Goal: Task Accomplishment & Management: Manage account settings

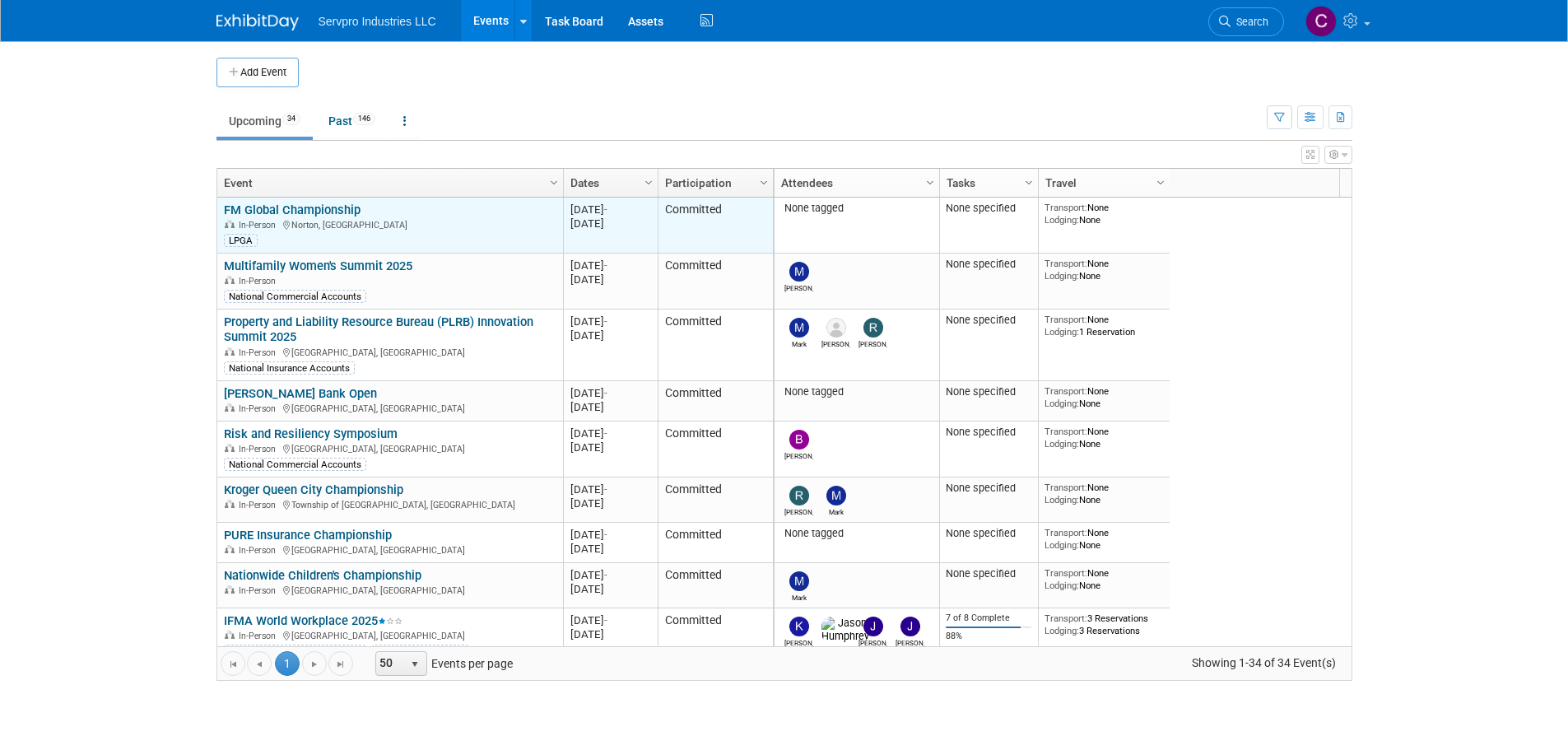
click at [557, 198] on td "FM Global Championship FM Global Championship In-Person Norton, MA LPGA" at bounding box center [390, 225] width 345 height 56
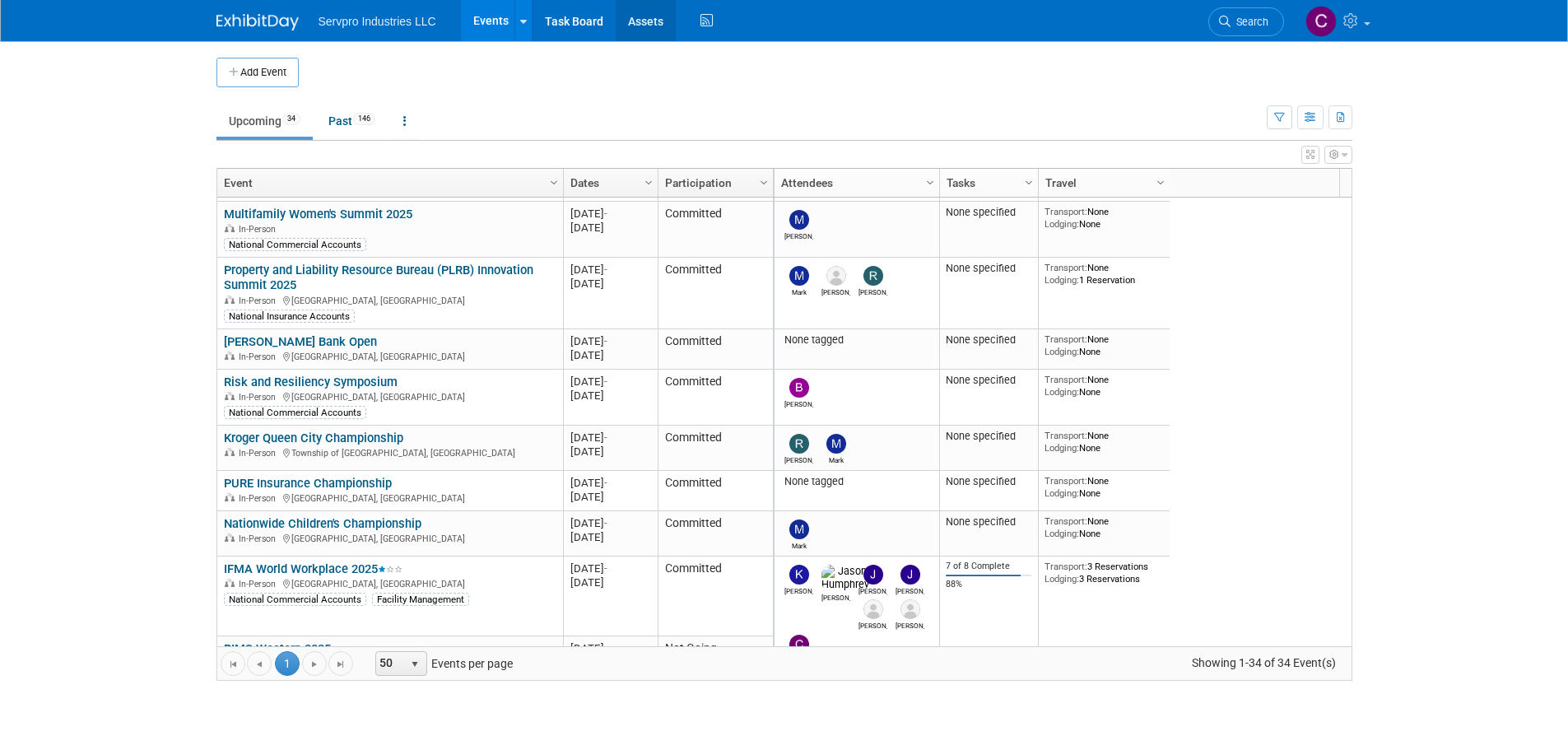
click at [649, 10] on link "Assets" at bounding box center [645, 21] width 60 height 41
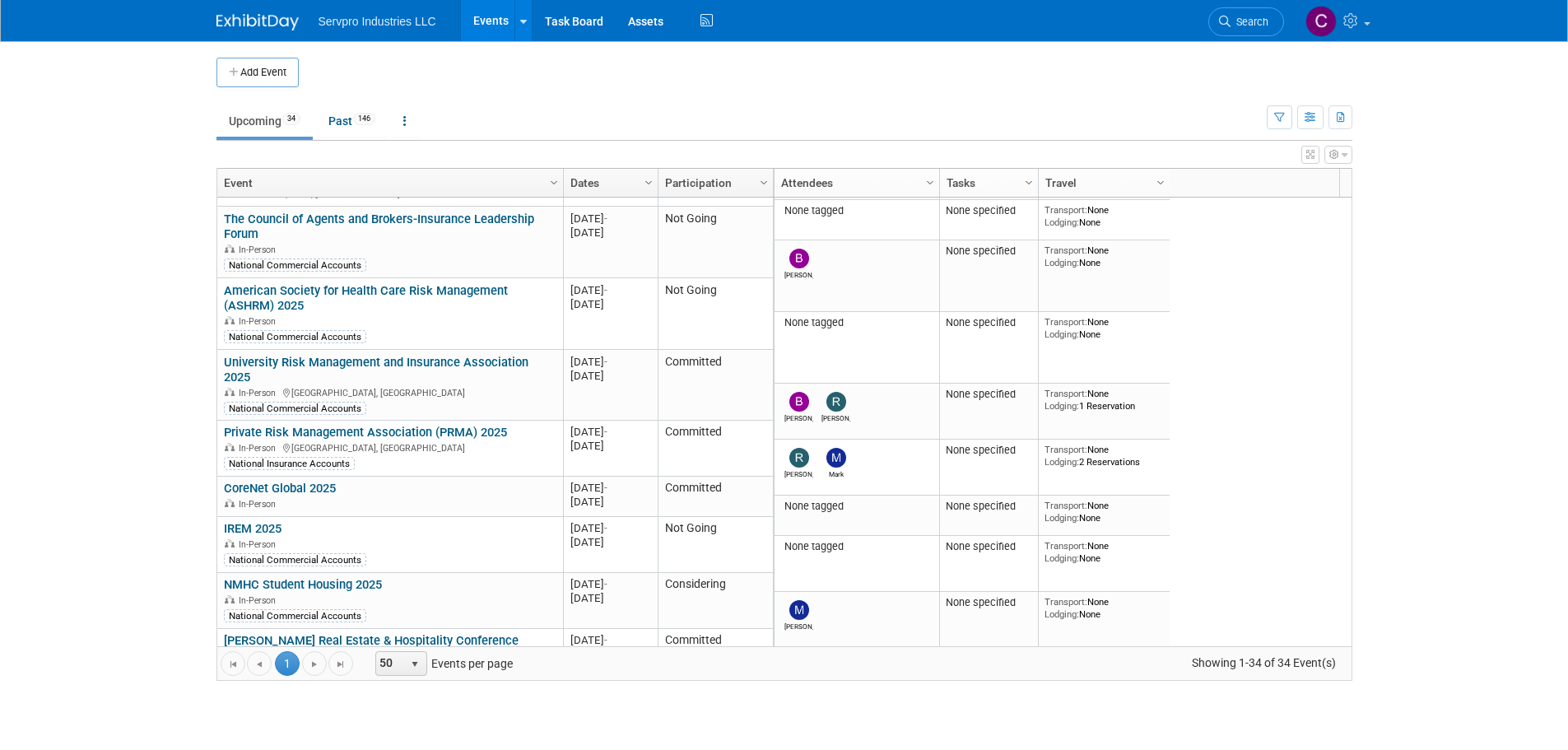
scroll to position [622, 0]
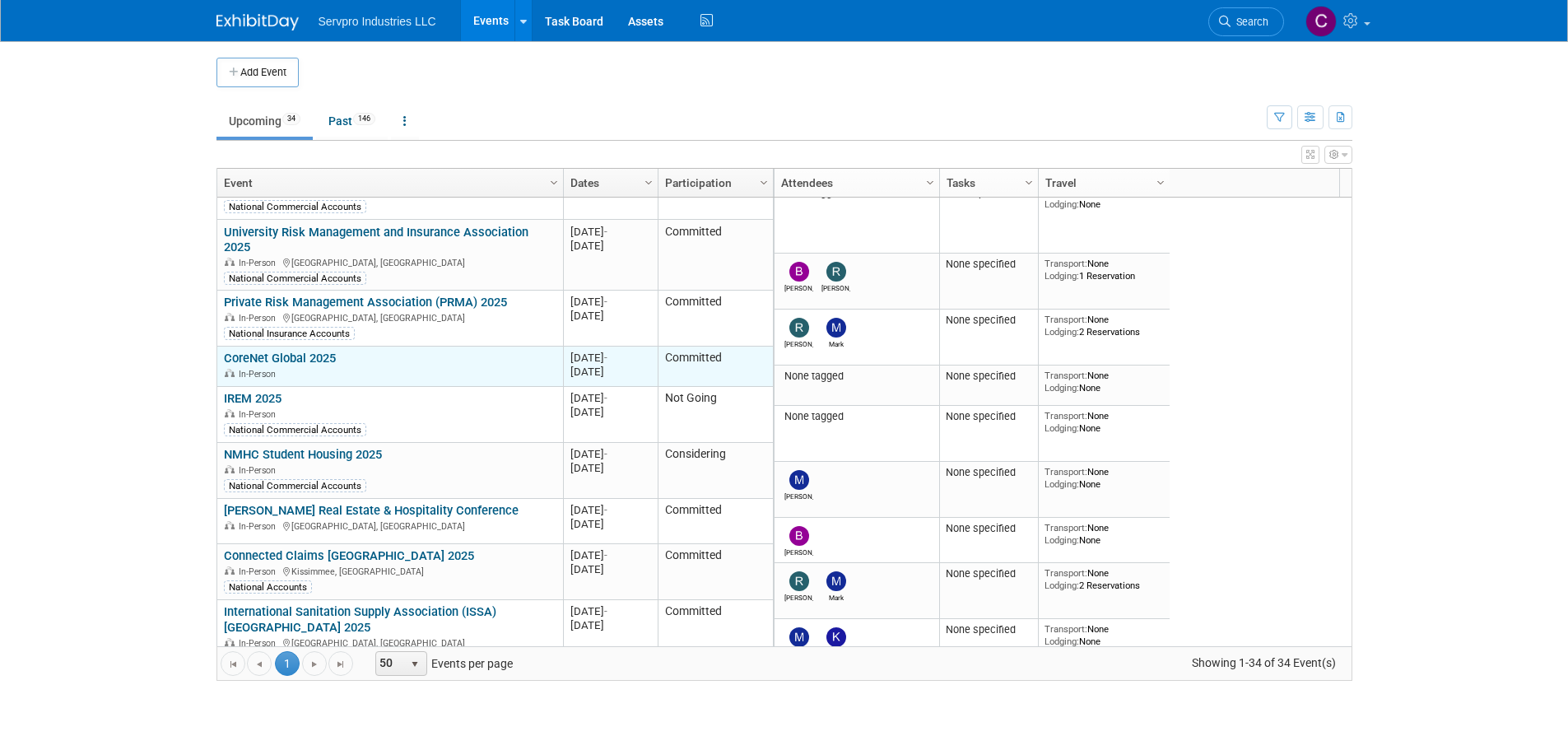
click at [264, 351] on link "CoreNet Global 2025" at bounding box center [279, 357] width 112 height 15
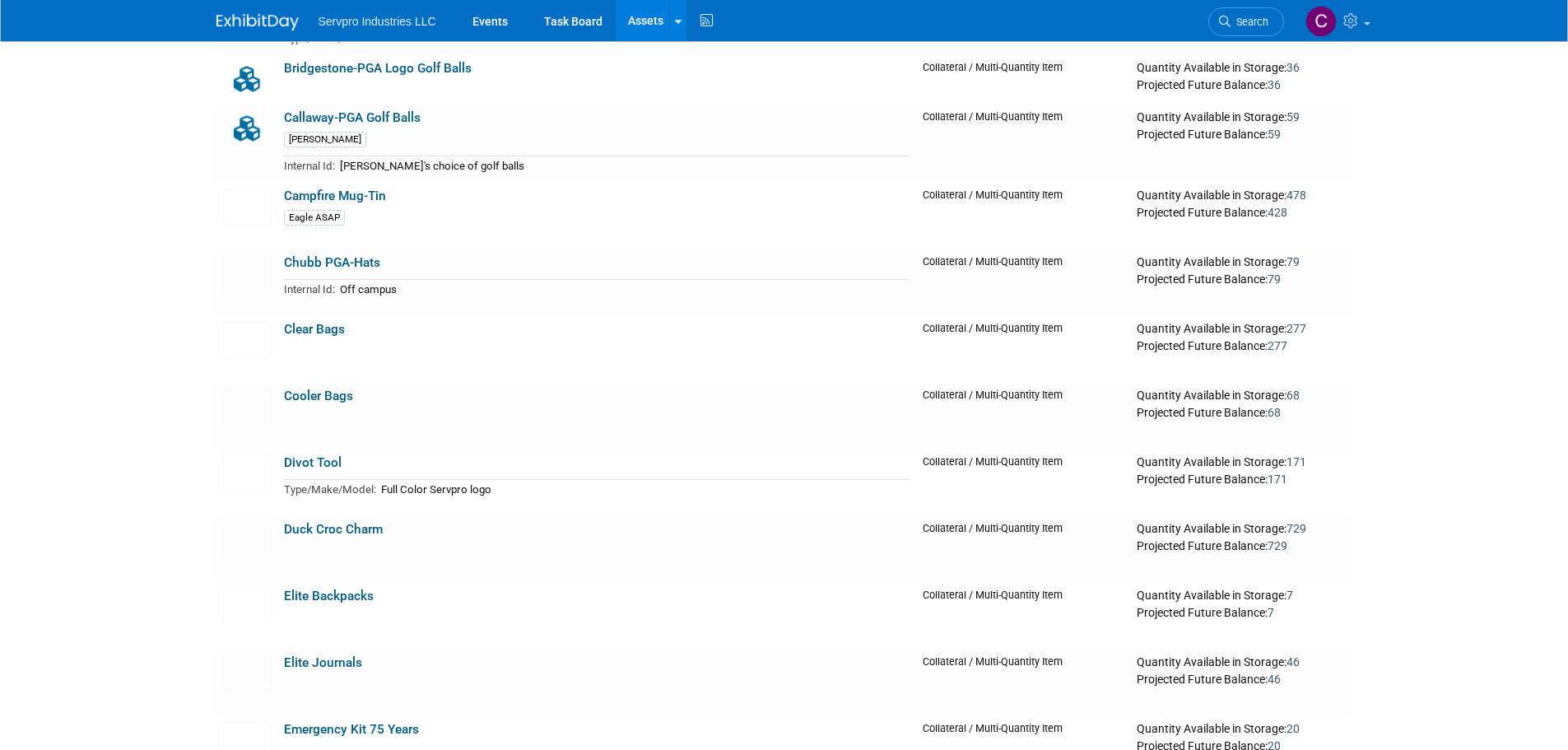
scroll to position [748, 0]
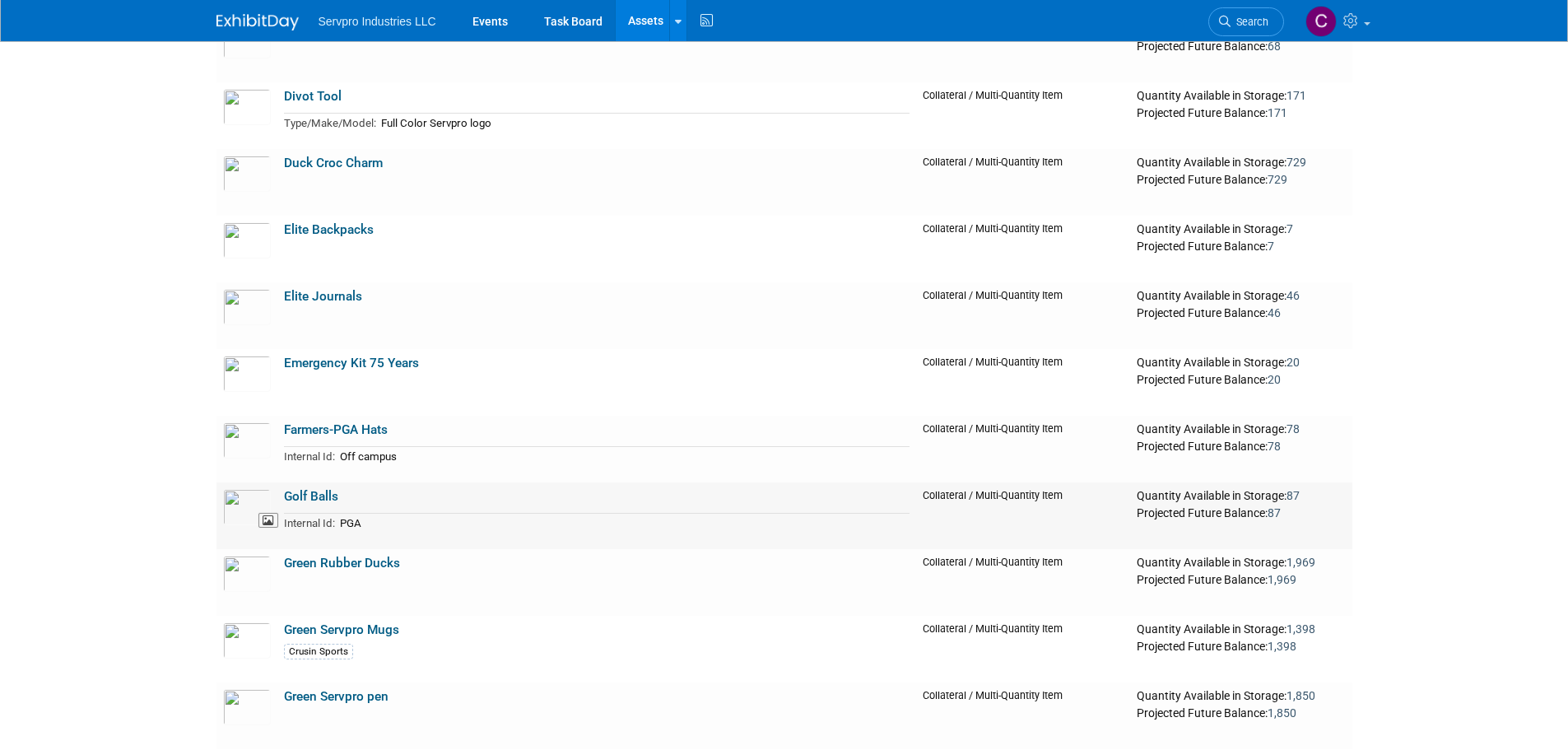
click at [236, 512] on img at bounding box center [247, 507] width 48 height 36
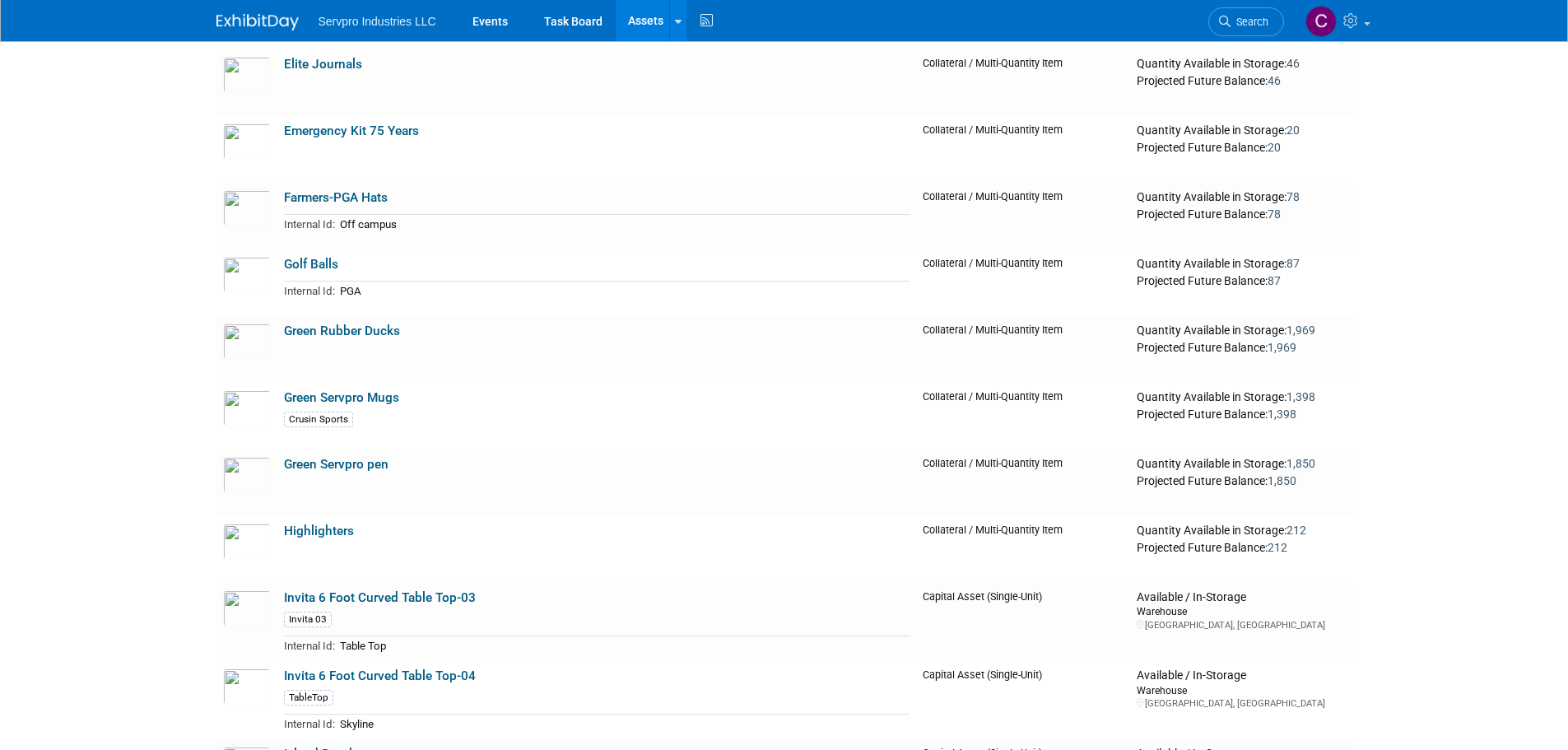
scroll to position [973, 0]
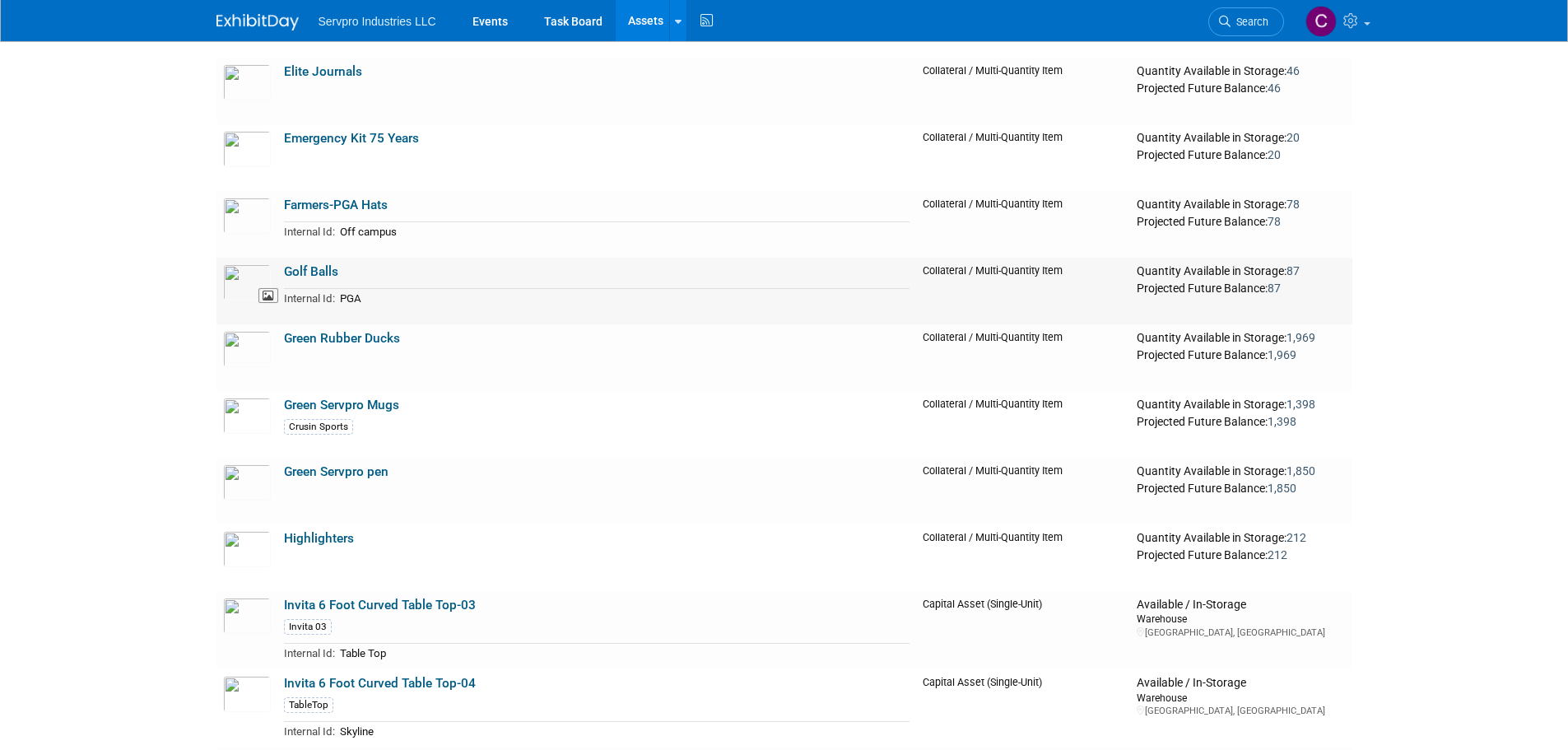
click at [245, 274] on img at bounding box center [247, 282] width 48 height 36
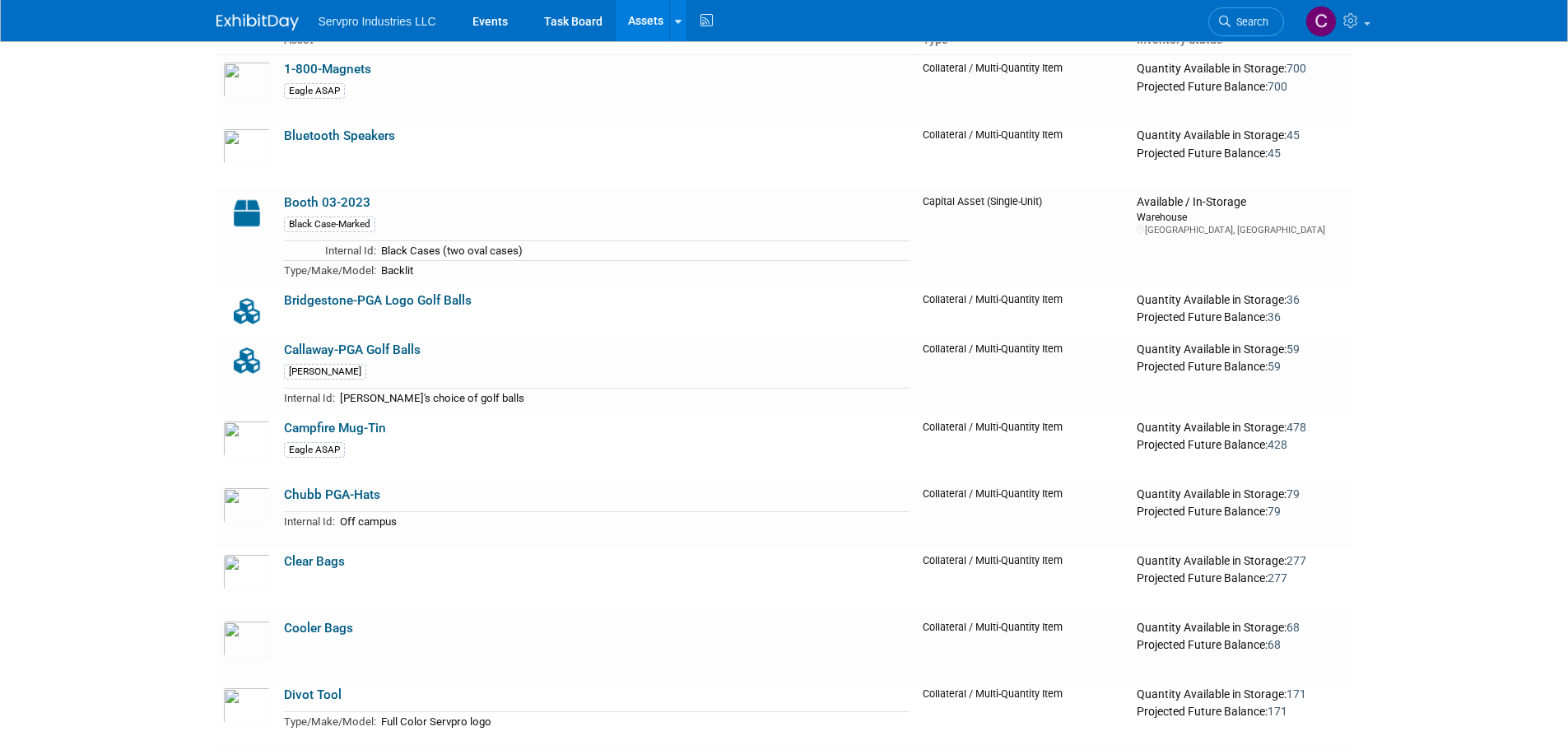
scroll to position [142, 0]
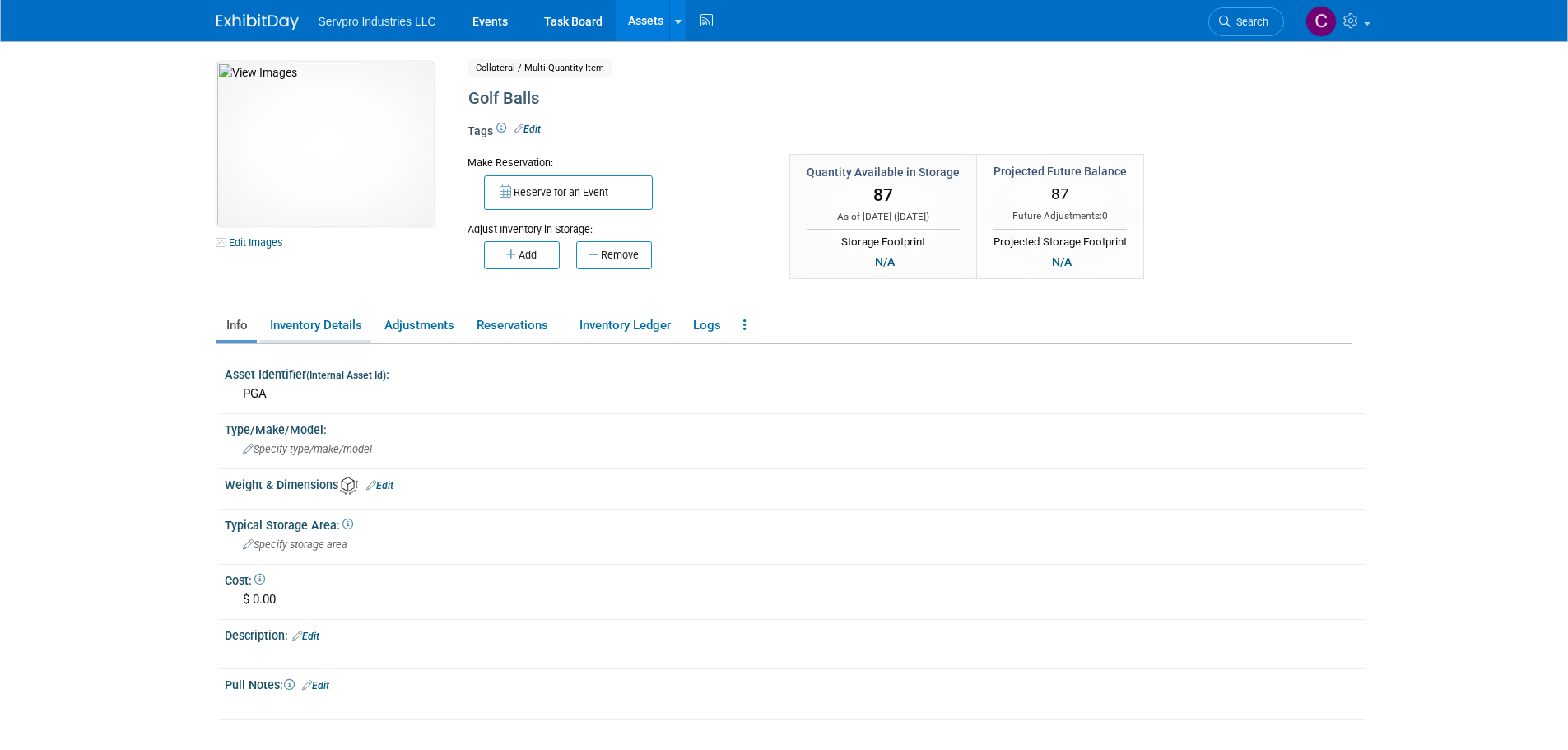
click at [317, 323] on link "Inventory Details" at bounding box center [316, 326] width 111 height 29
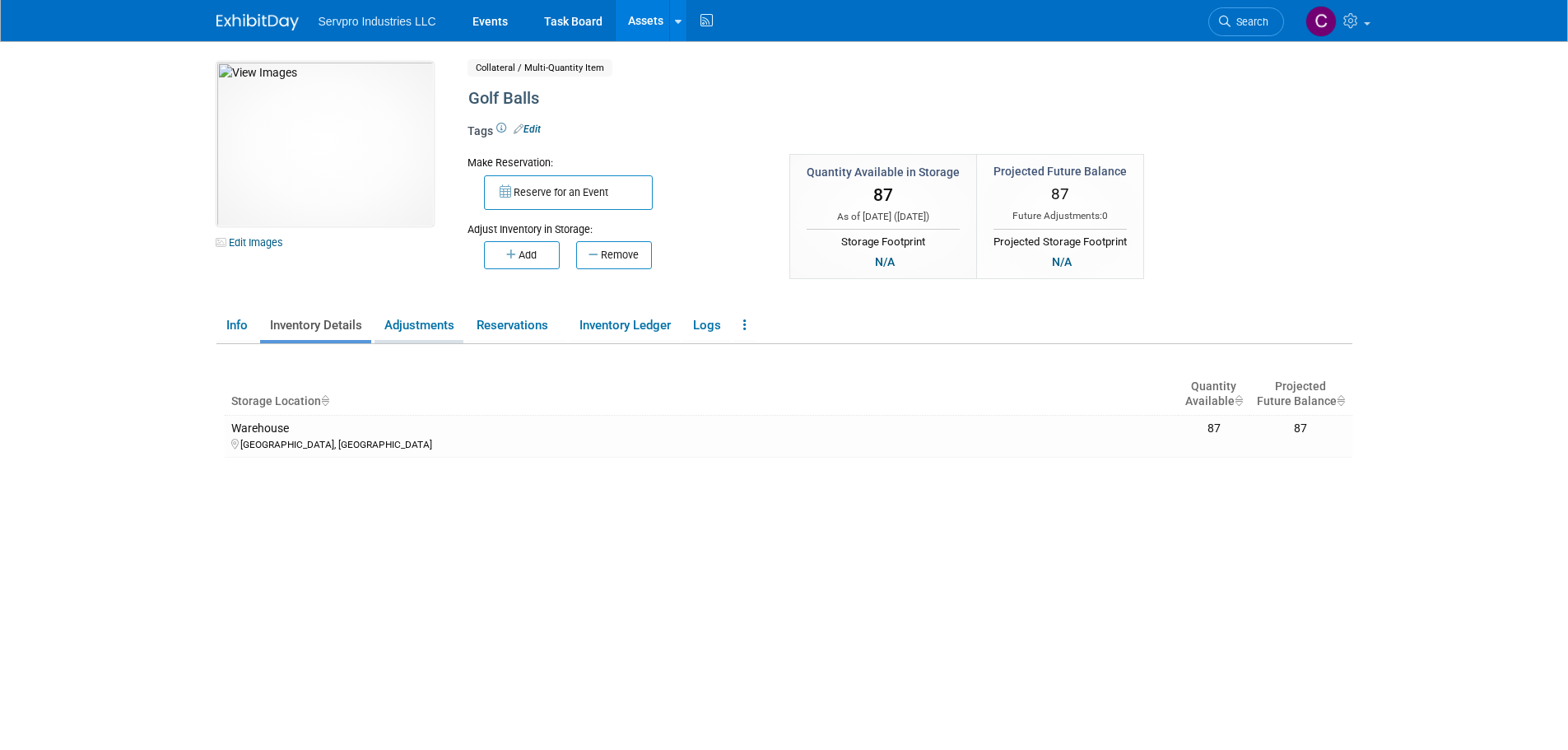
click at [435, 325] on link "Adjustments" at bounding box center [419, 326] width 89 height 29
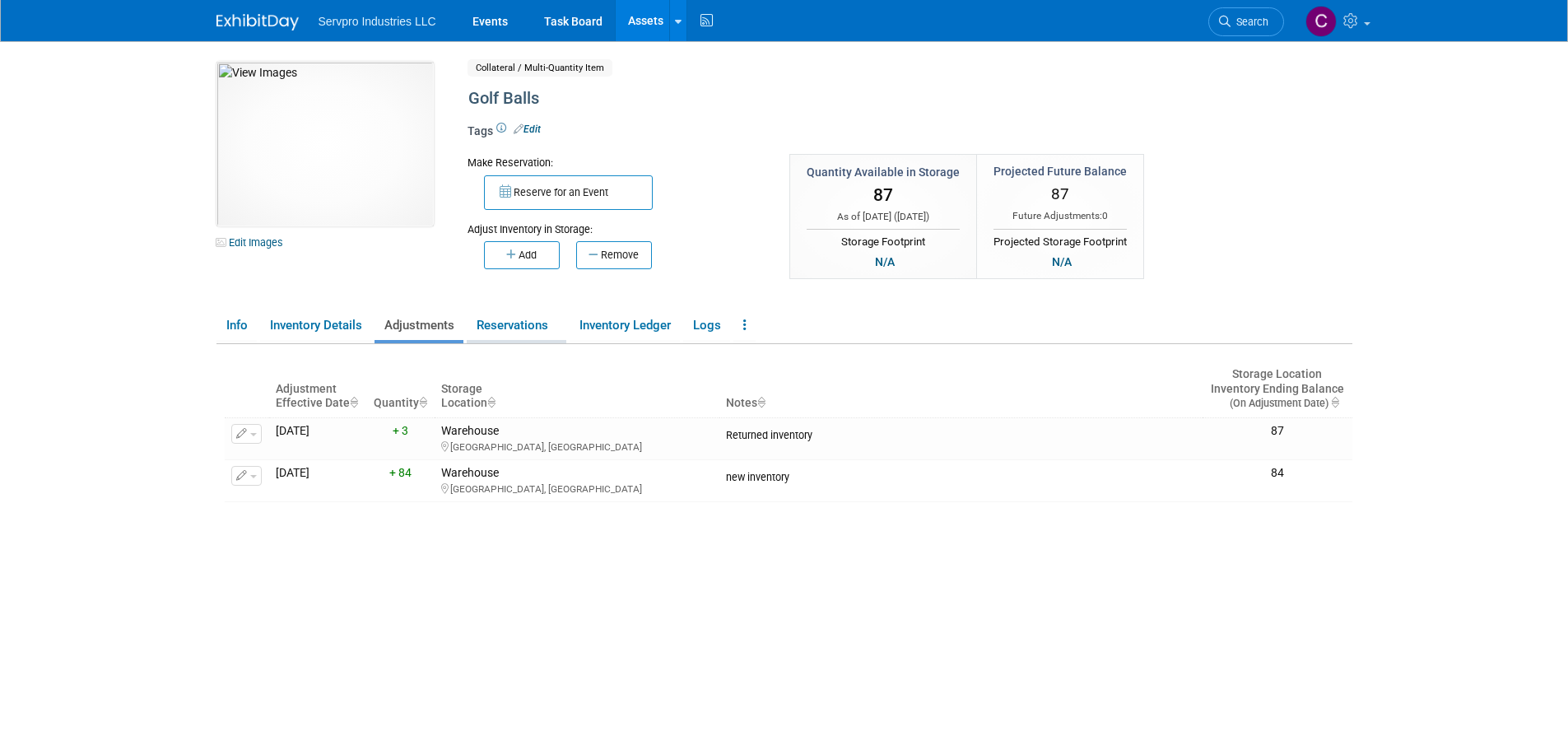
click at [501, 326] on link "Reservations" at bounding box center [517, 326] width 99 height 29
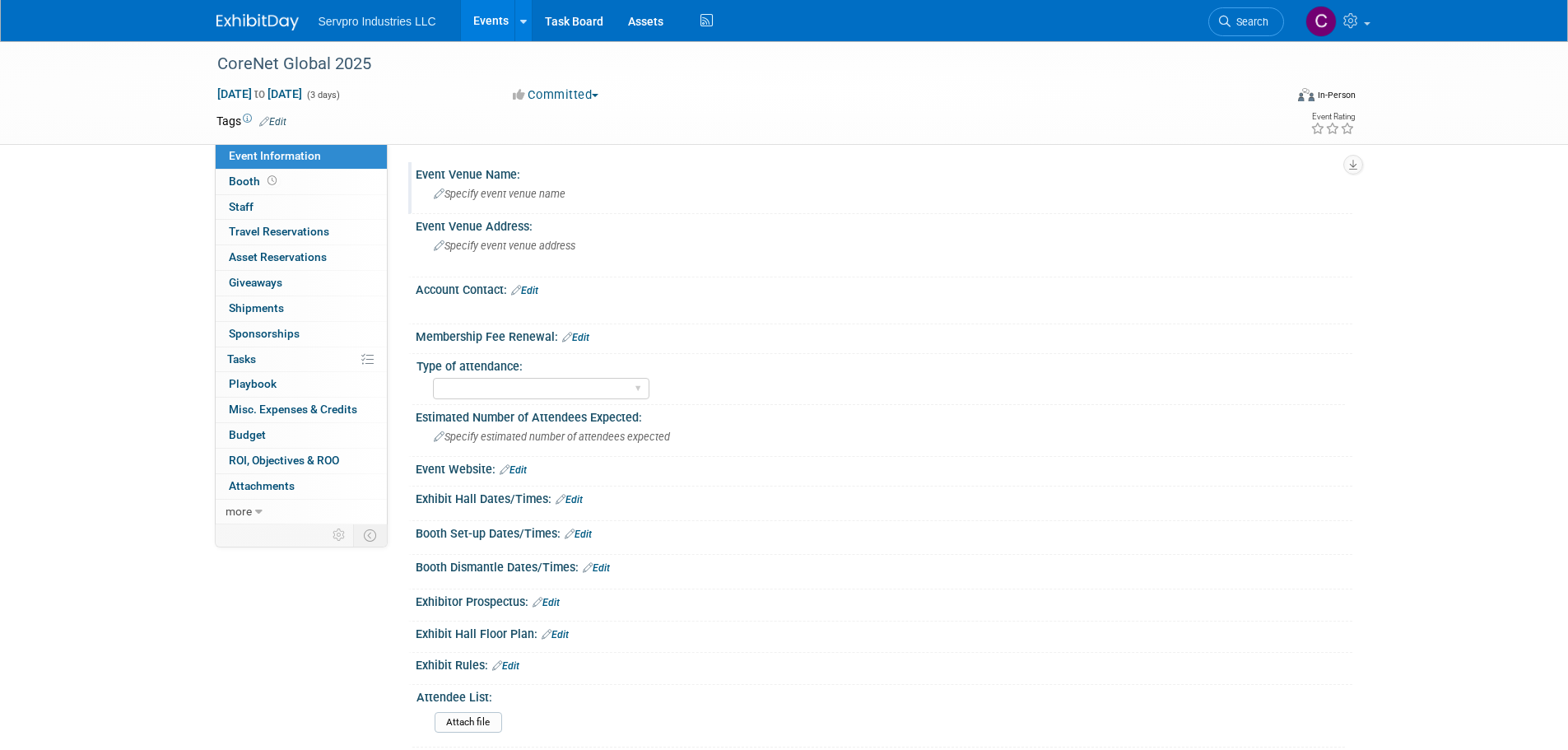
click at [459, 198] on span "Specify event venue name" at bounding box center [500, 194] width 132 height 12
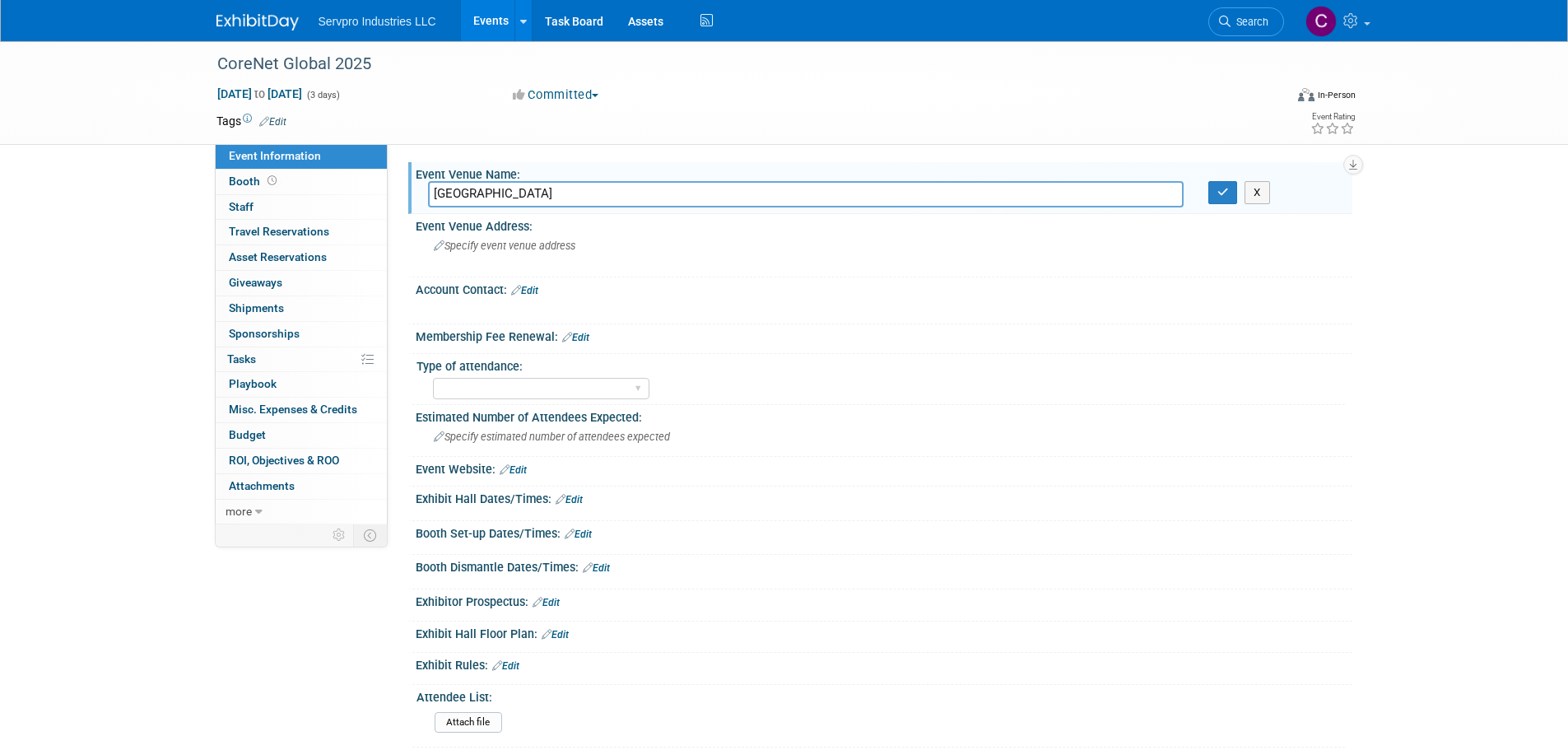
type input "Anaheim Convention Center"
click at [1222, 198] on button "button" at bounding box center [1223, 192] width 30 height 23
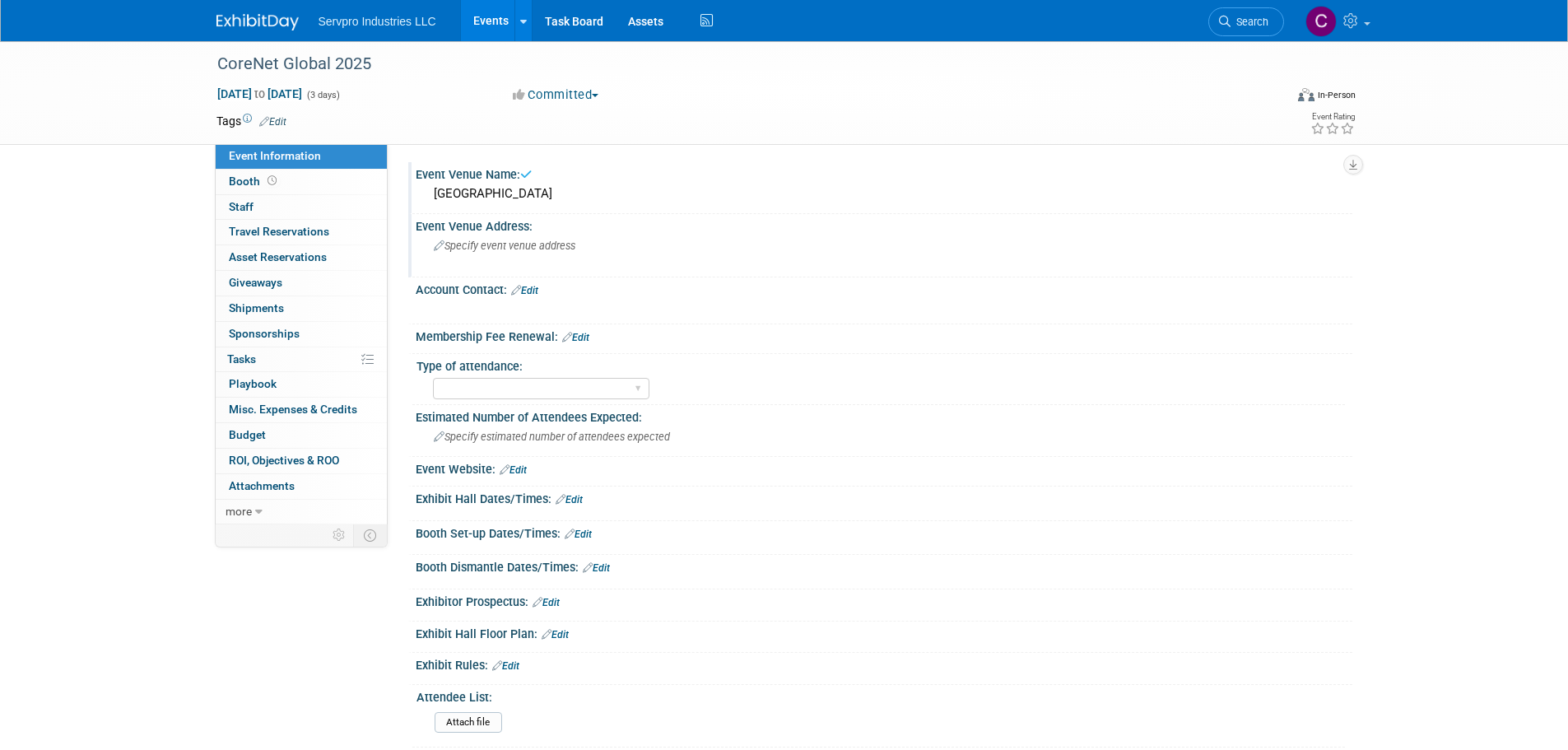
click at [559, 254] on div "Specify event venue address" at bounding box center [610, 252] width 365 height 38
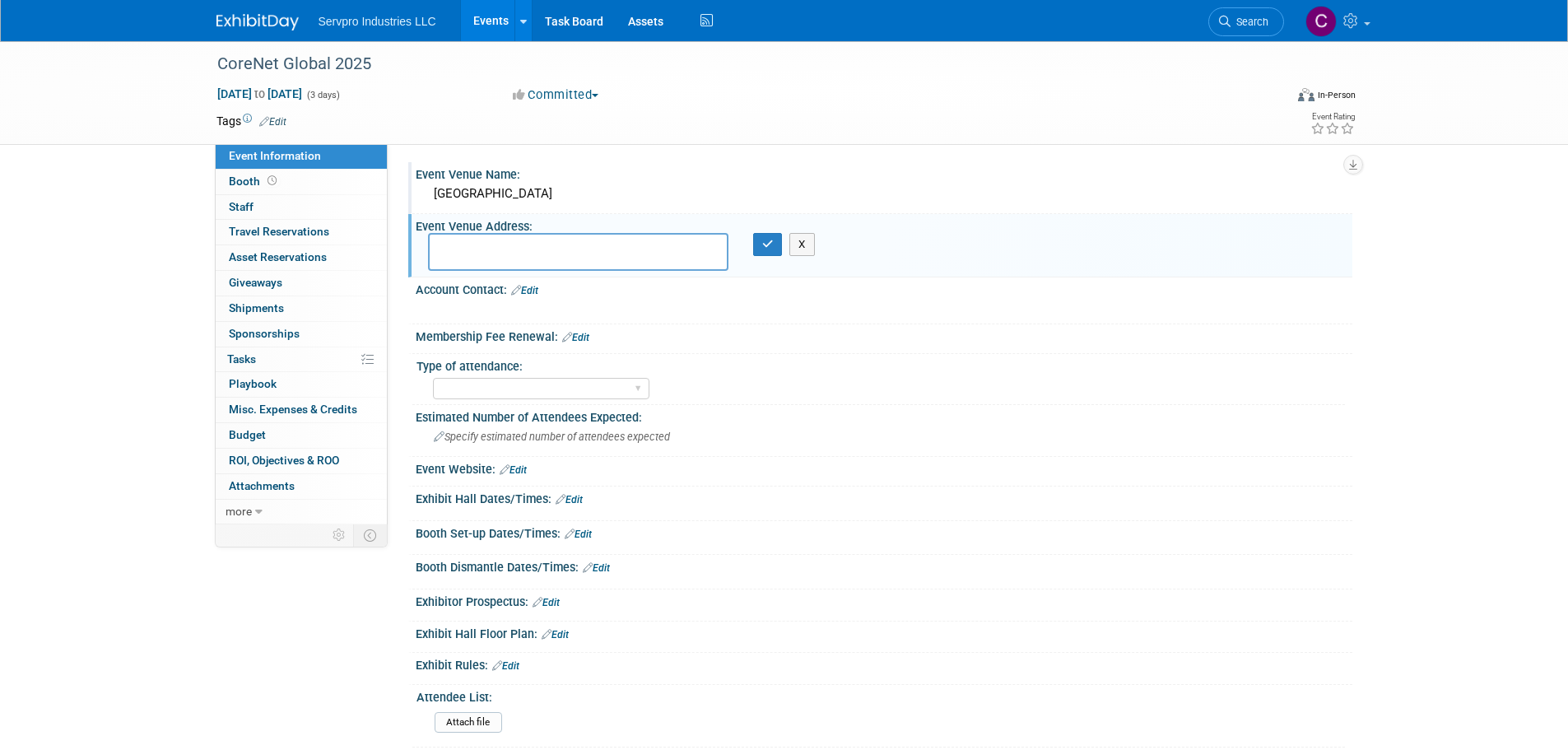
paste textarea "800 W Katella Ave, Anaheim, CA 92802"
type textarea "800 W Katella Ave, Anaheim, CA 92802"
click at [770, 243] on icon "button" at bounding box center [767, 244] width 11 height 10
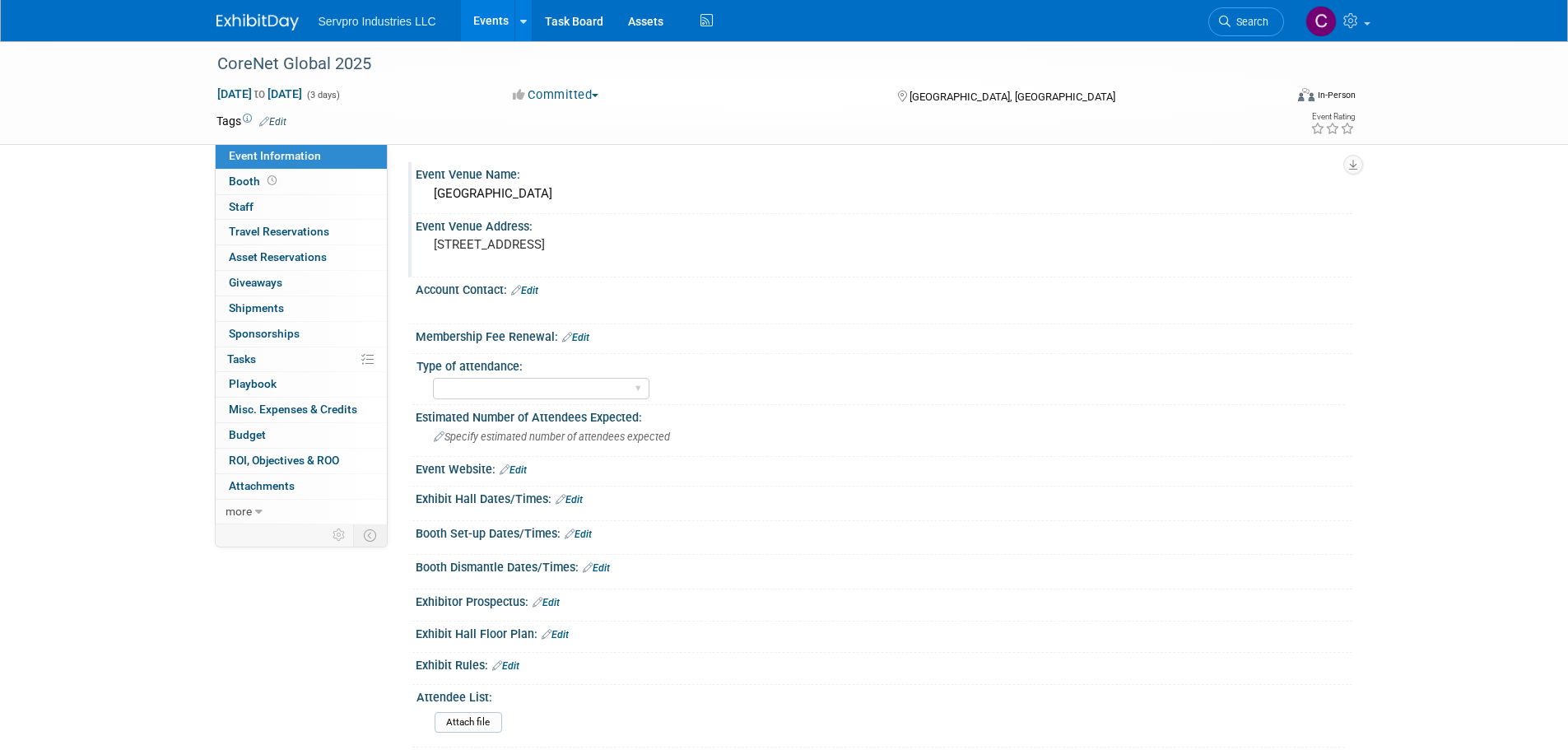
click at [534, 287] on link "Edit" at bounding box center [524, 290] width 27 height 11
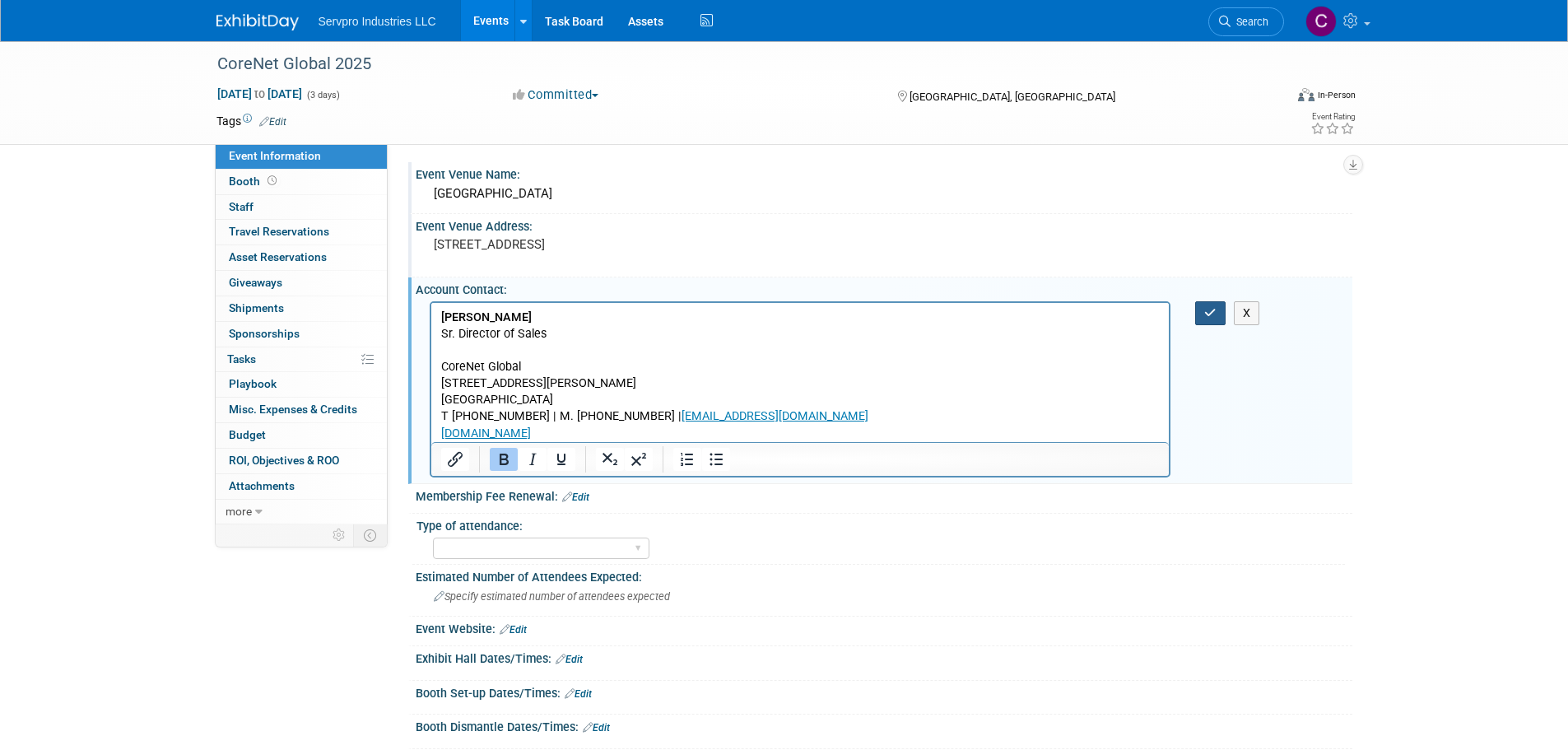
click at [1209, 309] on icon "button" at bounding box center [1210, 312] width 12 height 11
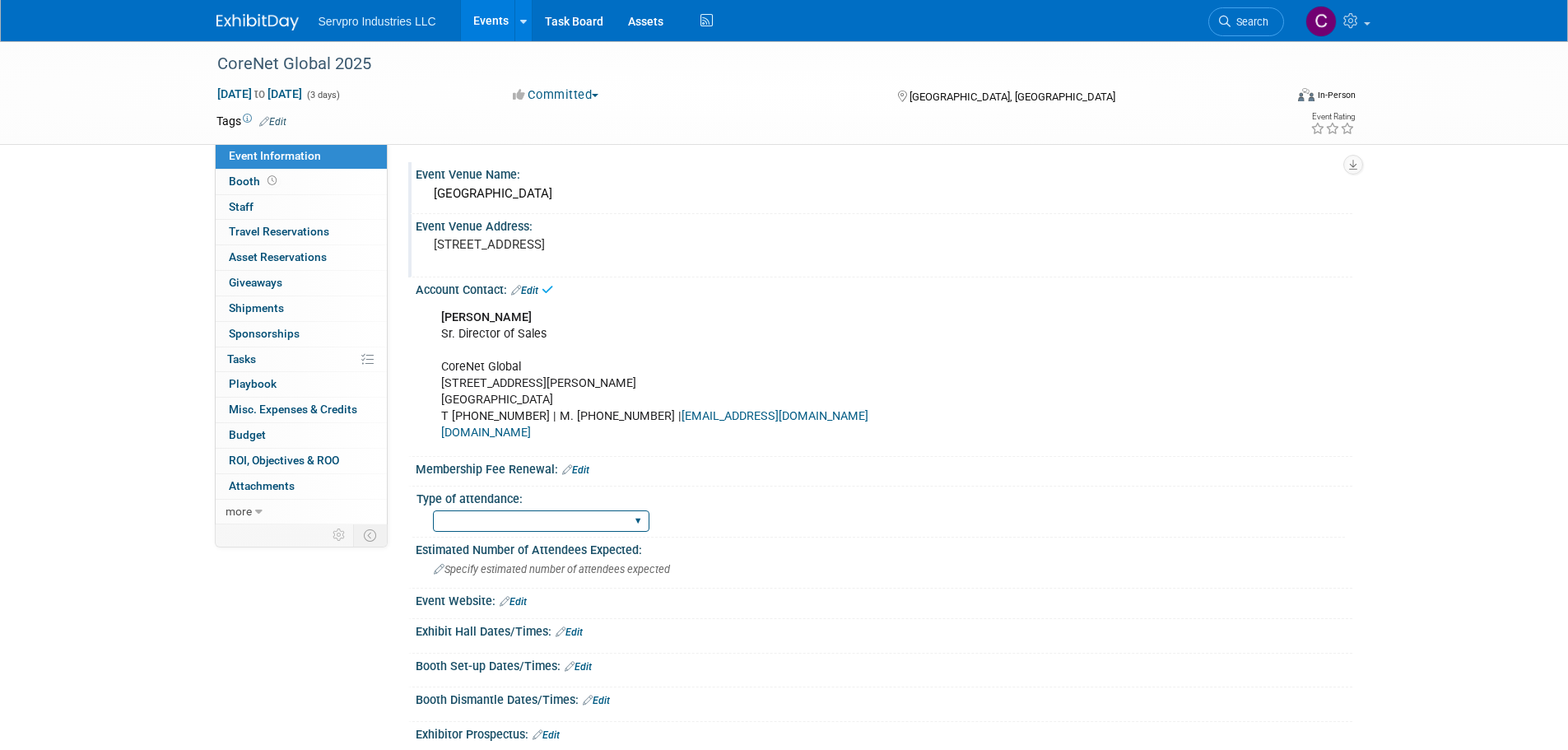
click at [622, 521] on select "Exhibitor Networking Event Only Sponsorship Only First Time Attending-Scope of …" at bounding box center [541, 522] width 217 height 22
select select "Exhibitor"
click at [433, 511] on select "Exhibitor Networking Event Only Sponsorship Only First Time Attending-Scope of …" at bounding box center [541, 522] width 217 height 22
click at [512, 605] on link "Edit" at bounding box center [513, 601] width 27 height 11
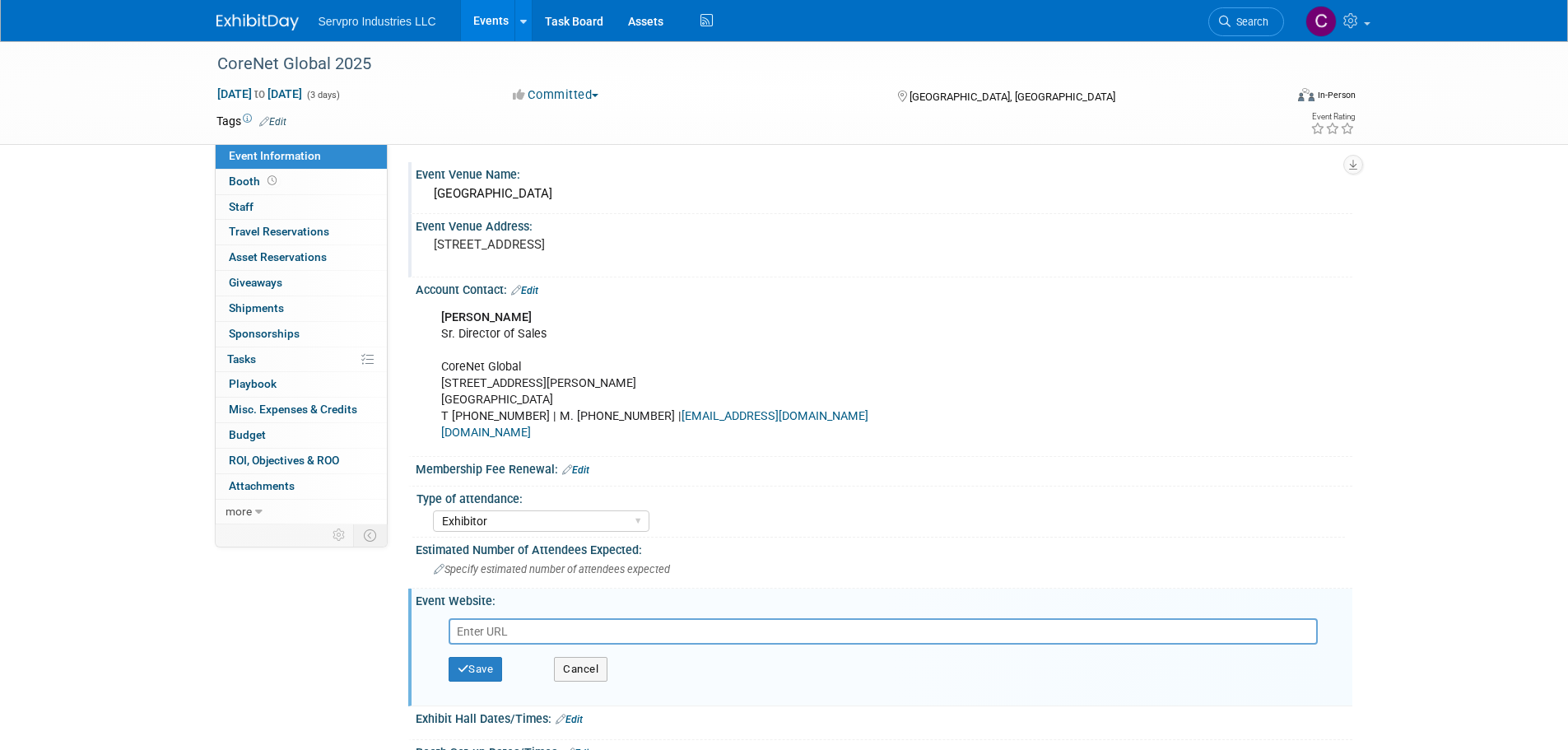
paste input "[URL][DOMAIN_NAME]"
type input "[URL][DOMAIN_NAME]"
click at [482, 664] on button "Save" at bounding box center [475, 669] width 54 height 25
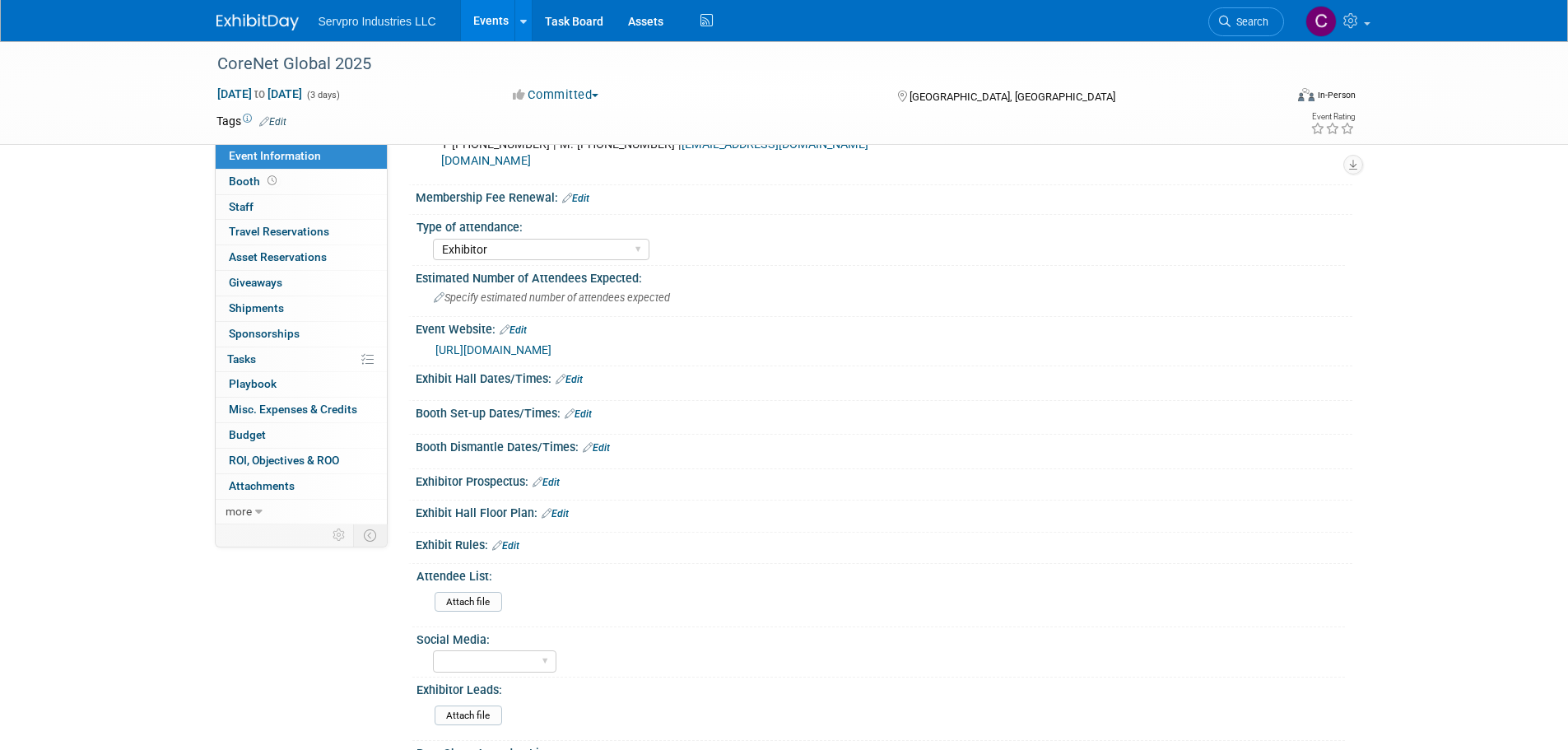
scroll to position [350, 0]
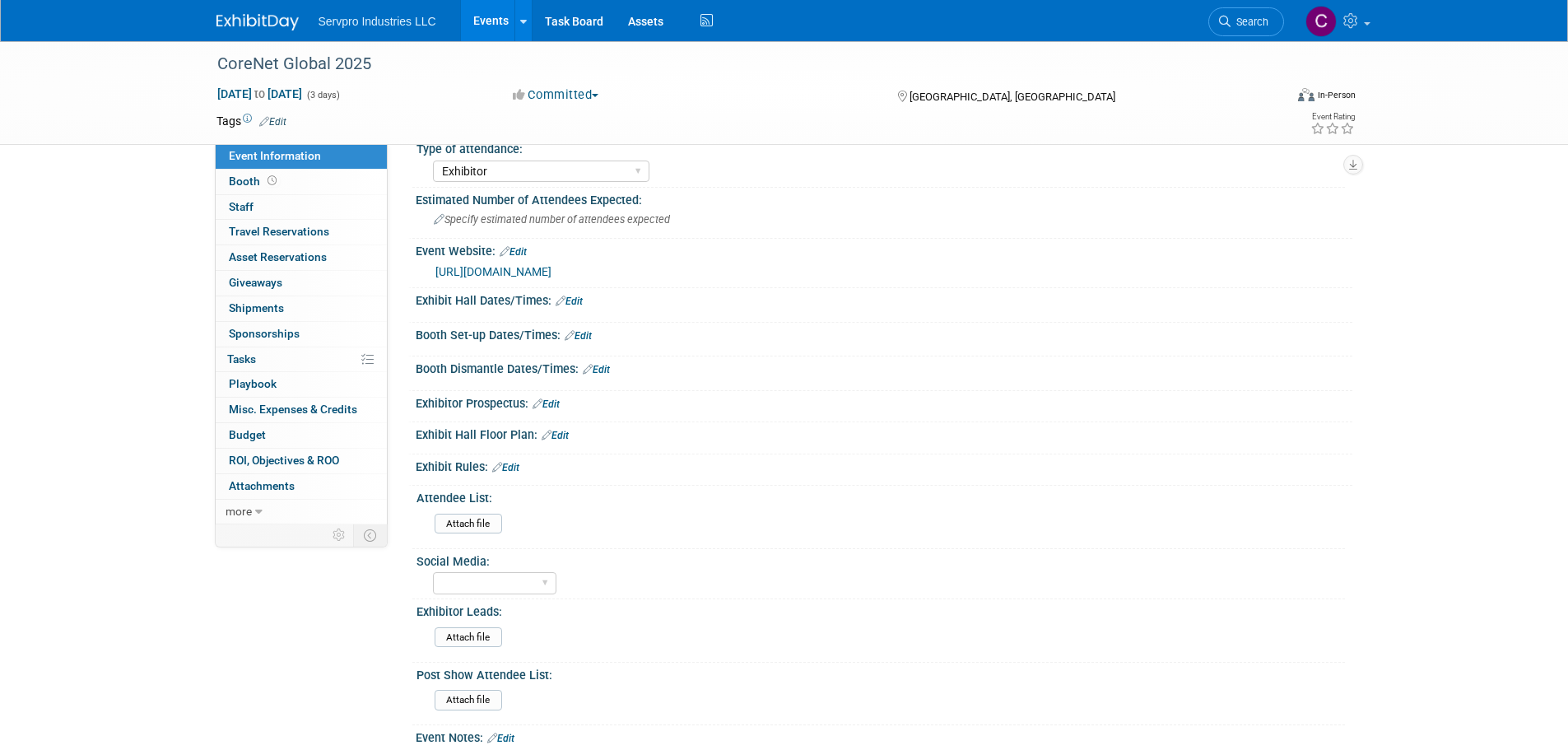
click at [553, 438] on link "Edit" at bounding box center [555, 435] width 27 height 11
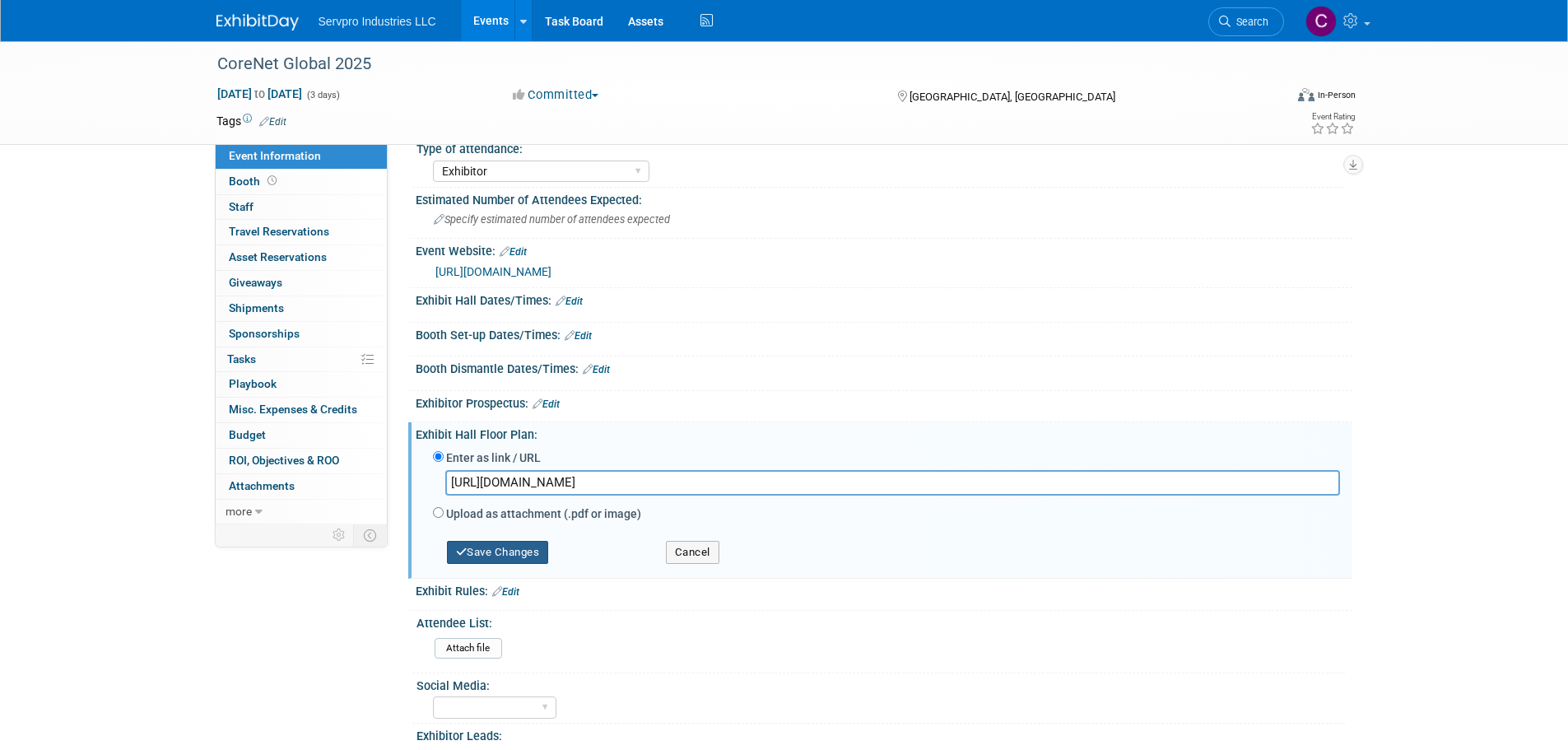
type input "https://na2025summit.expofp.com/"
click at [472, 552] on button "Save Changes" at bounding box center [498, 552] width 102 height 23
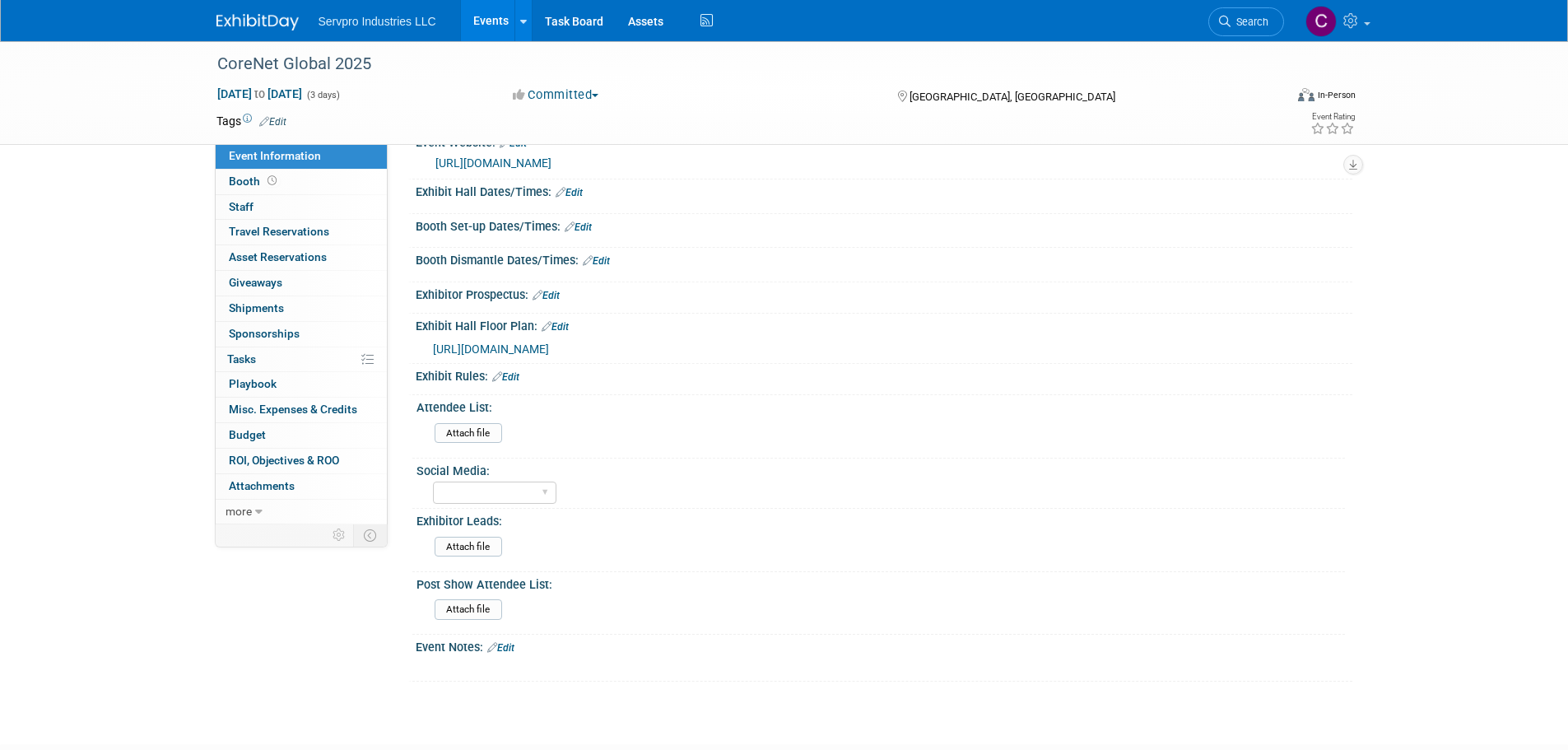
scroll to position [483, 0]
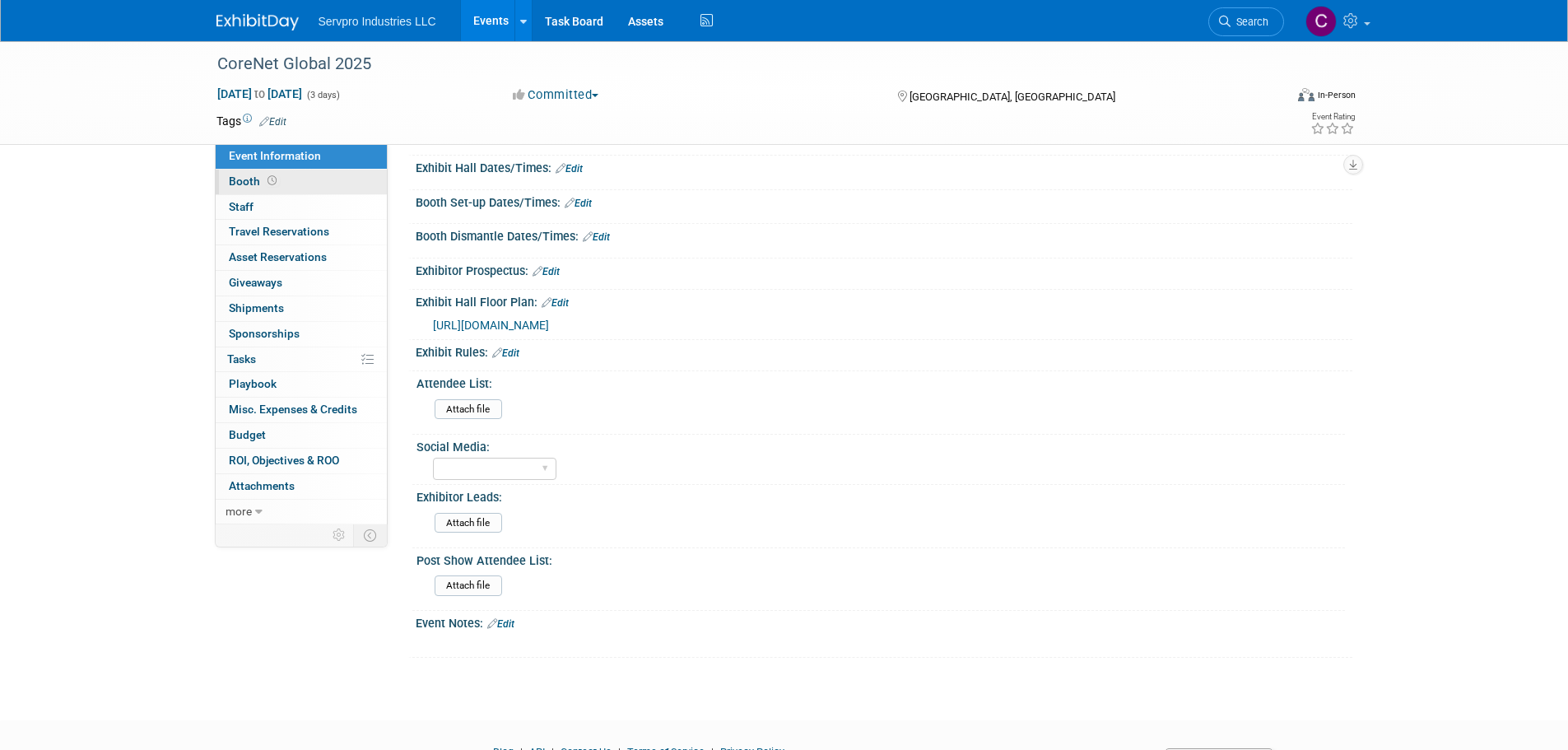
click at [230, 177] on span "Booth" at bounding box center [254, 181] width 51 height 13
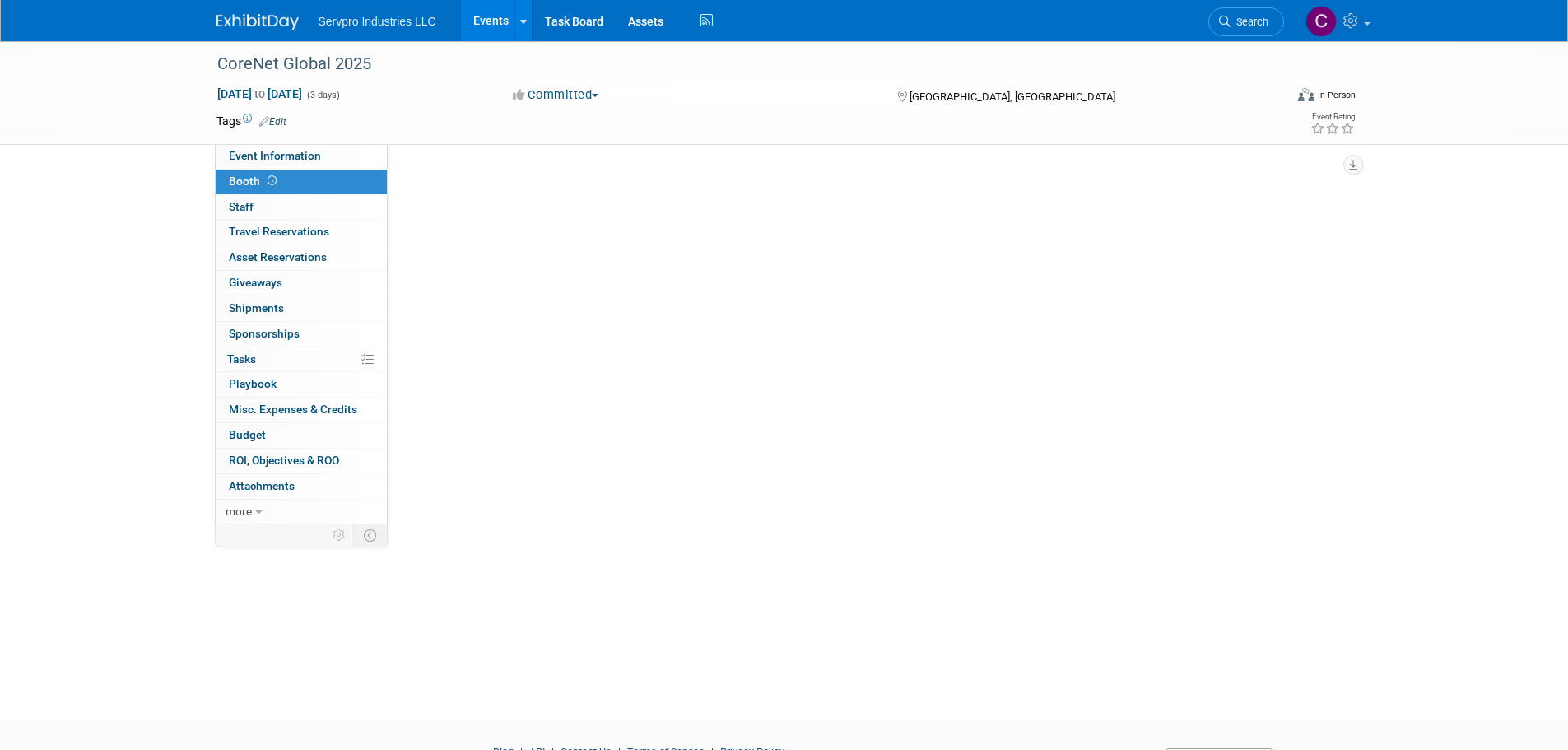
scroll to position [0, 0]
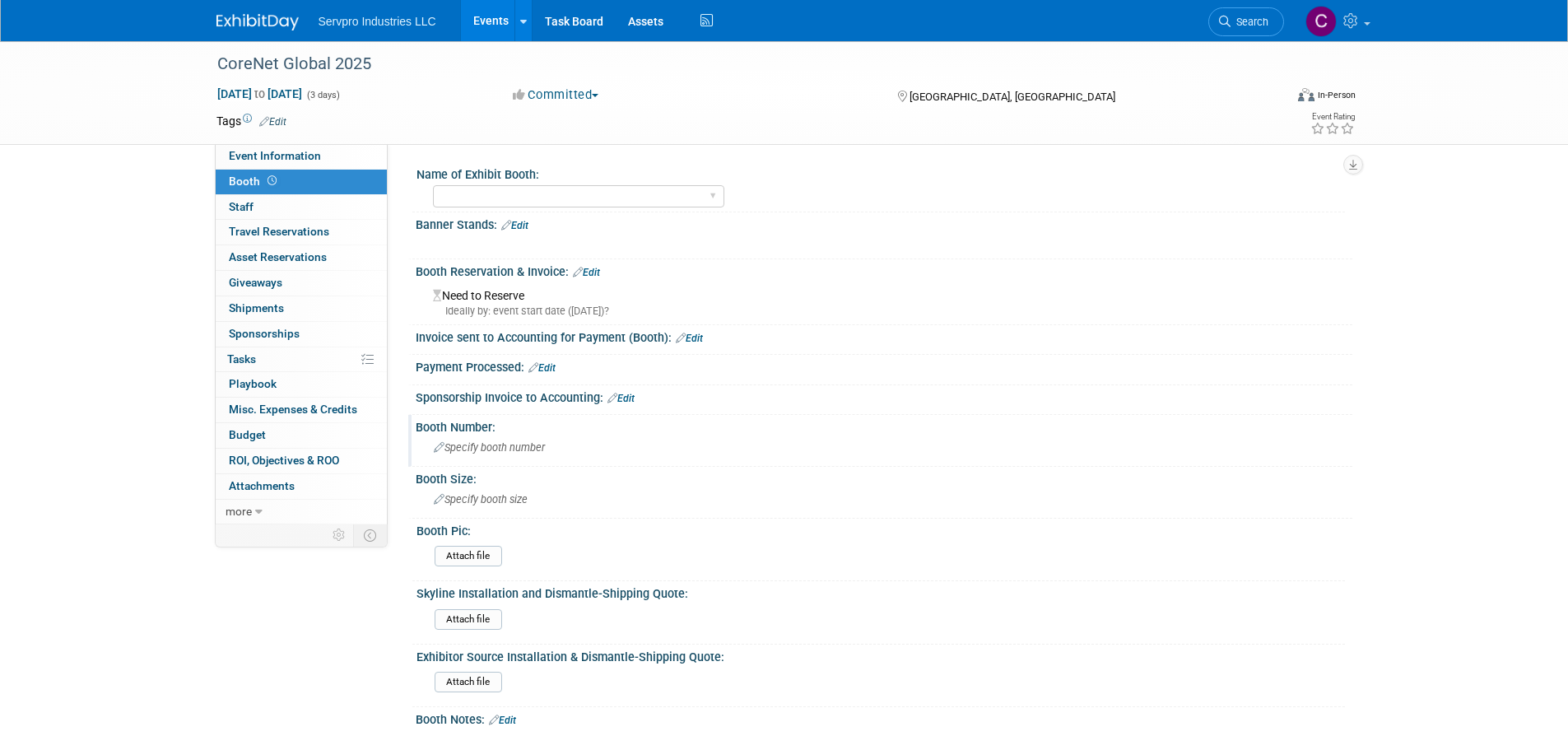
click at [485, 443] on span "Specify booth number" at bounding box center [489, 447] width 111 height 12
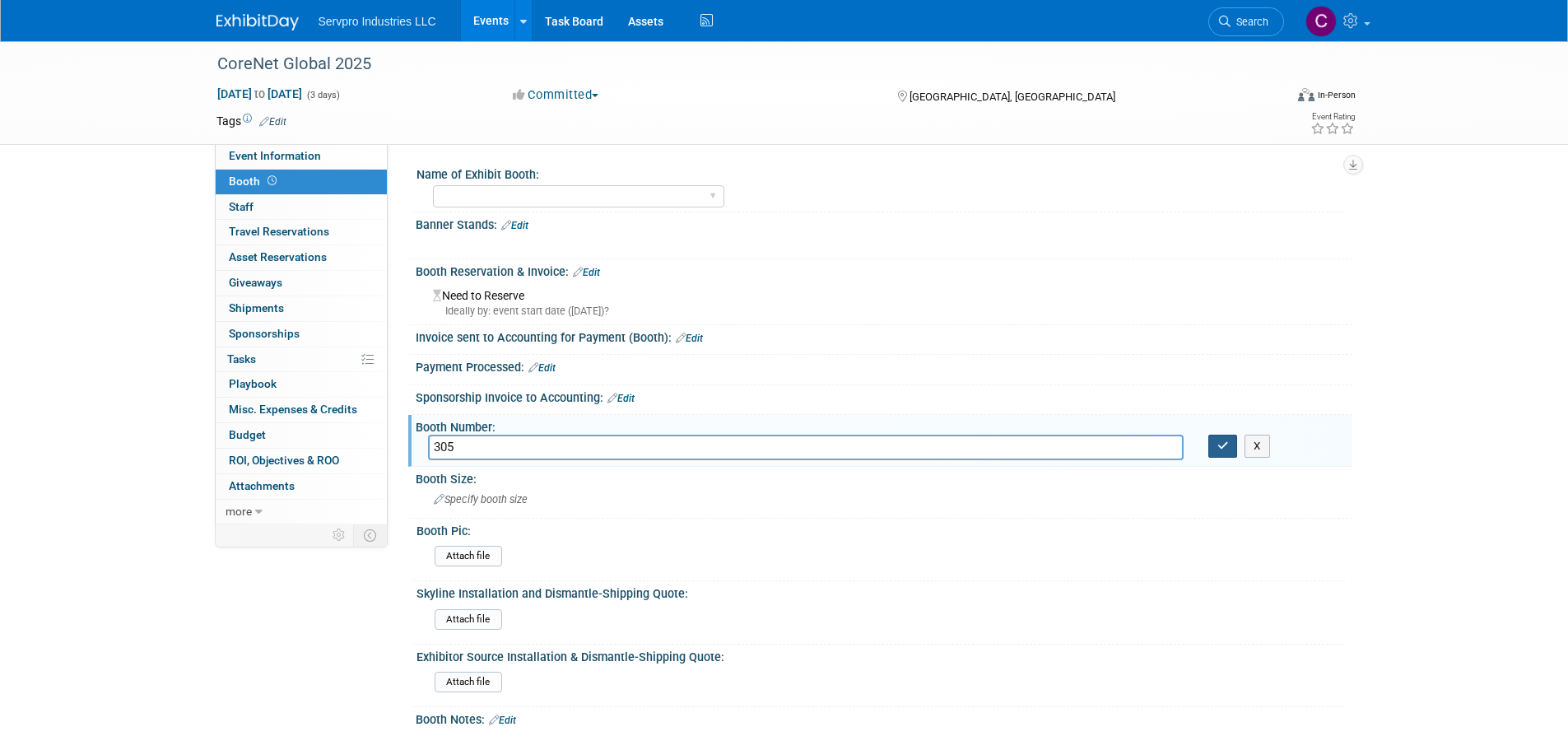
type input "305"
click at [1219, 438] on button "button" at bounding box center [1223, 446] width 30 height 23
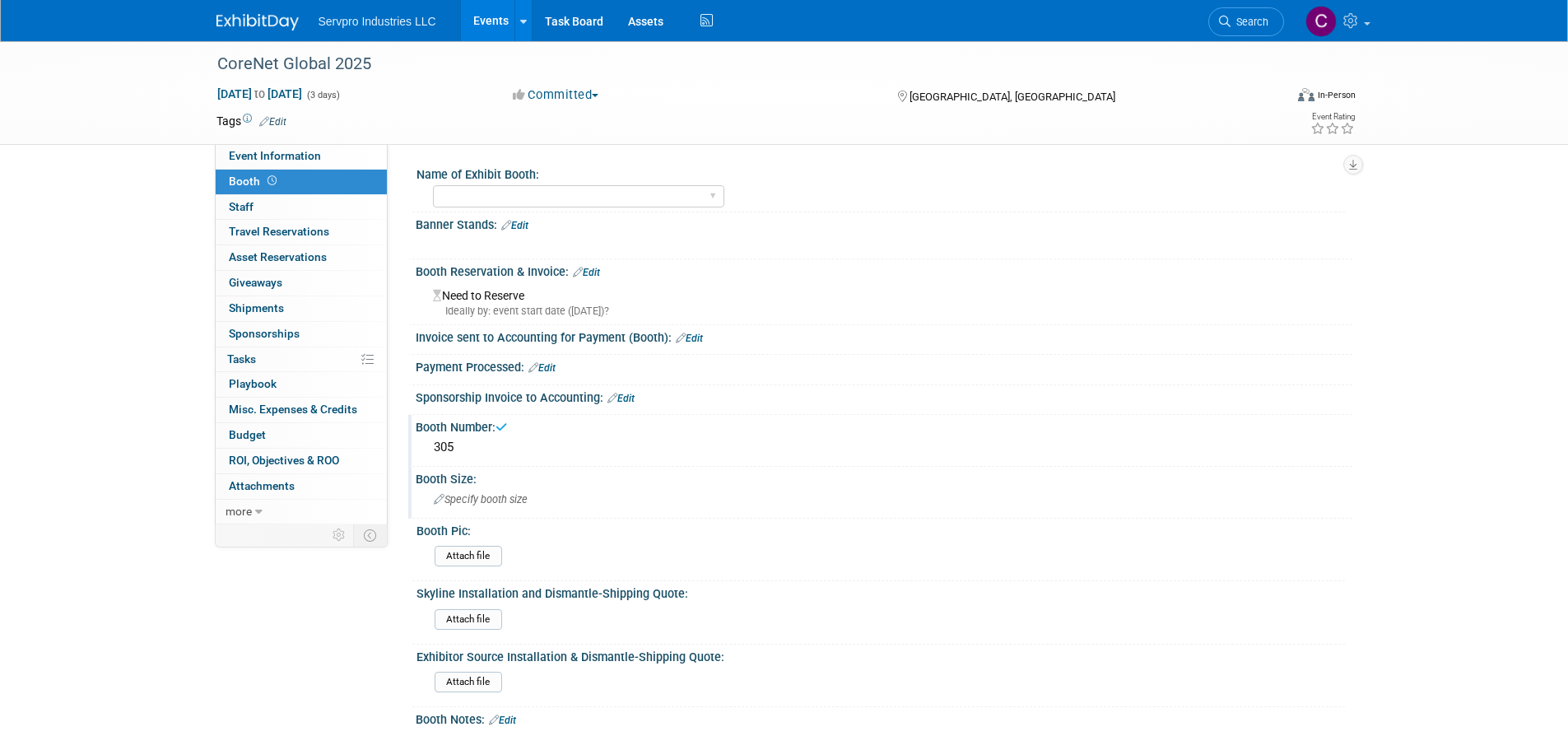
click at [500, 494] on span "Specify booth size" at bounding box center [480, 499] width 93 height 12
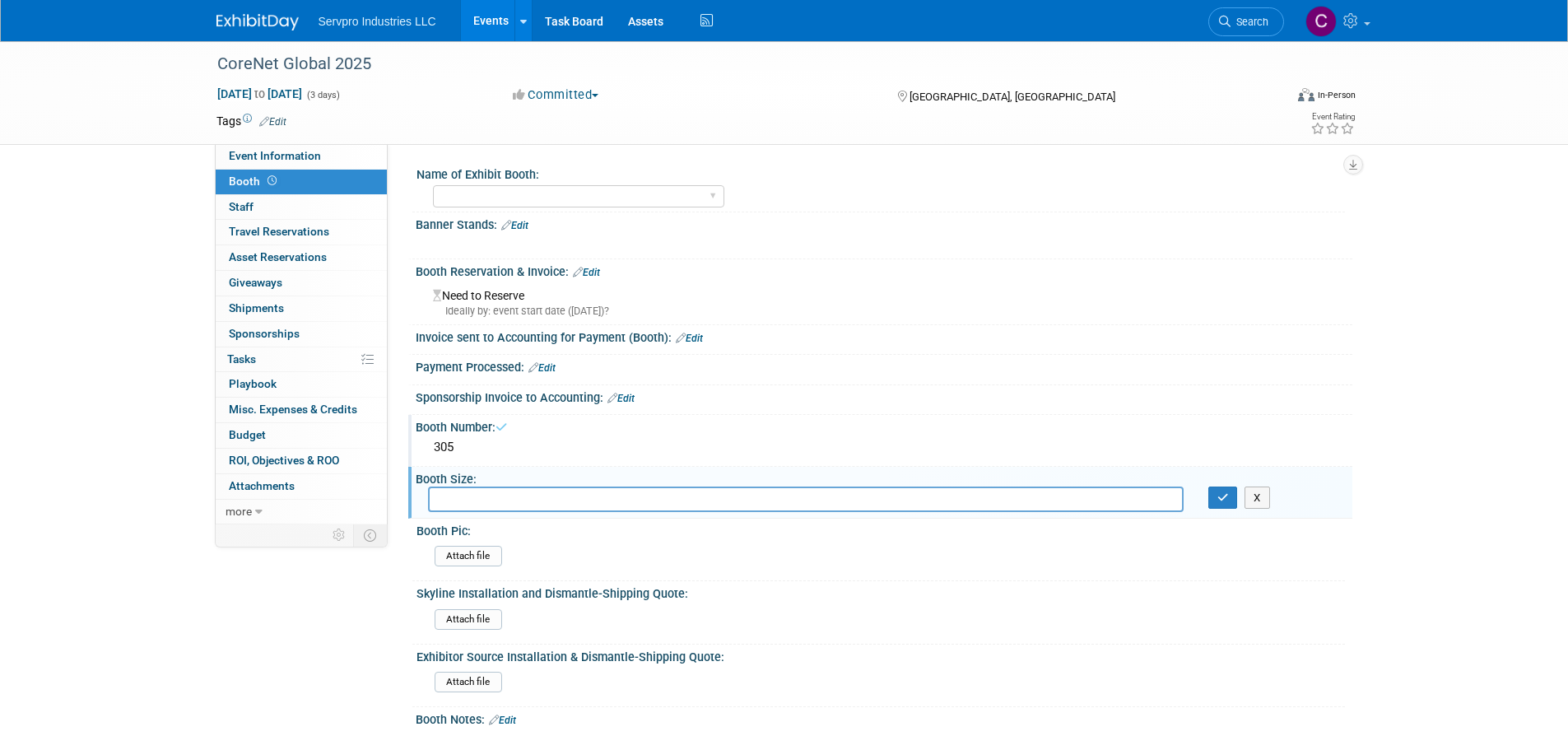
click at [500, 494] on input "text" at bounding box center [805, 500] width 756 height 26
type input "10x10"
click at [1222, 503] on button "button" at bounding box center [1223, 498] width 30 height 23
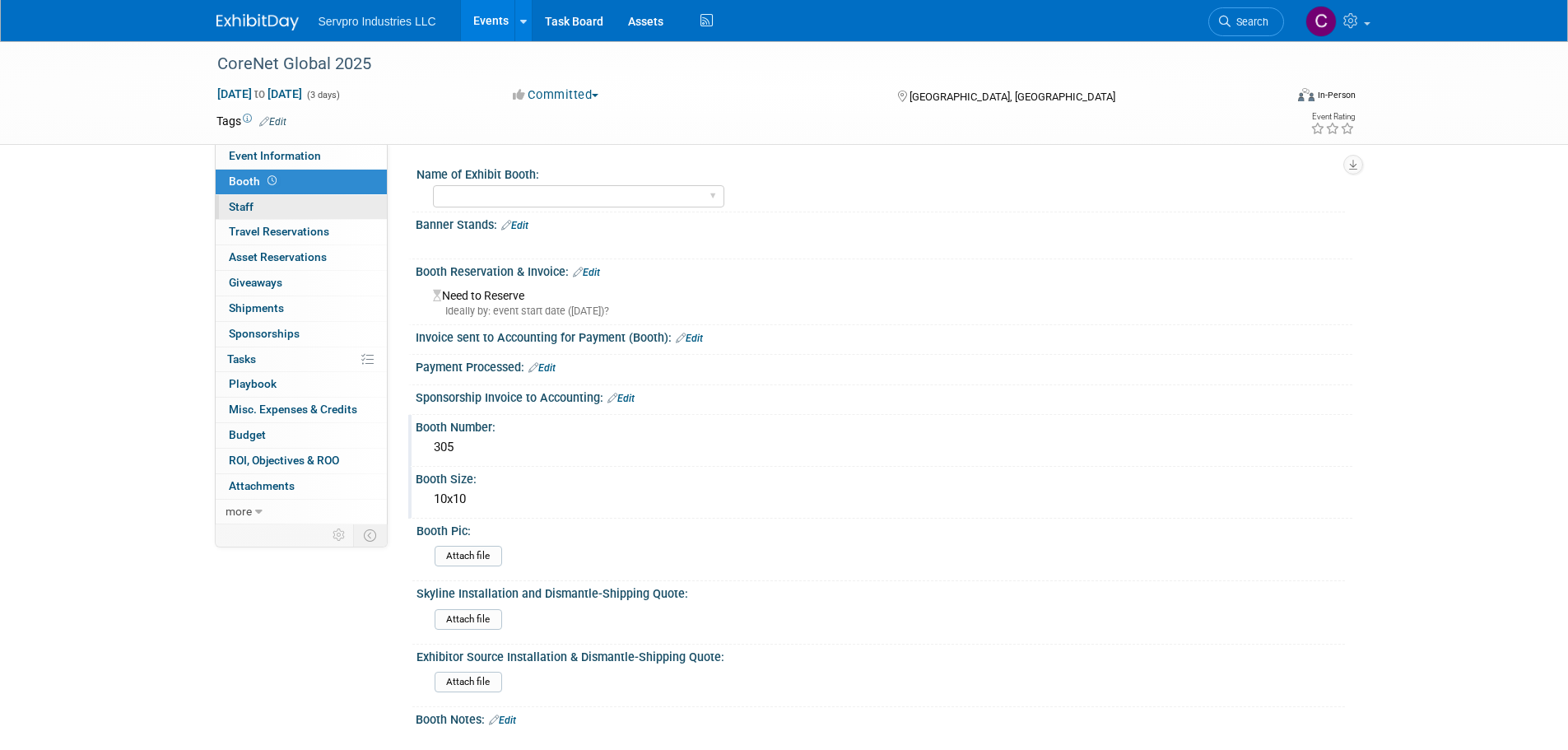
click at [251, 200] on span "Staff 0" at bounding box center [241, 206] width 25 height 13
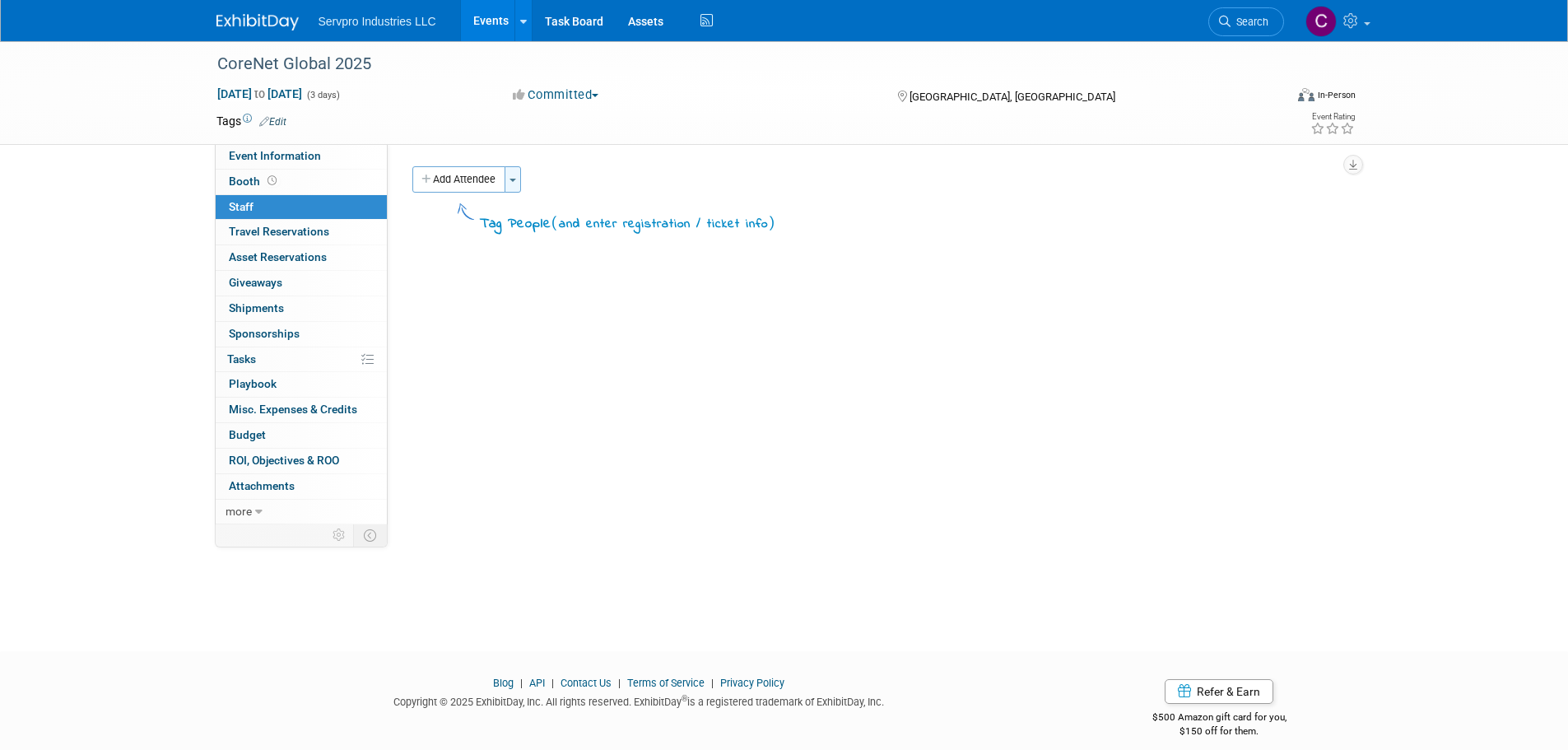
click at [520, 176] on button "Toggle Dropdown" at bounding box center [512, 179] width 16 height 27
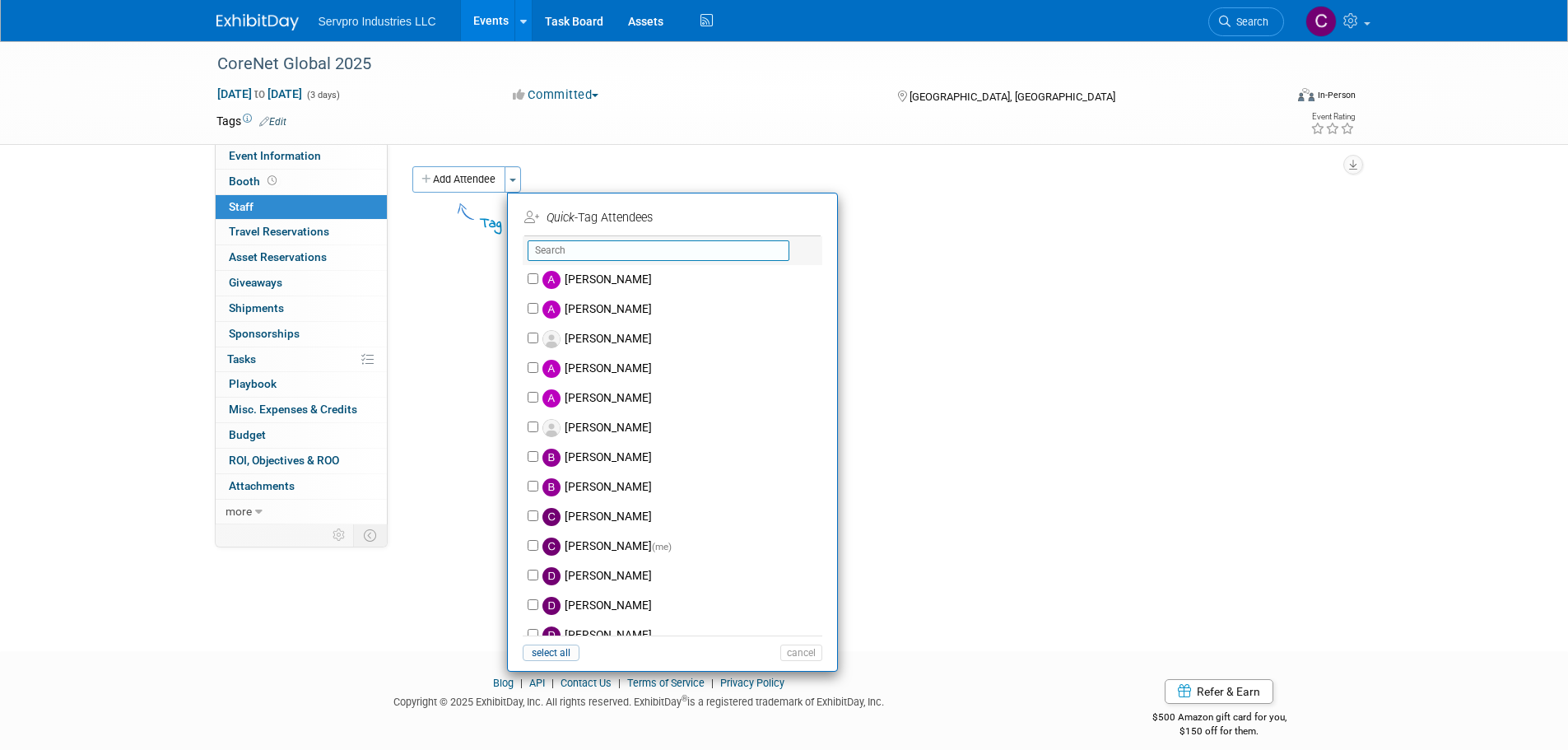
click at [553, 247] on input "text" at bounding box center [658, 250] width 261 height 21
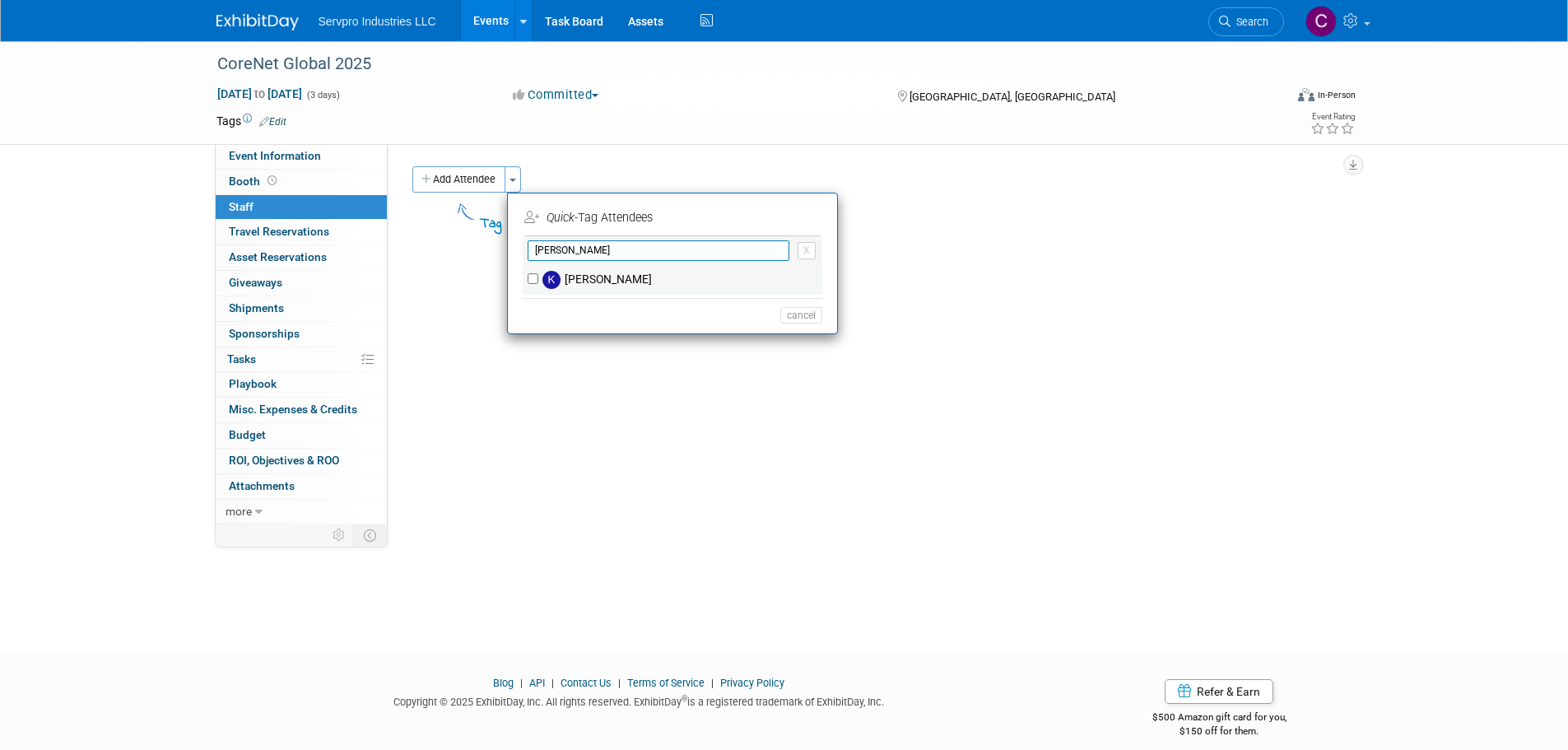
type input "kevin"
click at [526, 284] on div "[PERSON_NAME]" at bounding box center [673, 279] width 300 height 30
click at [533, 275] on input "[PERSON_NAME]" at bounding box center [533, 279] width 10 height 10
checkbox input "true"
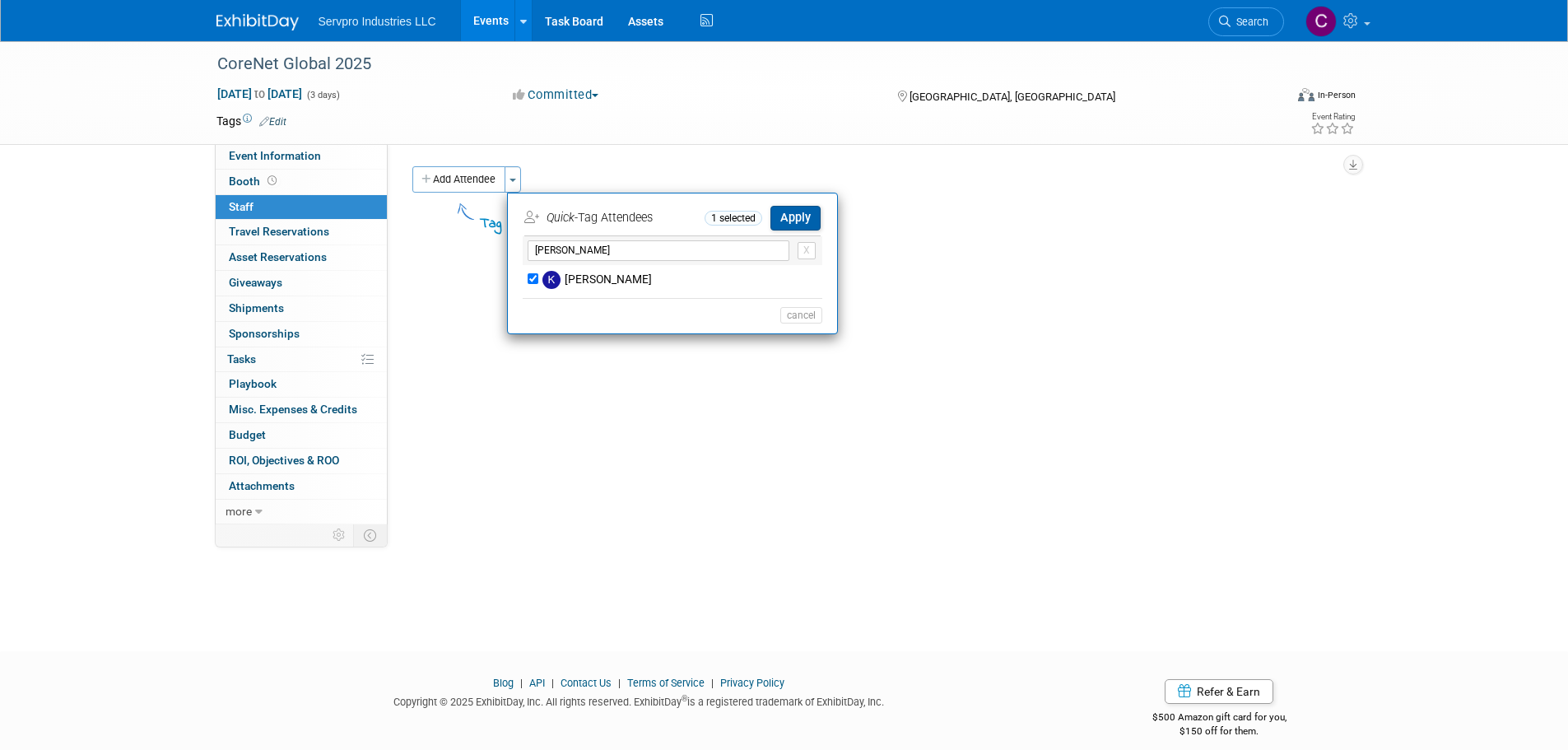
click at [793, 219] on button "Apply" at bounding box center [795, 218] width 51 height 24
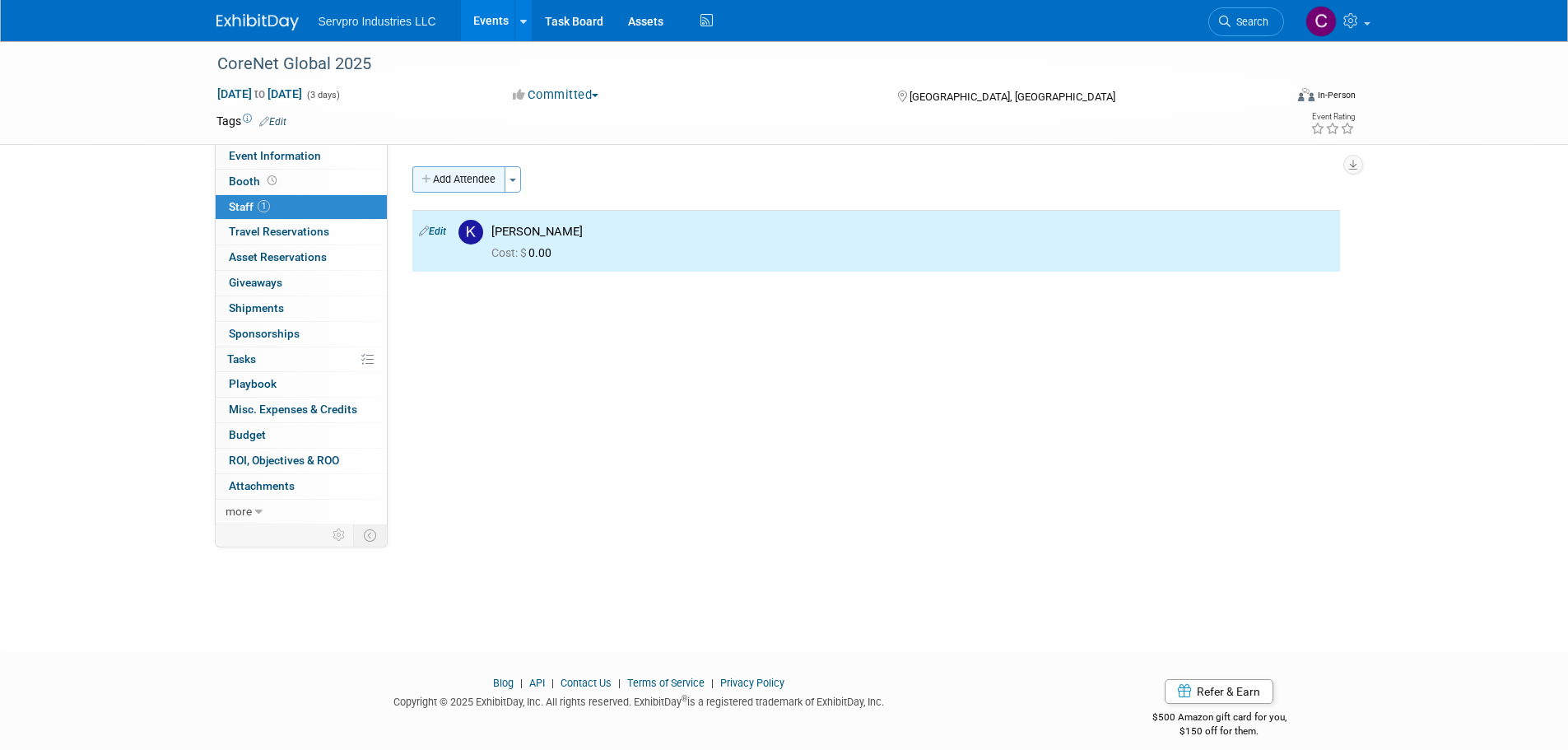
click at [443, 171] on button "Add Attendee" at bounding box center [458, 179] width 93 height 27
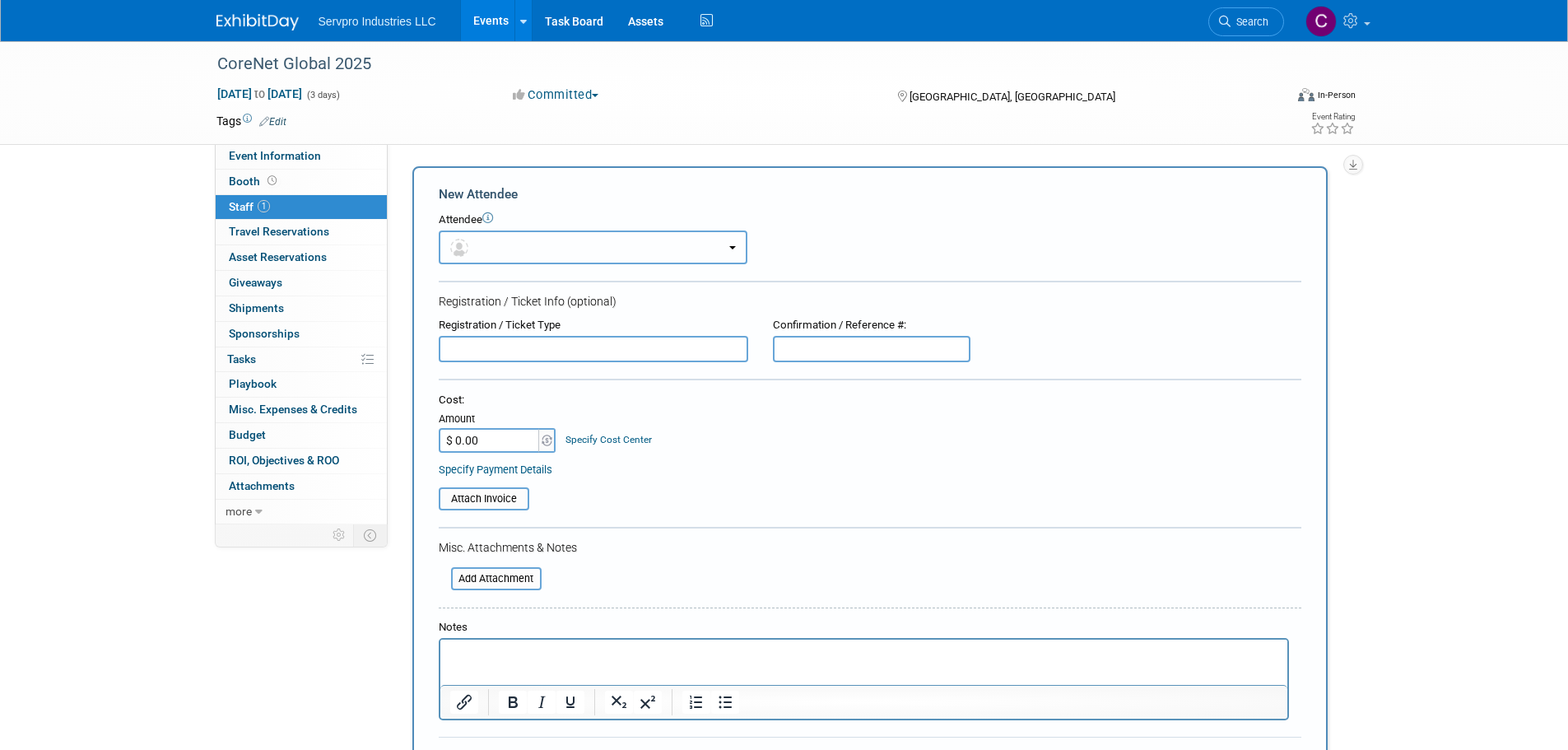
click at [489, 240] on button "button" at bounding box center [593, 247] width 308 height 33
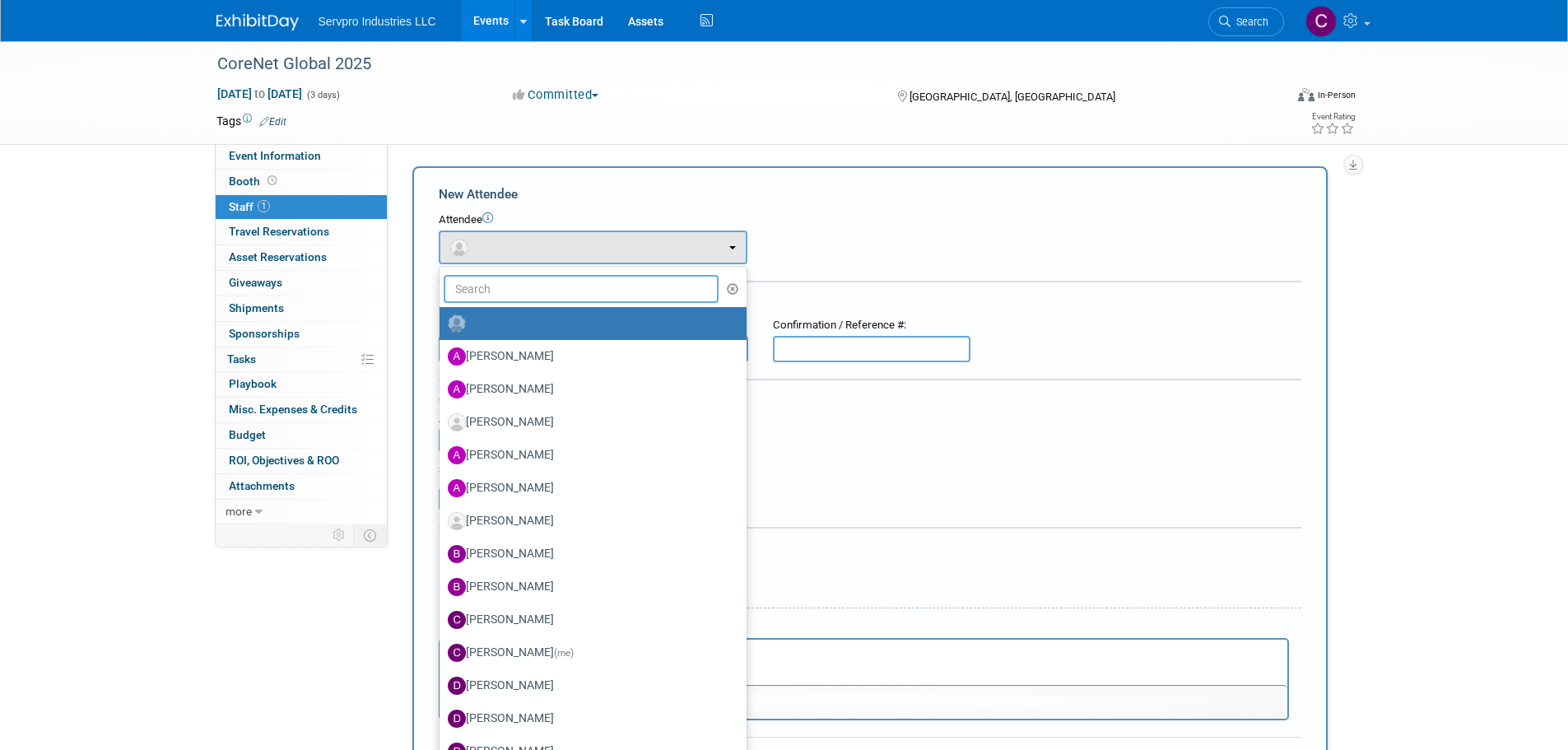
click at [487, 294] on input "text" at bounding box center [582, 289] width 276 height 28
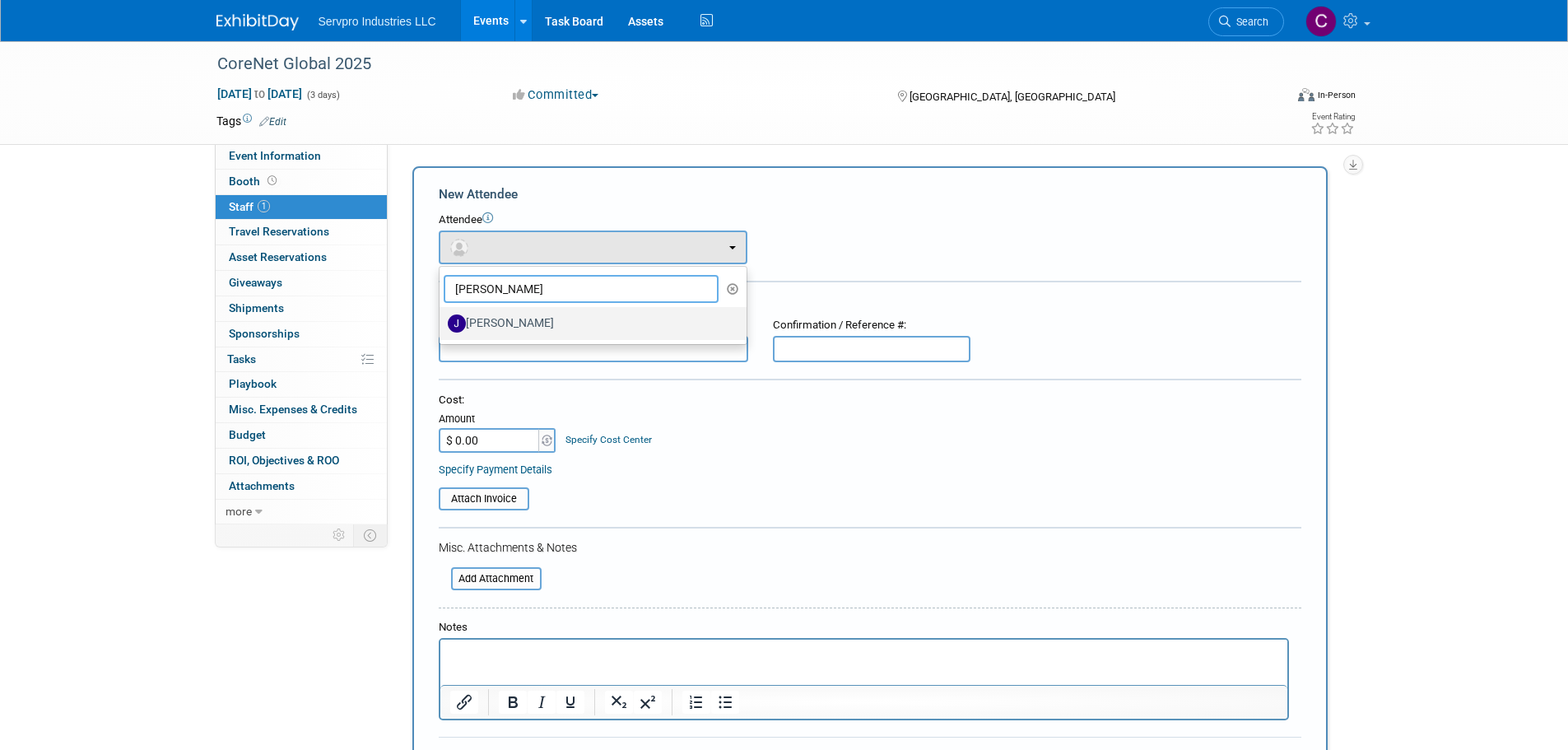
type input "jere"
click at [494, 321] on label "Jeremy Jackson" at bounding box center [589, 323] width 282 height 27
click at [442, 321] on input "Jeremy Jackson" at bounding box center [436, 321] width 10 height 10
select select "27618d51-ec18-40f2-a45b-af3de582d2af"
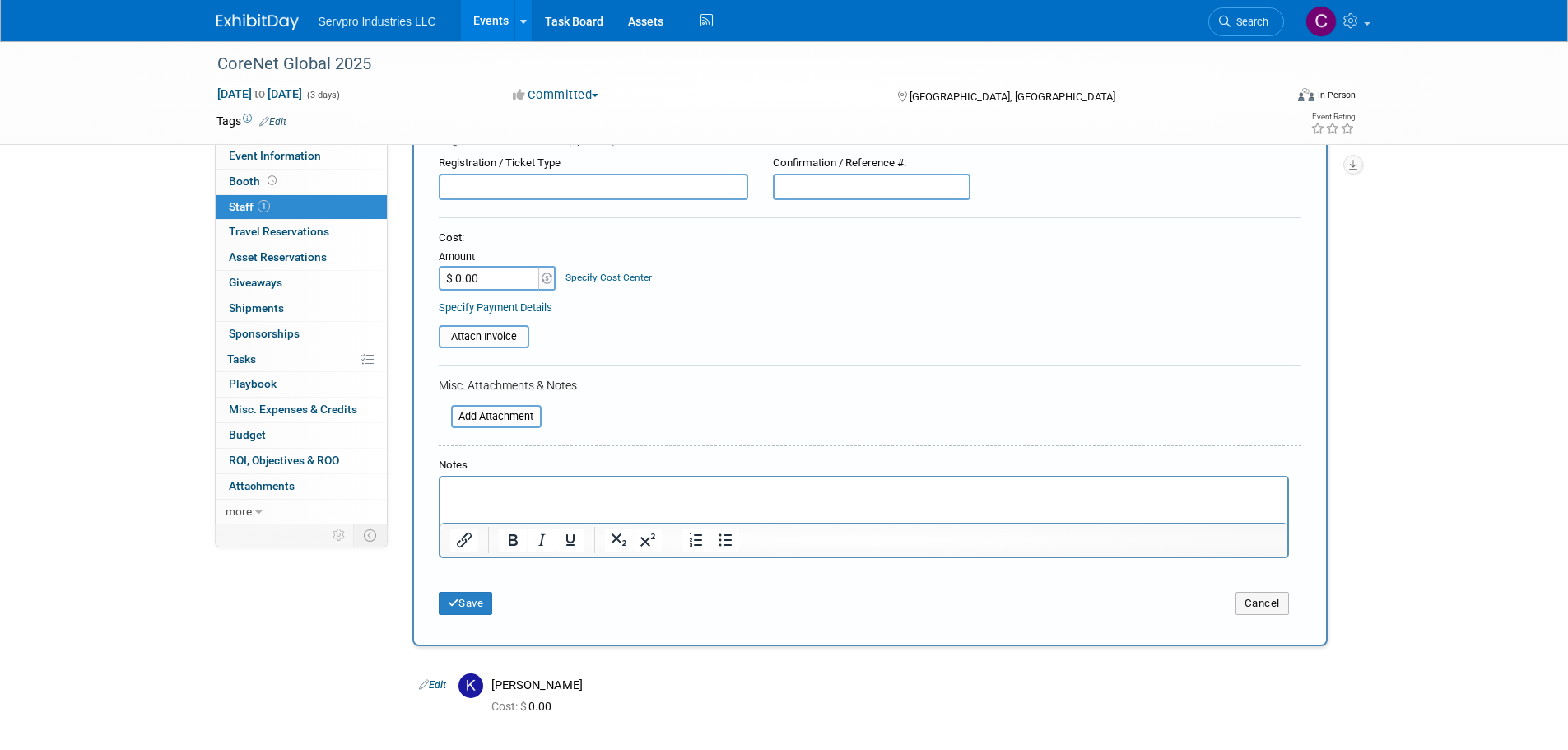
scroll to position [310, 0]
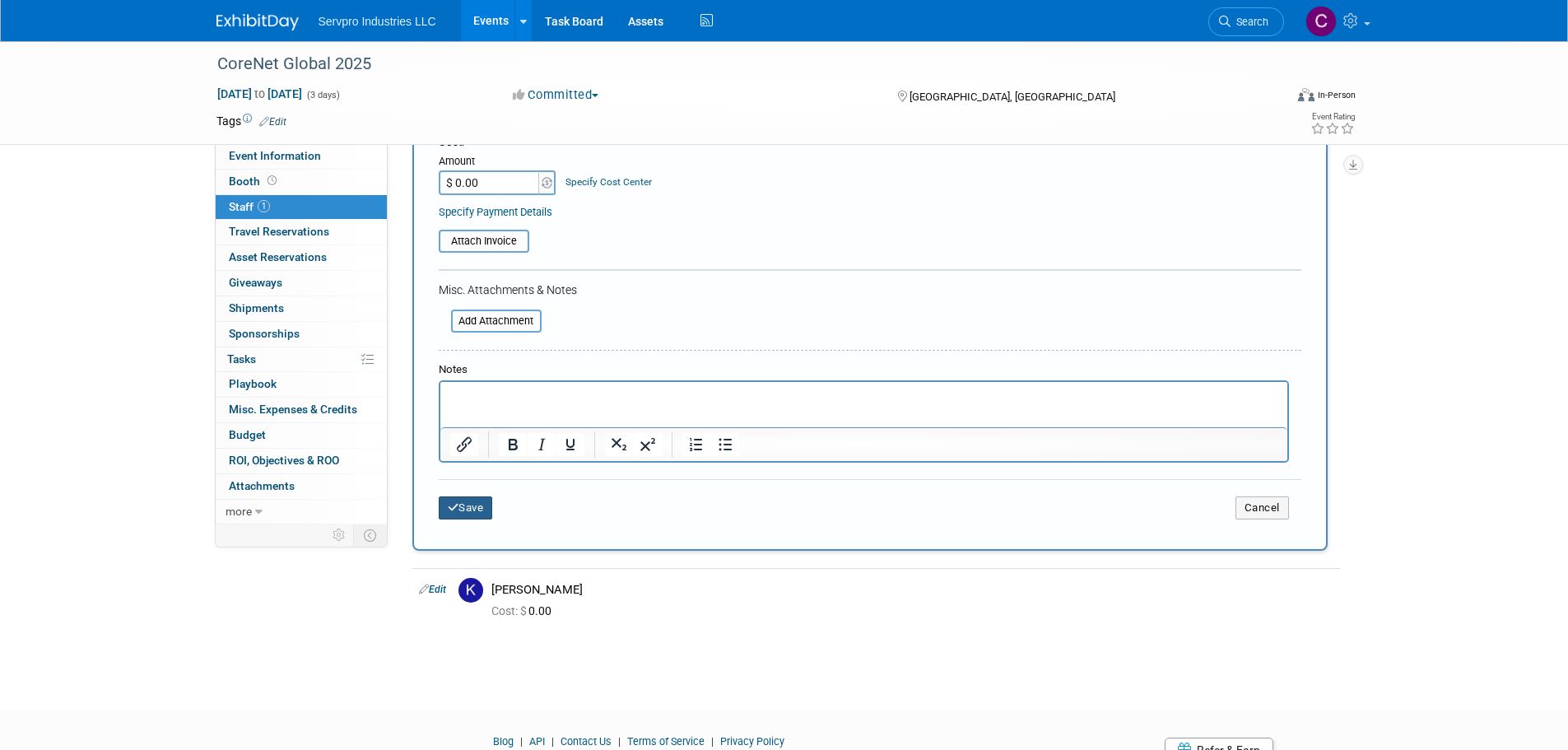
click at [472, 510] on button "Save" at bounding box center [465, 507] width 54 height 23
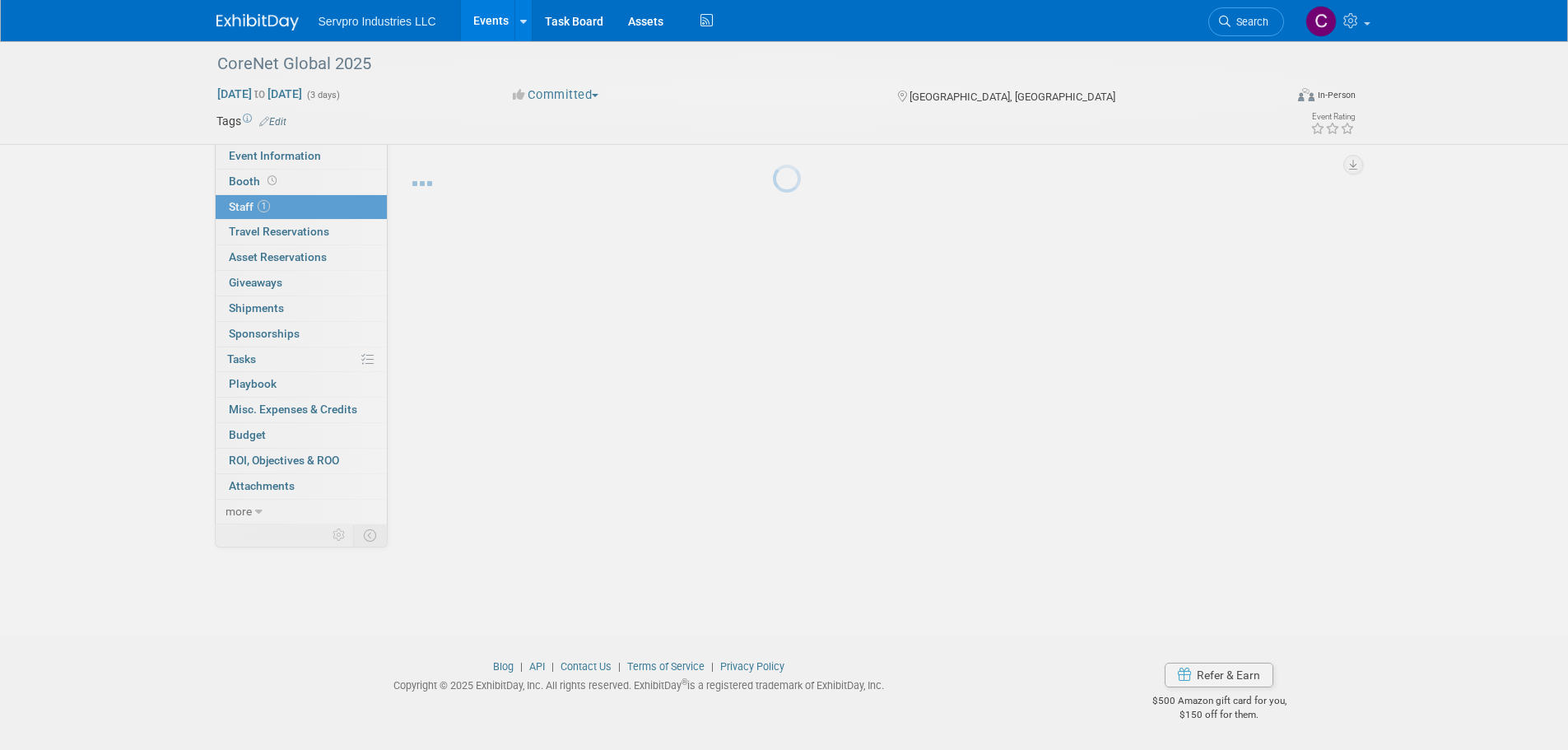
scroll to position [16, 0]
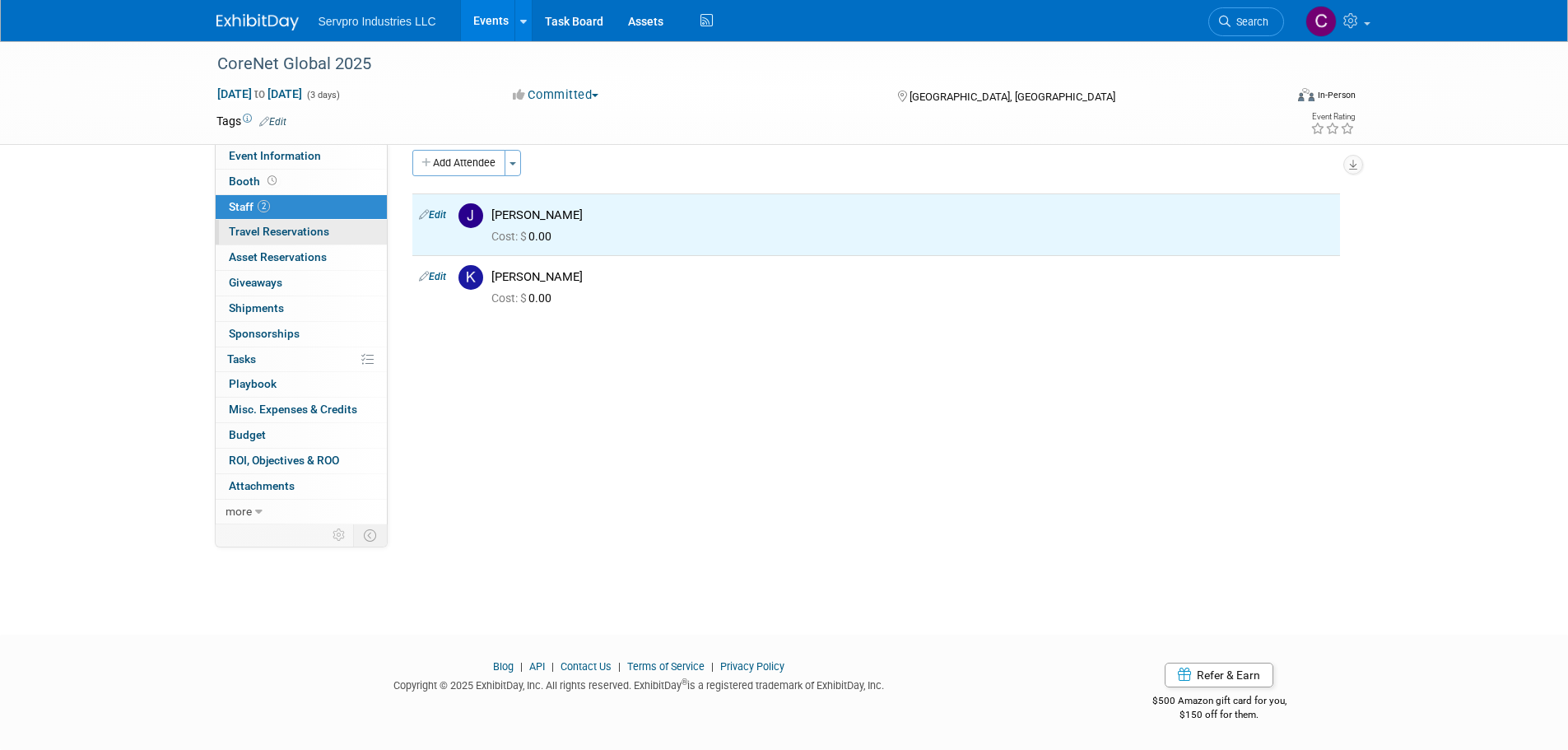
click at [303, 231] on span "Travel Reservations 0" at bounding box center [278, 231] width 100 height 13
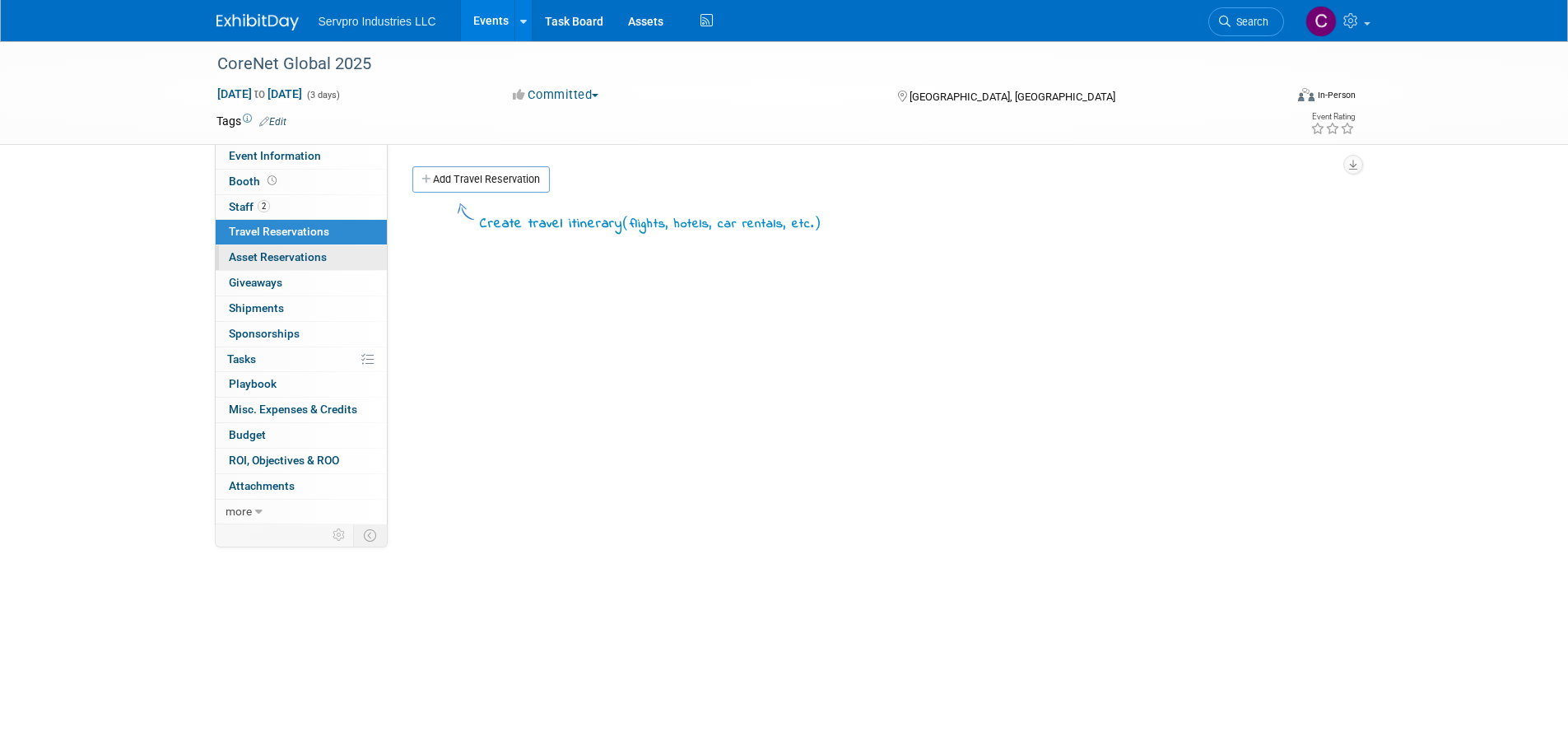
click at [299, 249] on link "0 Asset Reservations 0" at bounding box center [302, 257] width 171 height 25
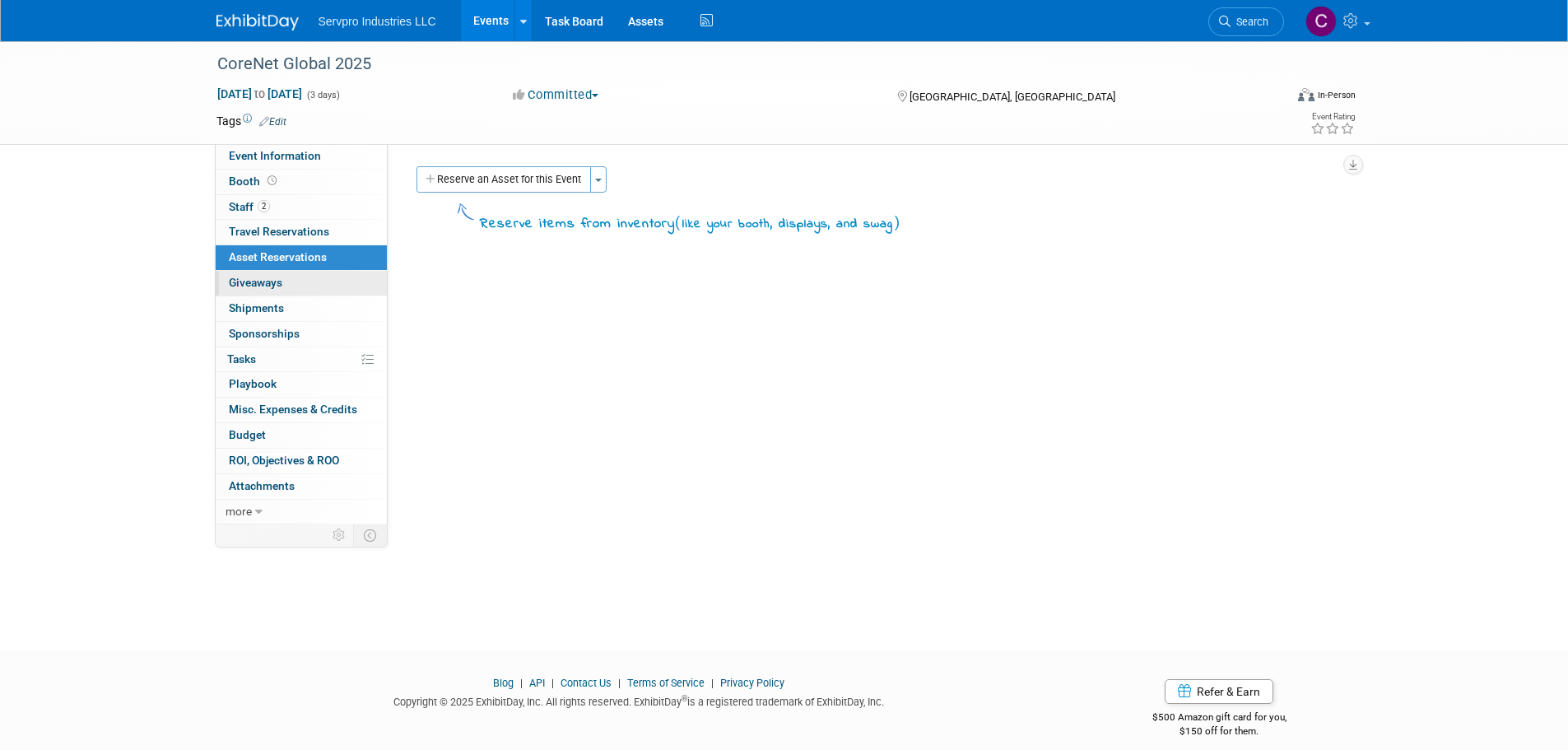
click at [276, 285] on span "Giveaways 0" at bounding box center [255, 282] width 53 height 13
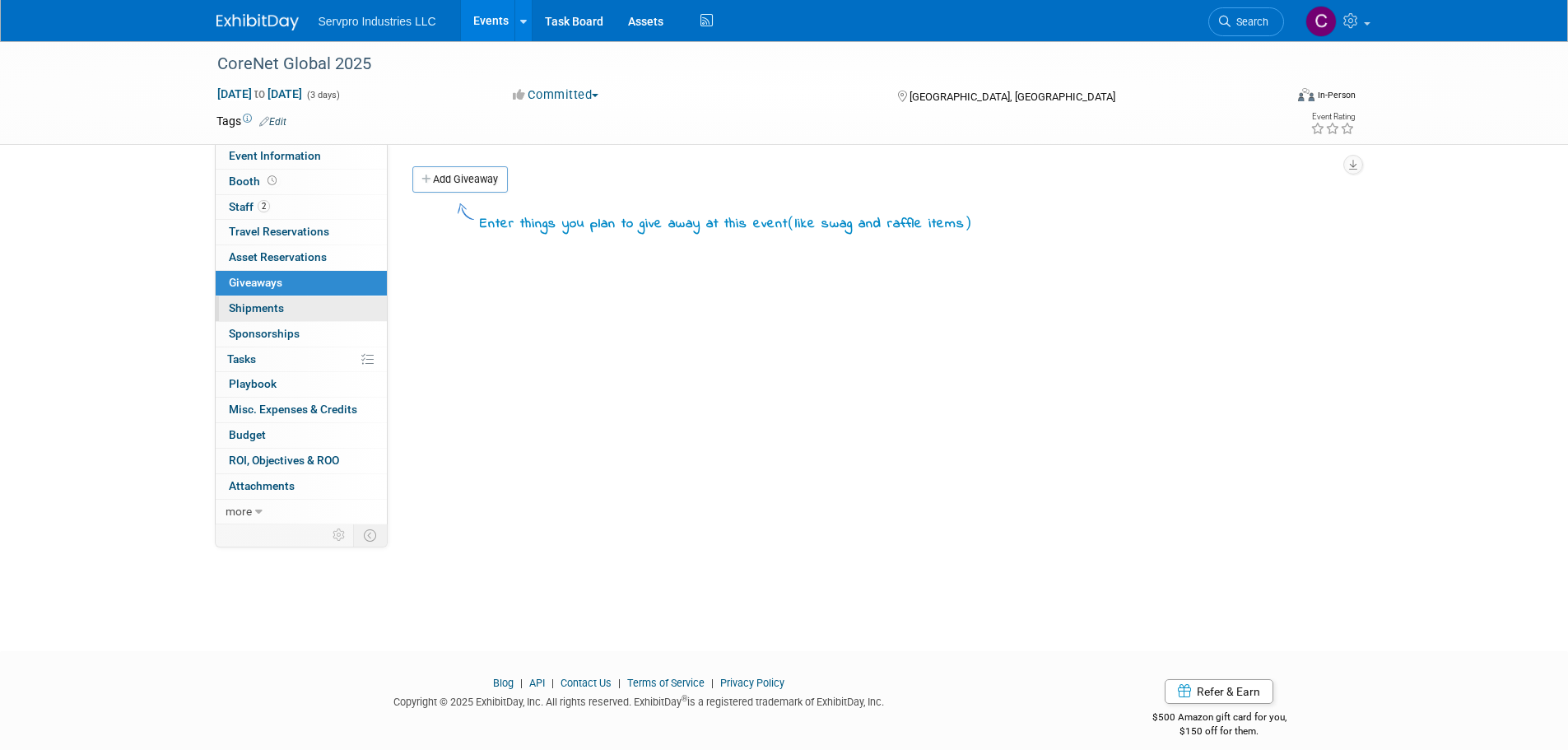
click at [271, 302] on span "Shipments 0" at bounding box center [256, 308] width 55 height 13
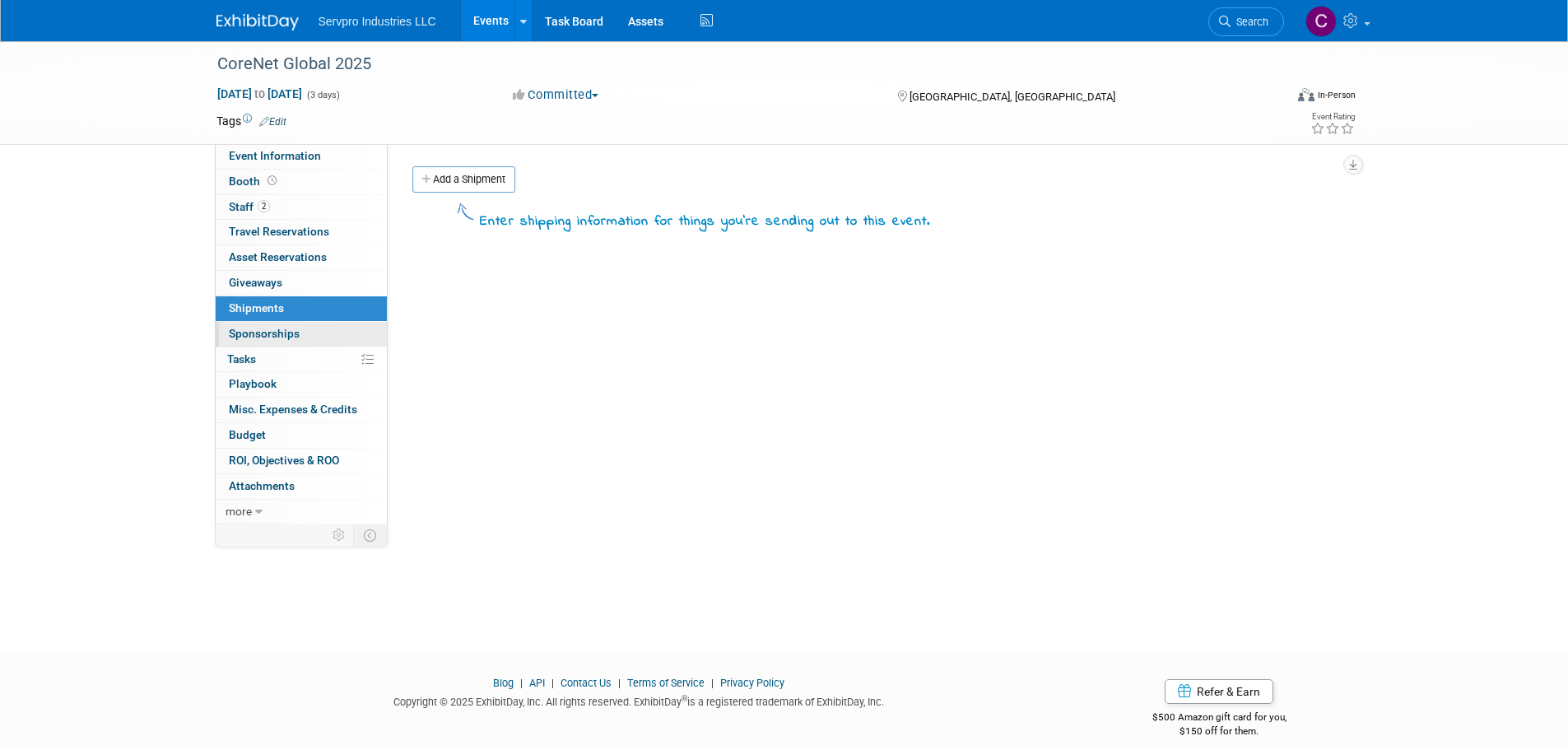
click at [263, 339] on span "Sponsorships 0" at bounding box center [264, 333] width 71 height 13
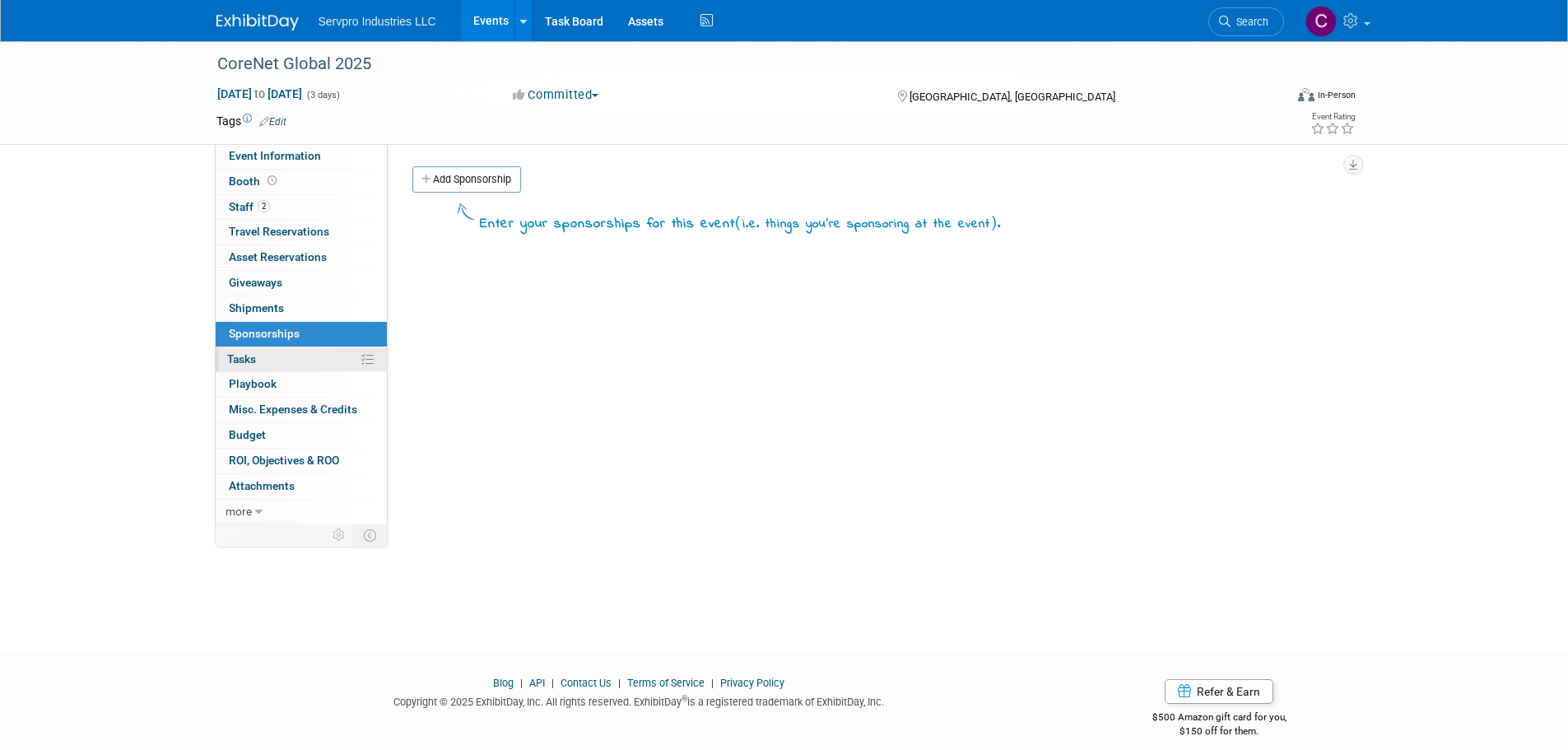
click at [256, 358] on span "Tasks 0%" at bounding box center [242, 358] width 29 height 13
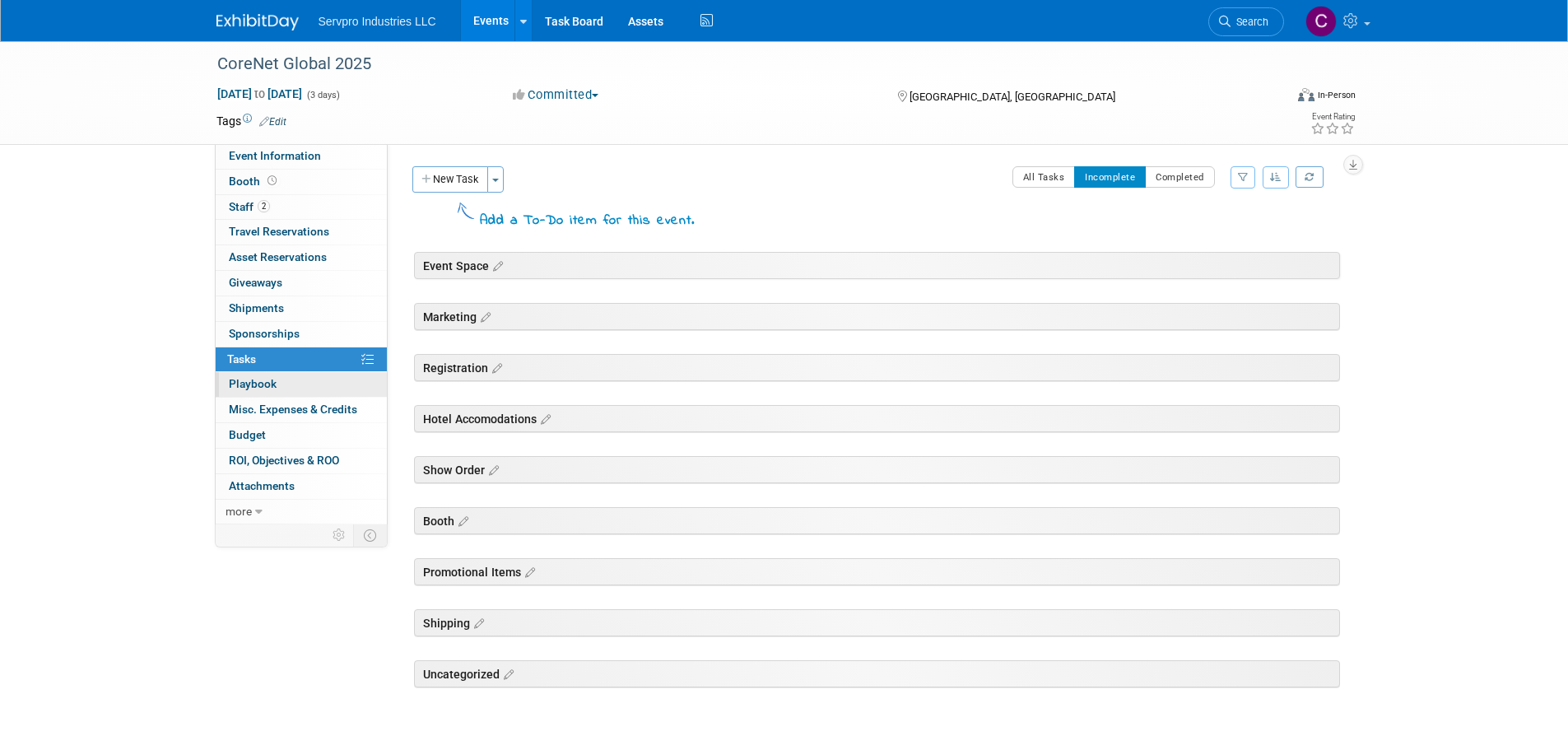
click at [254, 373] on link "0 Playbook 0" at bounding box center [302, 384] width 171 height 25
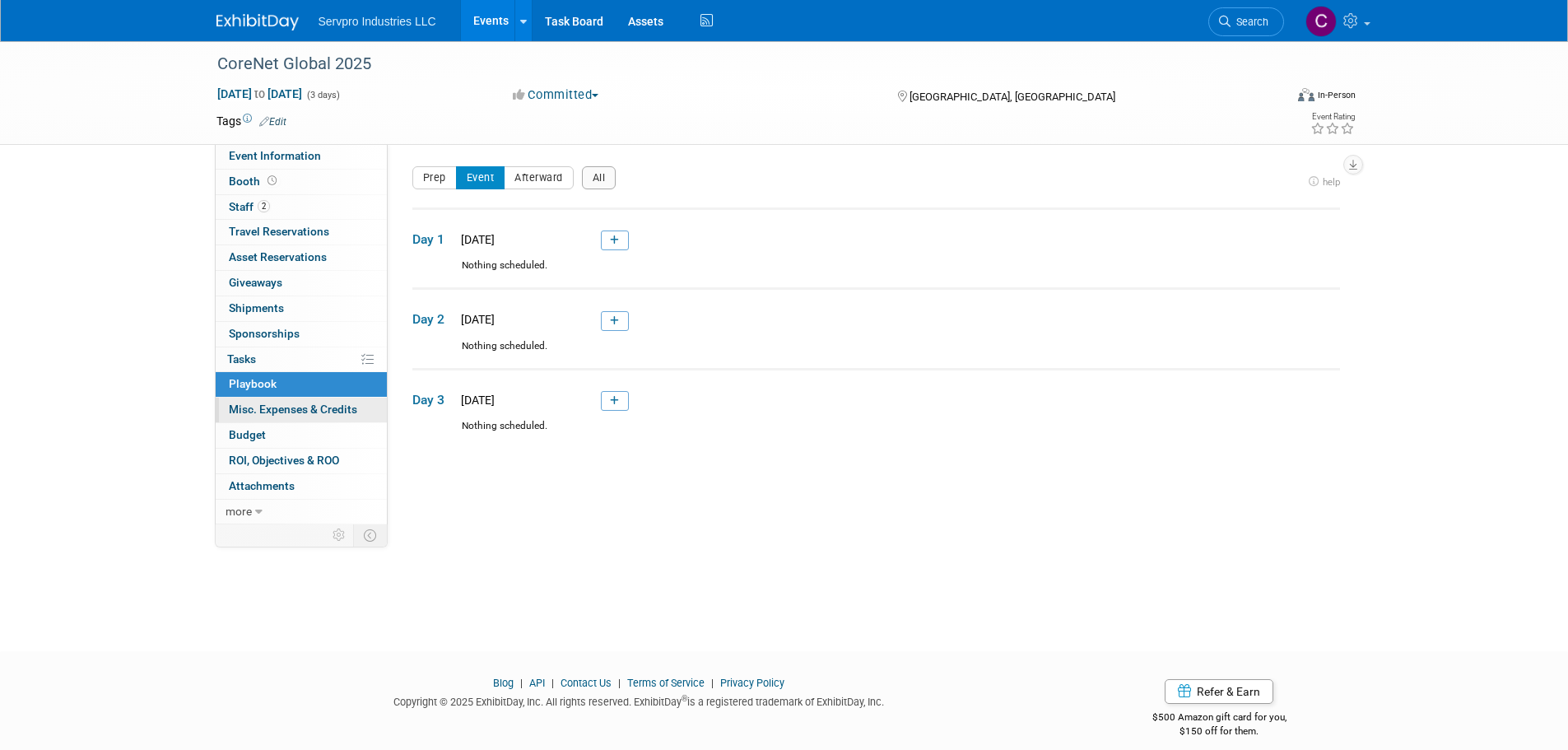
click at [248, 407] on span "Misc. Expenses & Credits 0" at bounding box center [293, 409] width 129 height 13
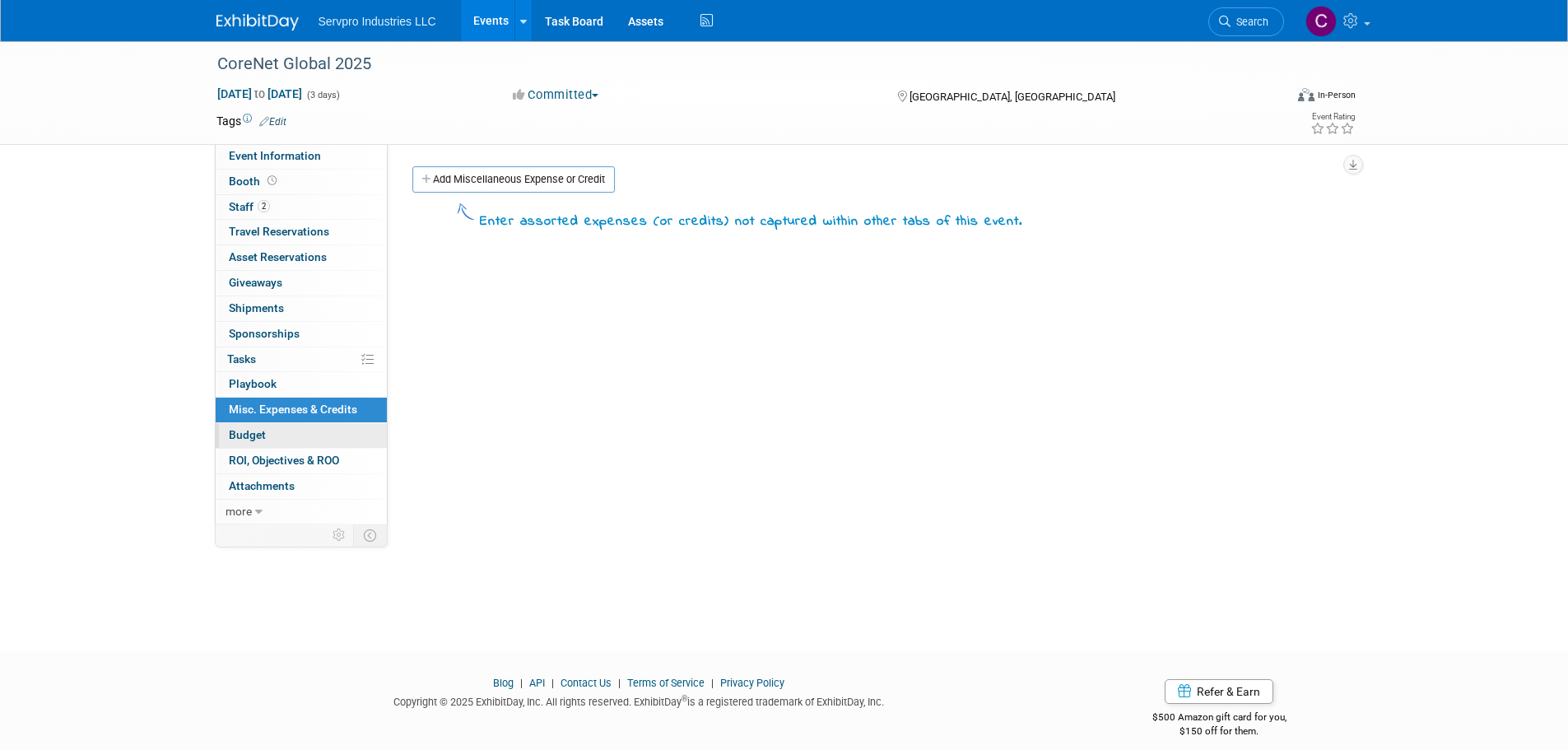
click at [244, 429] on span "Budget" at bounding box center [247, 434] width 37 height 13
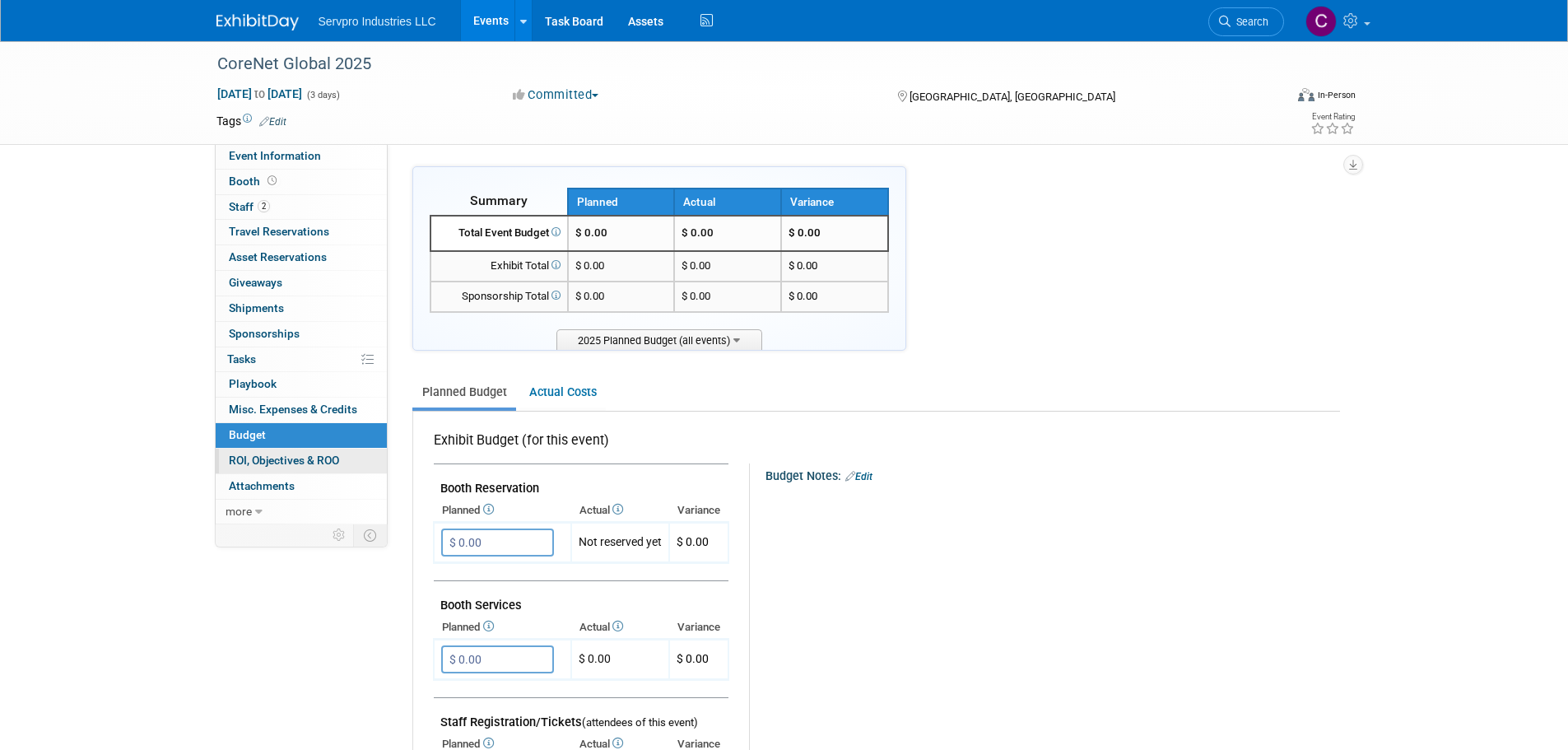
click at [243, 454] on span "ROI, Objectives & ROO 0" at bounding box center [284, 459] width 111 height 13
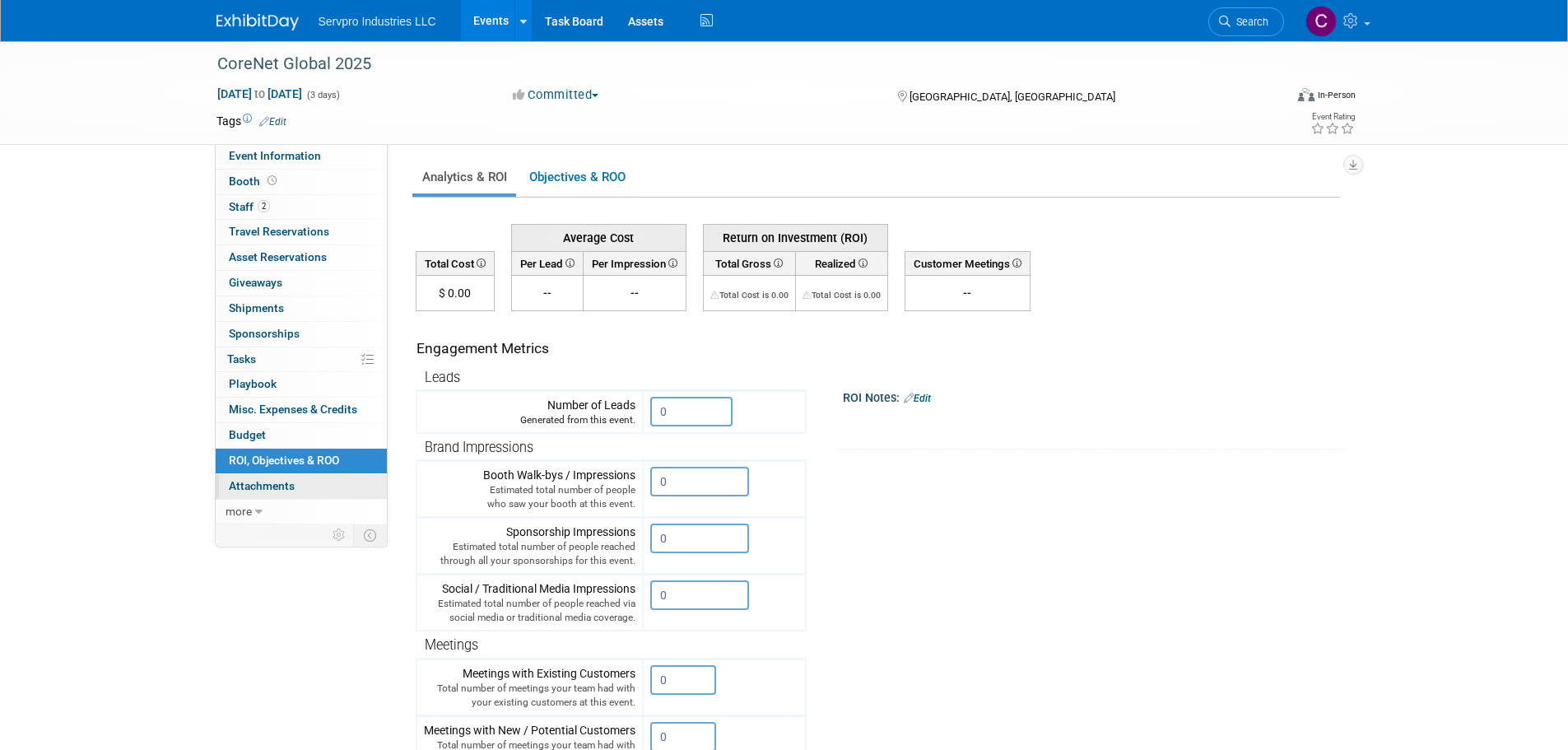
click at [243, 480] on span "Attachments 0" at bounding box center [261, 485] width 66 height 13
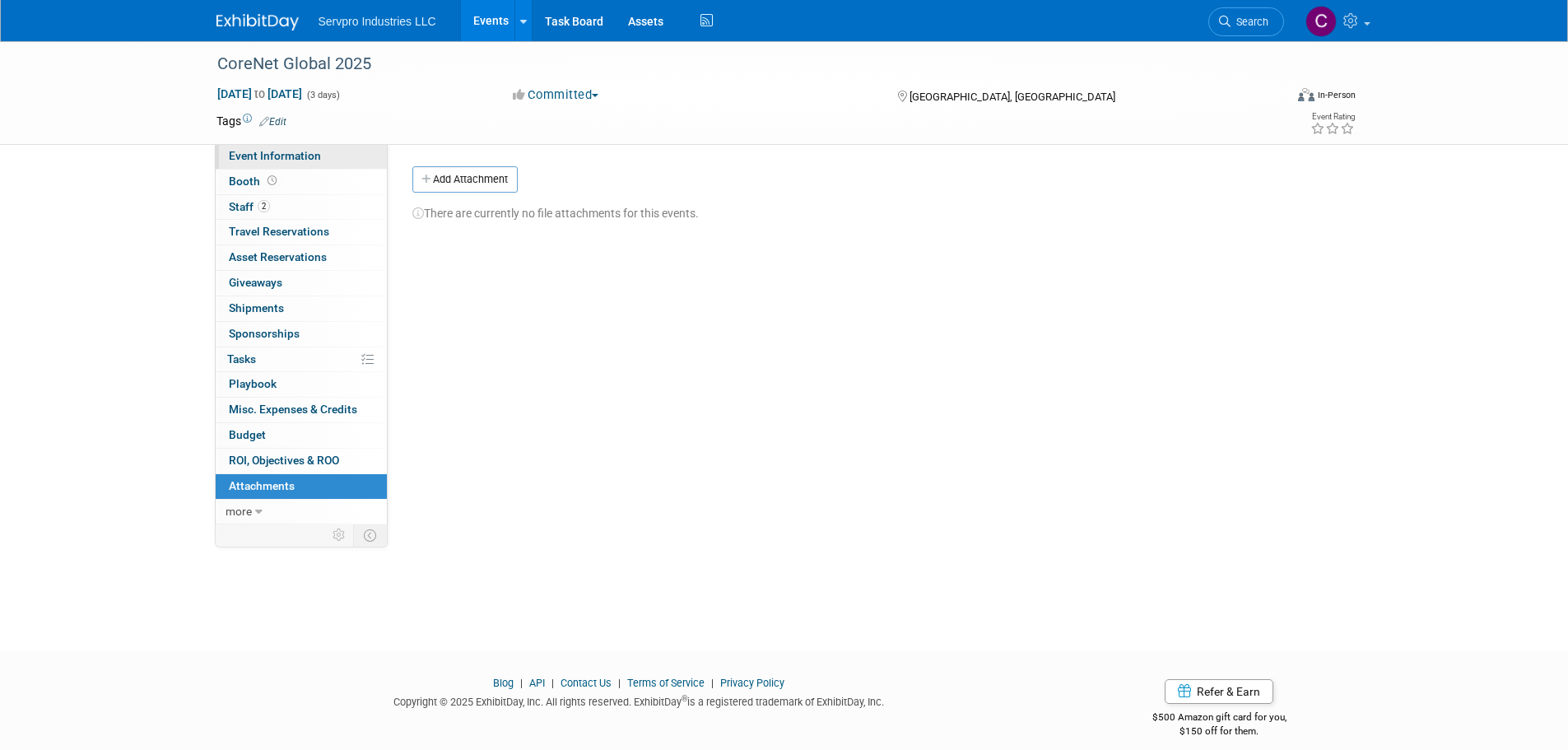
click at [291, 156] on span "Event Information" at bounding box center [275, 155] width 93 height 13
select select "Exhibitor"
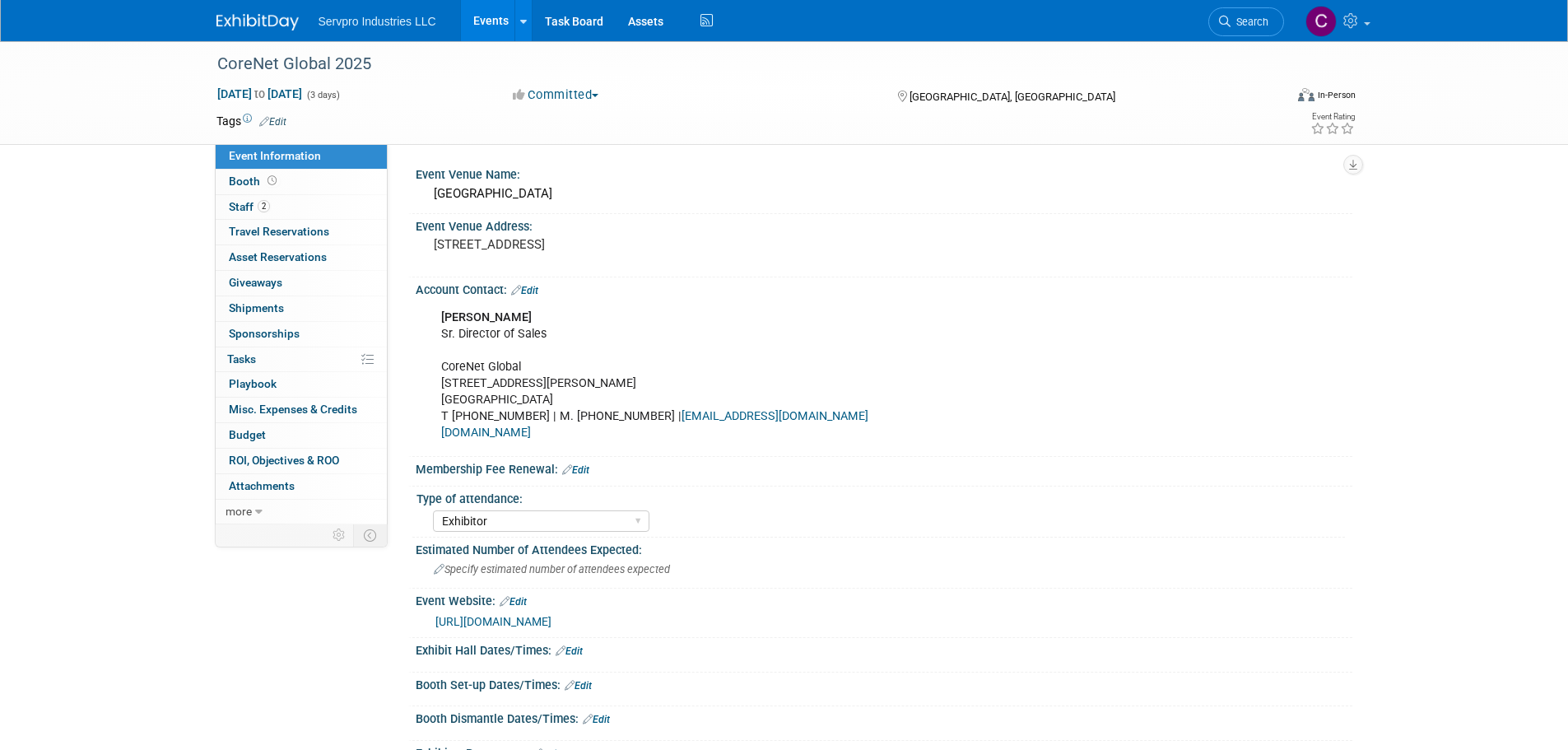
click at [542, 624] on link "[URL][DOMAIN_NAME]" at bounding box center [493, 621] width 116 height 13
click at [488, 26] on link "Events" at bounding box center [491, 21] width 60 height 41
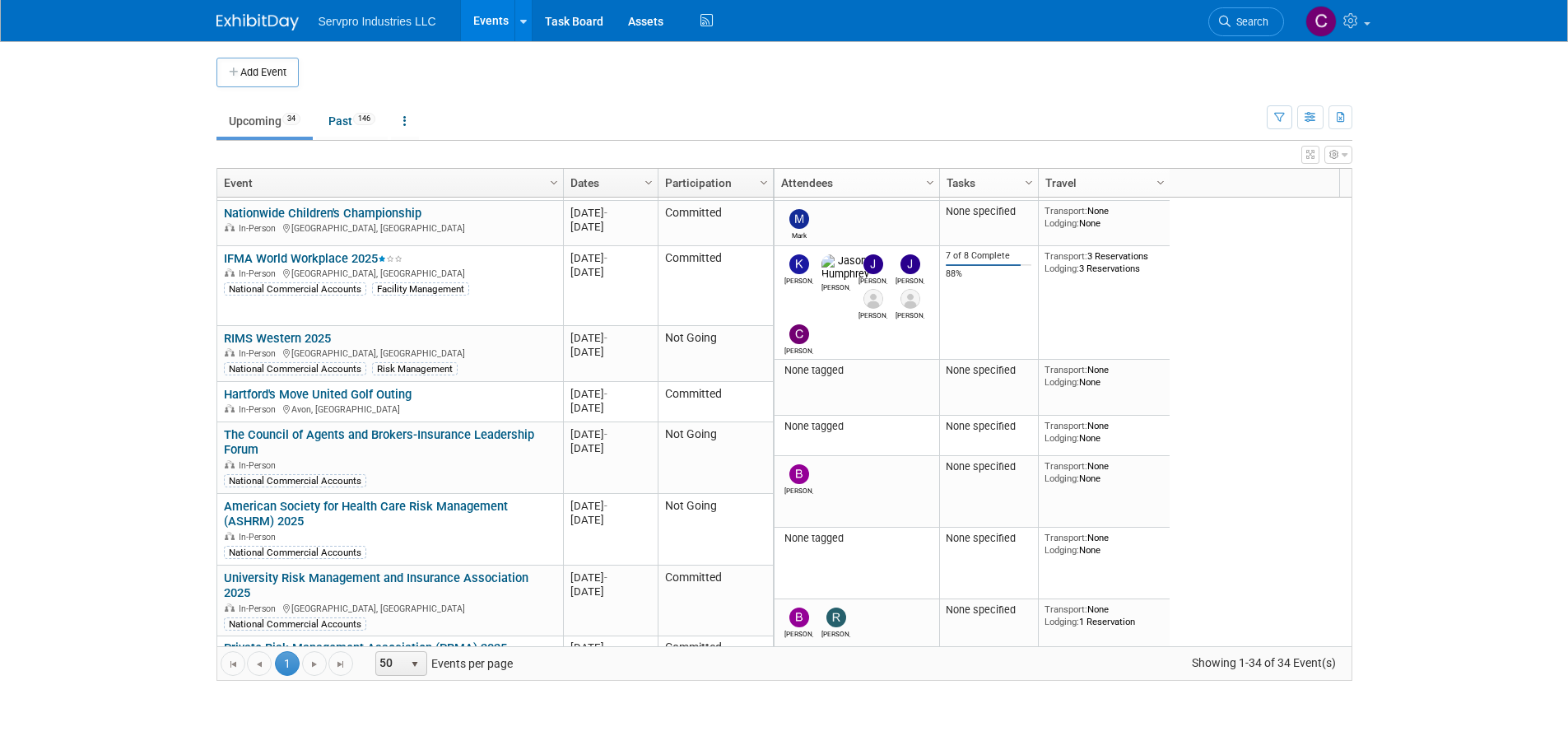
scroll to position [406, 0]
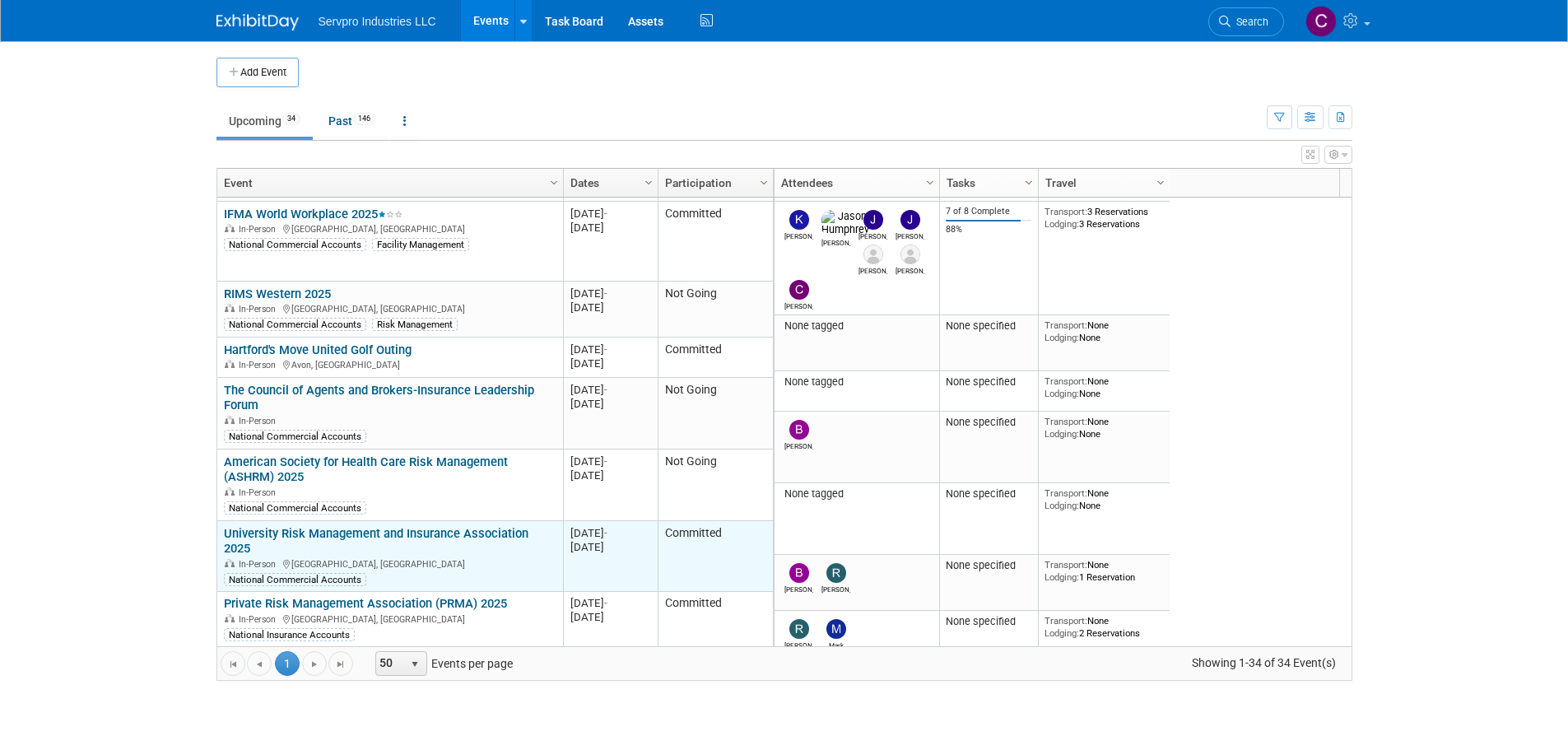
click at [408, 527] on link "University Risk Management and Insurance Association 2025" at bounding box center [375, 542] width 304 height 31
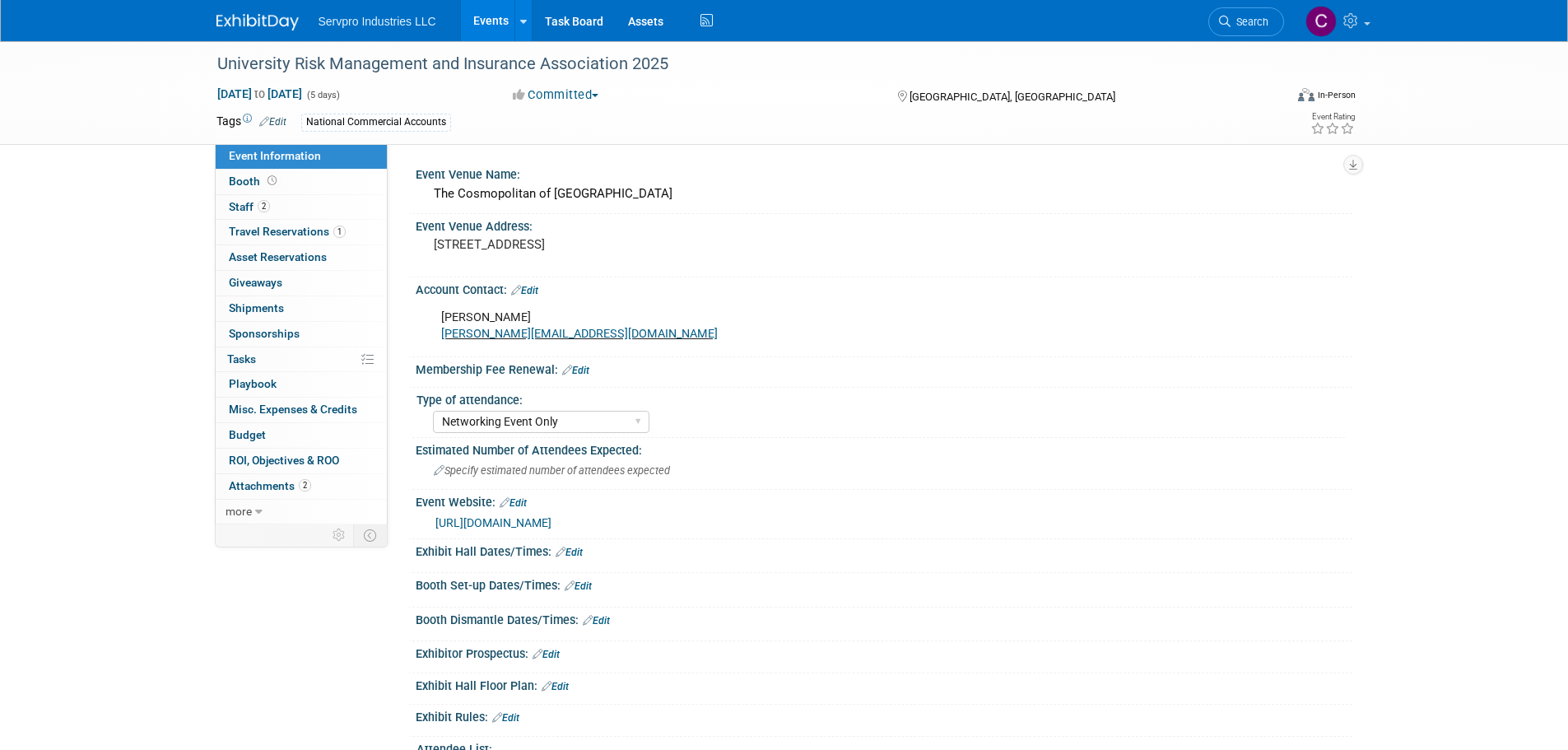
select select "Networking Event Only"
click at [300, 228] on span "Travel Reservations 1" at bounding box center [287, 231] width 117 height 13
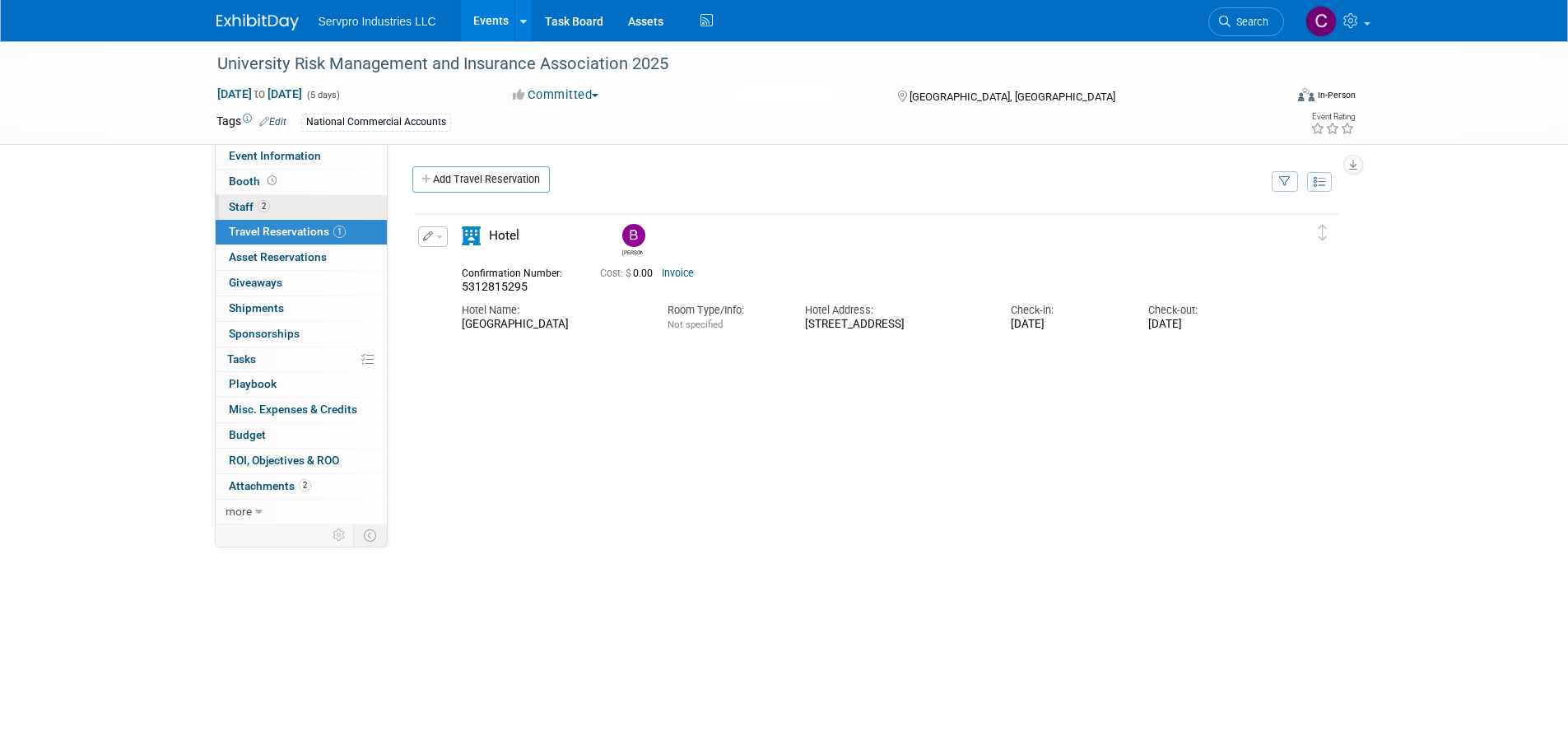
click at [245, 201] on span "Staff 2" at bounding box center [249, 206] width 41 height 13
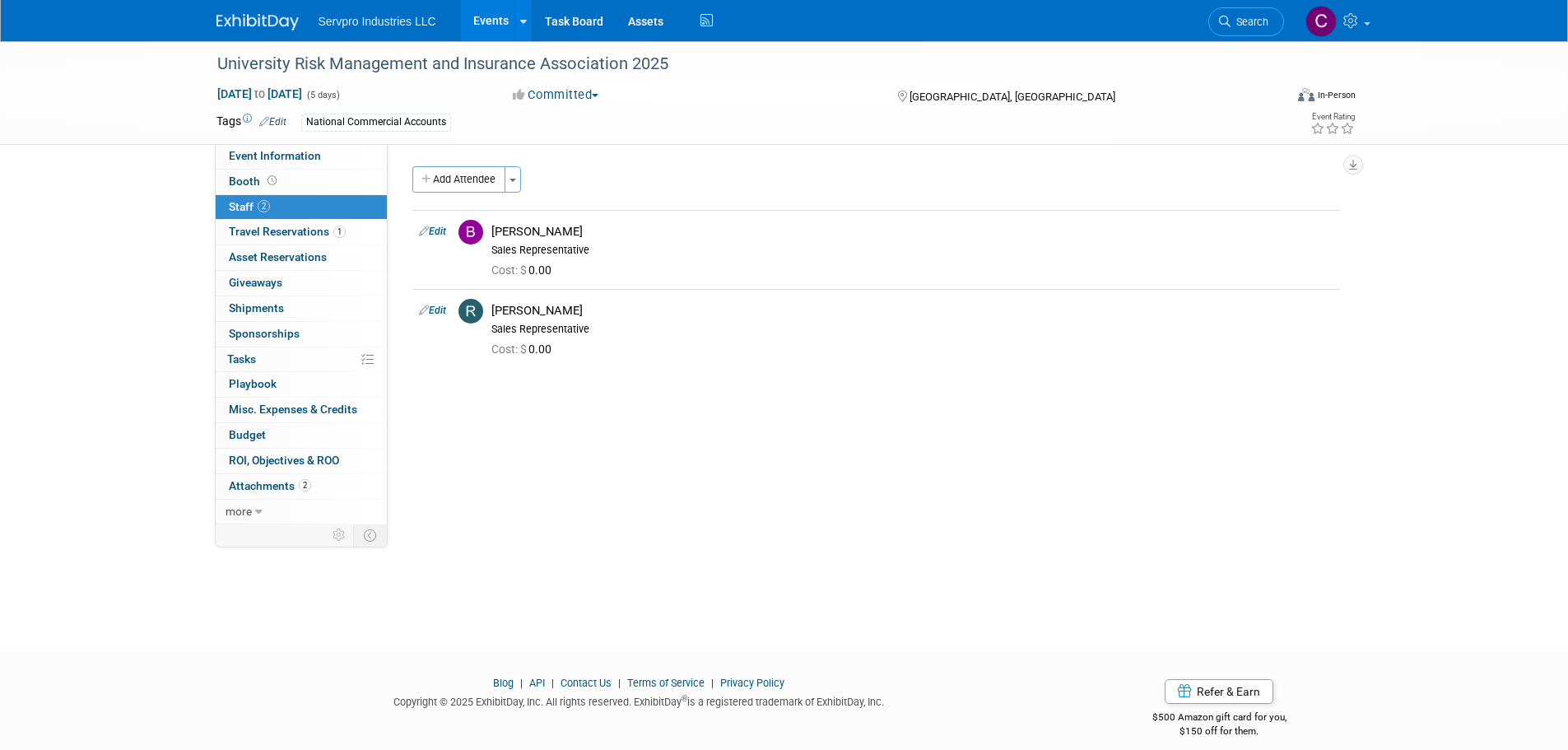
click at [245, 201] on span "Staff 2" at bounding box center [249, 206] width 41 height 13
click at [438, 231] on link "Edit" at bounding box center [433, 231] width 27 height 11
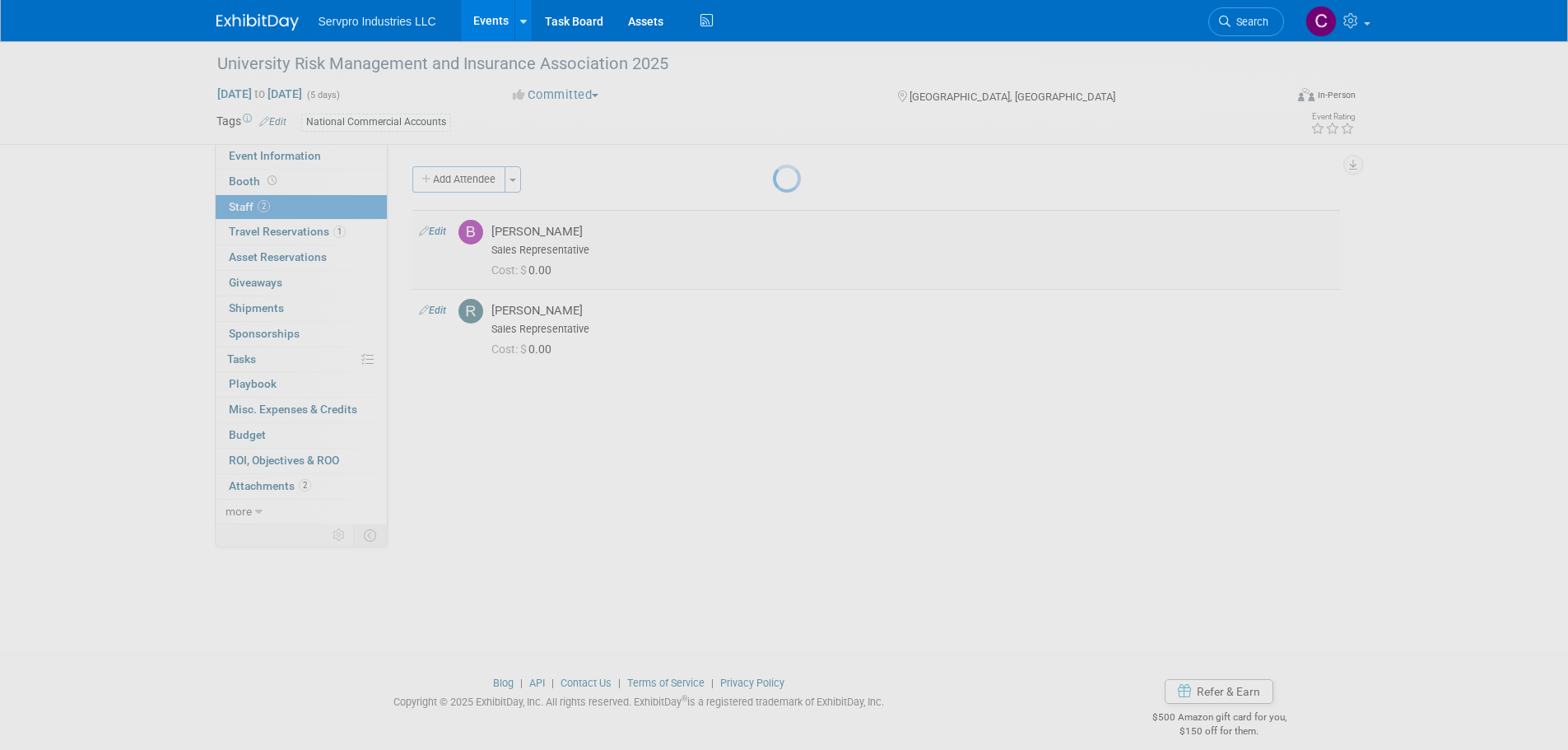
select select "00da1cde-359d-487f-985e-870252d0c266"
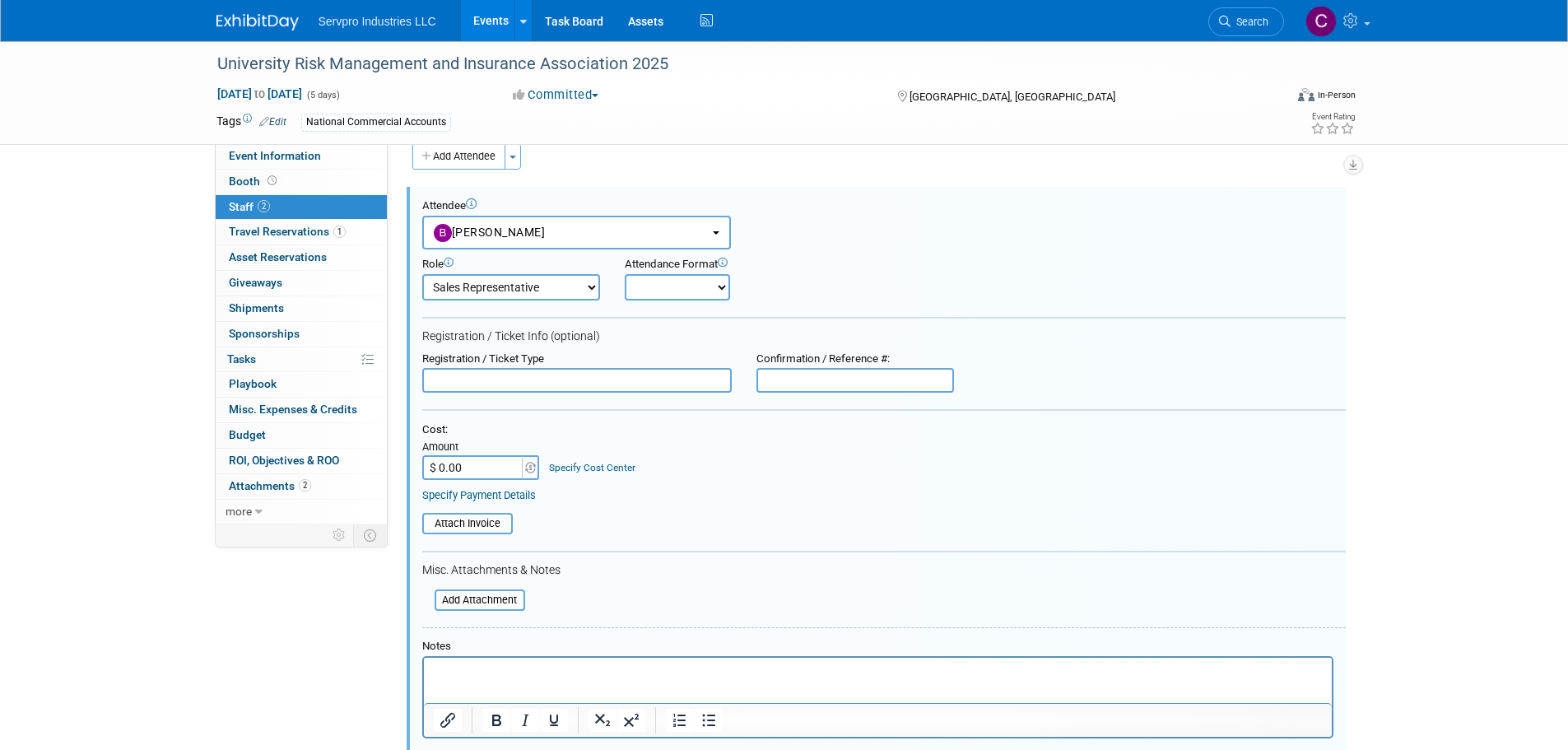
click at [471, 473] on input "$ 0.00" at bounding box center [474, 467] width 103 height 25
type input "$ 1,319.00"
click at [451, 527] on input "file" at bounding box center [413, 523] width 196 height 18
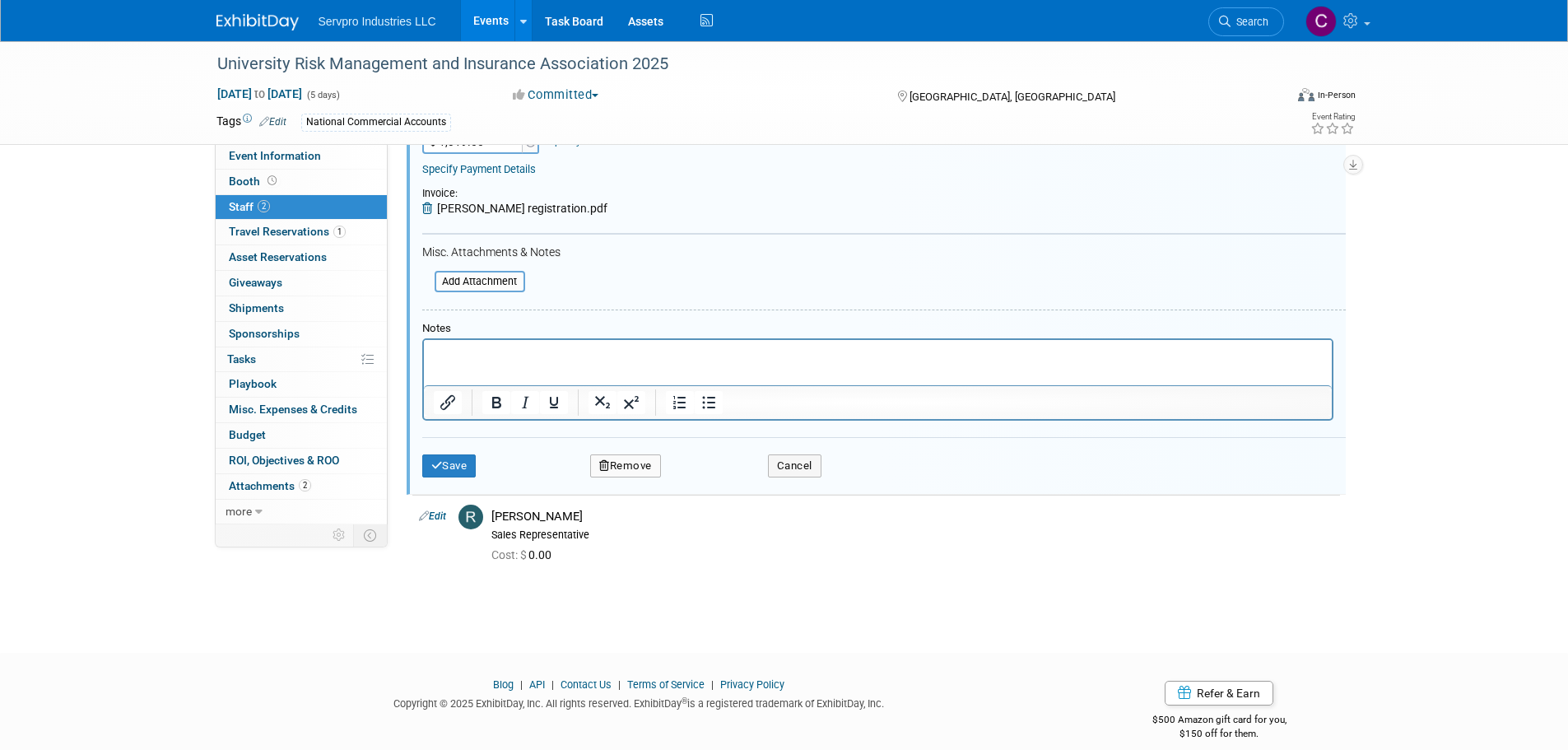
scroll to position [368, 0]
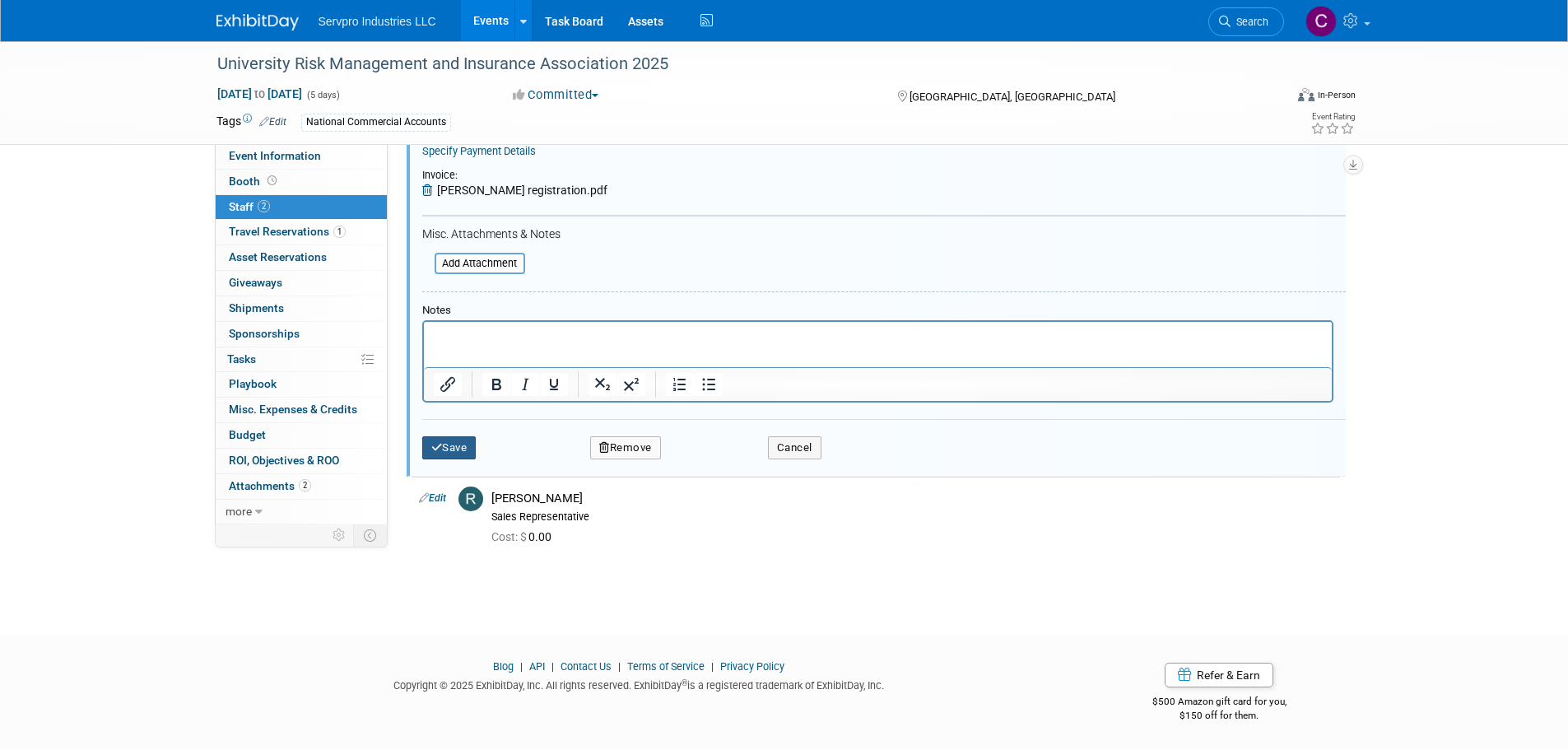
click at [448, 448] on button "Save" at bounding box center [449, 447] width 54 height 23
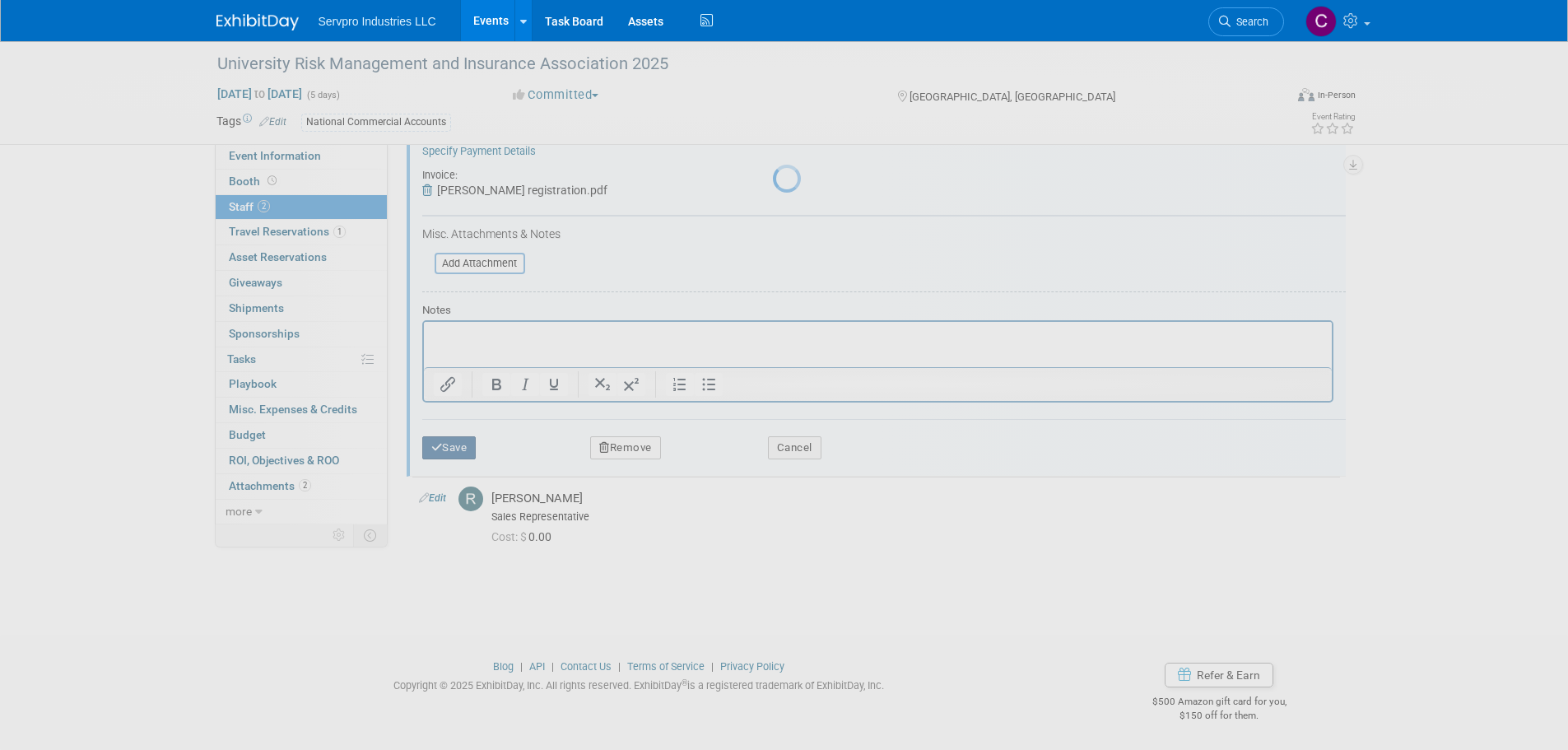
scroll to position [16, 0]
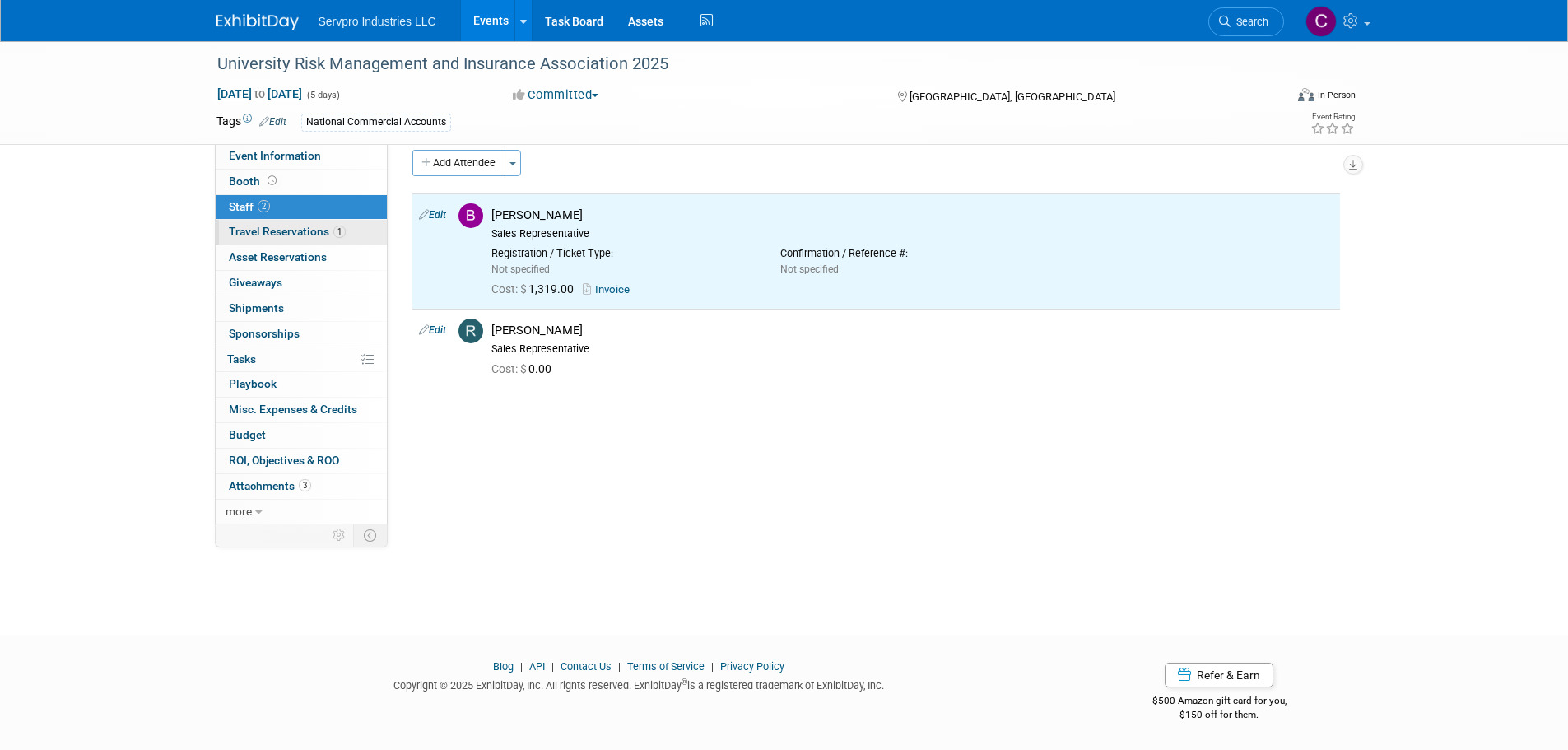
click at [302, 231] on span "Travel Reservations 1" at bounding box center [287, 231] width 117 height 13
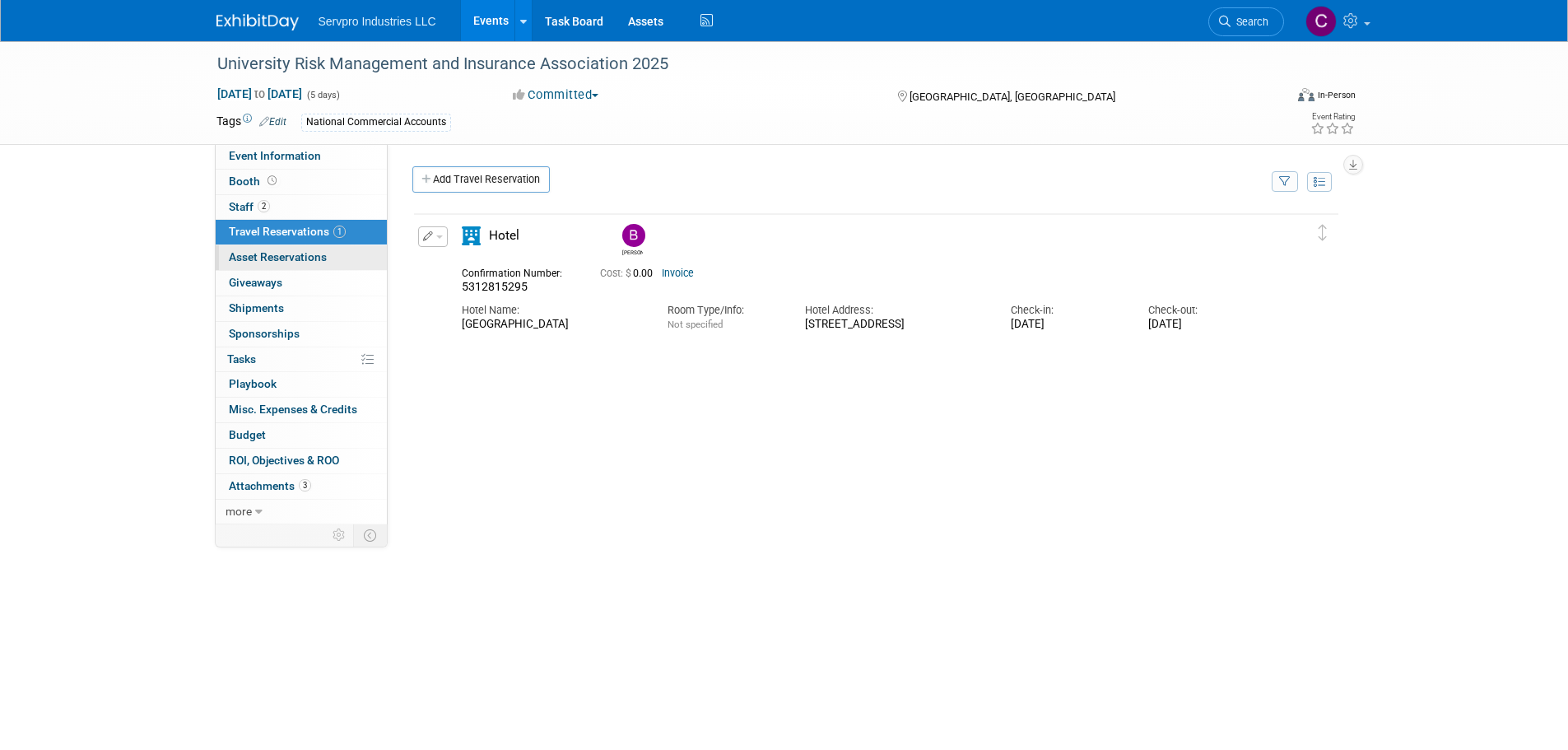
click at [285, 249] on link "0 Asset Reservations 0" at bounding box center [302, 257] width 171 height 25
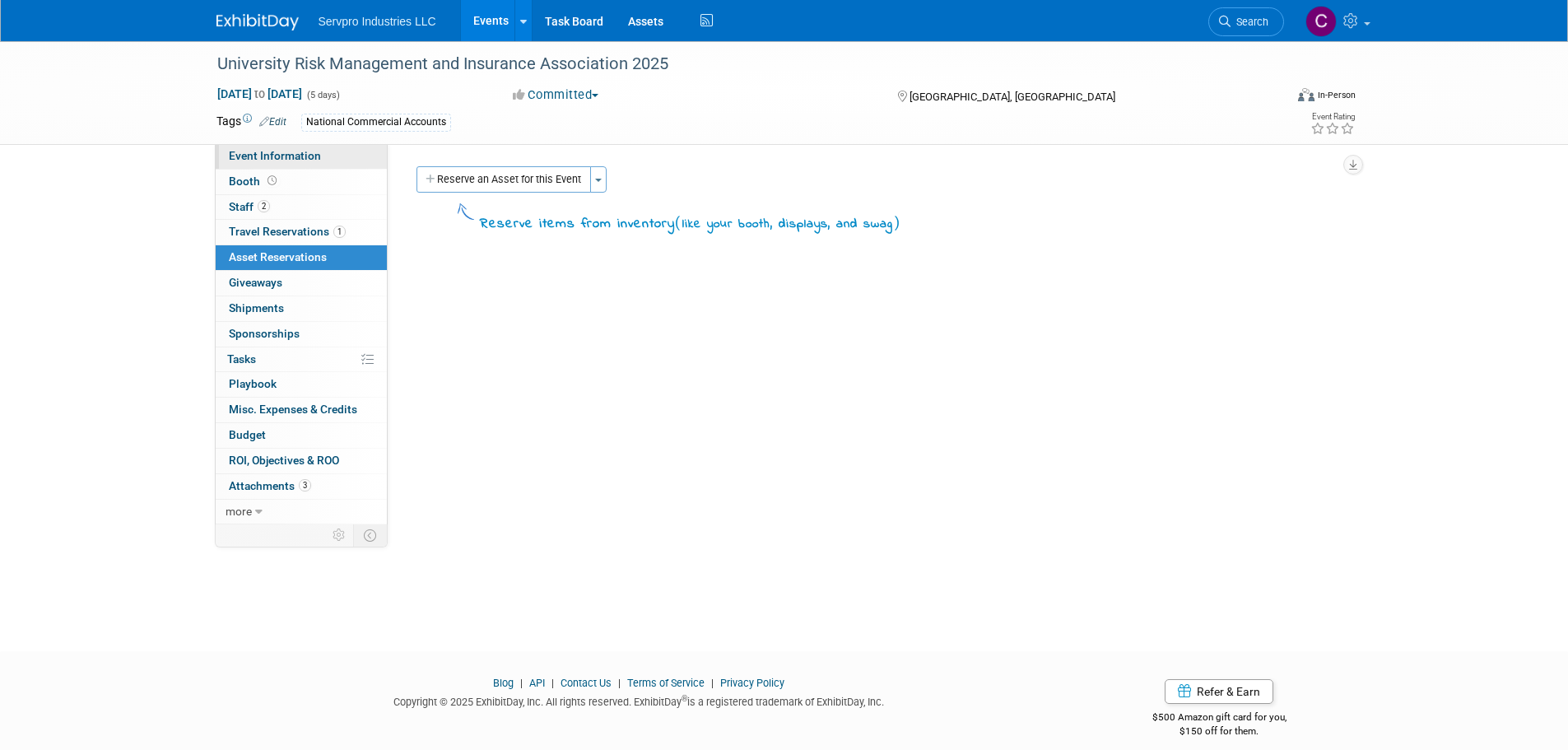
click at [276, 154] on span "Event Information" at bounding box center [275, 155] width 93 height 13
select select "Networking Event Only"
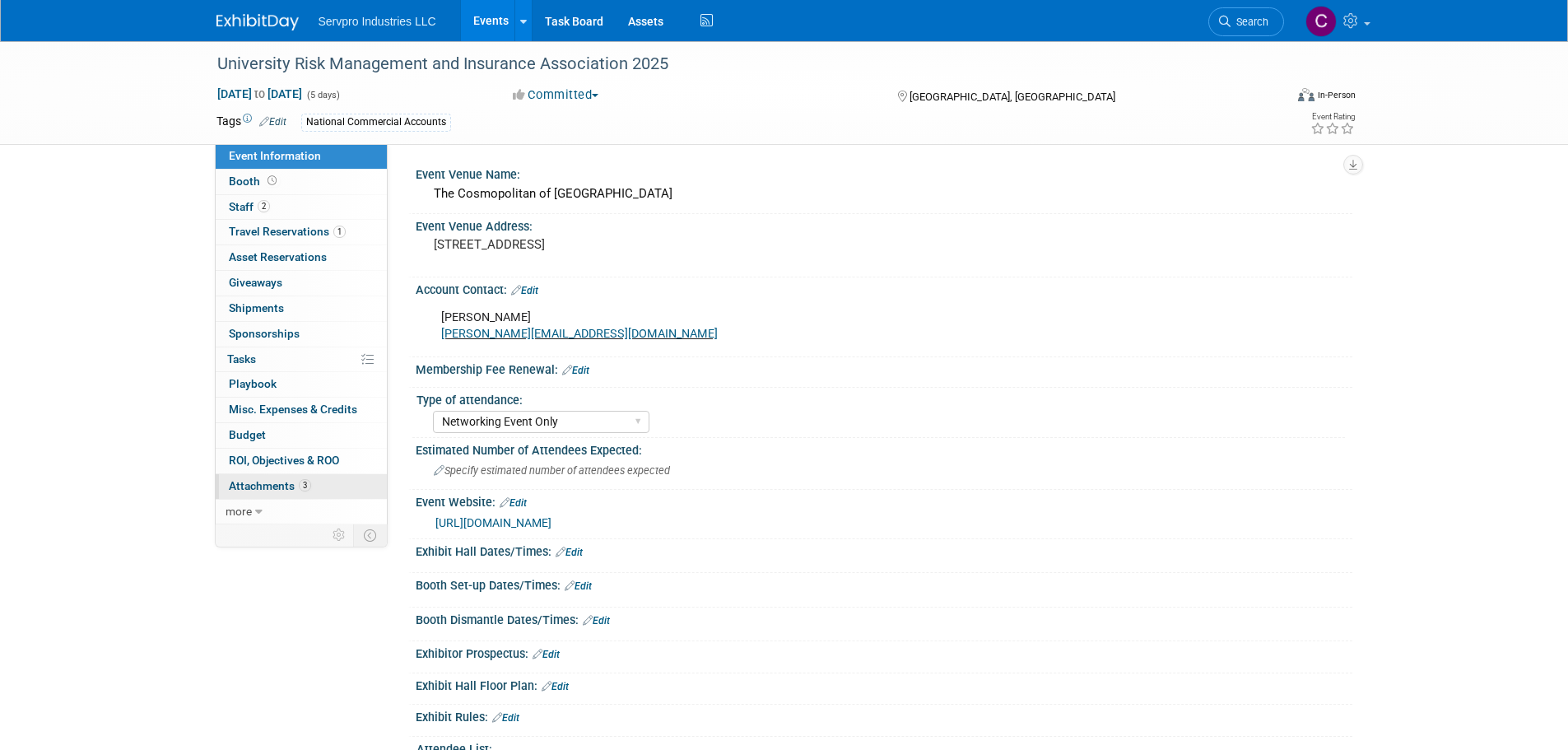
click at [273, 486] on span "Attachments 3" at bounding box center [270, 485] width 82 height 13
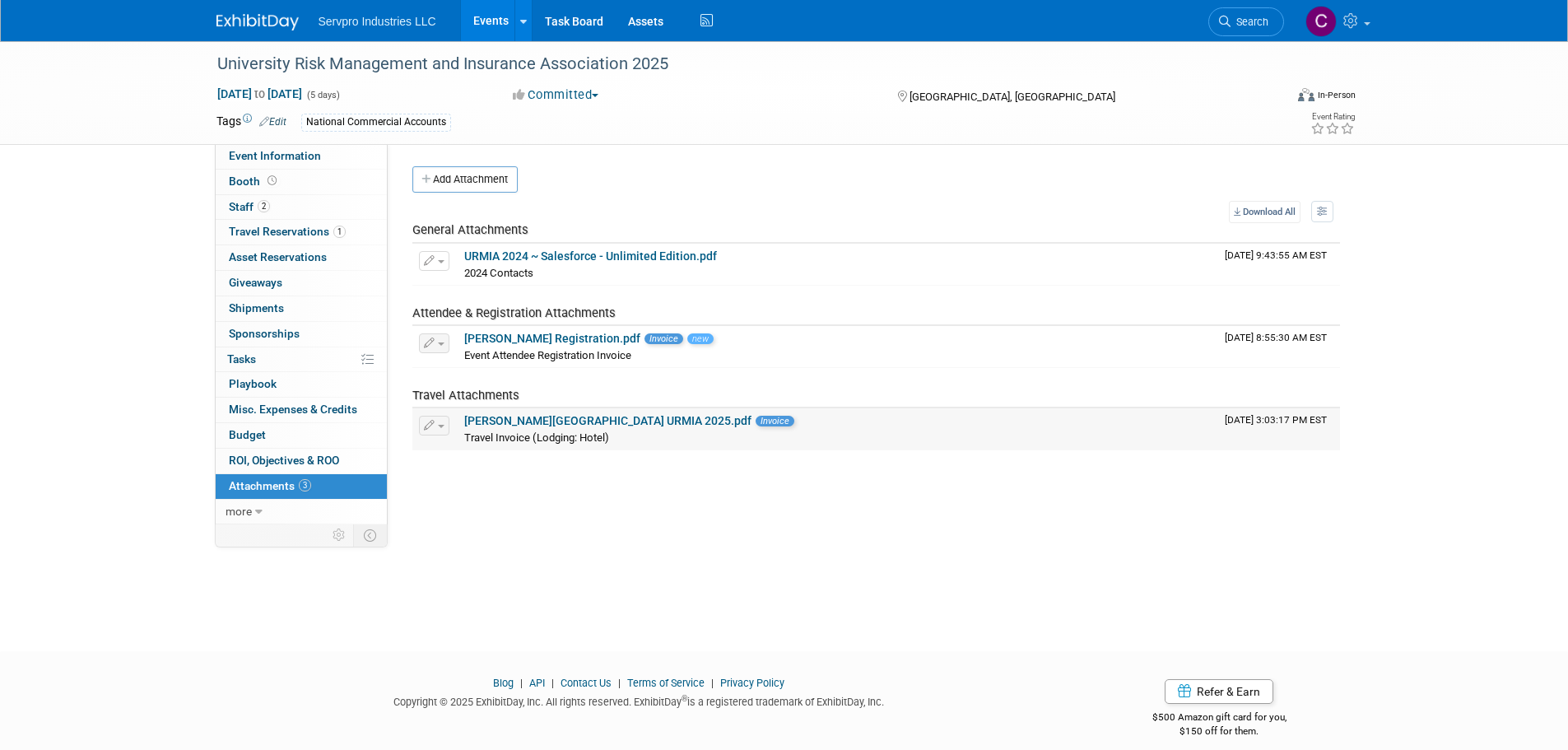
click at [506, 415] on link "Beth Schoeller Hotel URMIA 2025.pdf" at bounding box center [607, 420] width 287 height 13
click at [199, 277] on div "University Risk Management and Insurance Association 2025 Oct 12, 2025 to Oct 1…" at bounding box center [784, 331] width 1568 height 580
click at [159, 357] on div "University Risk Management and Insurance Association 2025 Oct 12, 2025 to Oct 1…" at bounding box center [784, 331] width 1568 height 580
click at [500, 15] on link "Events" at bounding box center [491, 21] width 60 height 41
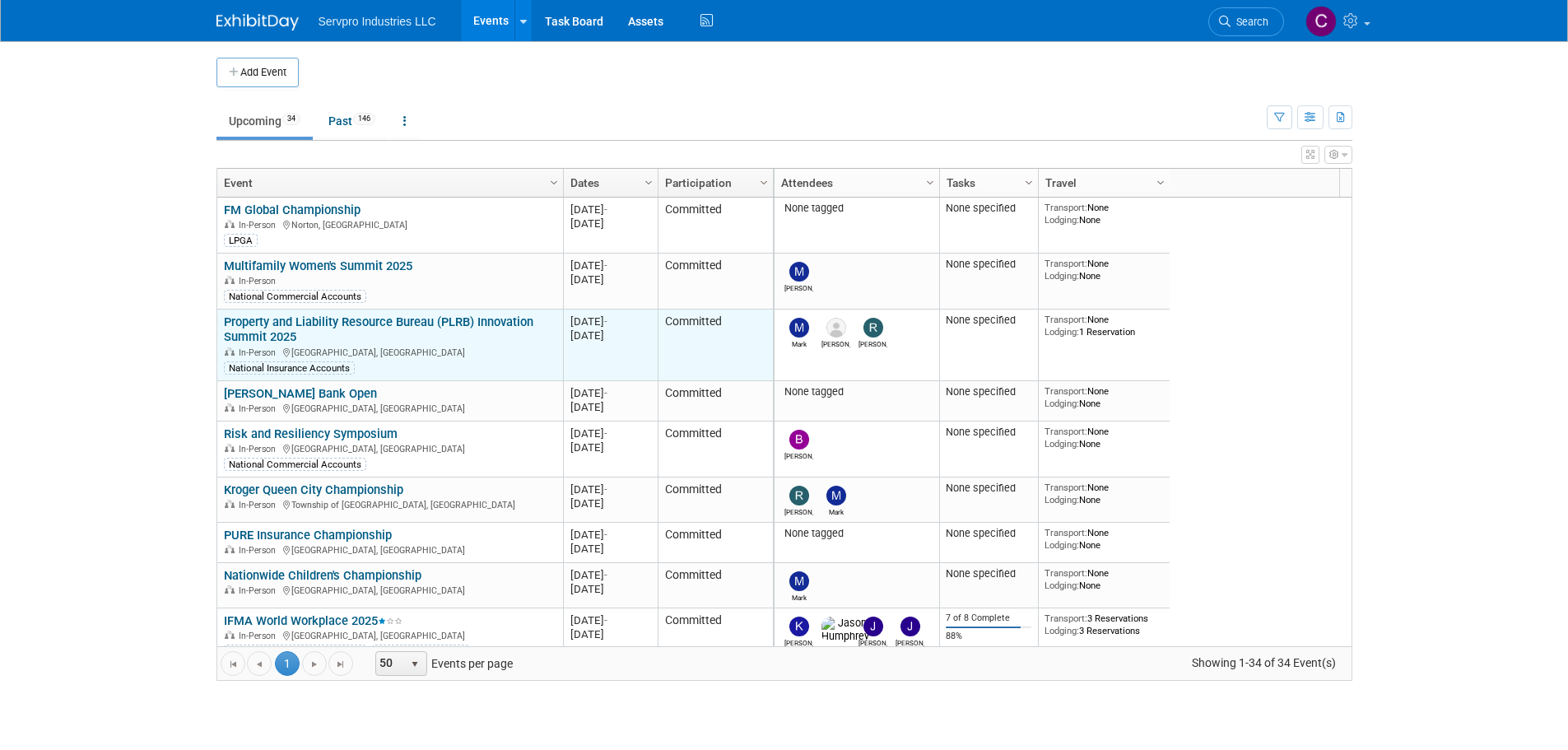
click at [277, 321] on link "Property and Liability Resource Bureau (PLRB) Innovation Summit 2025" at bounding box center [378, 330] width 309 height 31
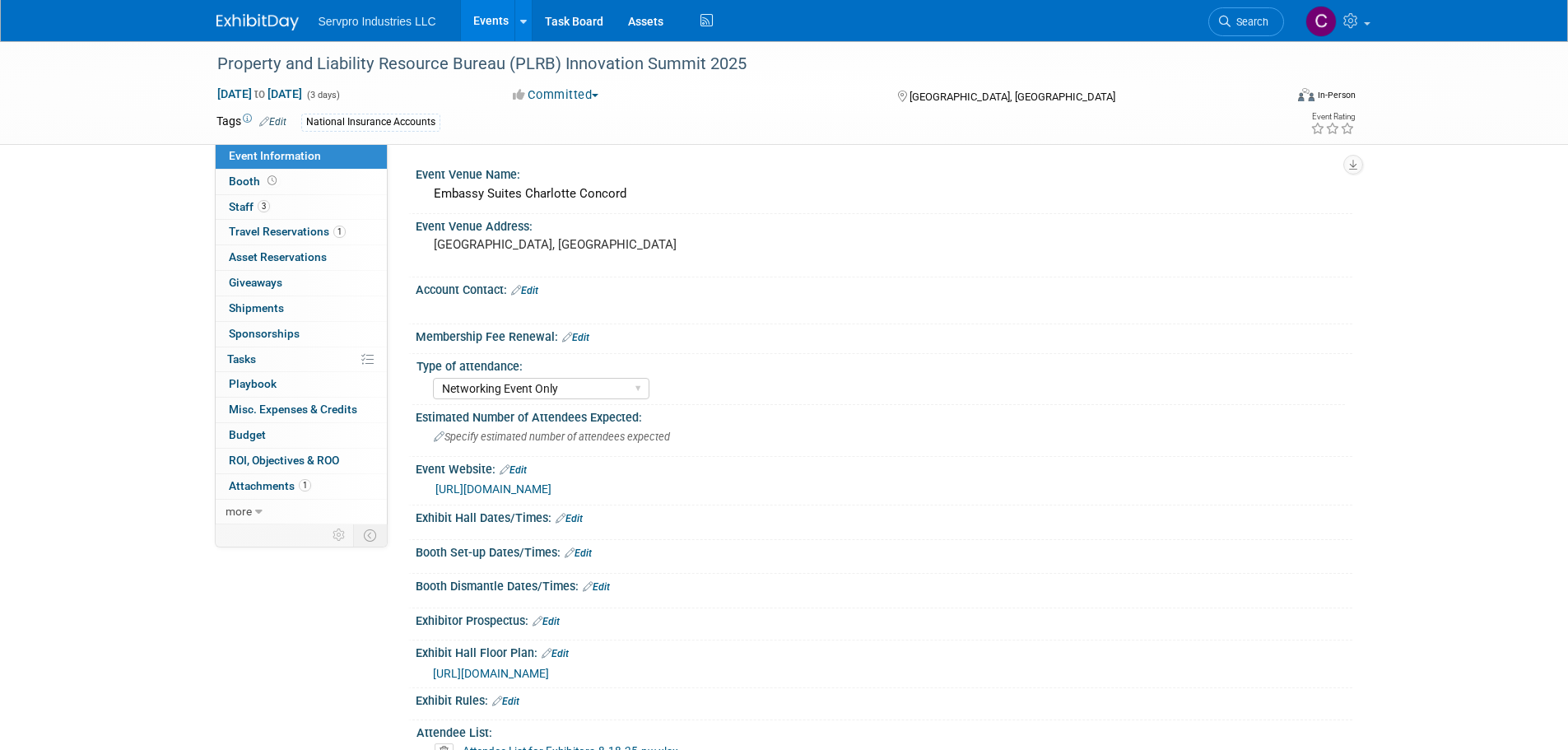
select select "Networking Event Only"
click at [242, 205] on span "Staff 3" at bounding box center [249, 206] width 41 height 13
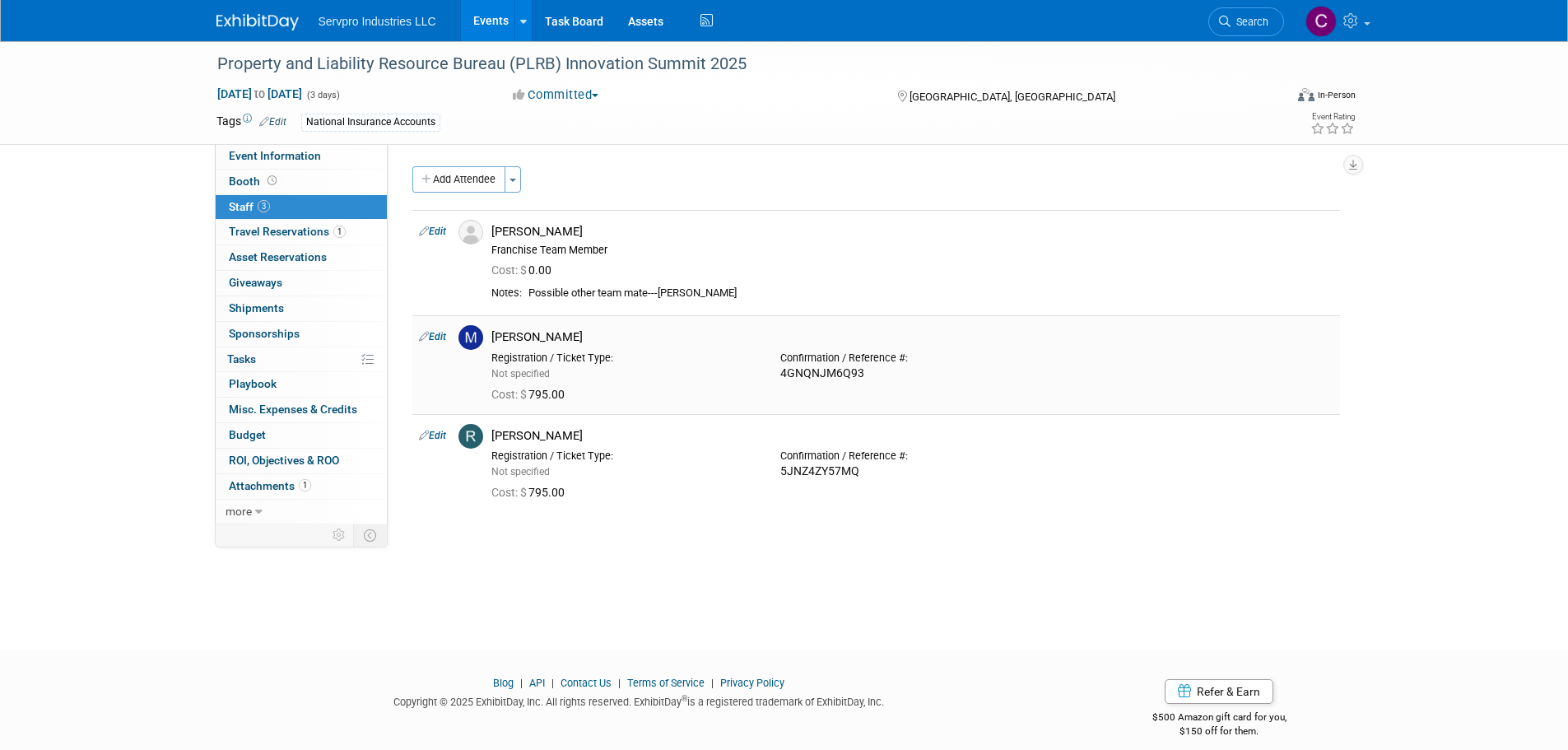
click at [426, 333] on icon at bounding box center [424, 336] width 10 height 17
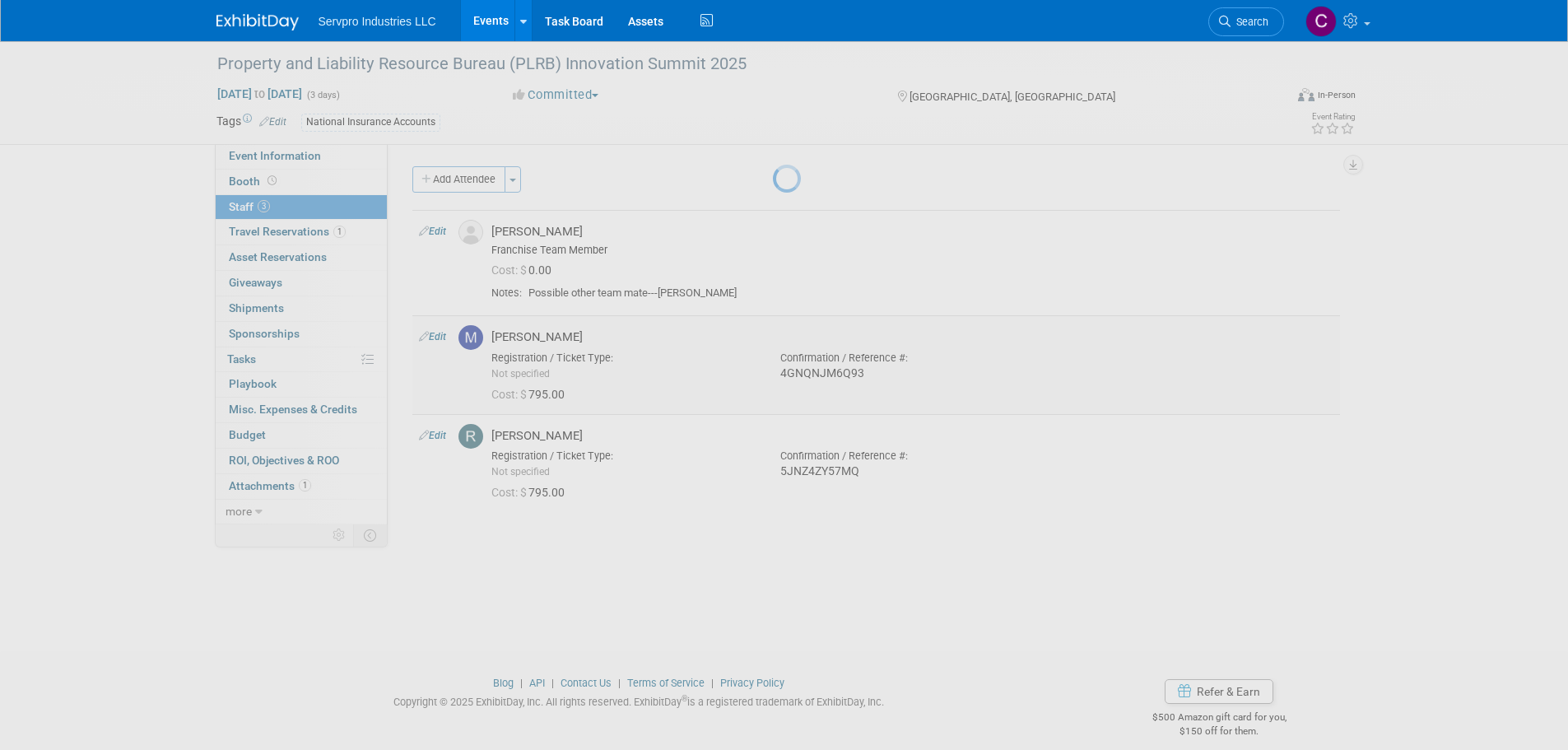
select select "6e8099b7-f6b5-4517-aa4b-5229db2e2024"
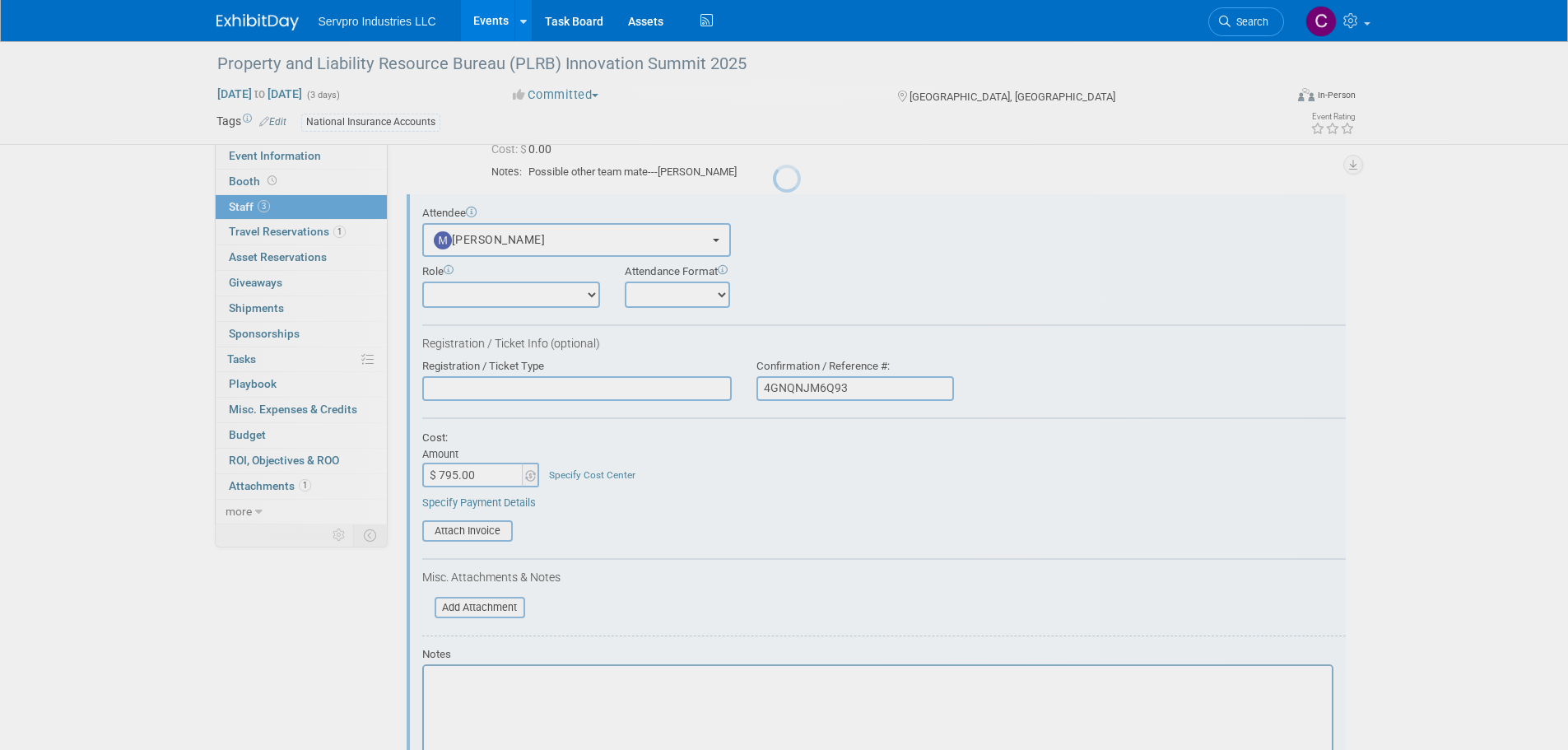
scroll to position [129, 0]
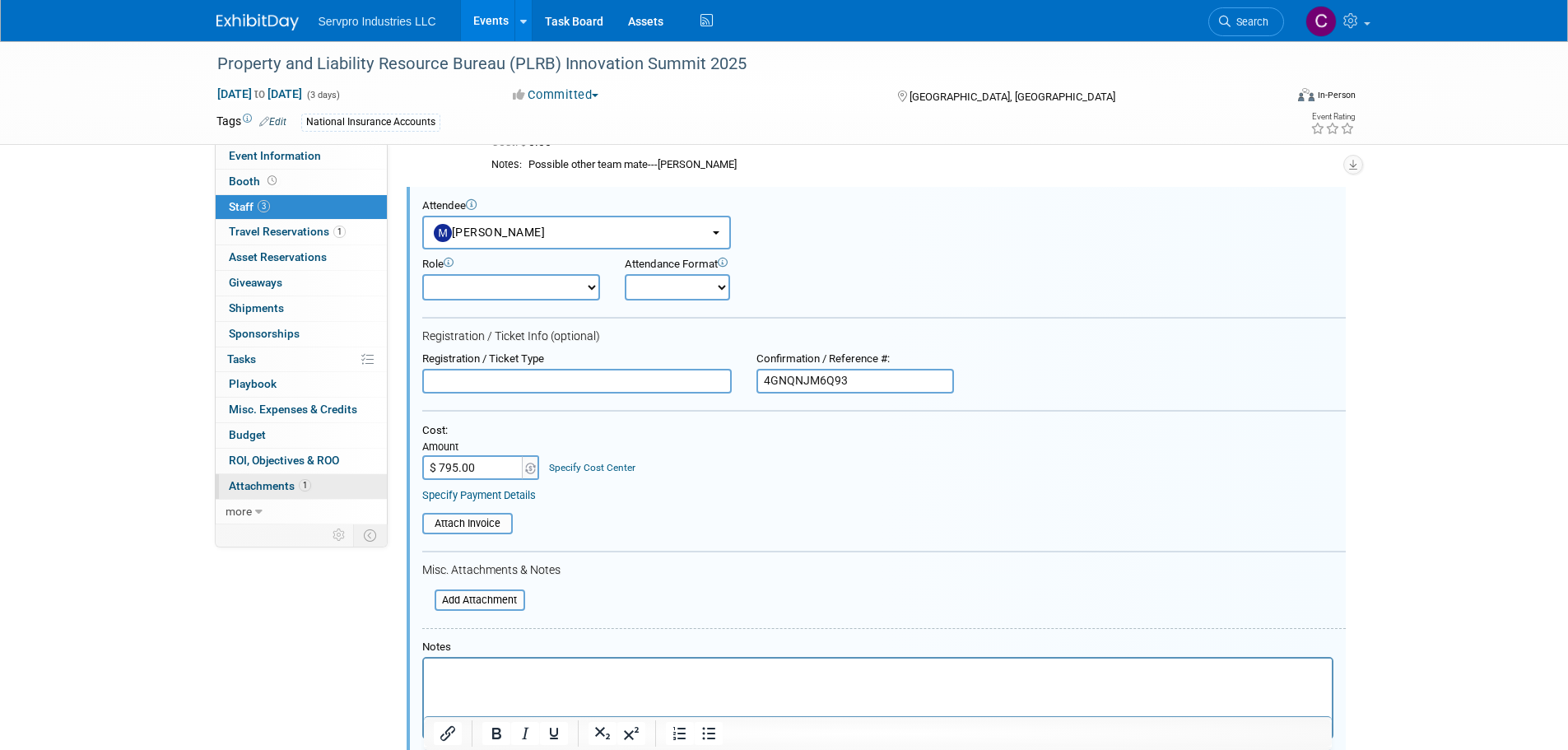
click at [276, 484] on span "Attachments 1" at bounding box center [270, 485] width 82 height 13
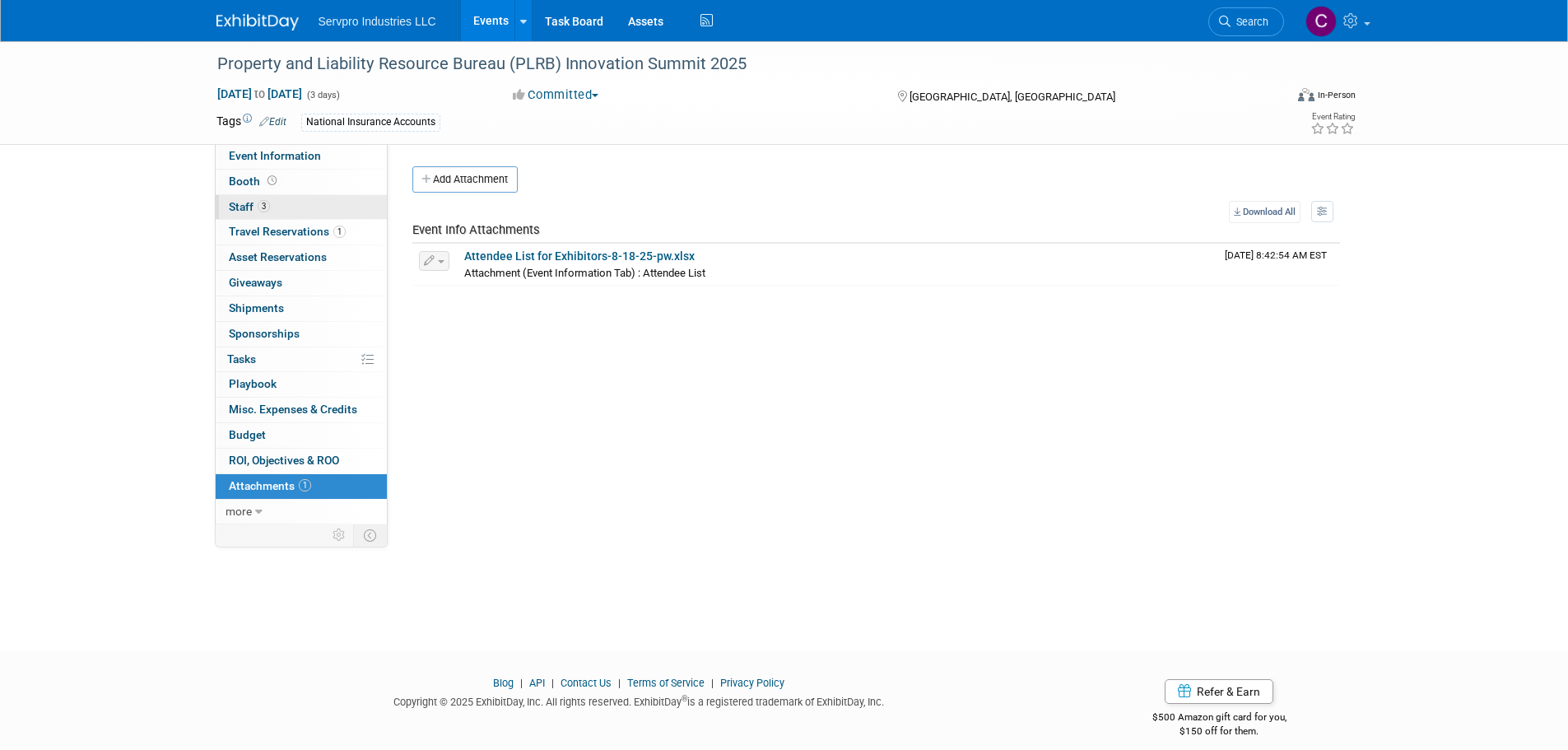
click at [240, 204] on span "Staff 3" at bounding box center [249, 206] width 41 height 13
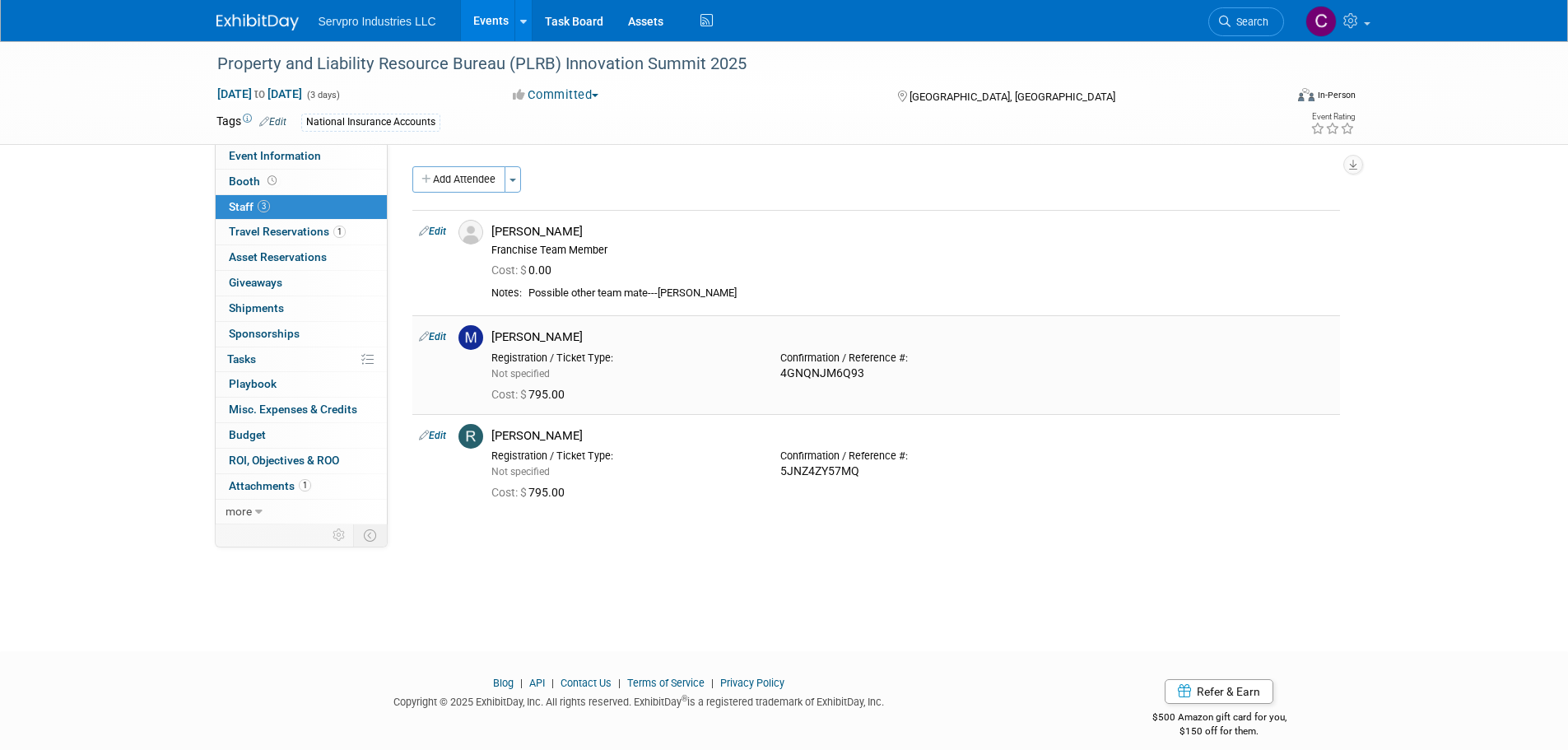
click at [422, 336] on icon at bounding box center [424, 336] width 10 height 17
select select "6e8099b7-f6b5-4517-aa4b-5229db2e2024"
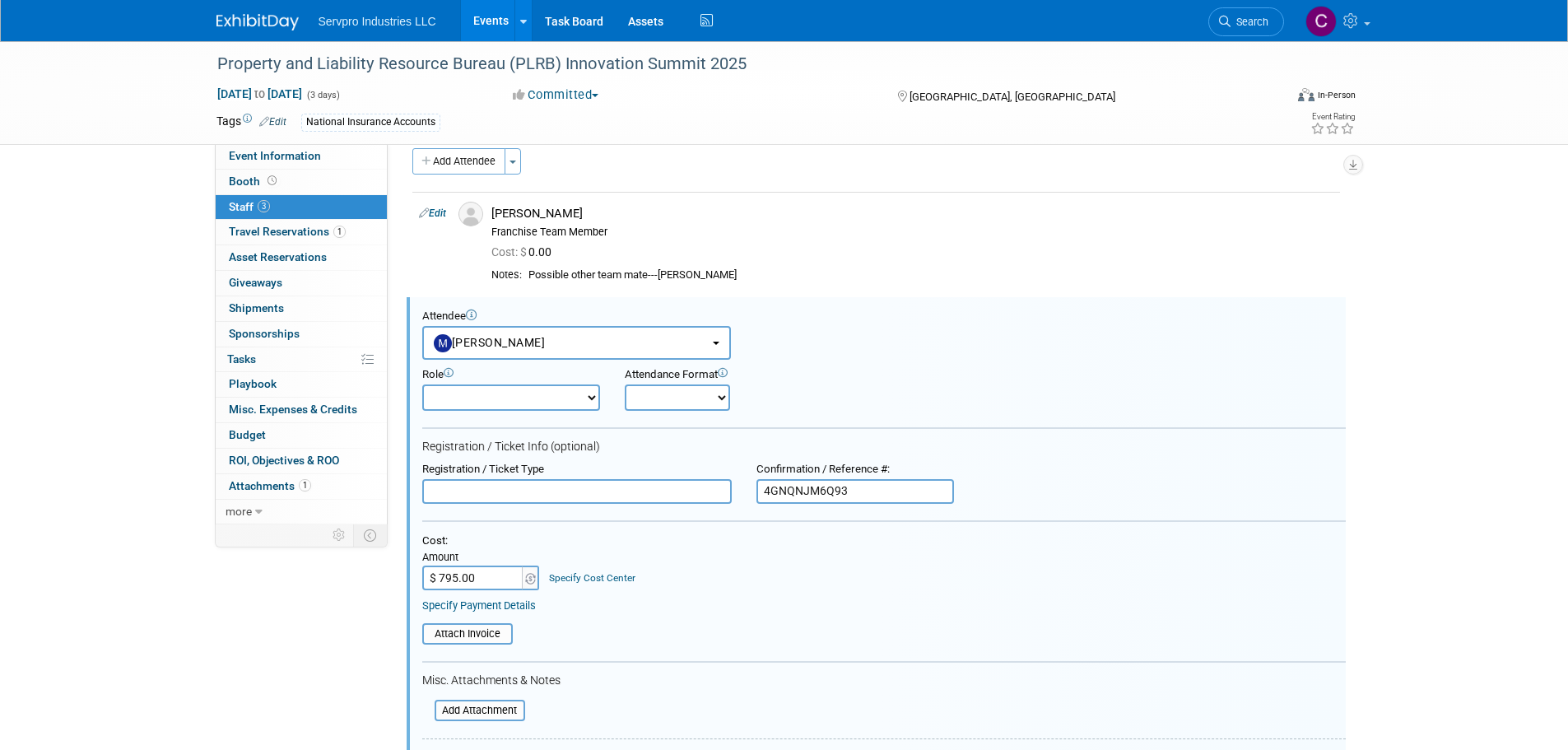
scroll to position [15, 0]
click at [243, 189] on link "Booth" at bounding box center [302, 182] width 171 height 25
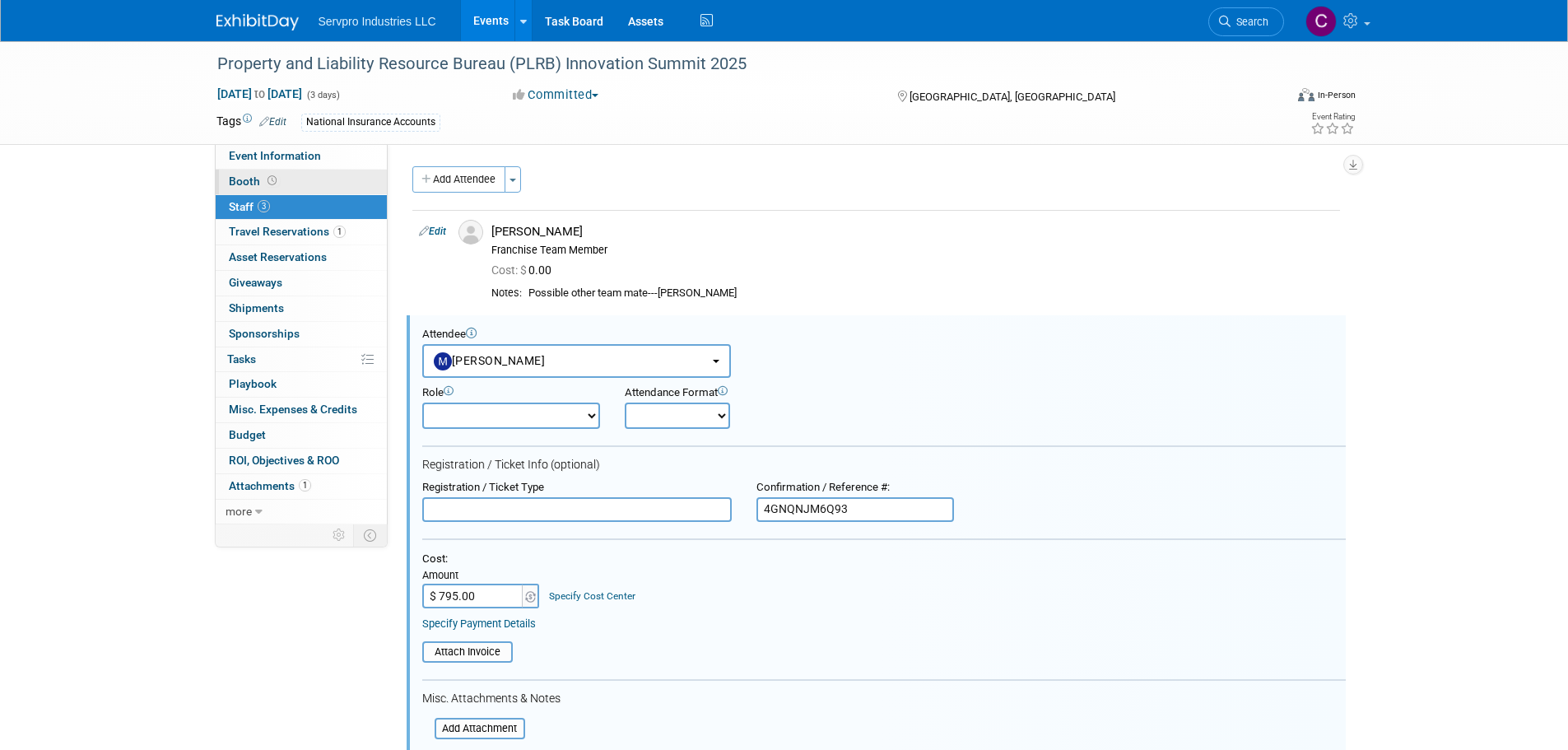
select select "No Booth Needed"
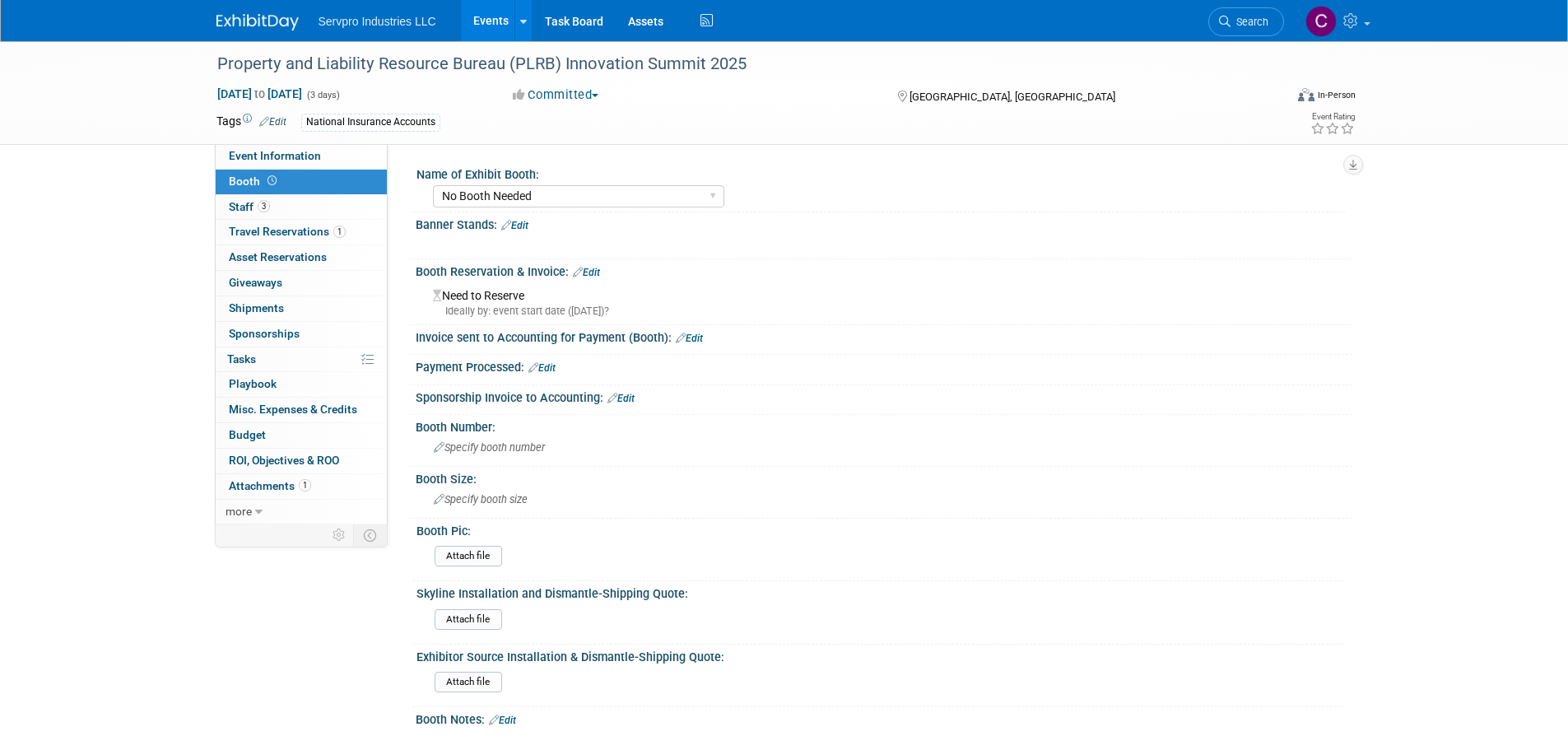
click at [151, 134] on div "Property and Liability Resource Bureau (PLRB) Innovation Summit 2025 Sep 8, 202…" at bounding box center [784, 93] width 1568 height 104
click at [478, 19] on link "Events" at bounding box center [491, 21] width 60 height 41
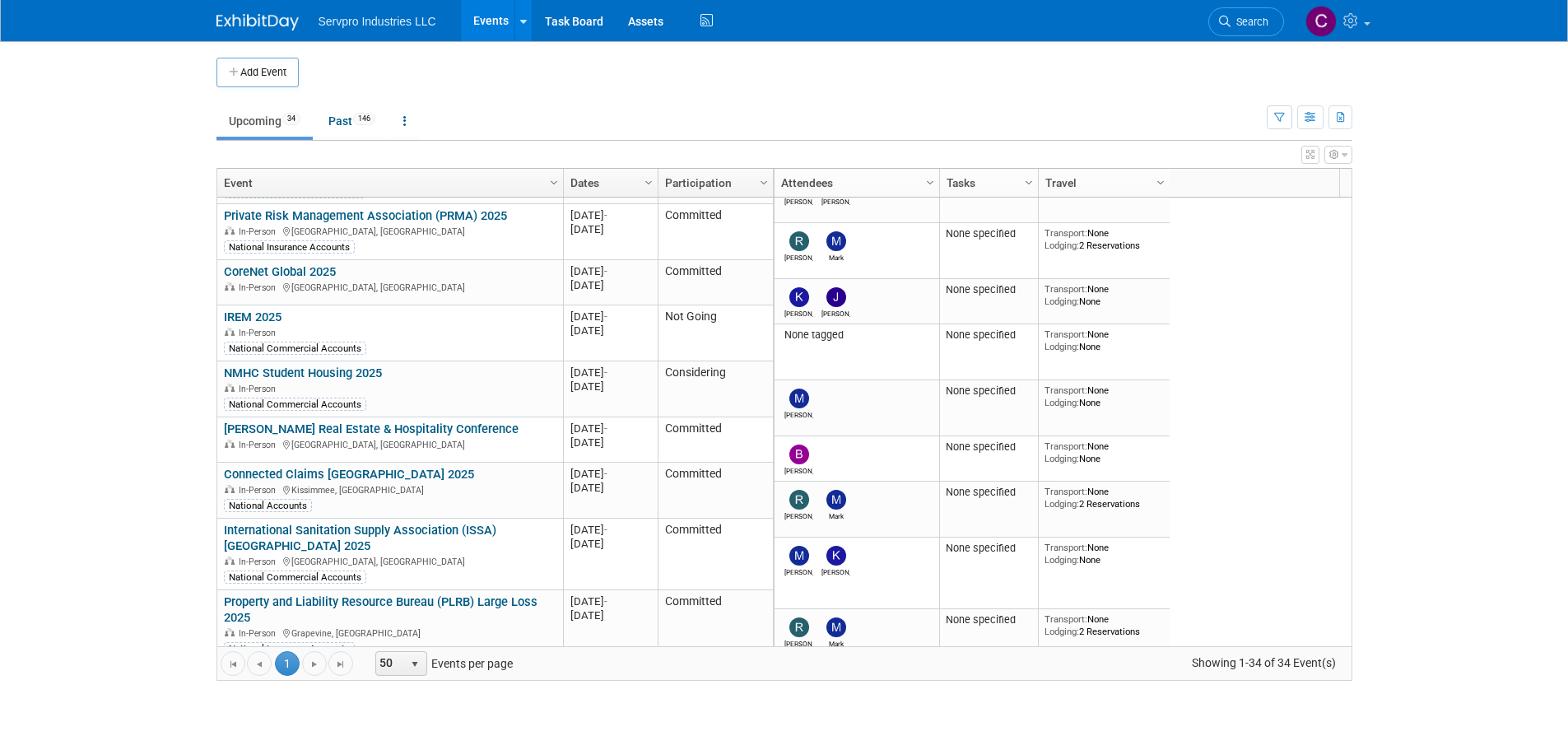
scroll to position [1451, 0]
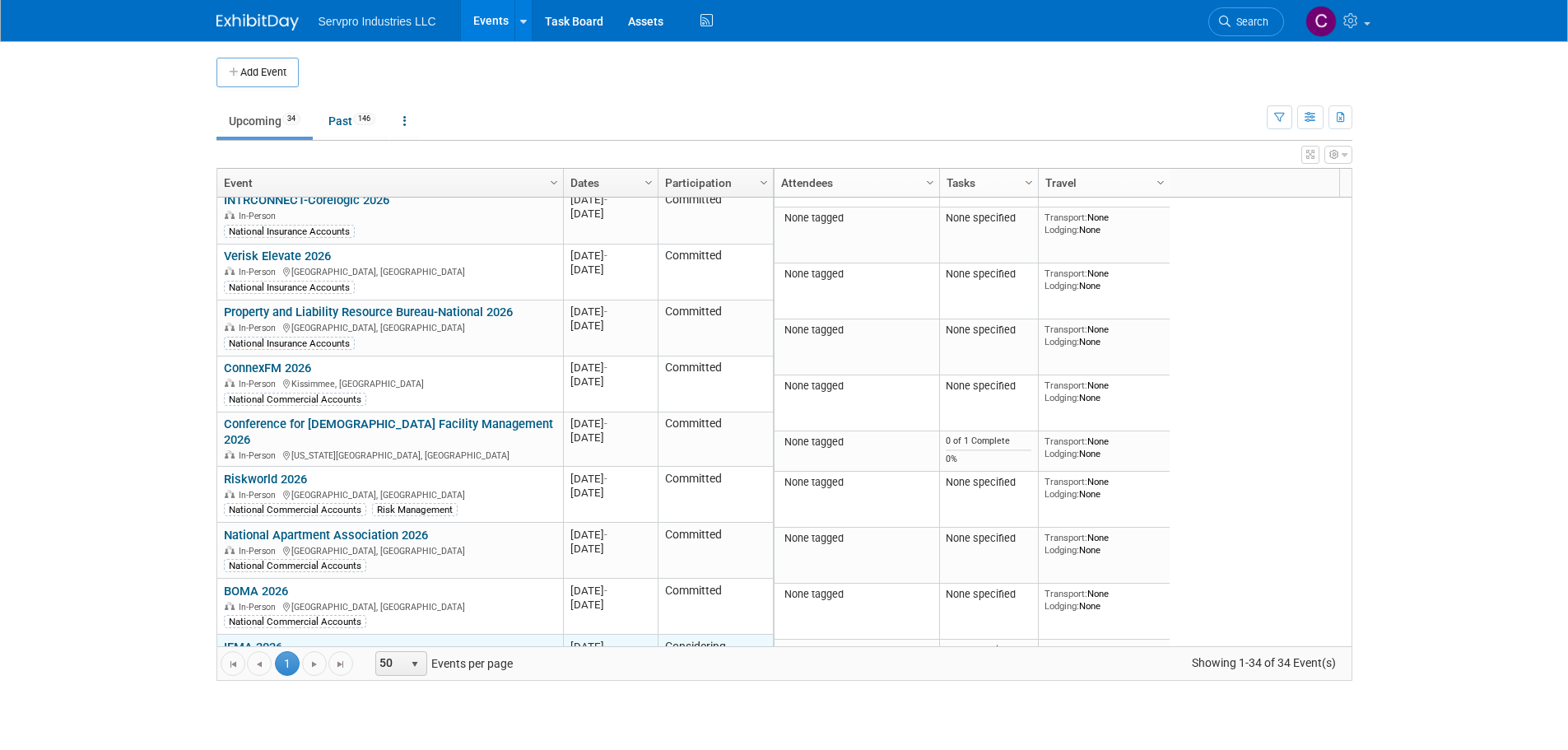
click at [234, 639] on link "IFMA 2026" at bounding box center [253, 646] width 58 height 15
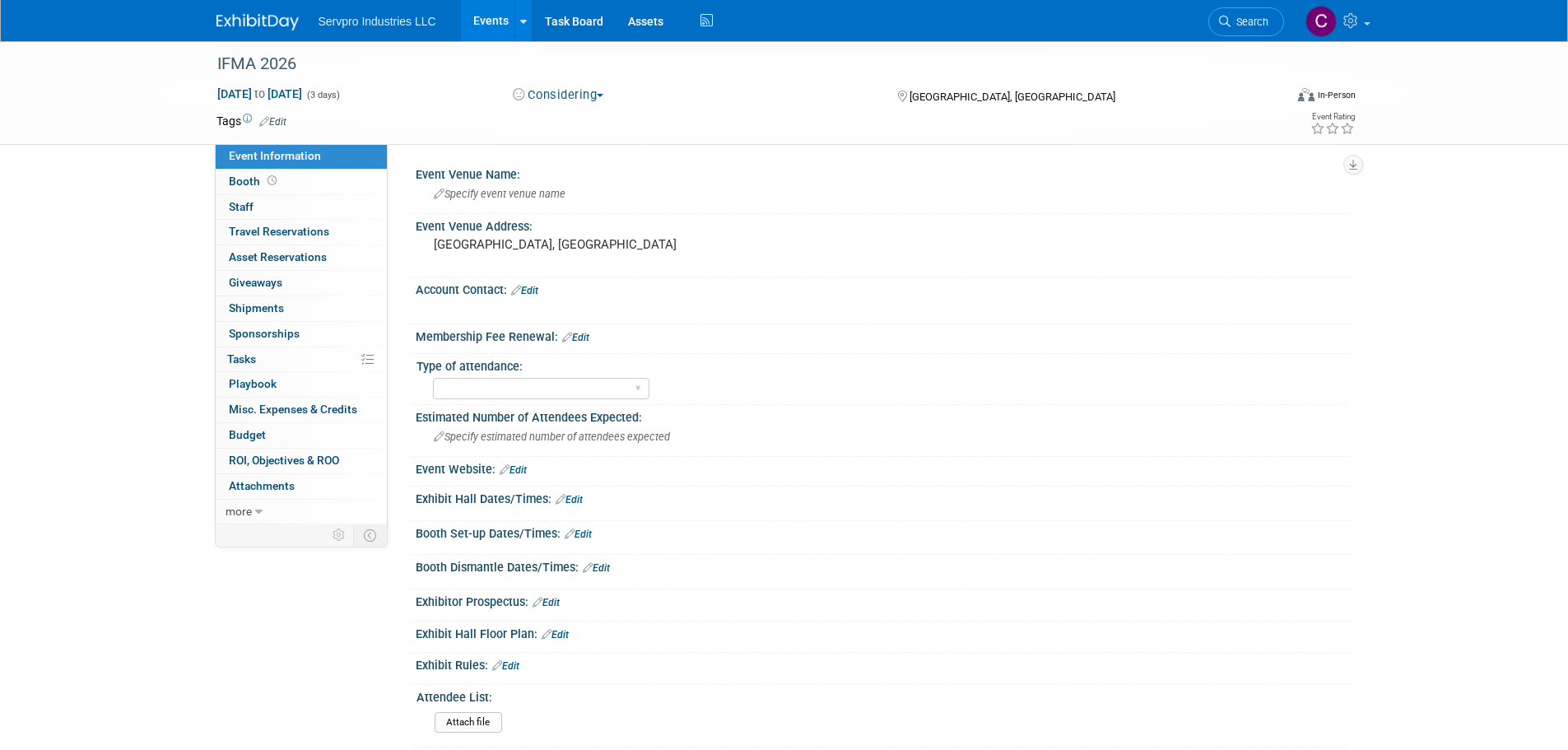
click at [489, 21] on link "Events" at bounding box center [491, 21] width 60 height 41
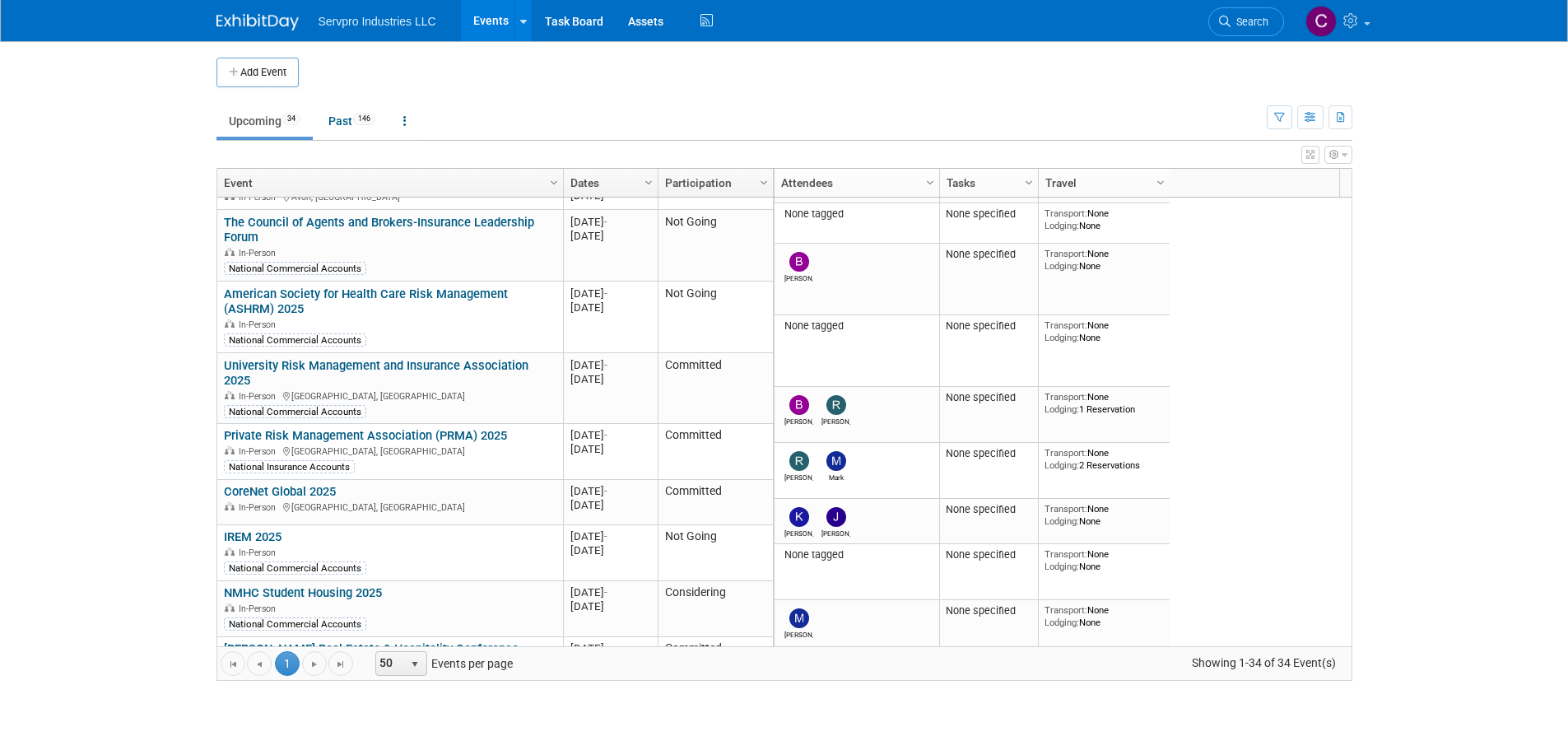
scroll to position [578, 0]
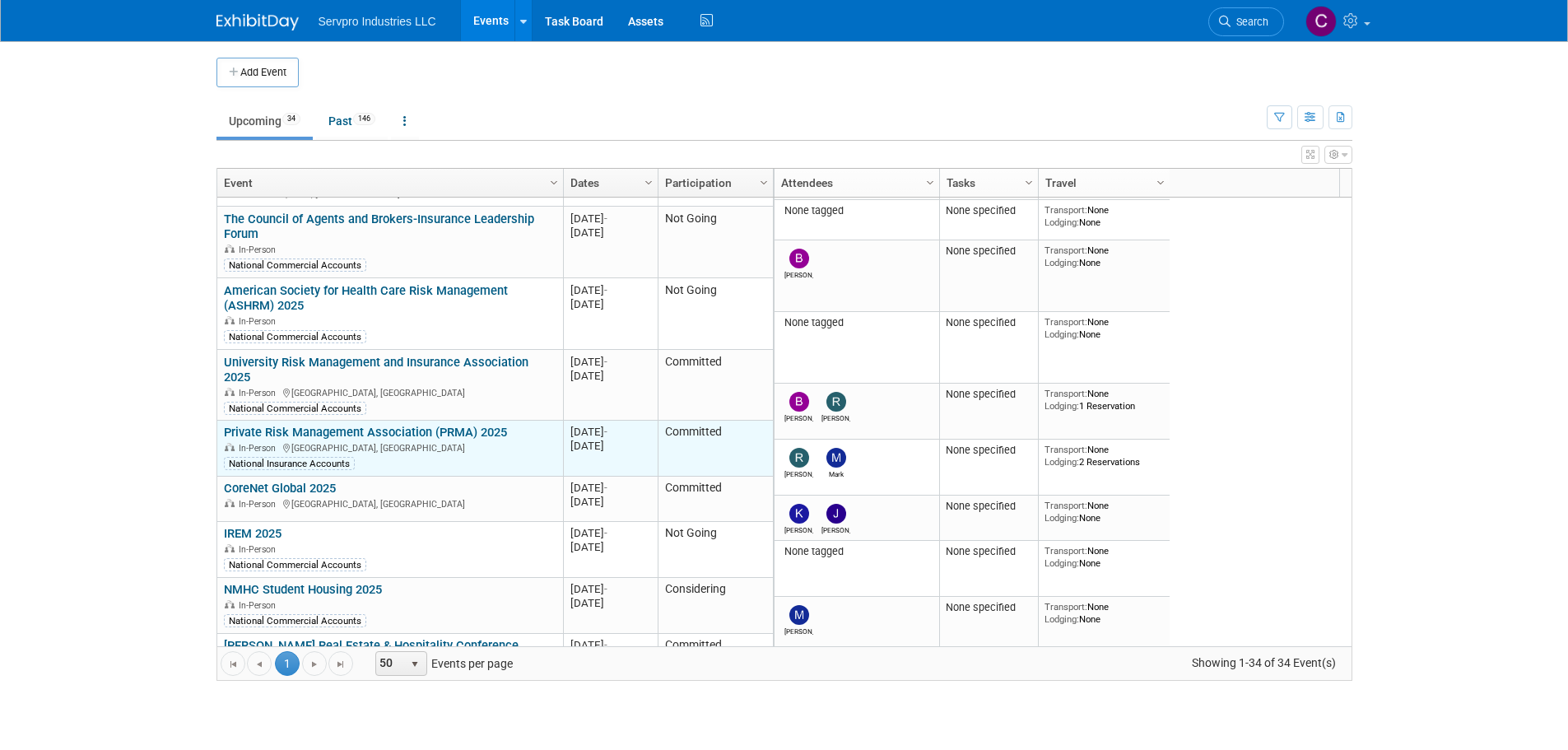
click at [380, 425] on link "Private Risk Management Association (PRMA) 2025" at bounding box center [365, 432] width 283 height 15
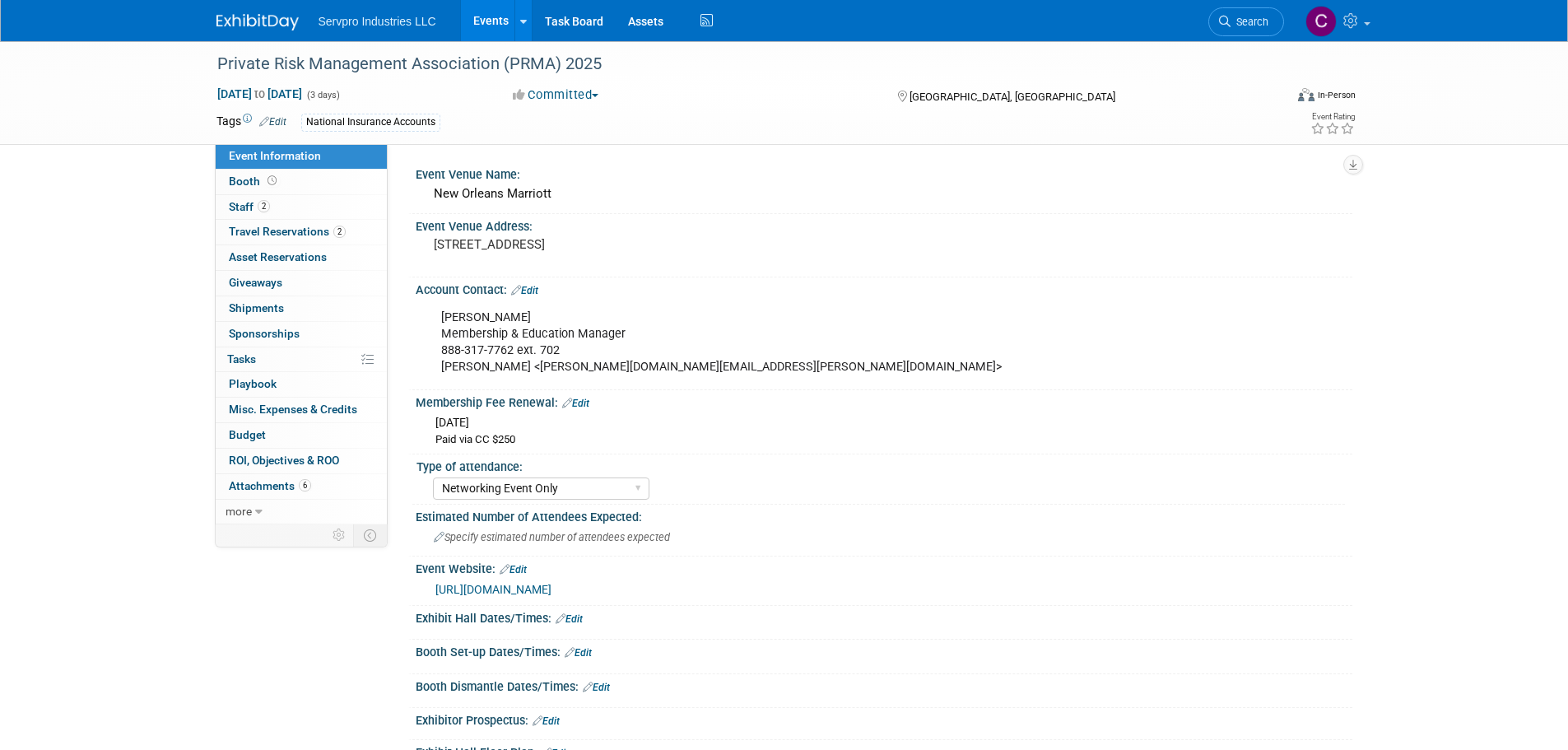
select select "Networking Event Only"
click at [248, 198] on link "2 Staff 2" at bounding box center [302, 207] width 171 height 25
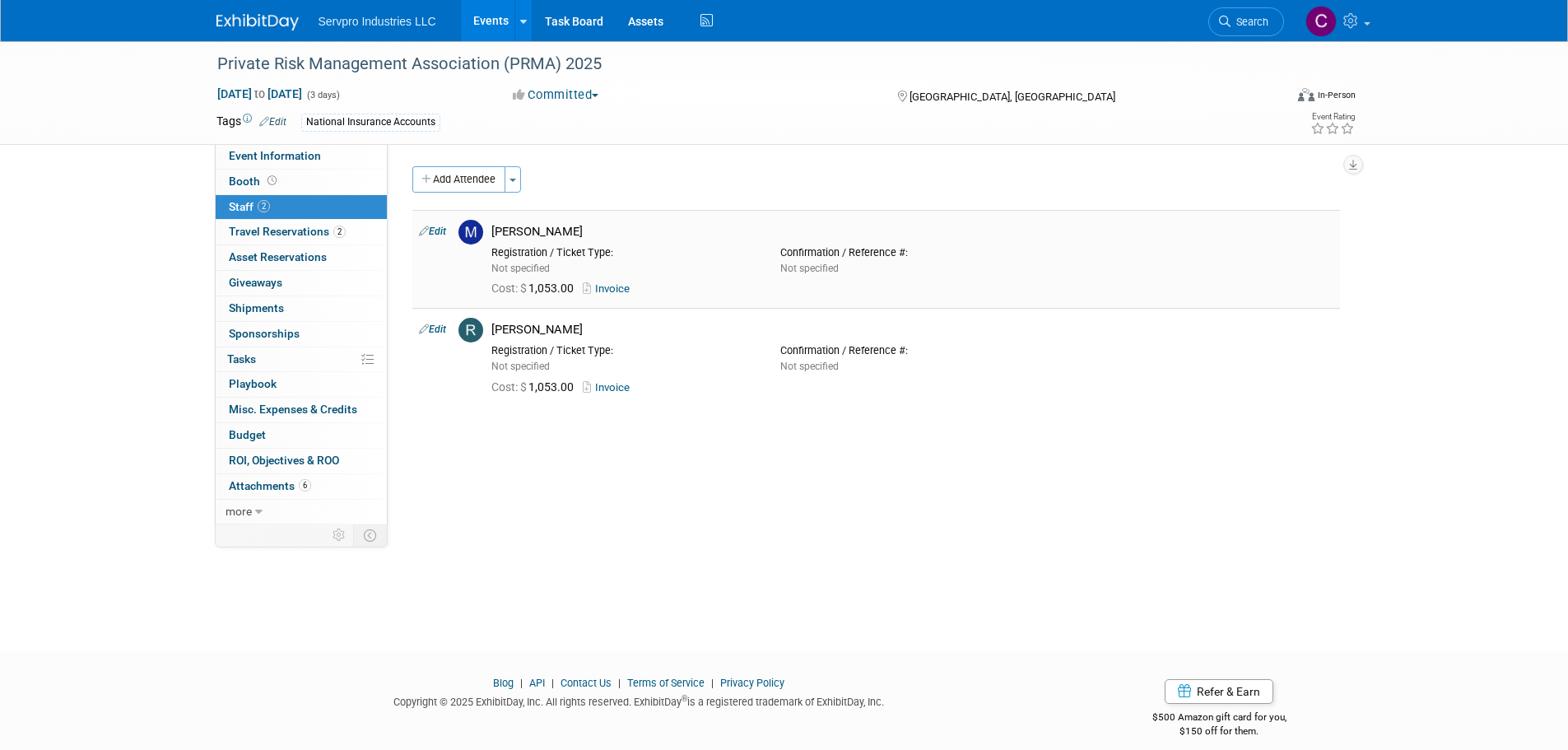
click at [613, 285] on link "Invoice" at bounding box center [609, 288] width 53 height 12
click at [610, 386] on link "Invoice" at bounding box center [609, 387] width 53 height 12
click at [296, 225] on span "Travel Reservations 2" at bounding box center [287, 231] width 117 height 13
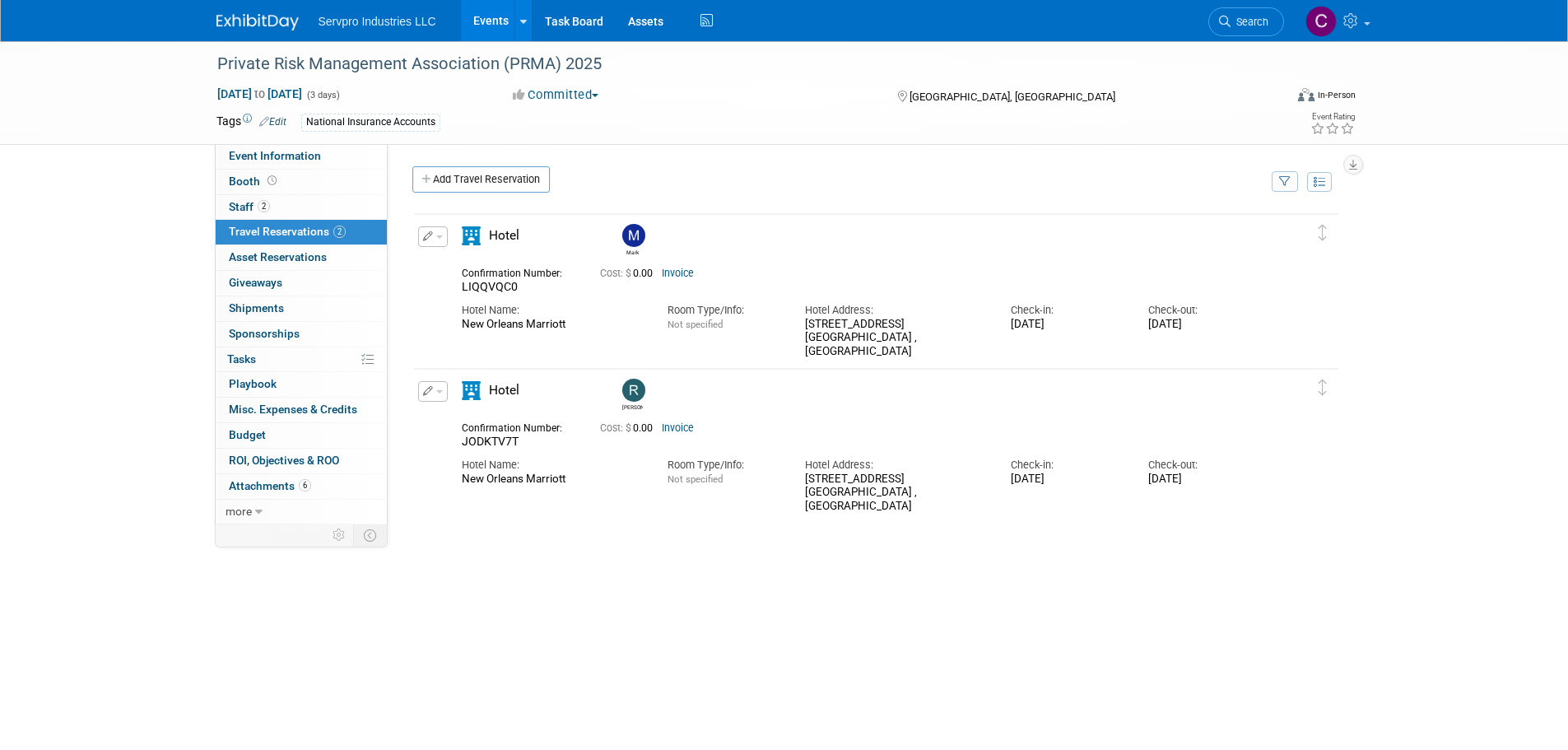
click at [494, 21] on link "Events" at bounding box center [491, 21] width 60 height 41
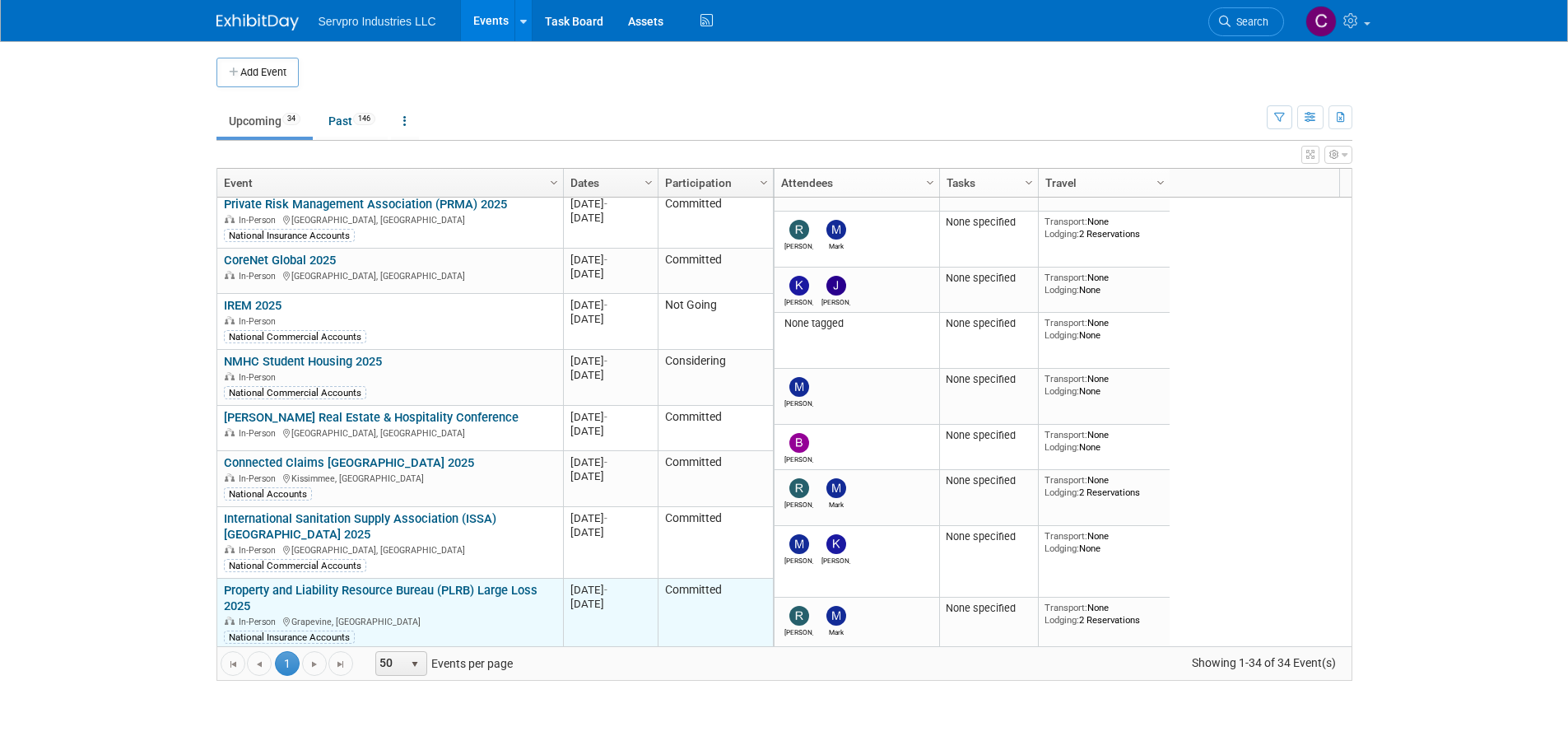
click at [471, 583] on link "Property and Liability Resource Bureau (PLRB) Large Loss 2025" at bounding box center [380, 598] width 314 height 31
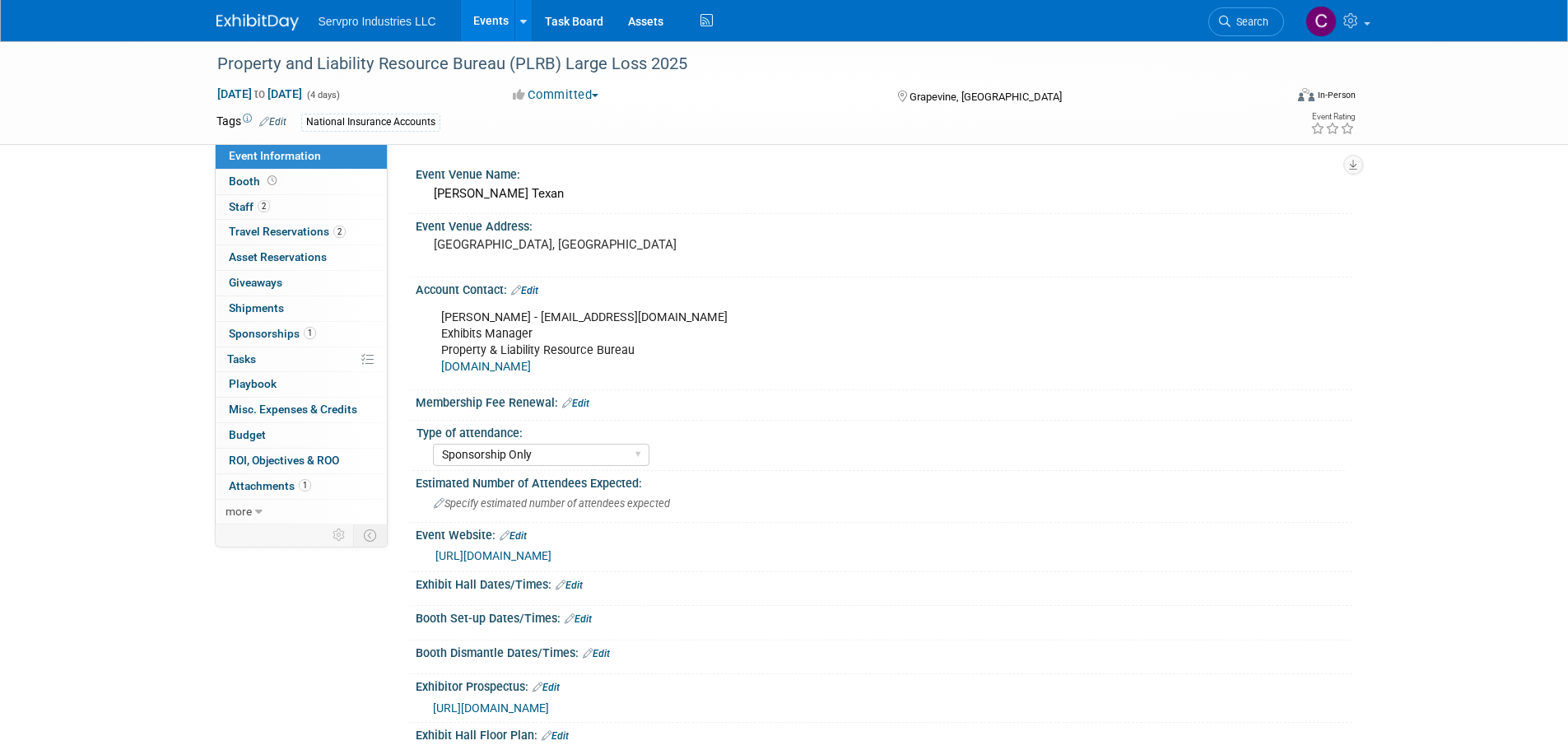
select select "Sponsorship Only"
click at [284, 225] on span "Travel Reservations 2" at bounding box center [287, 231] width 117 height 13
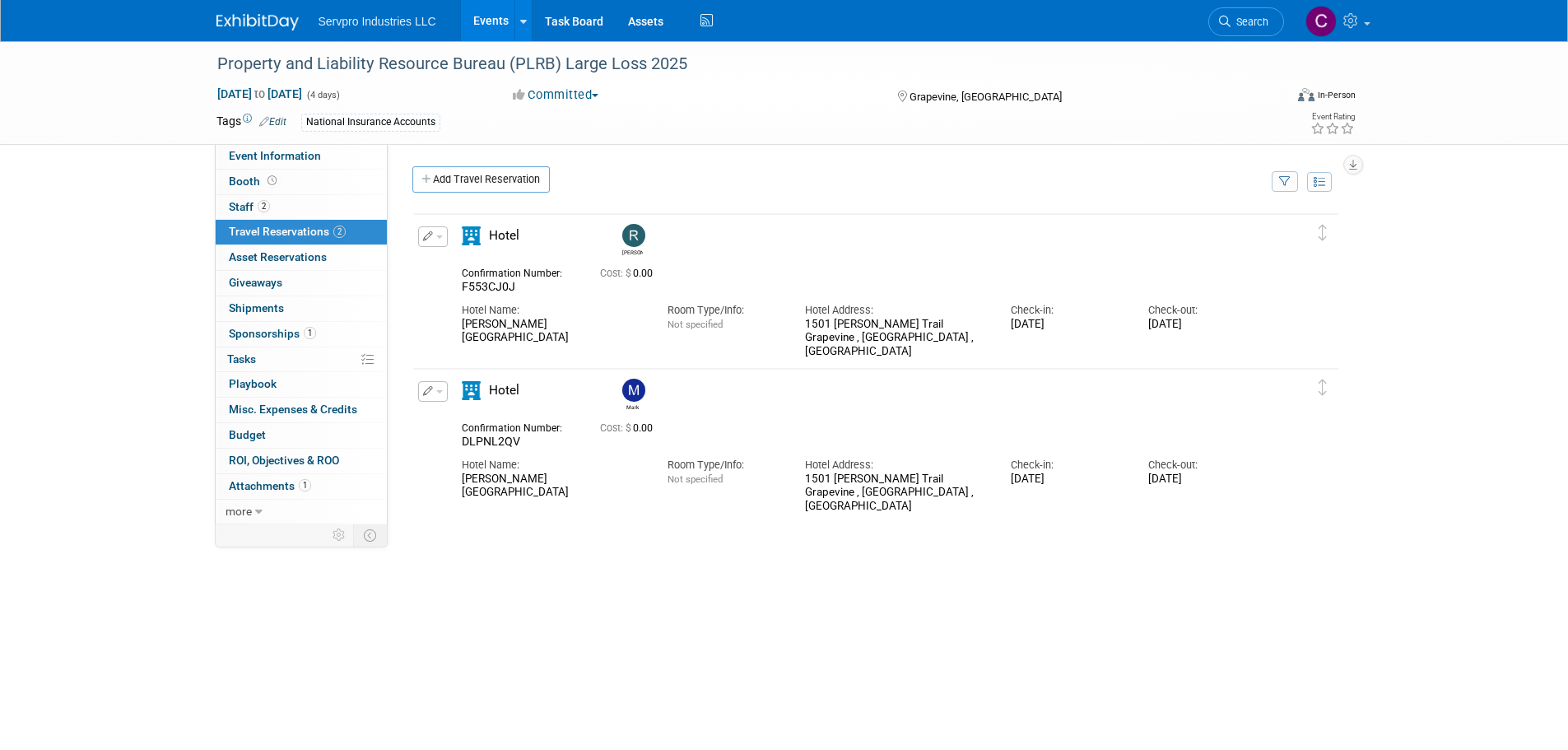
click at [912, 609] on div "[PERSON_NAME] F553CJ0J" at bounding box center [876, 459] width 927 height 494
click at [500, 15] on link "Events" at bounding box center [491, 21] width 60 height 41
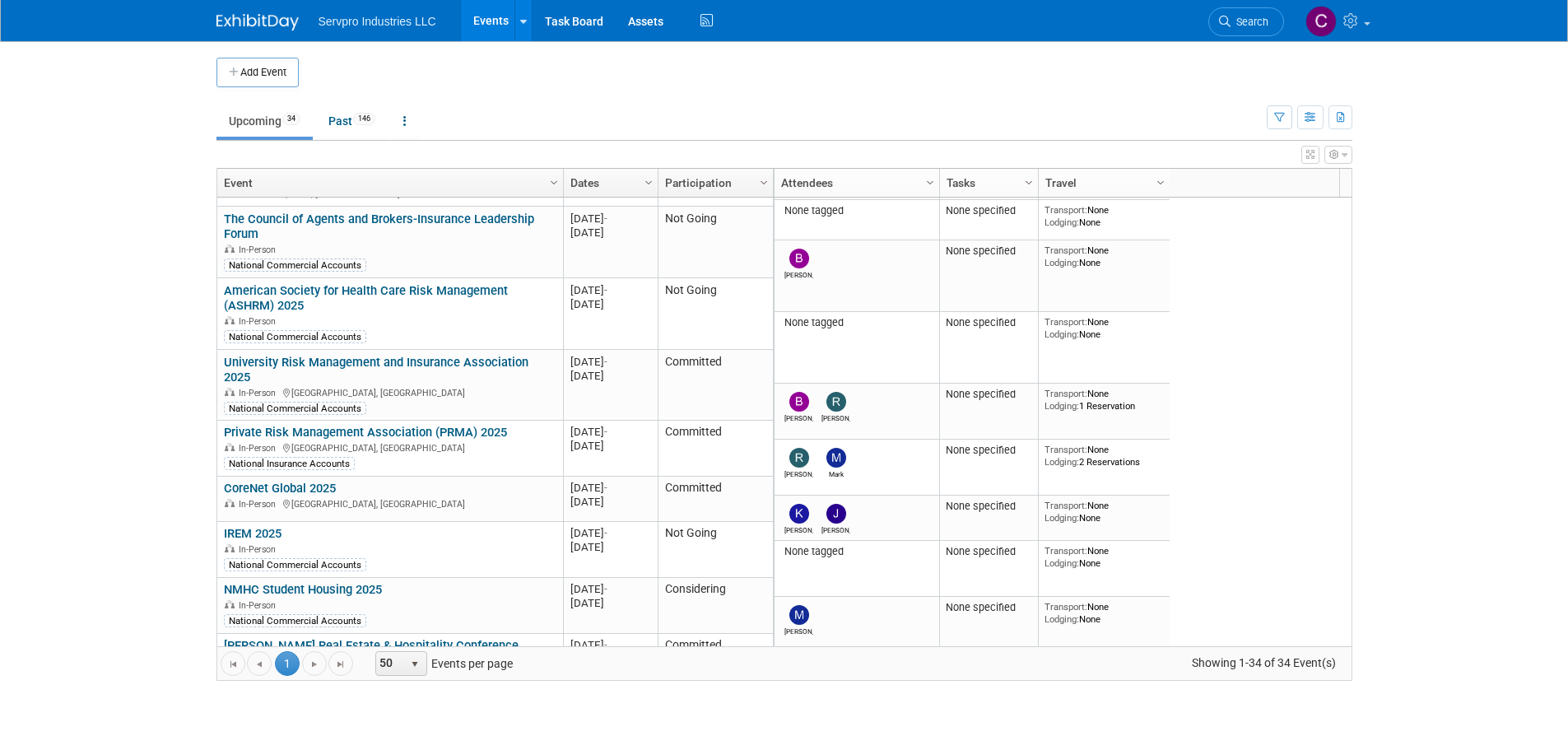
scroll to position [604, 0]
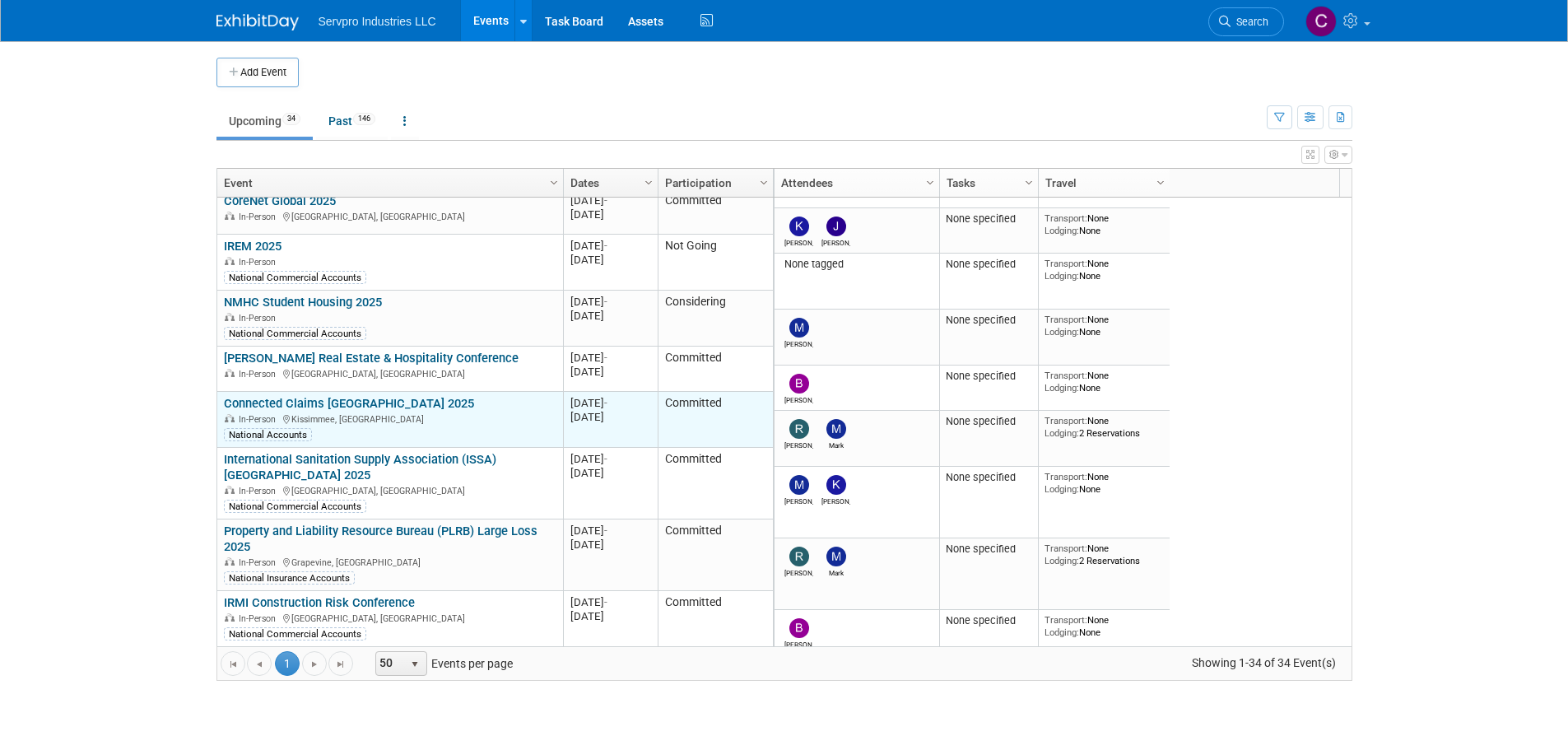
click at [312, 396] on link "Connected Claims [GEOGRAPHIC_DATA] 2025" at bounding box center [349, 403] width 250 height 15
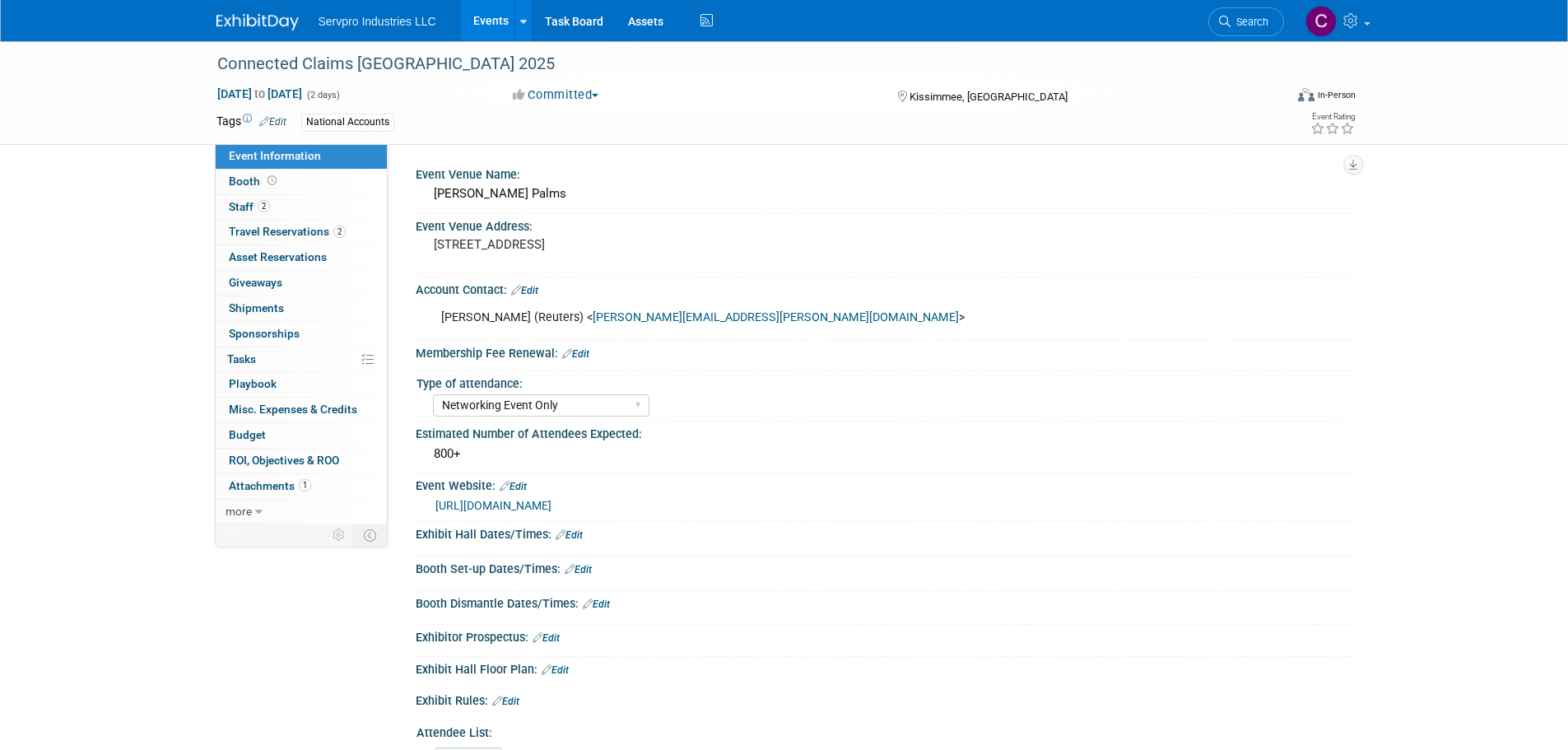
select select "Networking Event Only"
click at [307, 228] on span "Travel Reservations 2" at bounding box center [287, 231] width 117 height 13
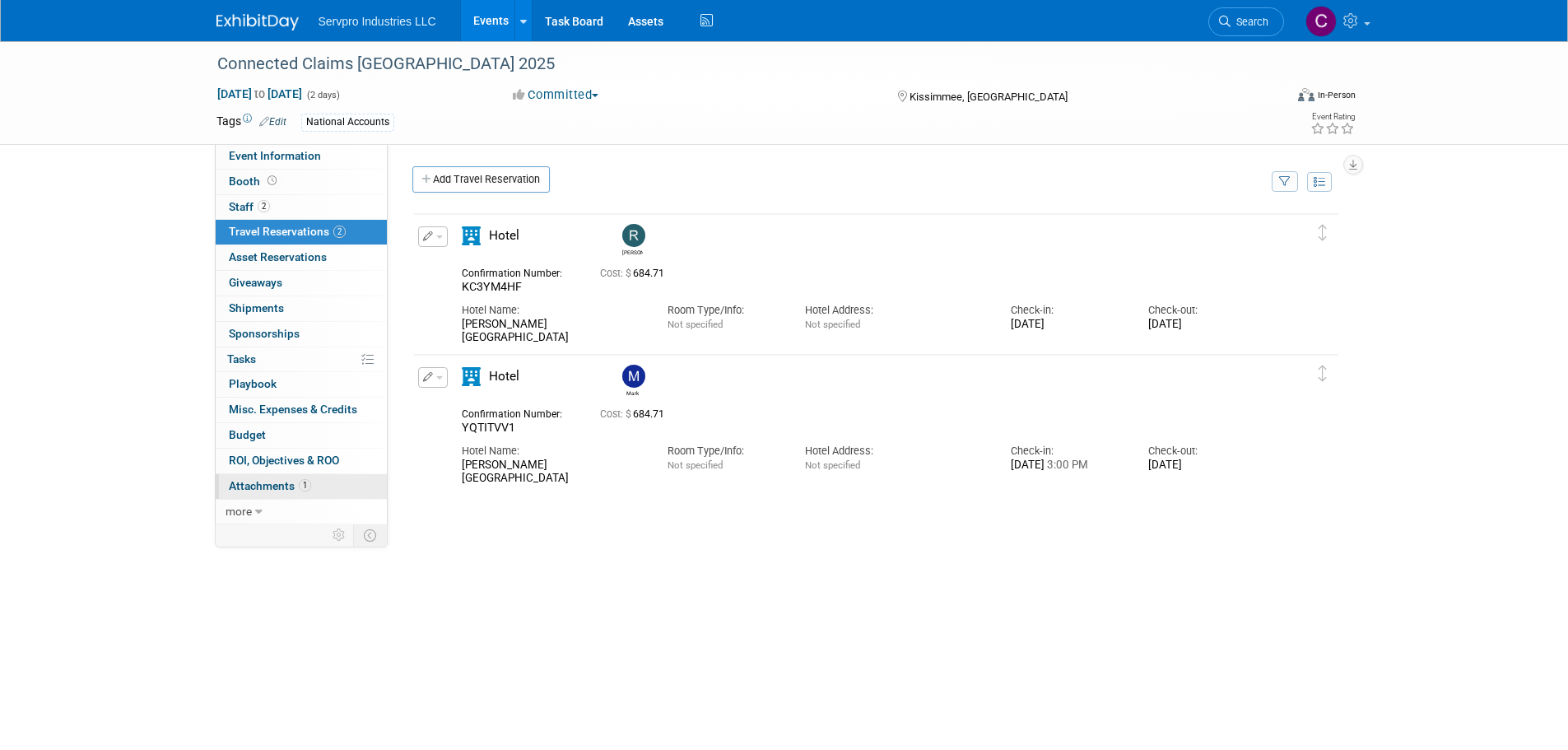
click at [266, 490] on span "Attachments 1" at bounding box center [270, 485] width 82 height 13
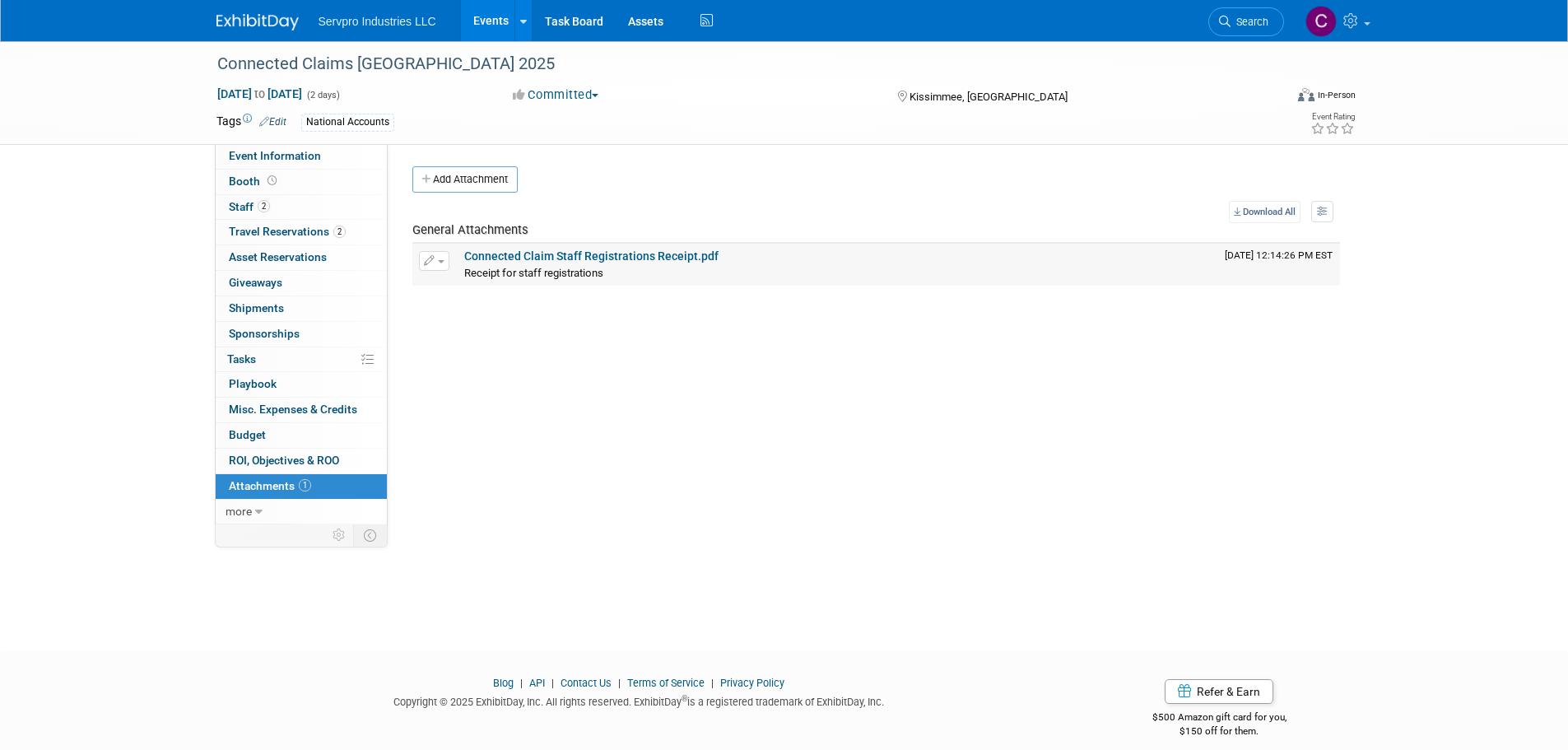
click at [601, 250] on link "Connected Claim Staff Registrations Receipt.pdf" at bounding box center [591, 255] width 254 height 13
click at [144, 163] on div "Connected Claims USA 2025 Nov 6, 2025 to Nov 7, 2025 (2 days) Nov 6, 2025 to No…" at bounding box center [784, 331] width 1568 height 580
click at [475, 12] on link "Events" at bounding box center [491, 21] width 60 height 41
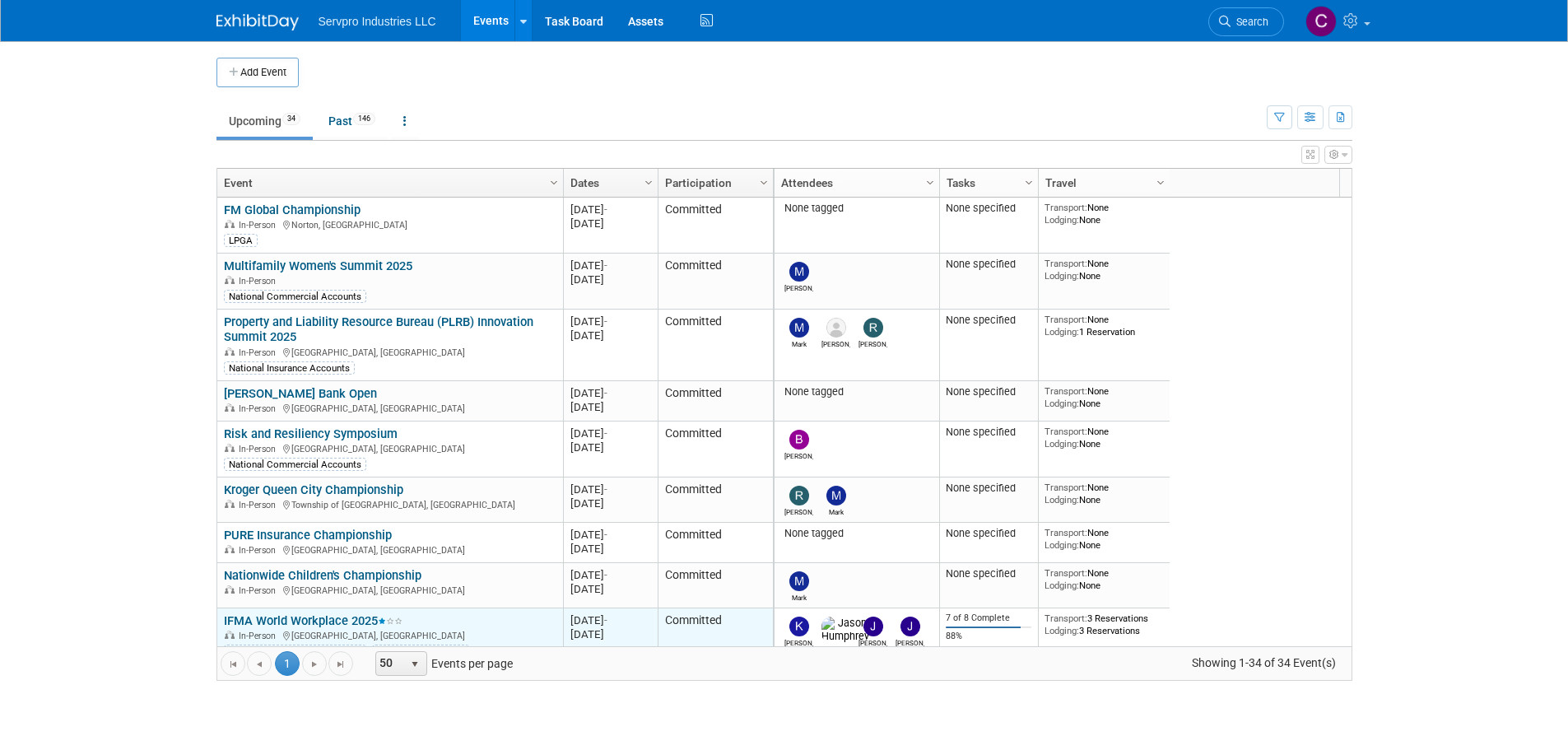
click at [331, 624] on link "IFMA World Workplace 2025" at bounding box center [313, 621] width 178 height 15
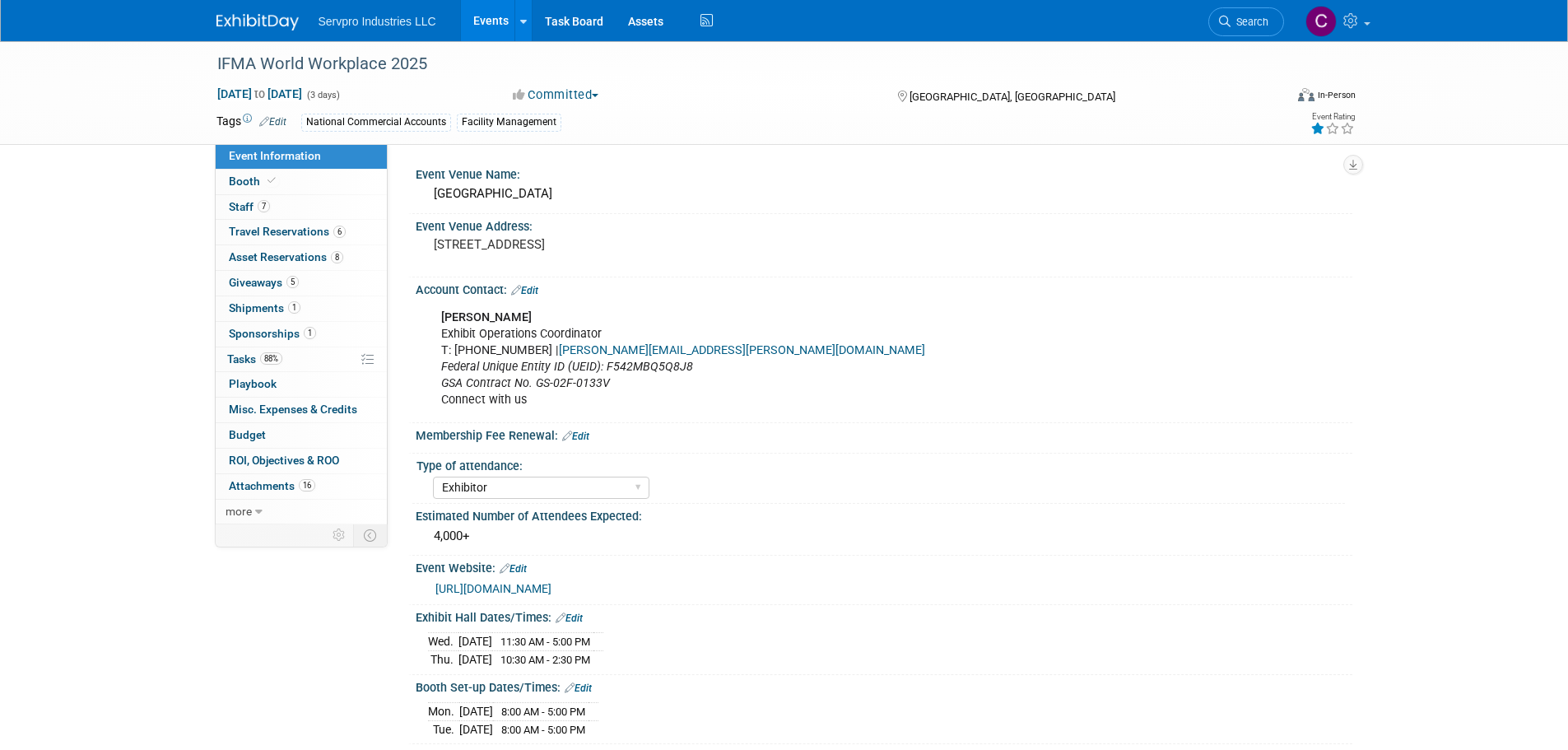
select select "Exhibitor"
select select "Linked In"
click at [265, 483] on span "Attachments 16" at bounding box center [272, 485] width 87 height 13
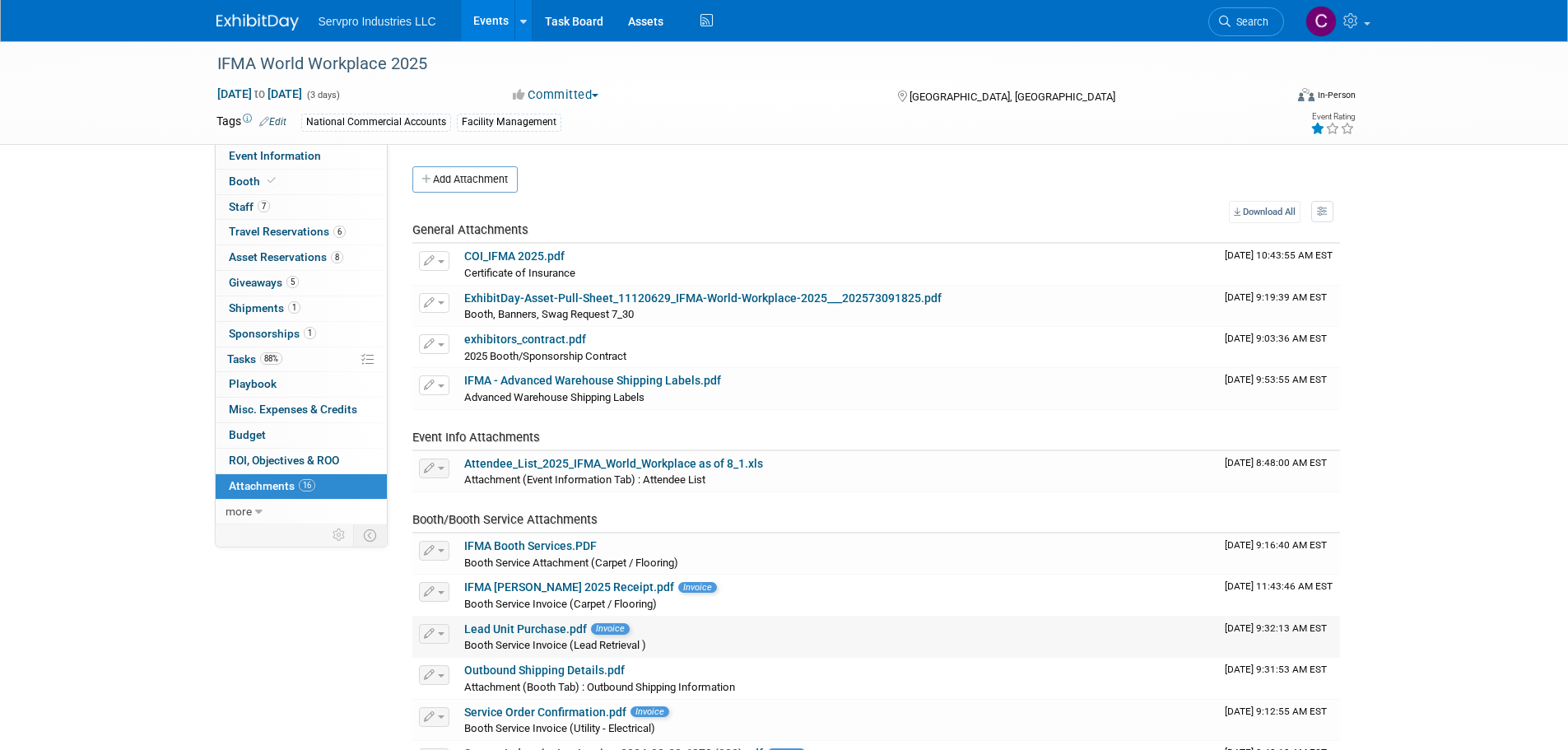
click at [541, 631] on link "Lead Unit Purchase.pdf" at bounding box center [525, 628] width 123 height 13
click at [481, 13] on link "Events" at bounding box center [491, 21] width 60 height 41
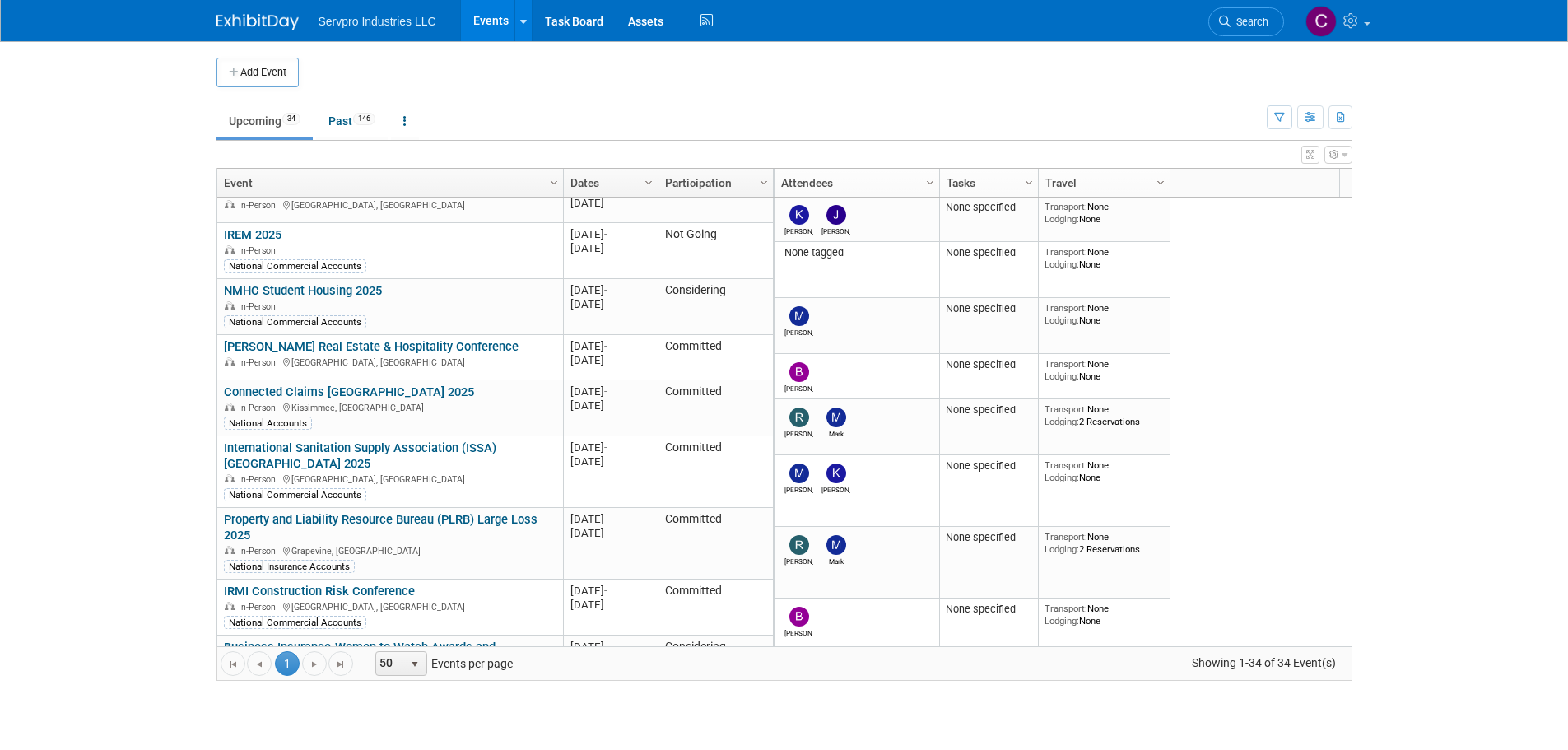
scroll to position [926, 0]
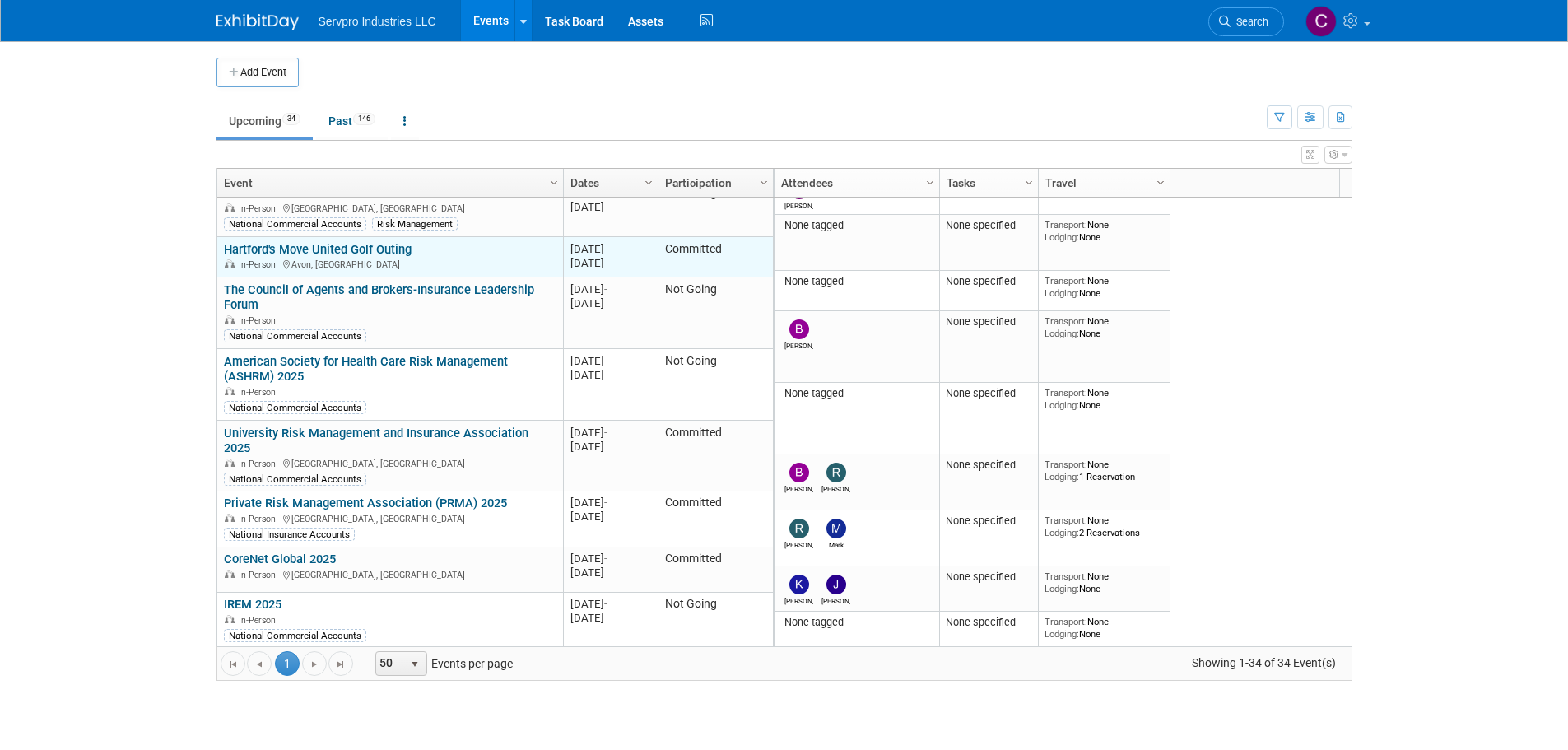
click at [398, 242] on link "Hartford's Move United Golf Outing" at bounding box center [317, 249] width 188 height 15
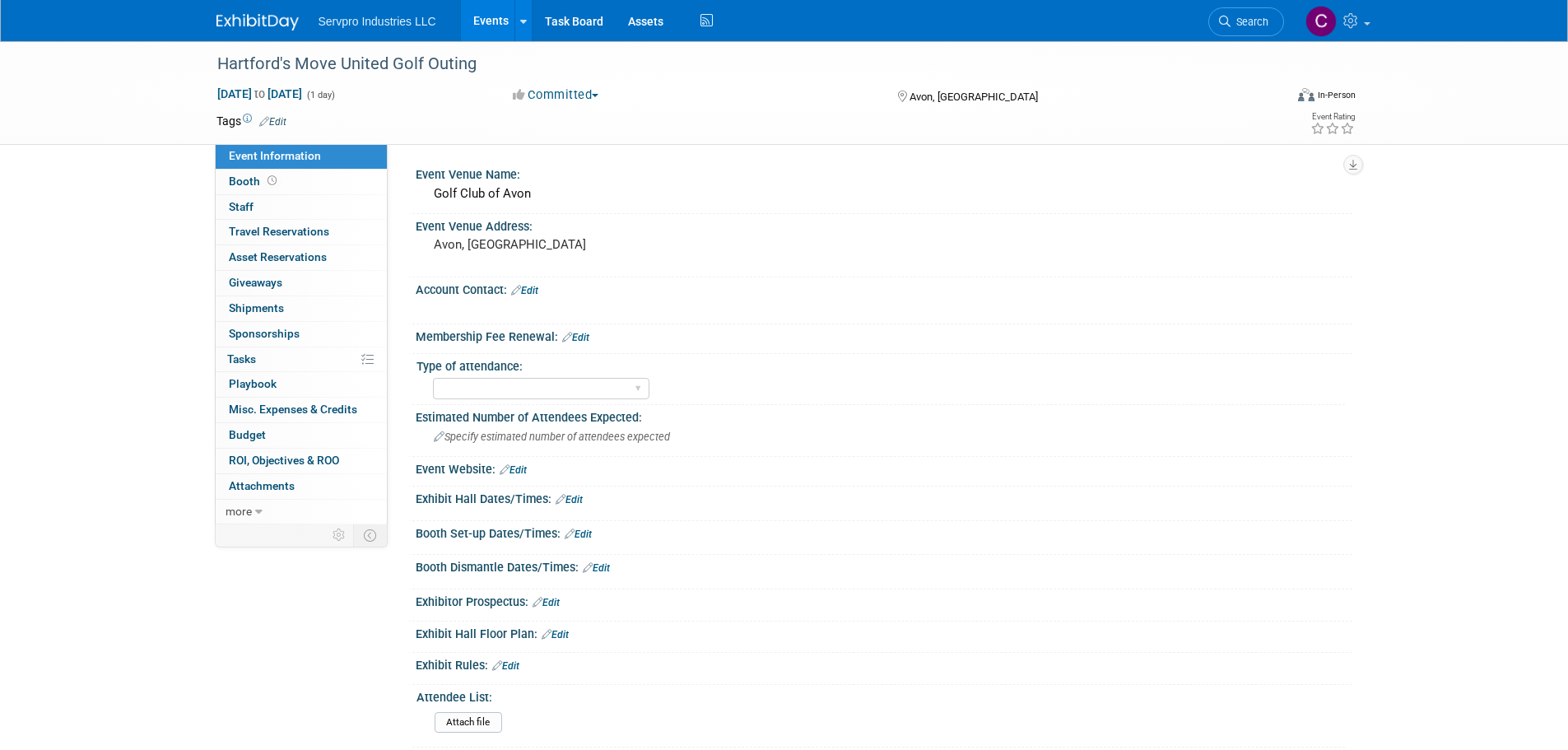
click at [487, 15] on link "Events" at bounding box center [491, 21] width 60 height 41
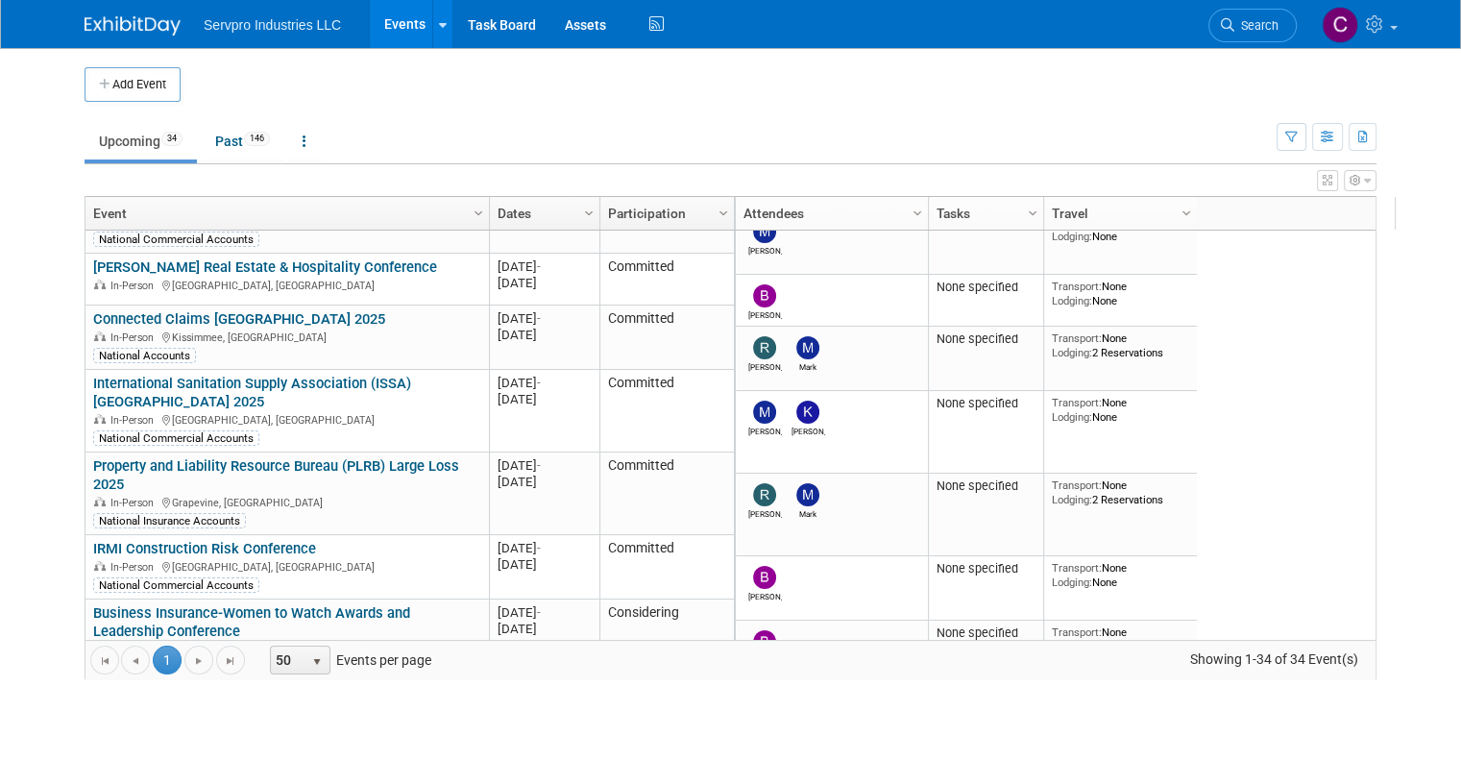
scroll to position [1172, 0]
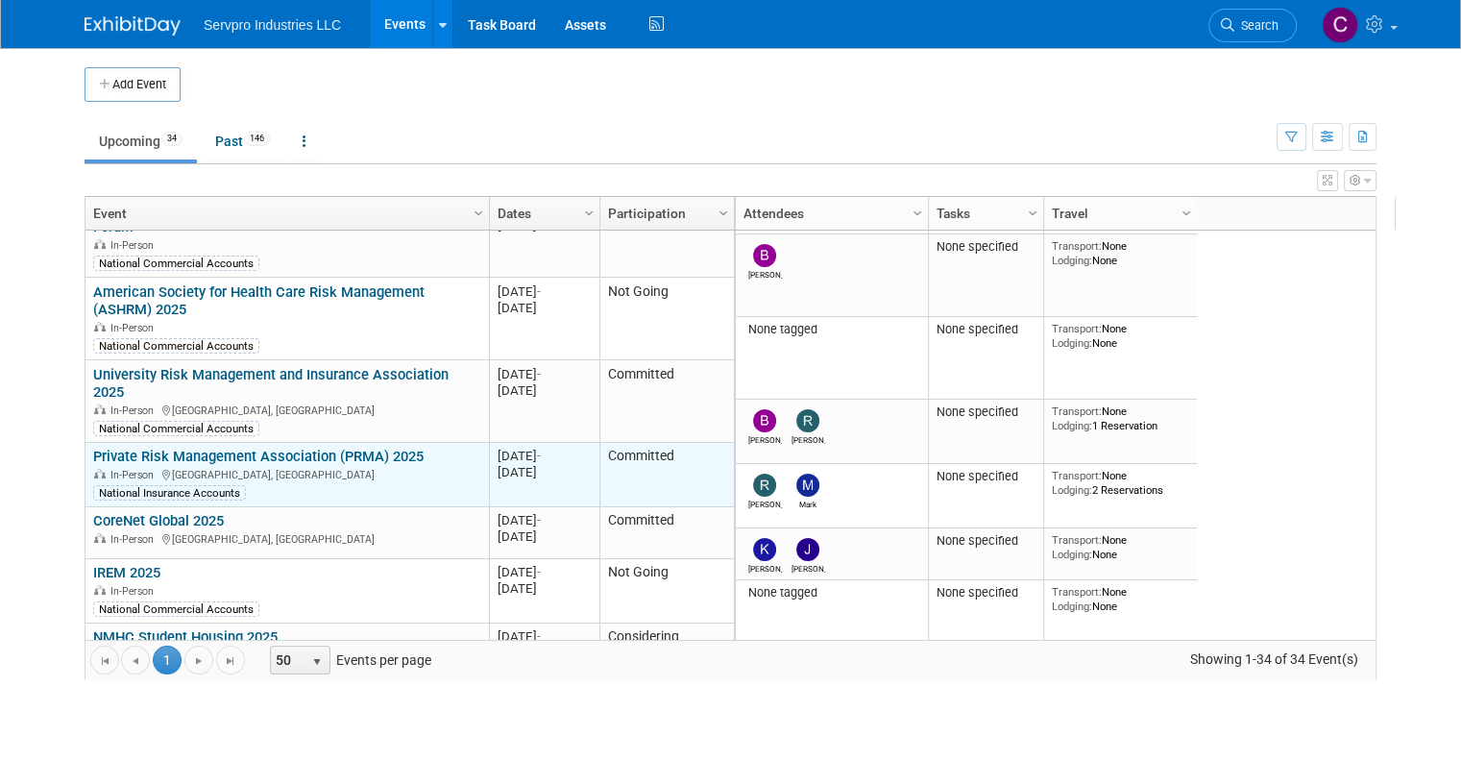
click at [304, 448] on link "Private Risk Management Association (PRMA) 2025" at bounding box center [258, 456] width 330 height 17
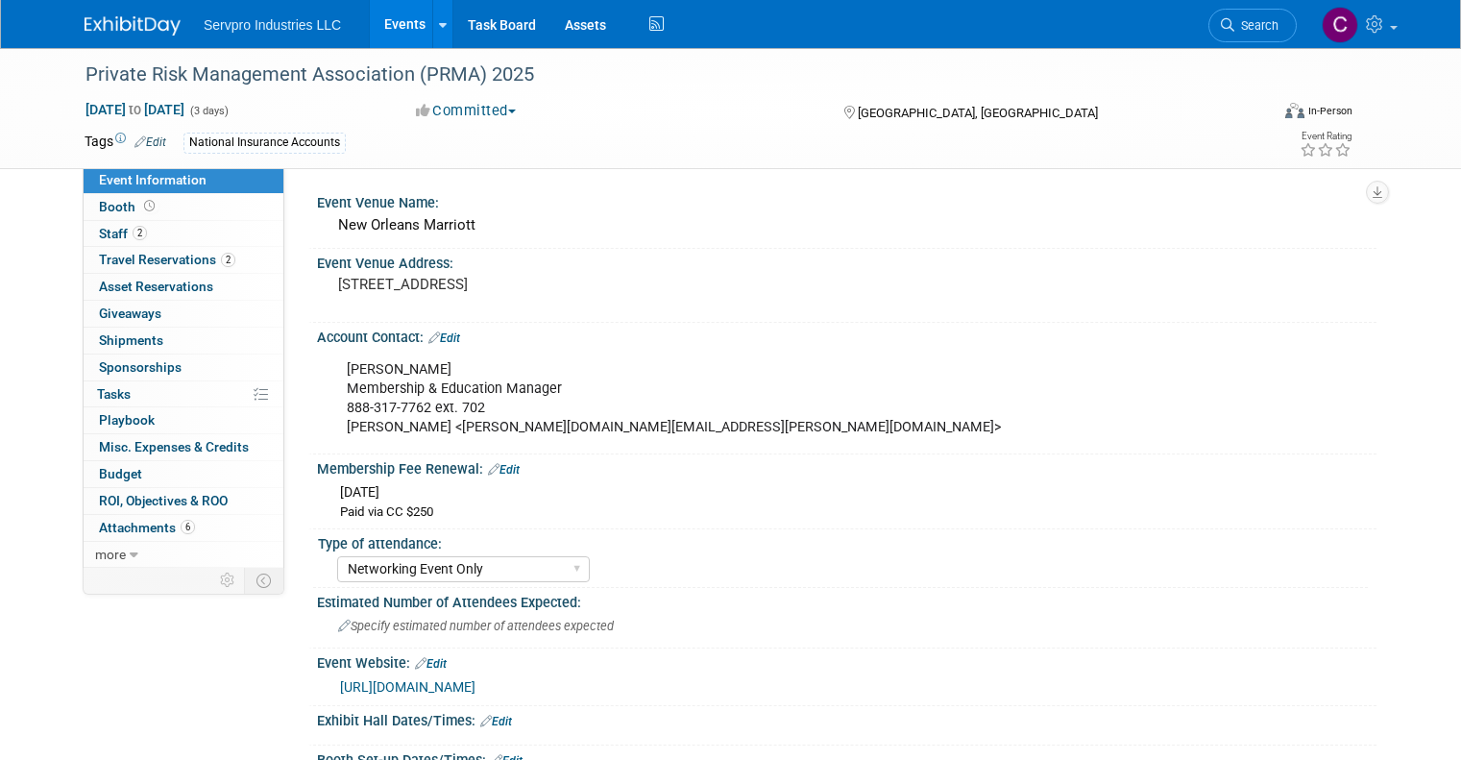
select select "Networking Event Only"
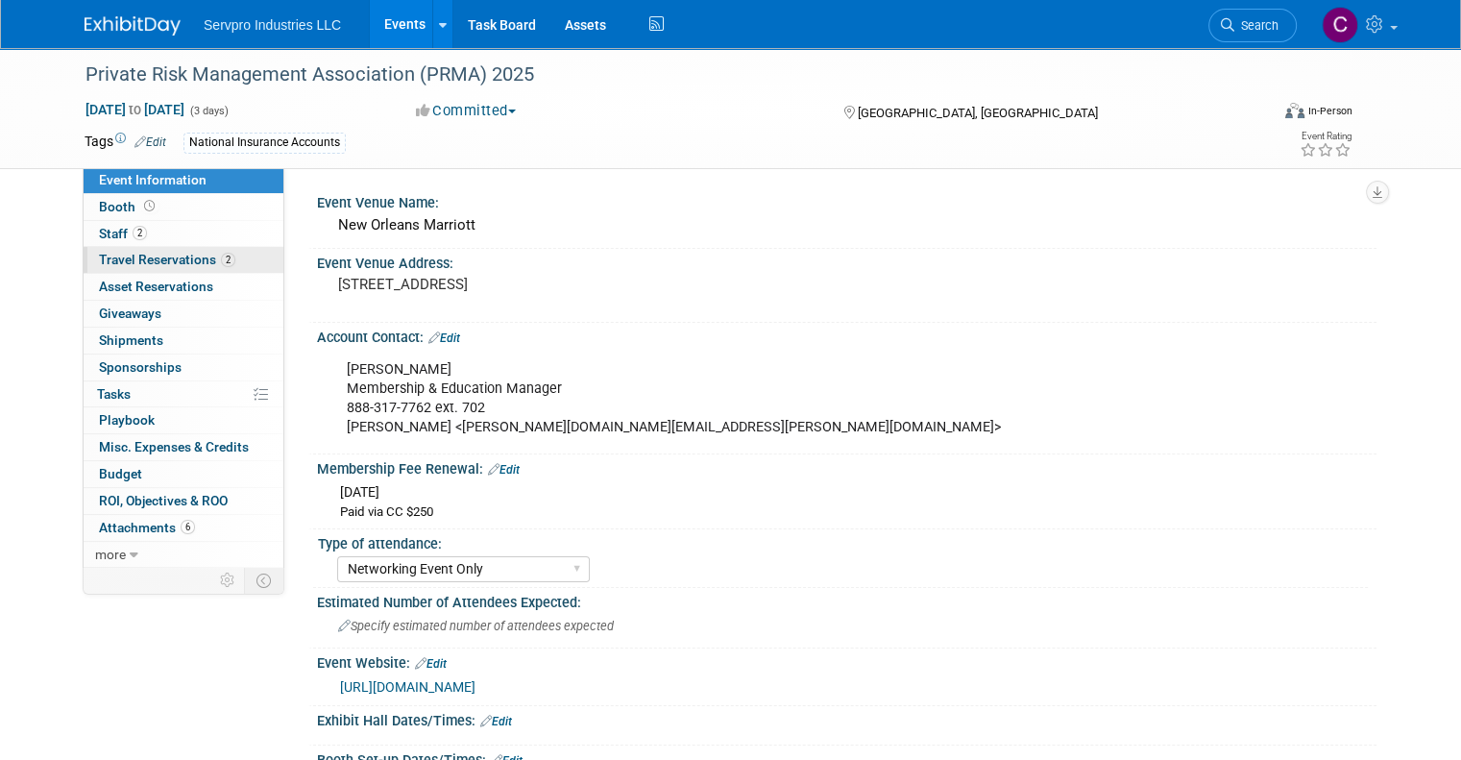
click at [157, 262] on span "Travel Reservations 2" at bounding box center [167, 259] width 136 height 15
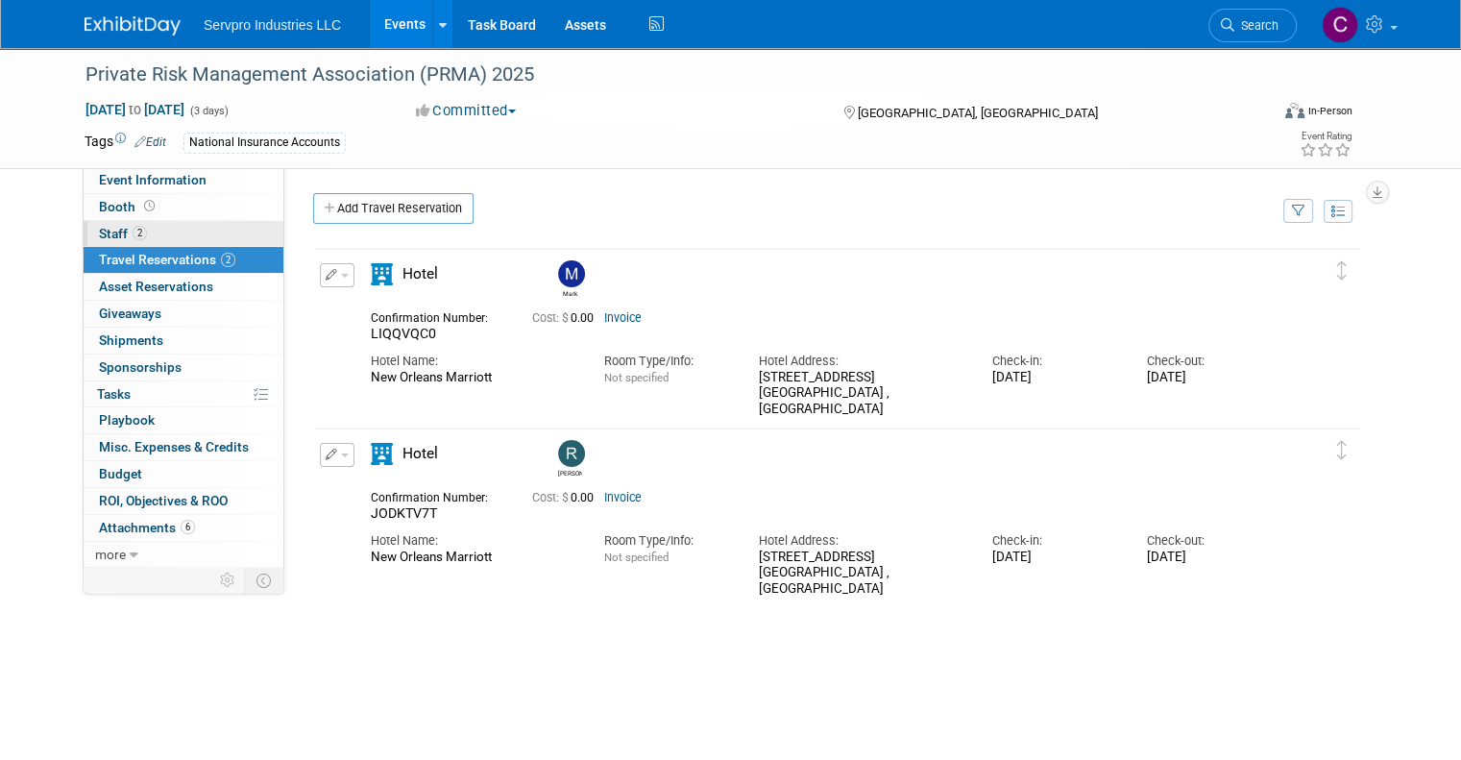
click at [110, 232] on span "Staff 2" at bounding box center [123, 233] width 48 height 15
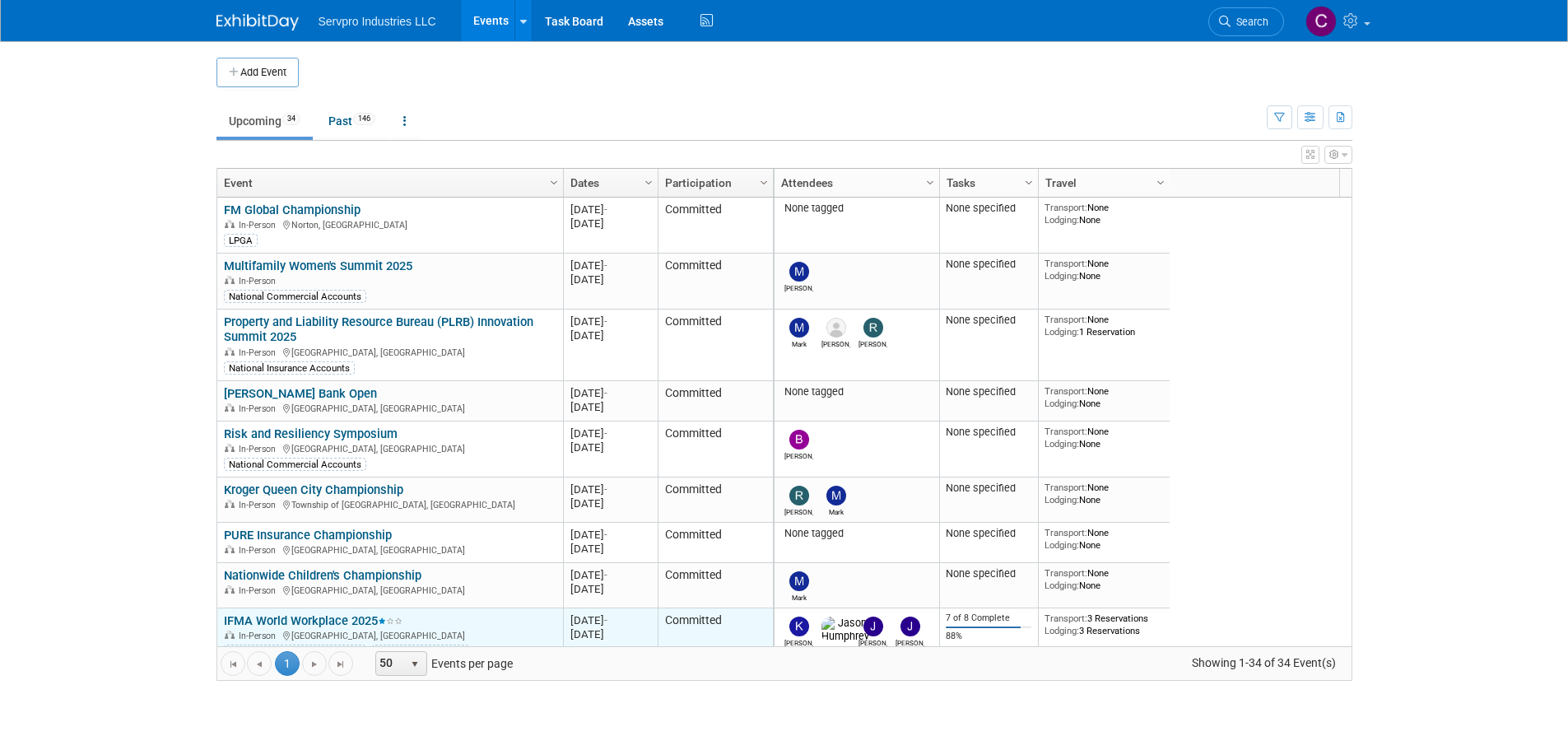
click at [273, 622] on link "IFMA World Workplace 2025" at bounding box center [313, 621] width 178 height 15
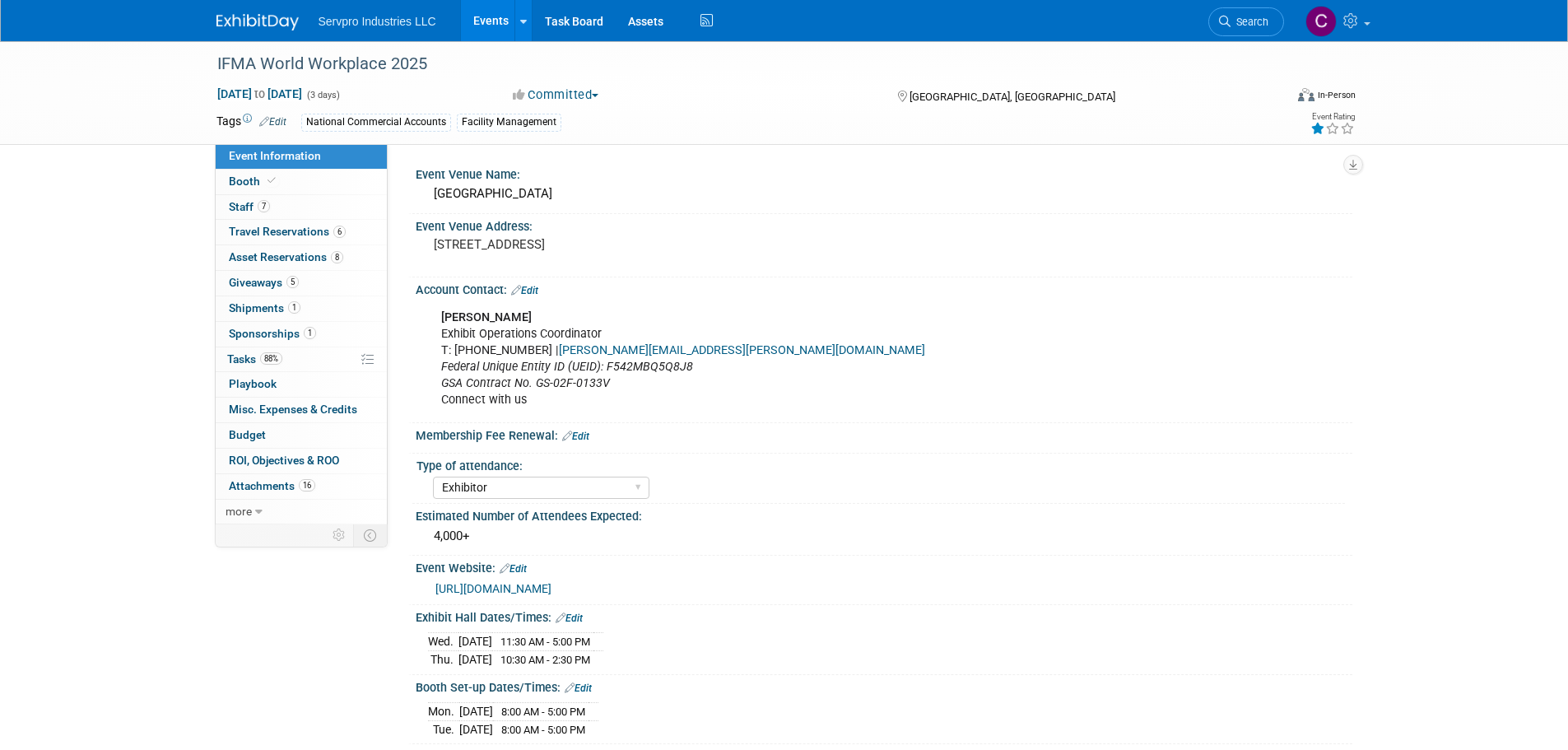
select select "Exhibitor"
select select "Linked In"
click at [285, 226] on span "Travel Reservations 6" at bounding box center [287, 231] width 117 height 13
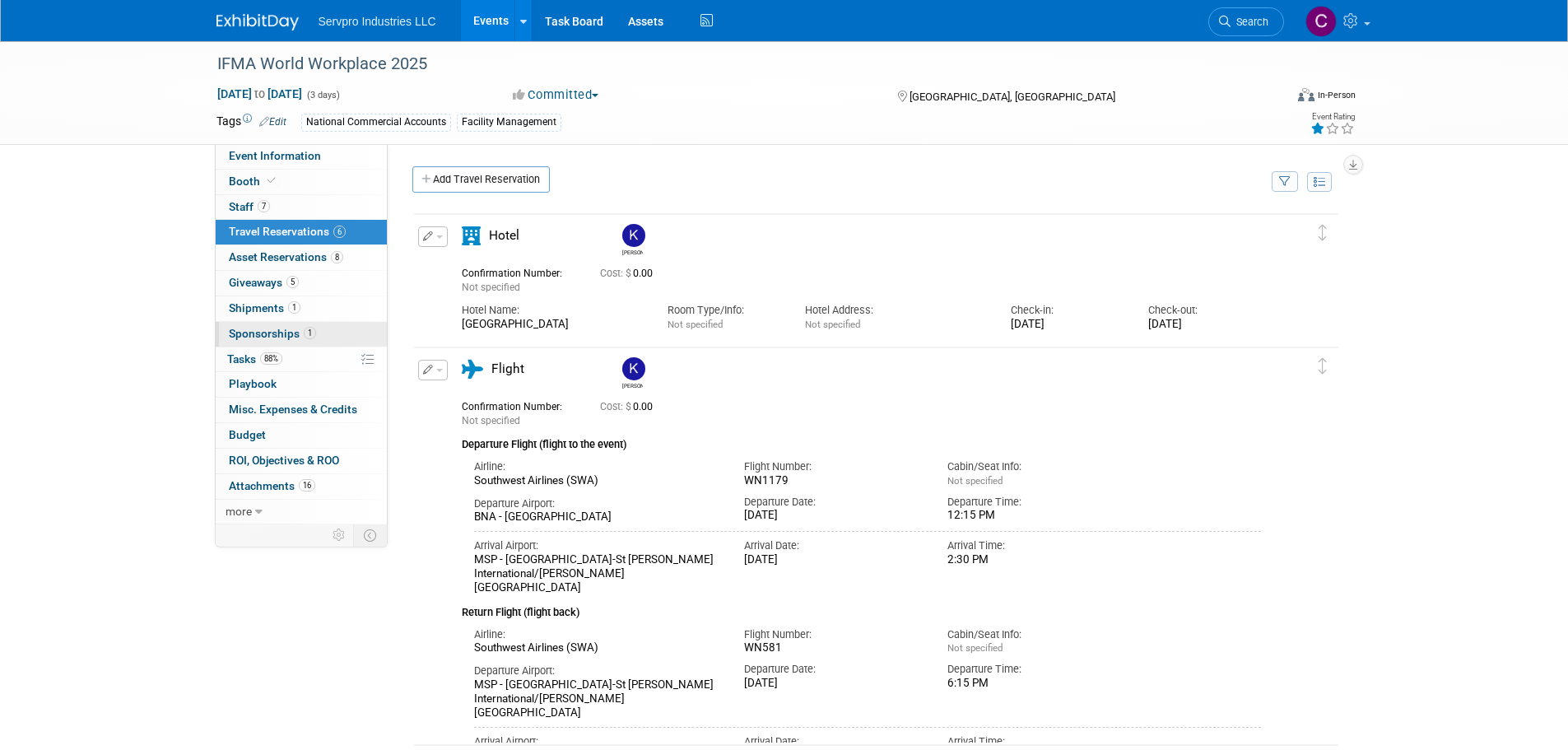
click at [260, 327] on span "Sponsorships 1" at bounding box center [272, 333] width 87 height 13
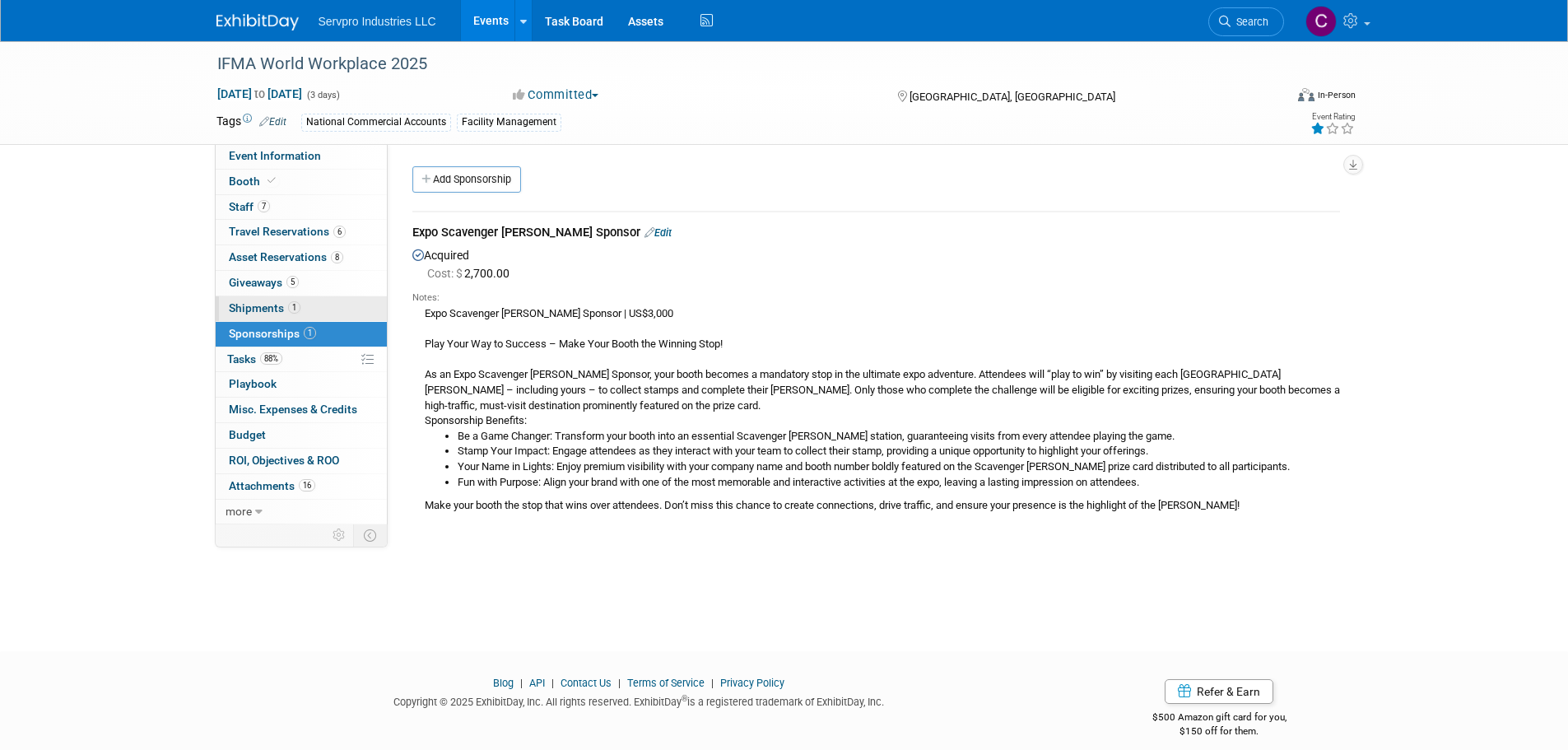
click at [257, 303] on span "Shipments 1" at bounding box center [265, 308] width 72 height 13
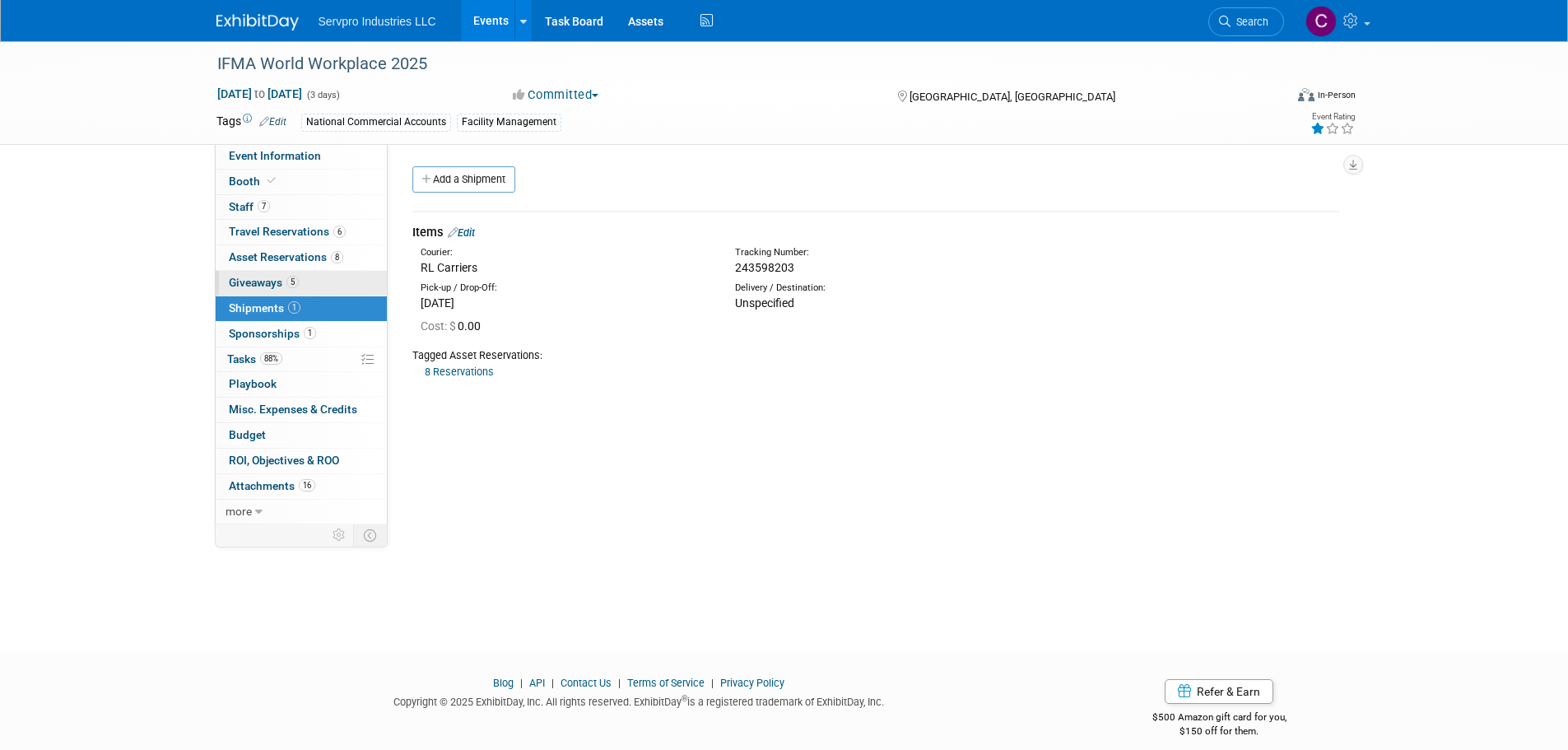
click at [259, 286] on span "Giveaways 5" at bounding box center [264, 282] width 70 height 13
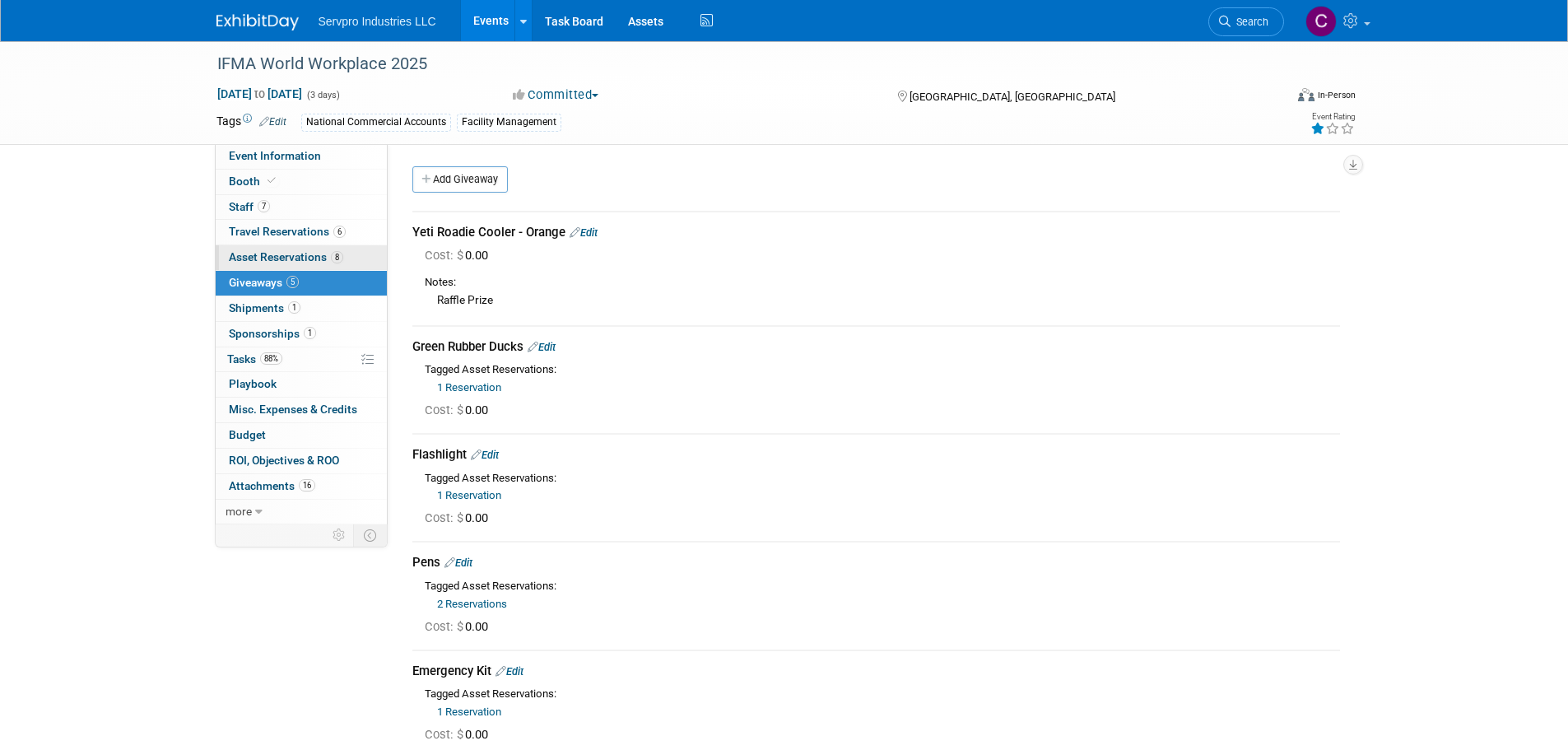
click at [286, 261] on span "Asset Reservations 8" at bounding box center [286, 256] width 115 height 13
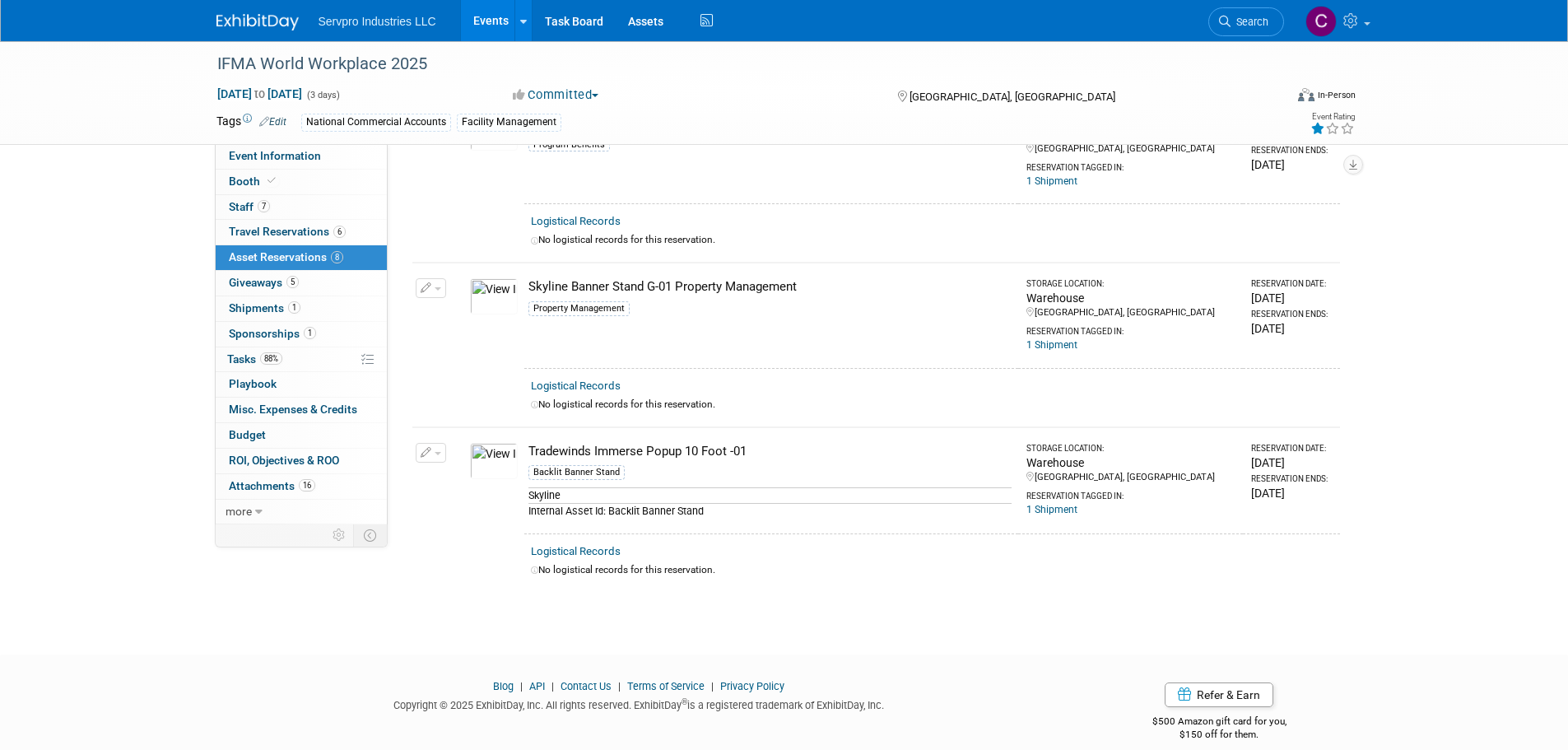
scroll to position [1107, 0]
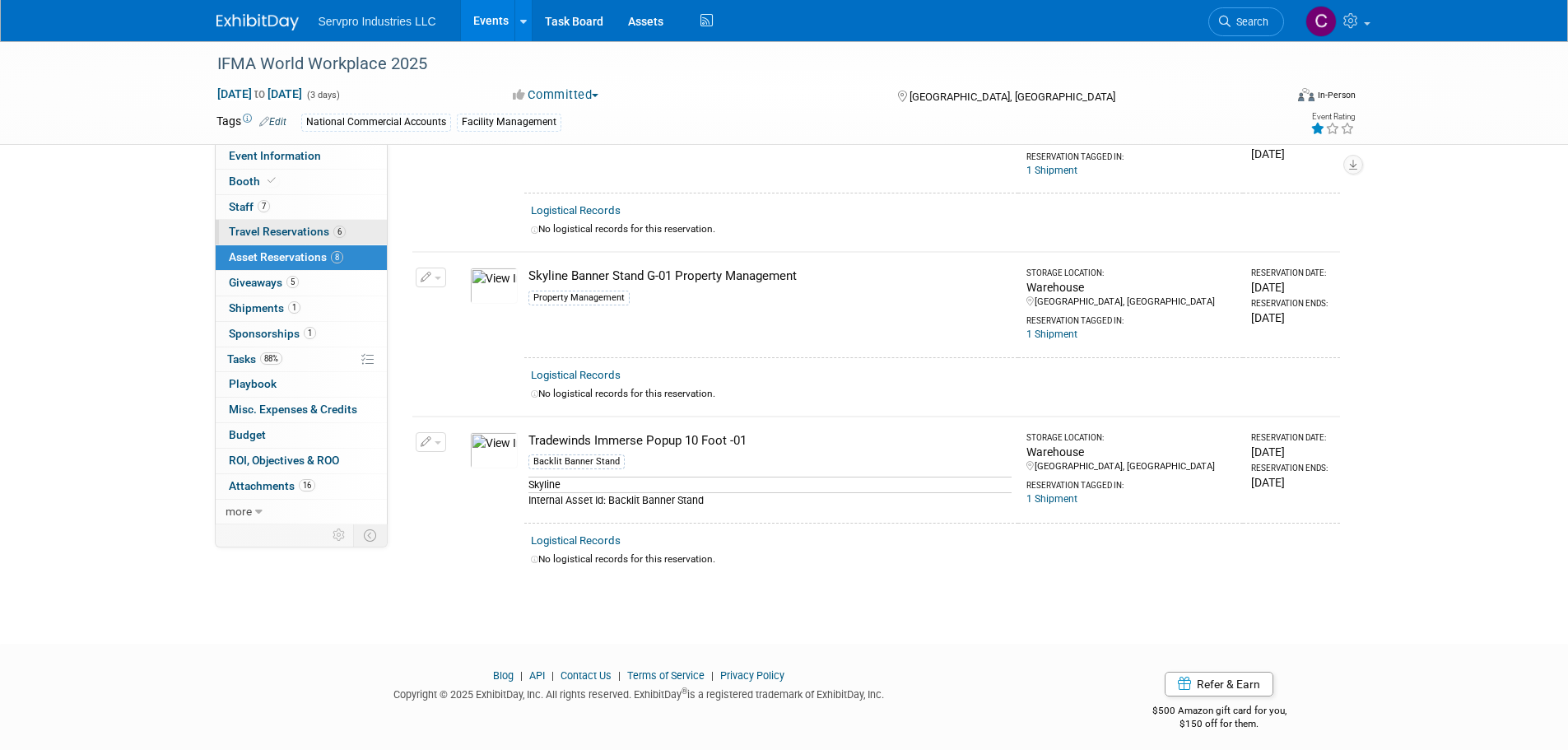
click at [296, 233] on span "Travel Reservations 6" at bounding box center [287, 231] width 117 height 13
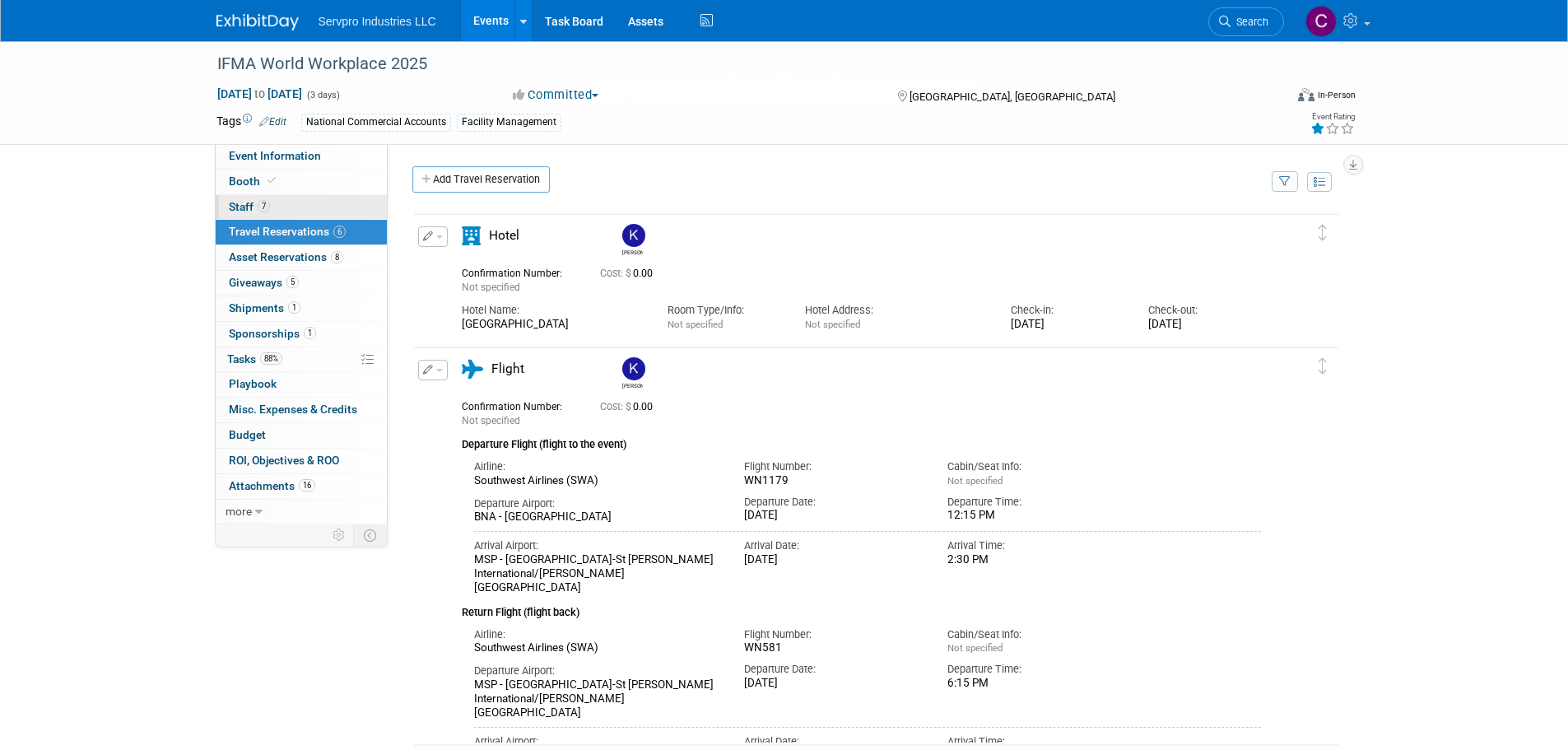
click at [235, 202] on span "Staff 7" at bounding box center [249, 206] width 41 height 13
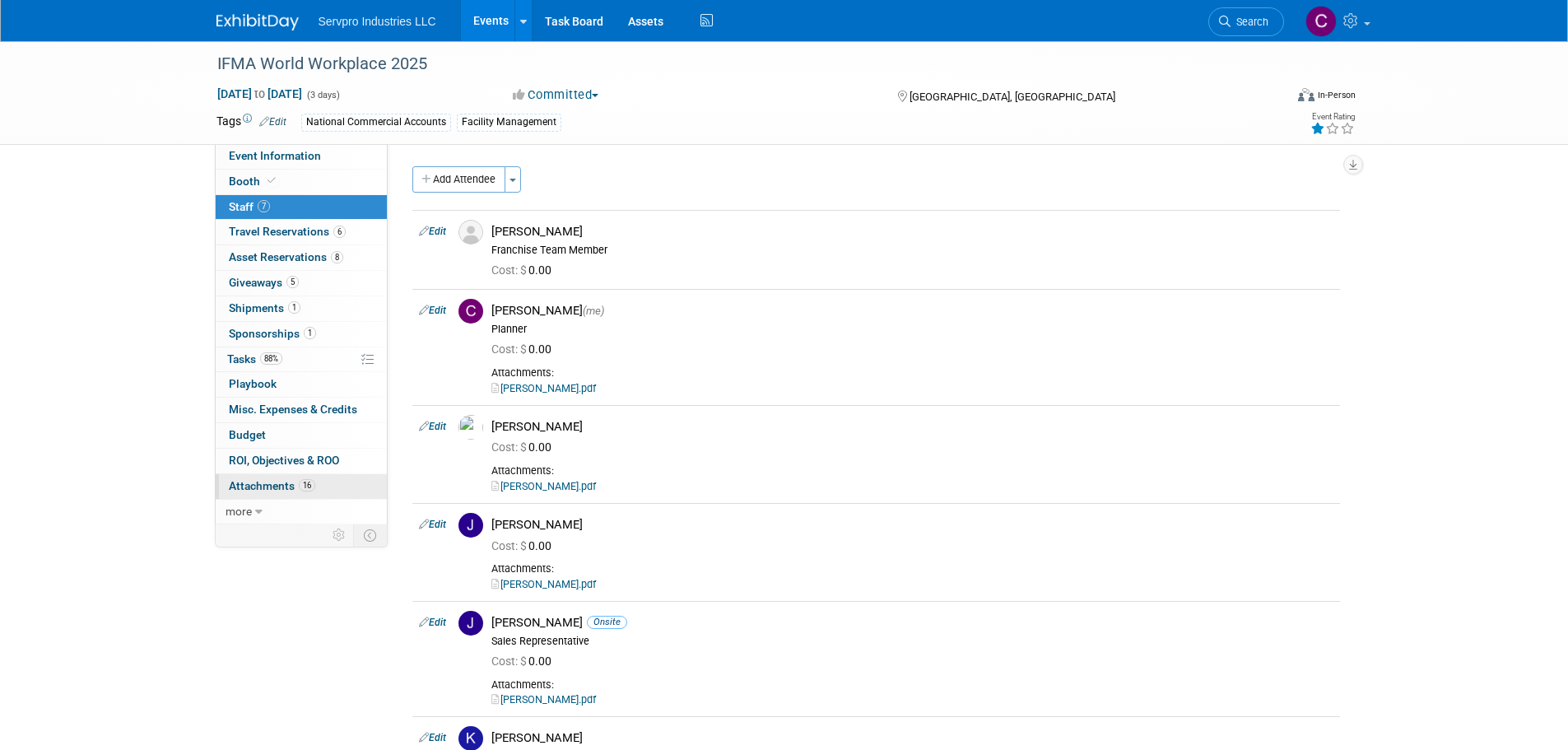
click at [251, 491] on span "Attachments 16" at bounding box center [272, 485] width 87 height 13
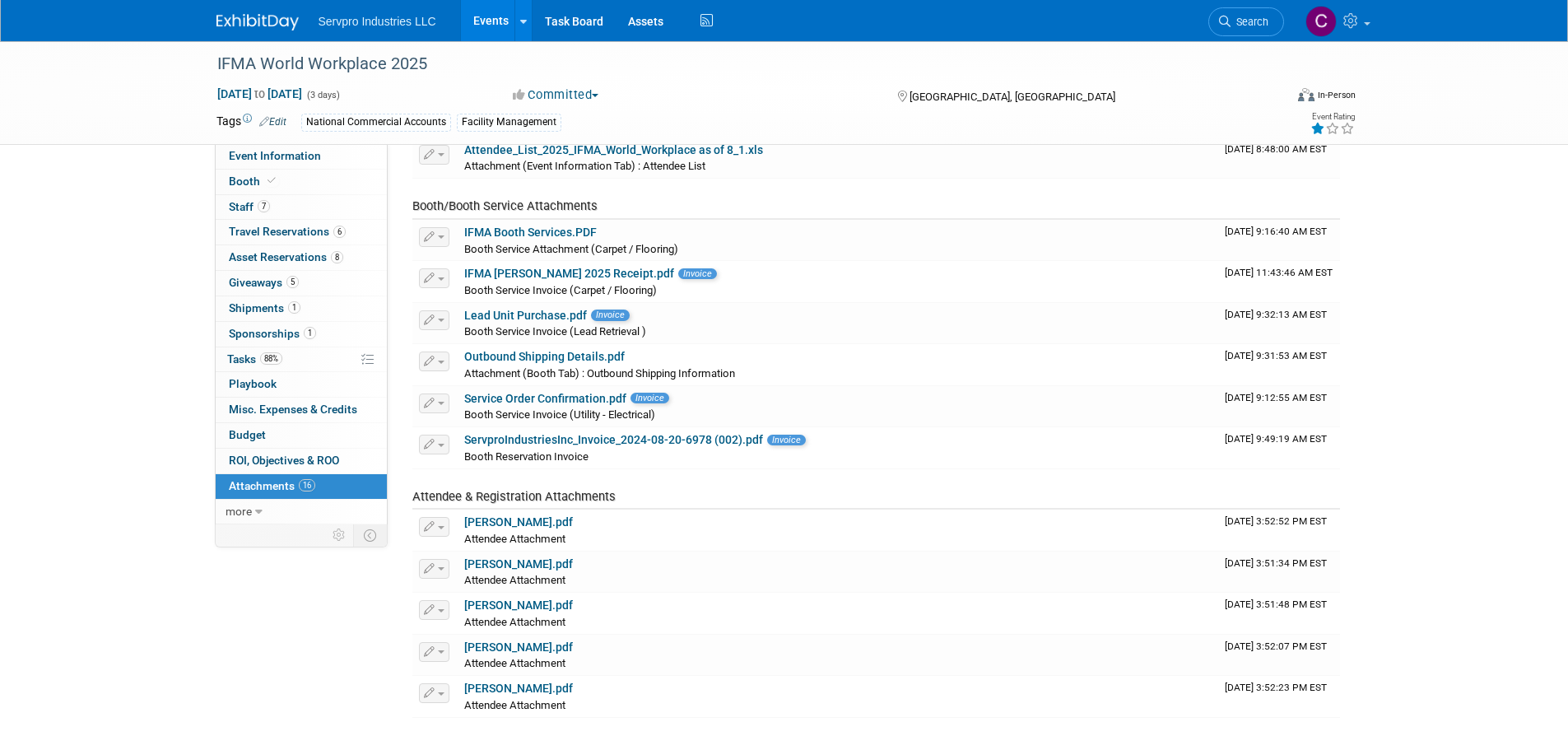
scroll to position [322, 0]
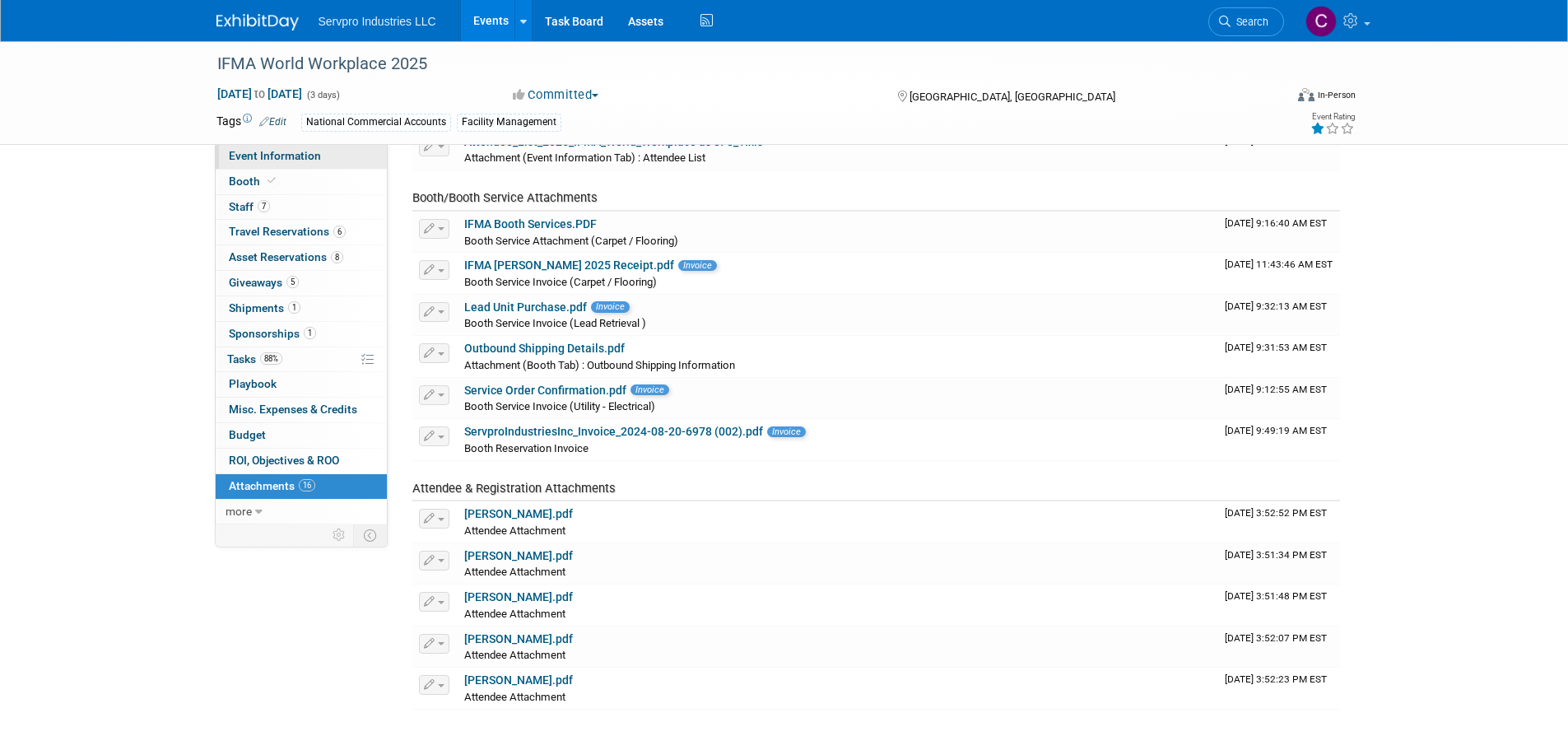
click at [258, 159] on span "Event Information" at bounding box center [275, 155] width 93 height 13
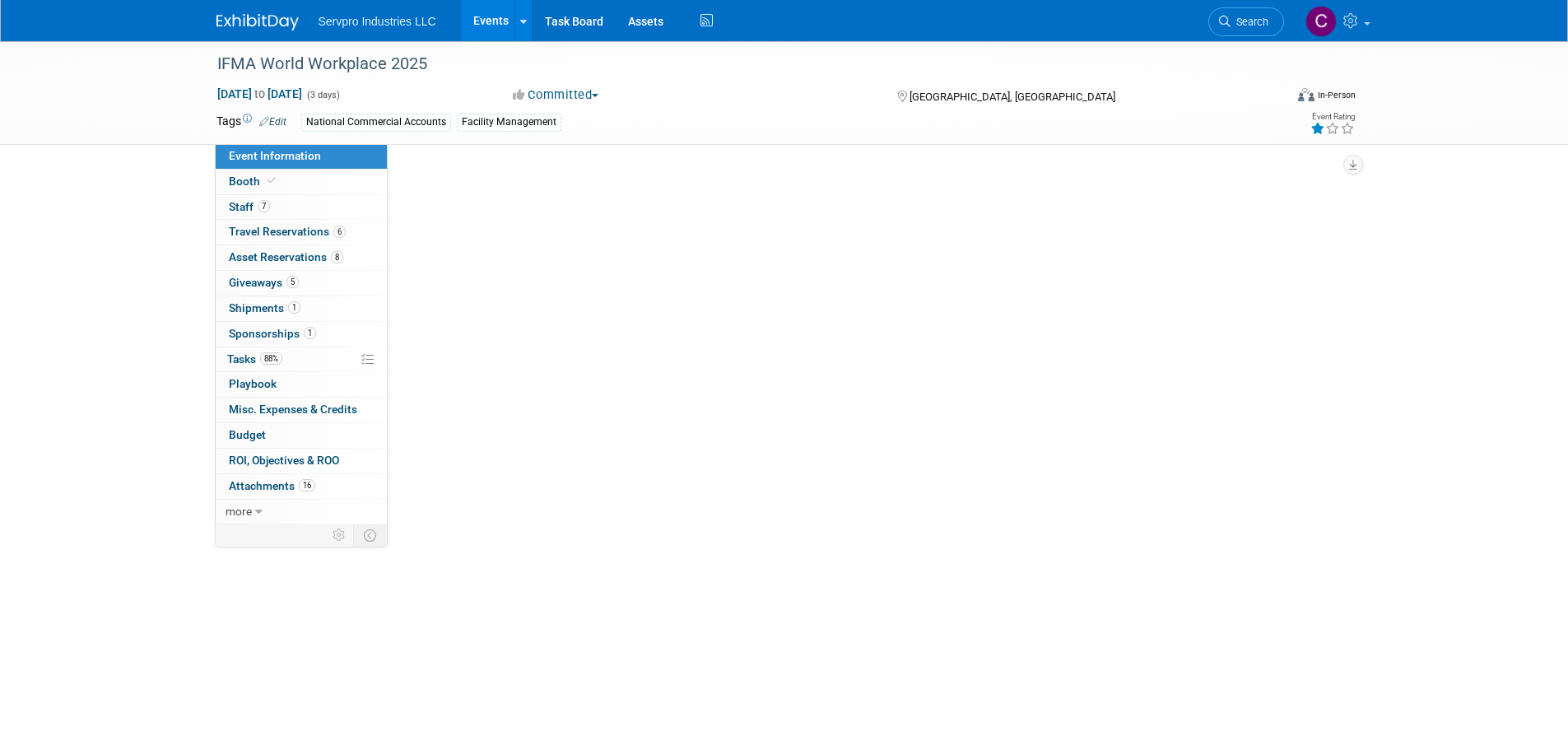
select select "Exhibitor"
select select "Linked In"
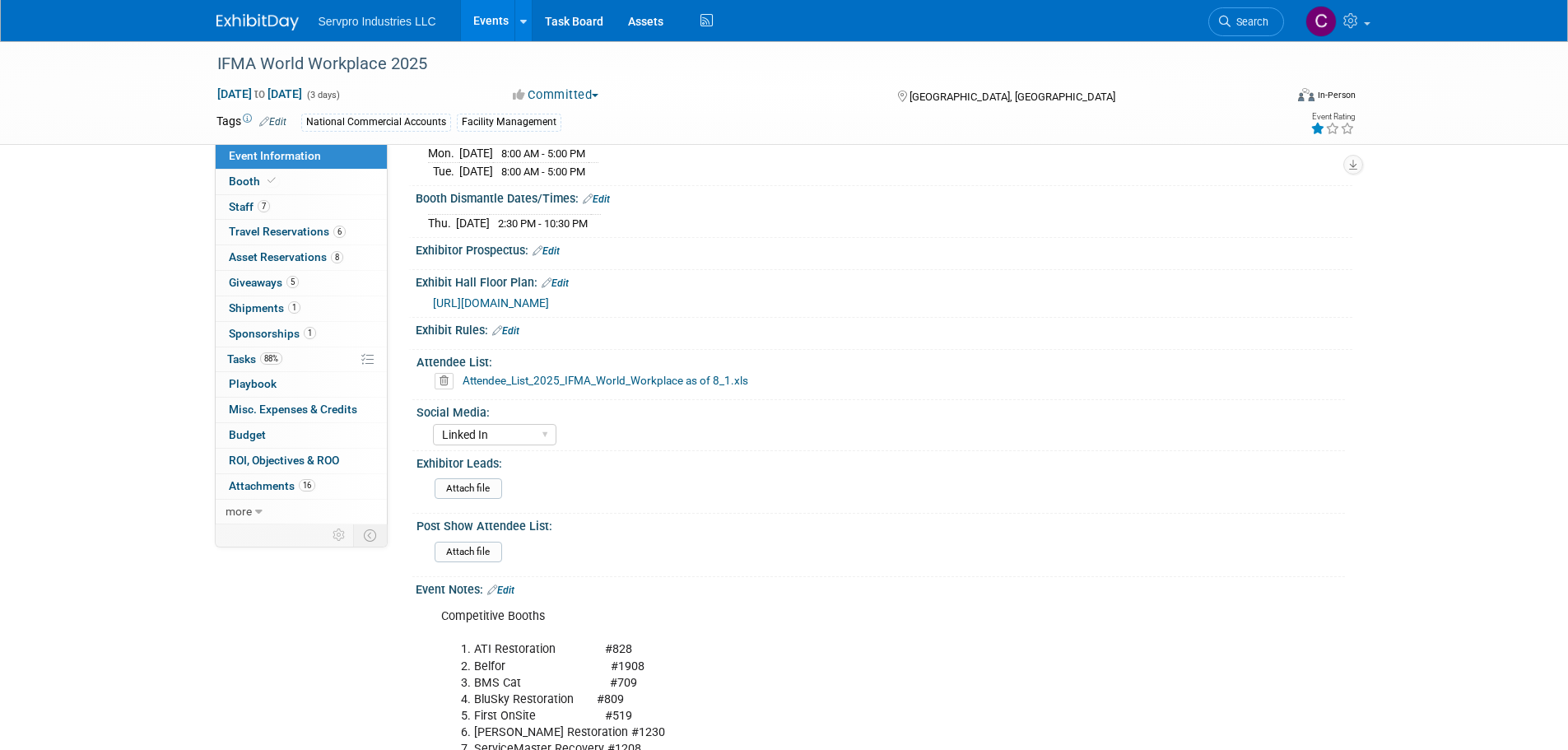
scroll to position [580, 0]
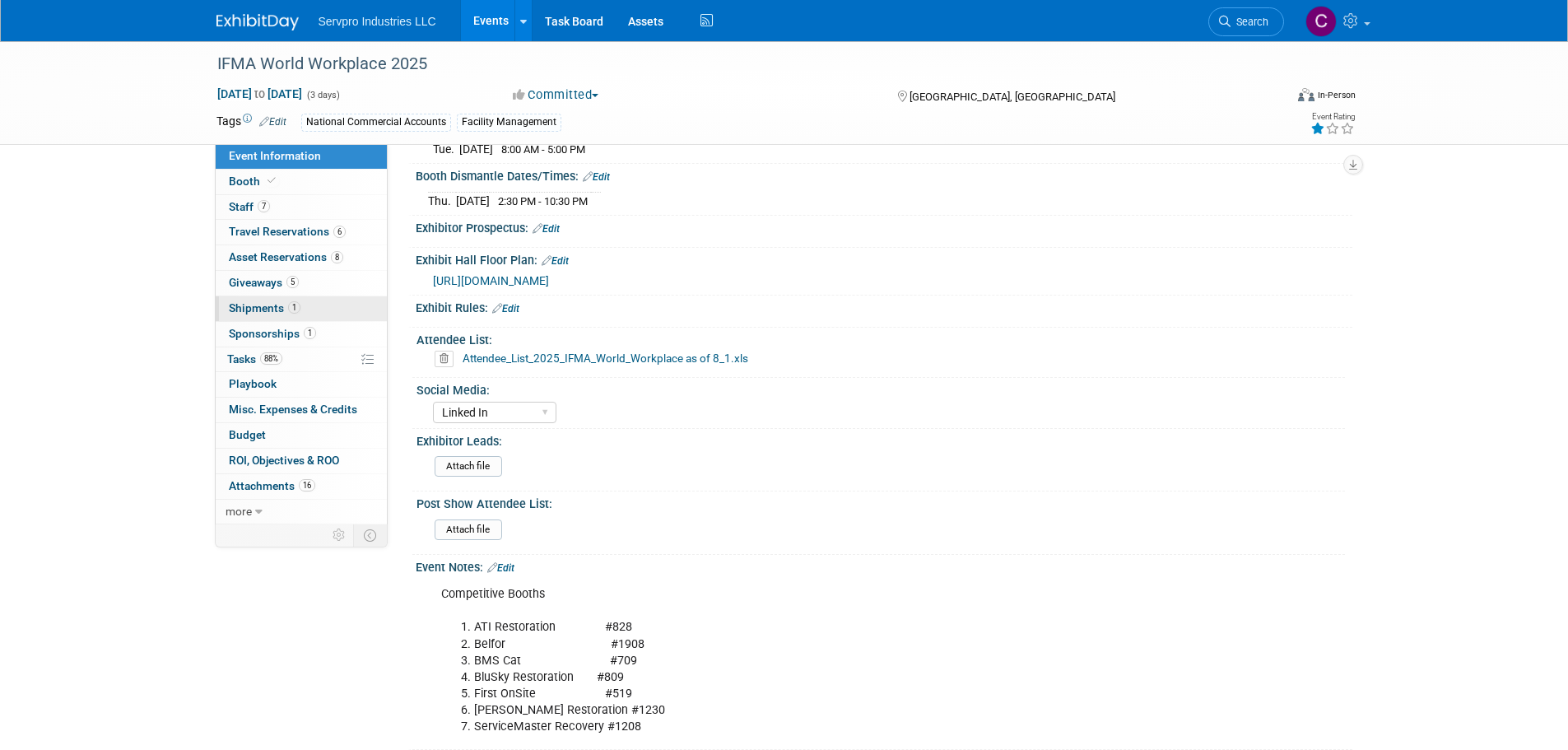
click at [247, 312] on span "Shipments 1" at bounding box center [265, 308] width 72 height 13
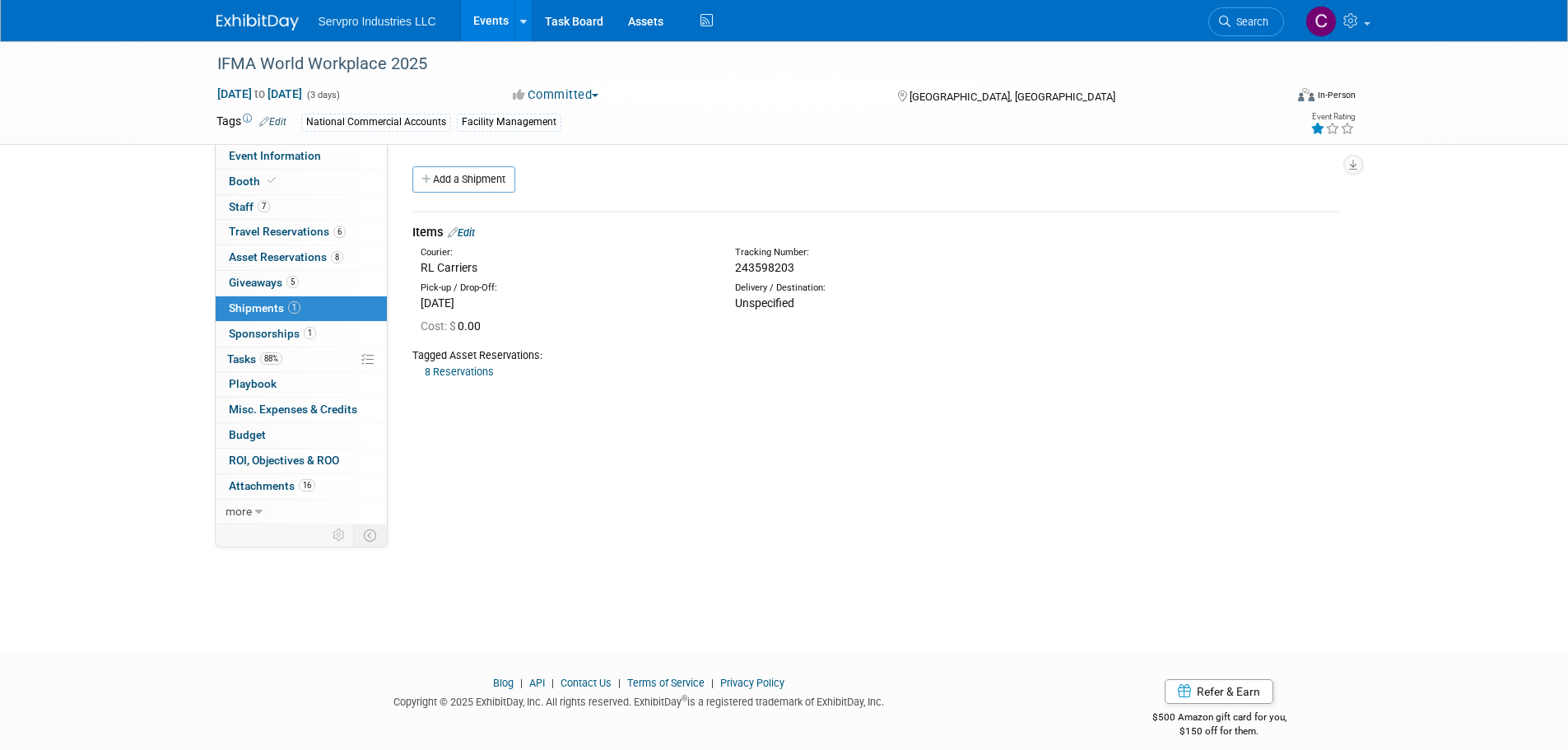
click at [470, 232] on link "Edit" at bounding box center [462, 232] width 27 height 12
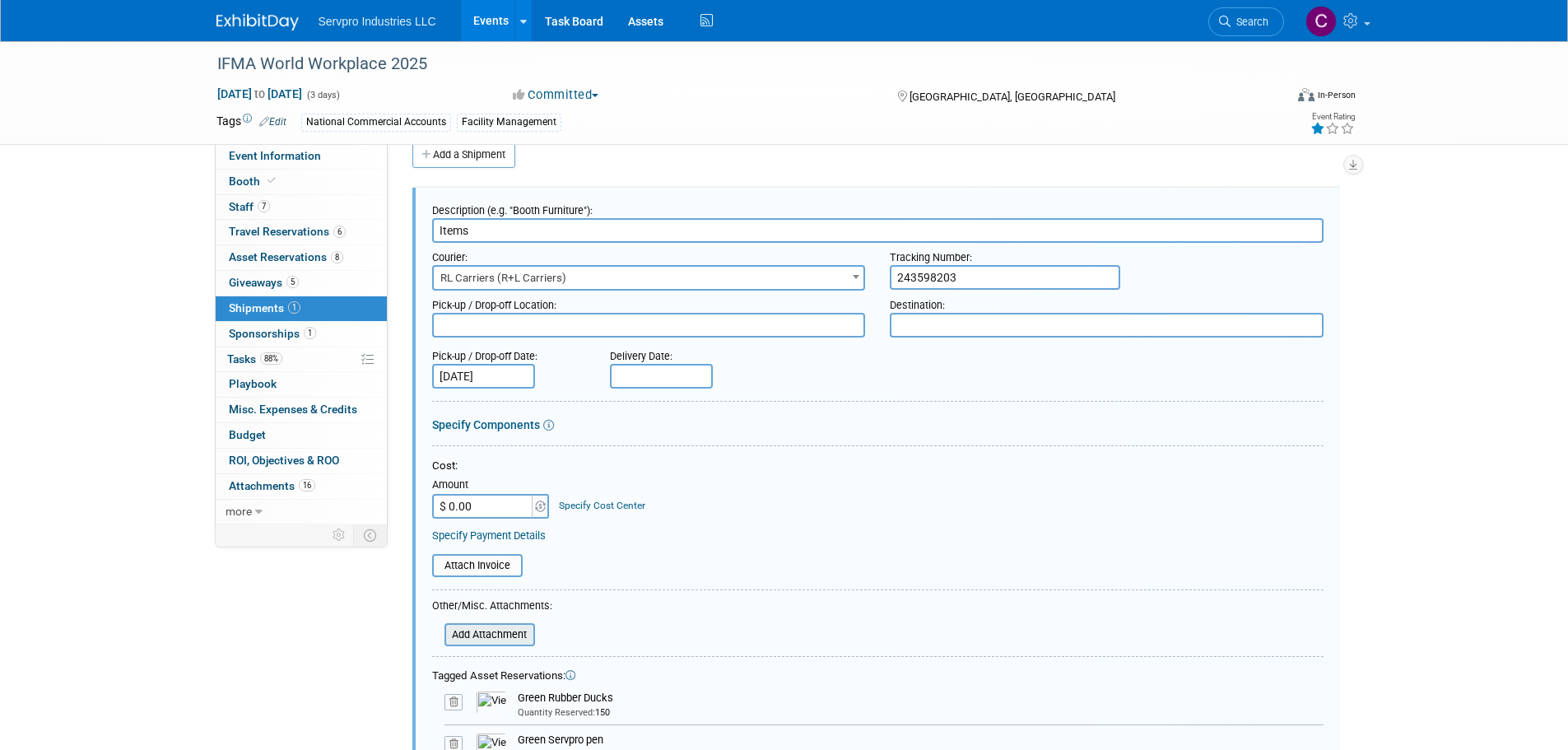
click at [480, 639] on input "file" at bounding box center [435, 634] width 196 height 20
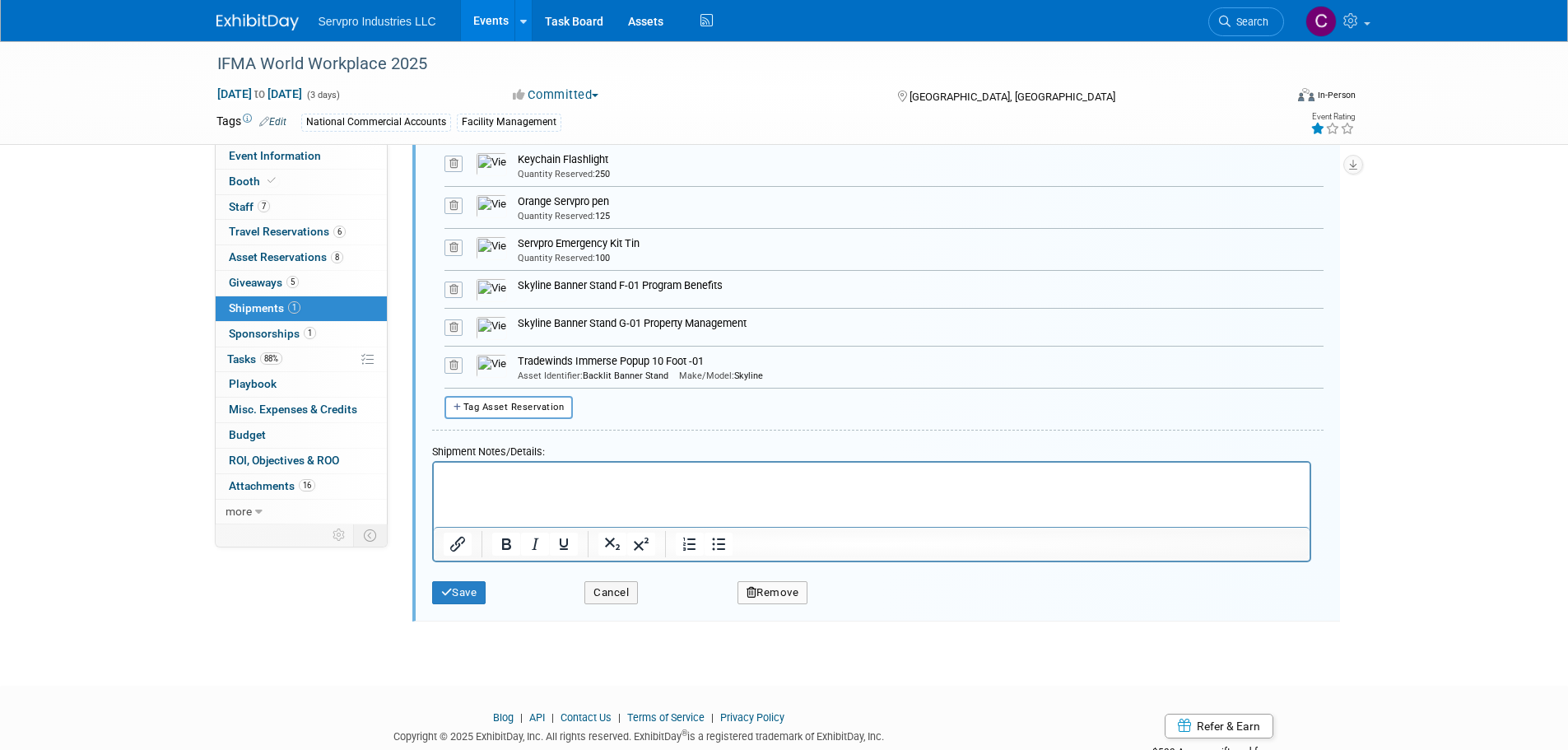
scroll to position [703, 0]
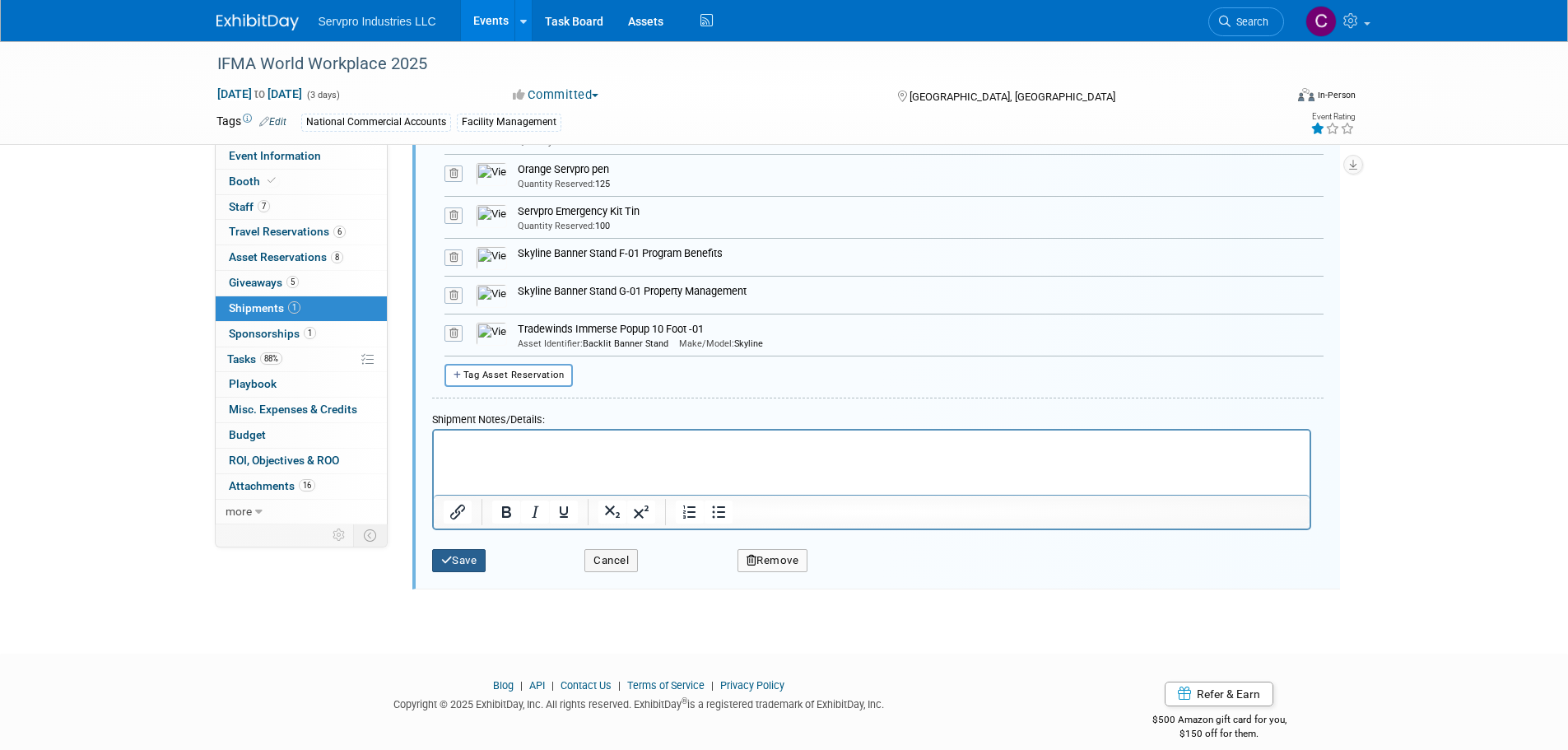
click at [462, 552] on button "Save" at bounding box center [458, 561] width 54 height 23
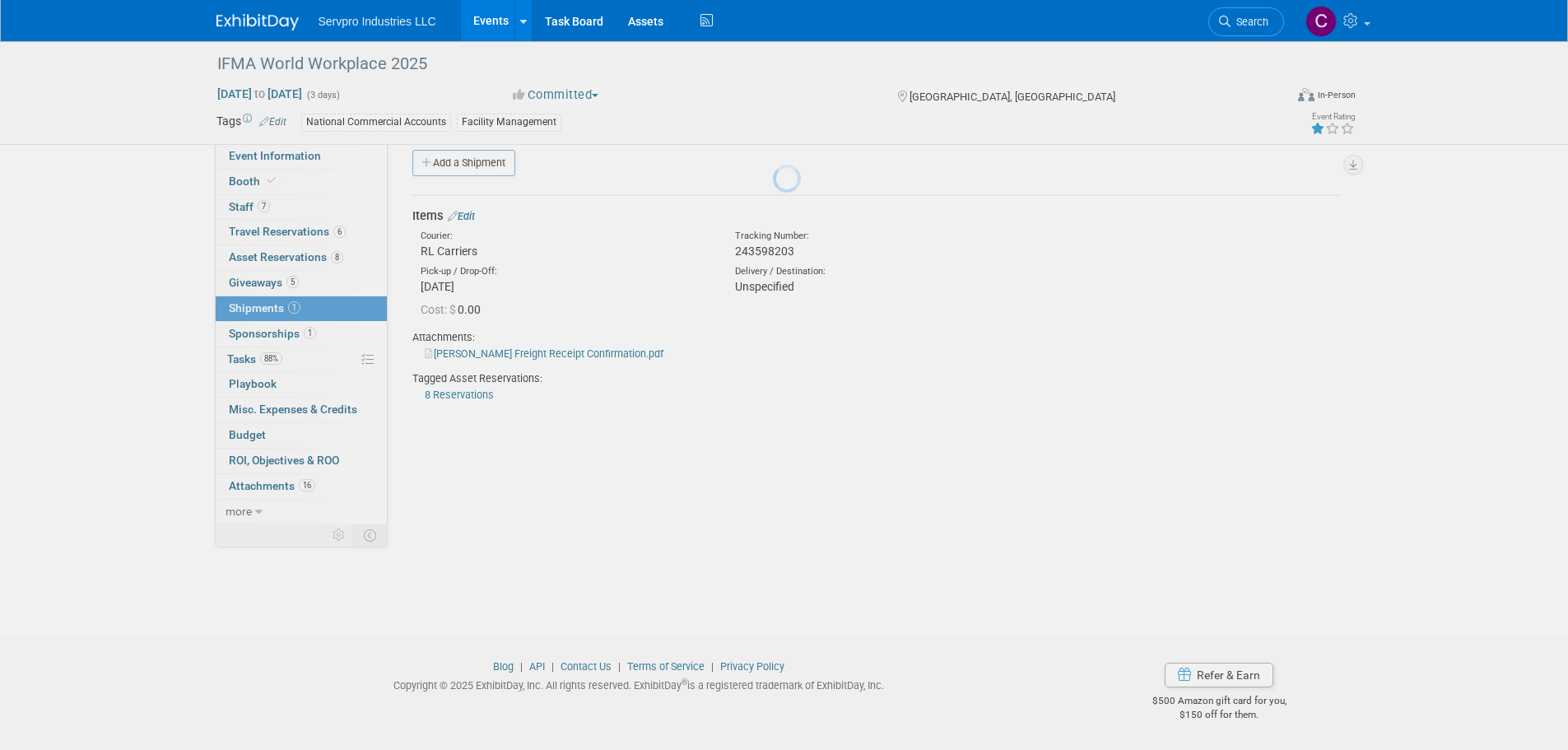
scroll to position [16, 0]
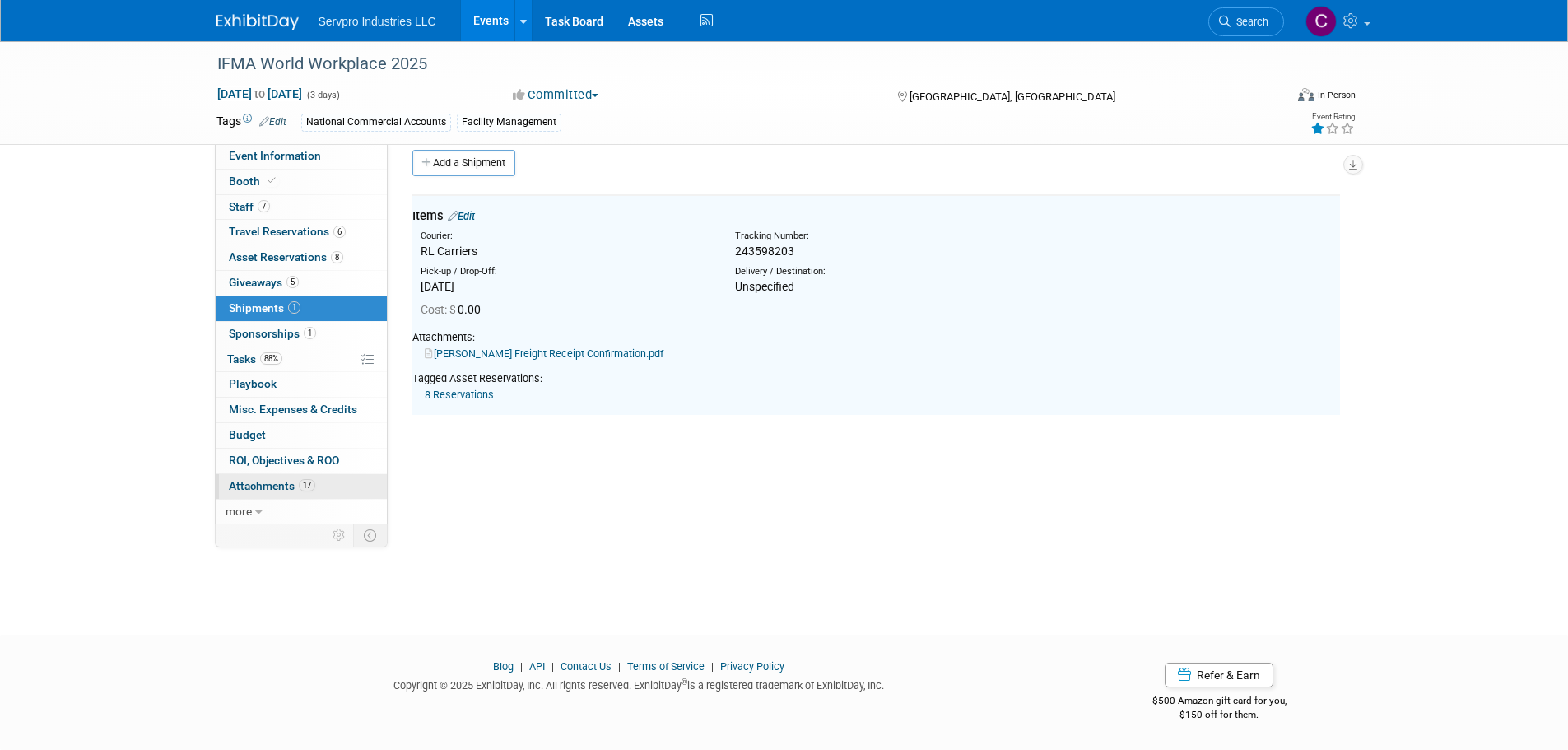
click at [283, 489] on span "Attachments 17" at bounding box center [272, 485] width 87 height 13
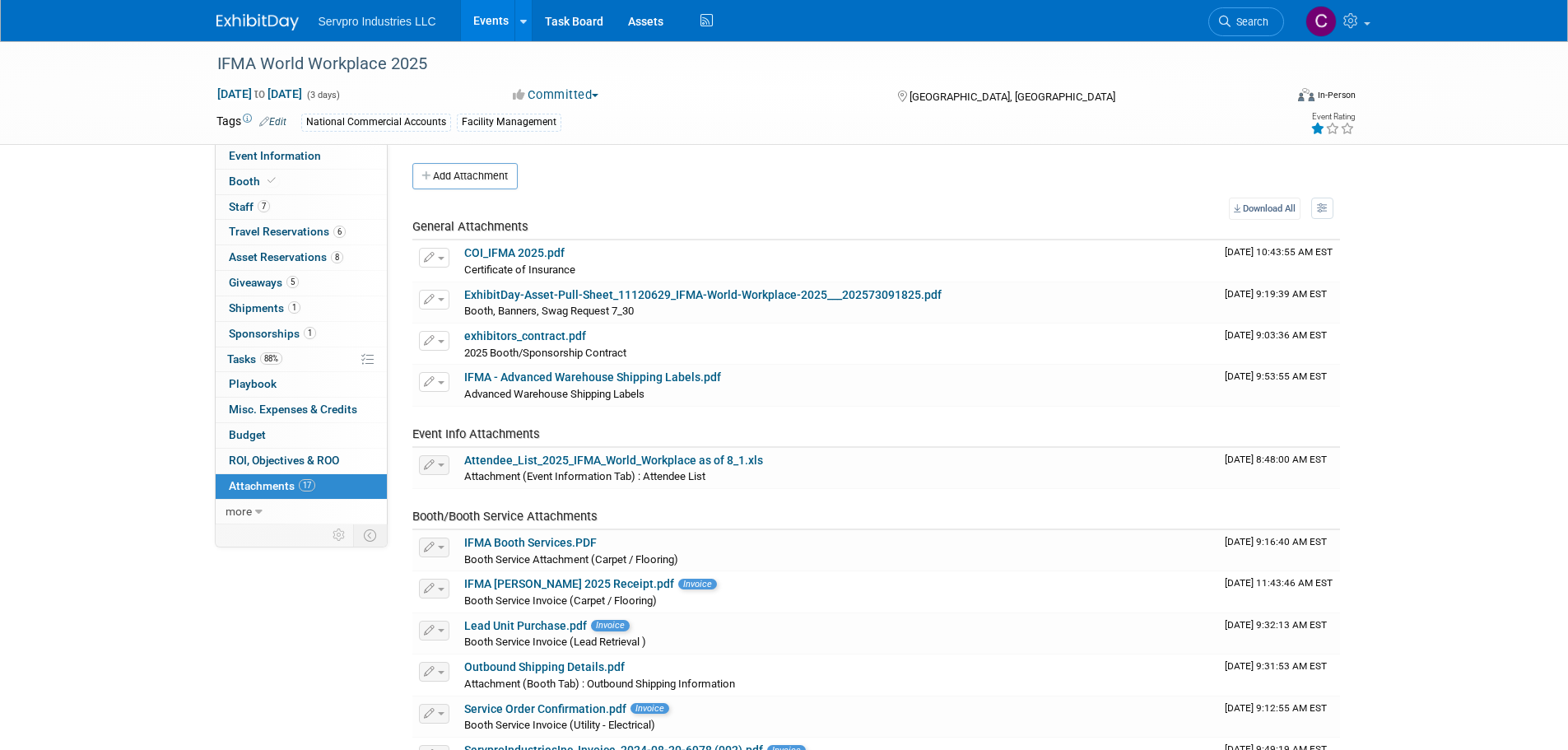
scroll to position [0, 0]
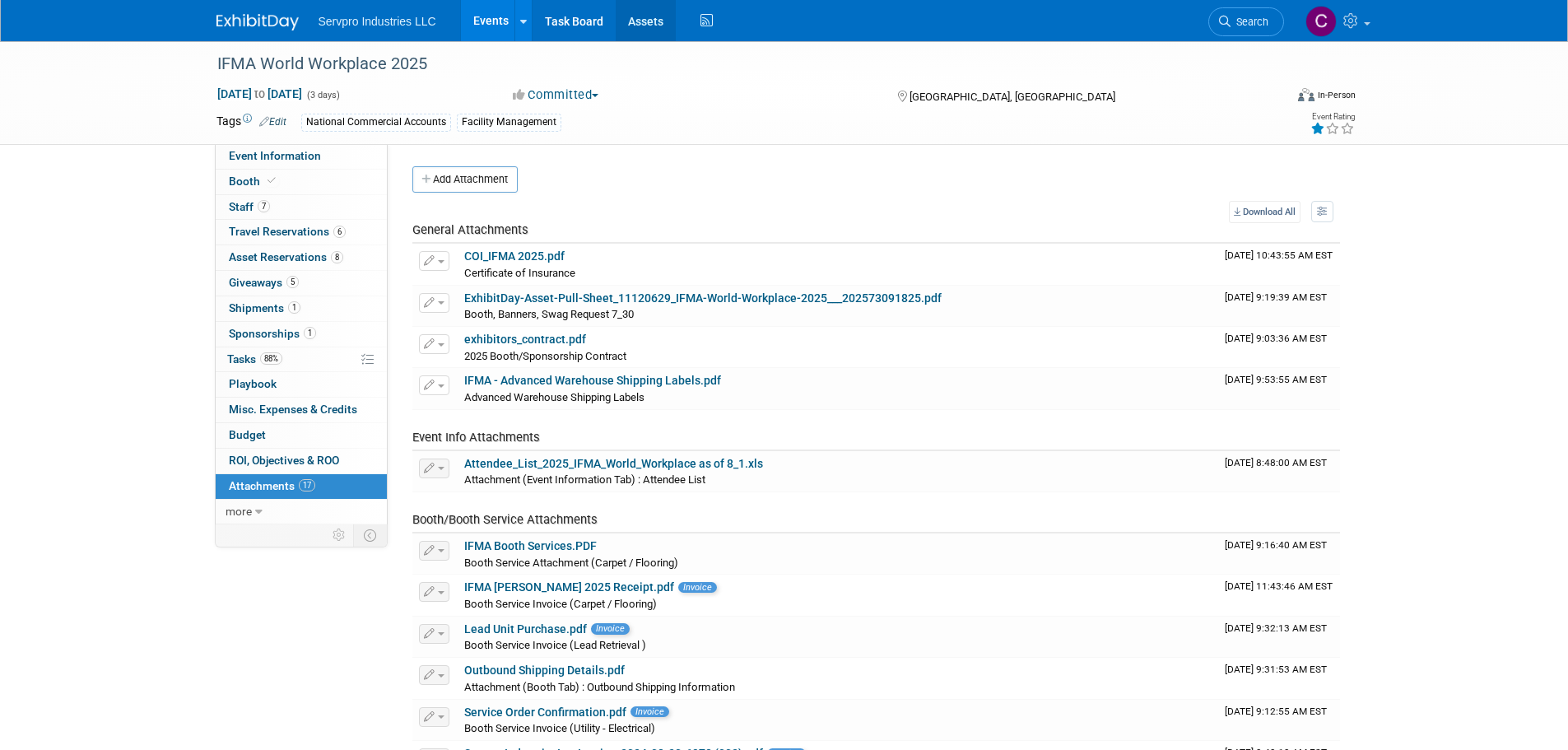
click at [646, 27] on link "Assets" at bounding box center [645, 21] width 60 height 41
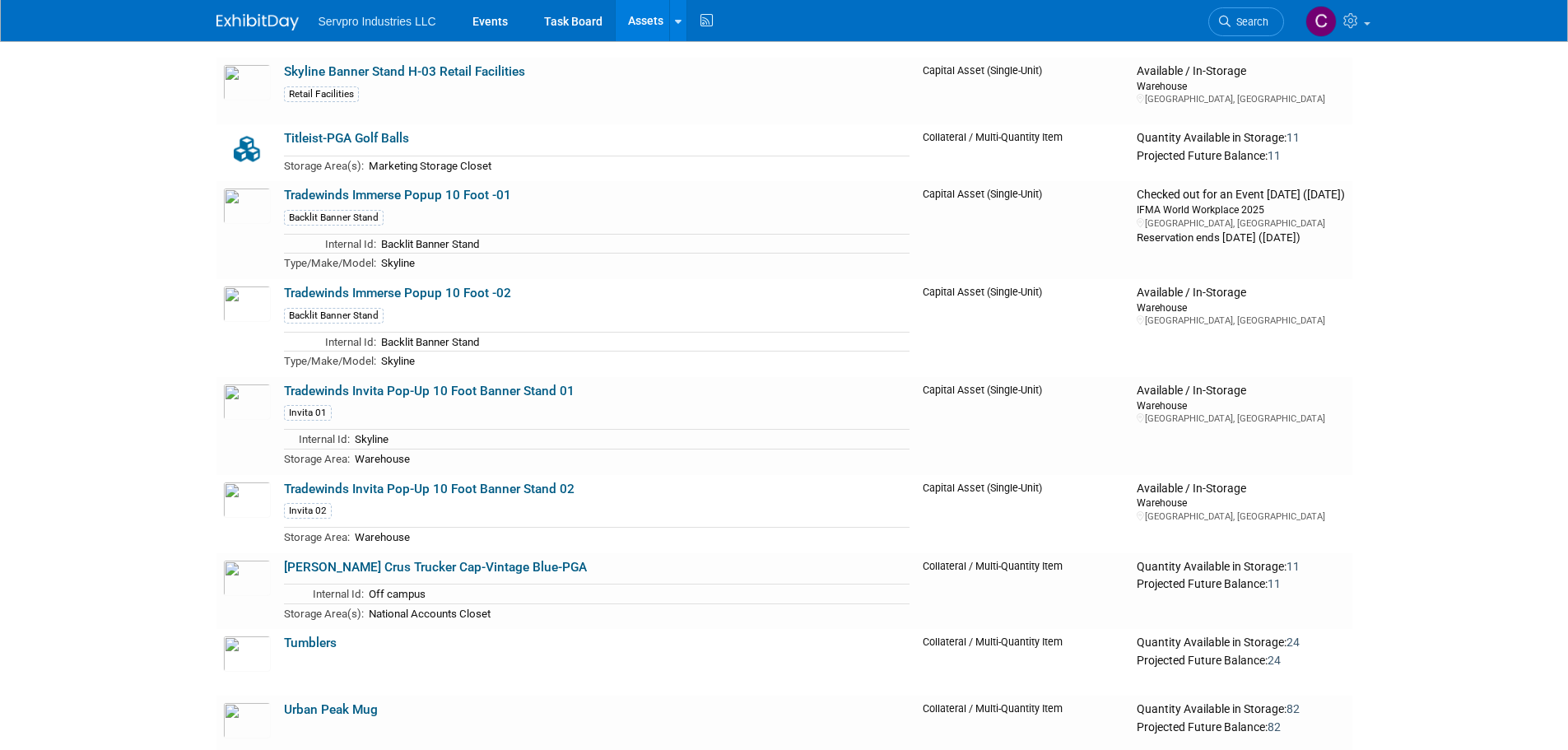
scroll to position [5154, 0]
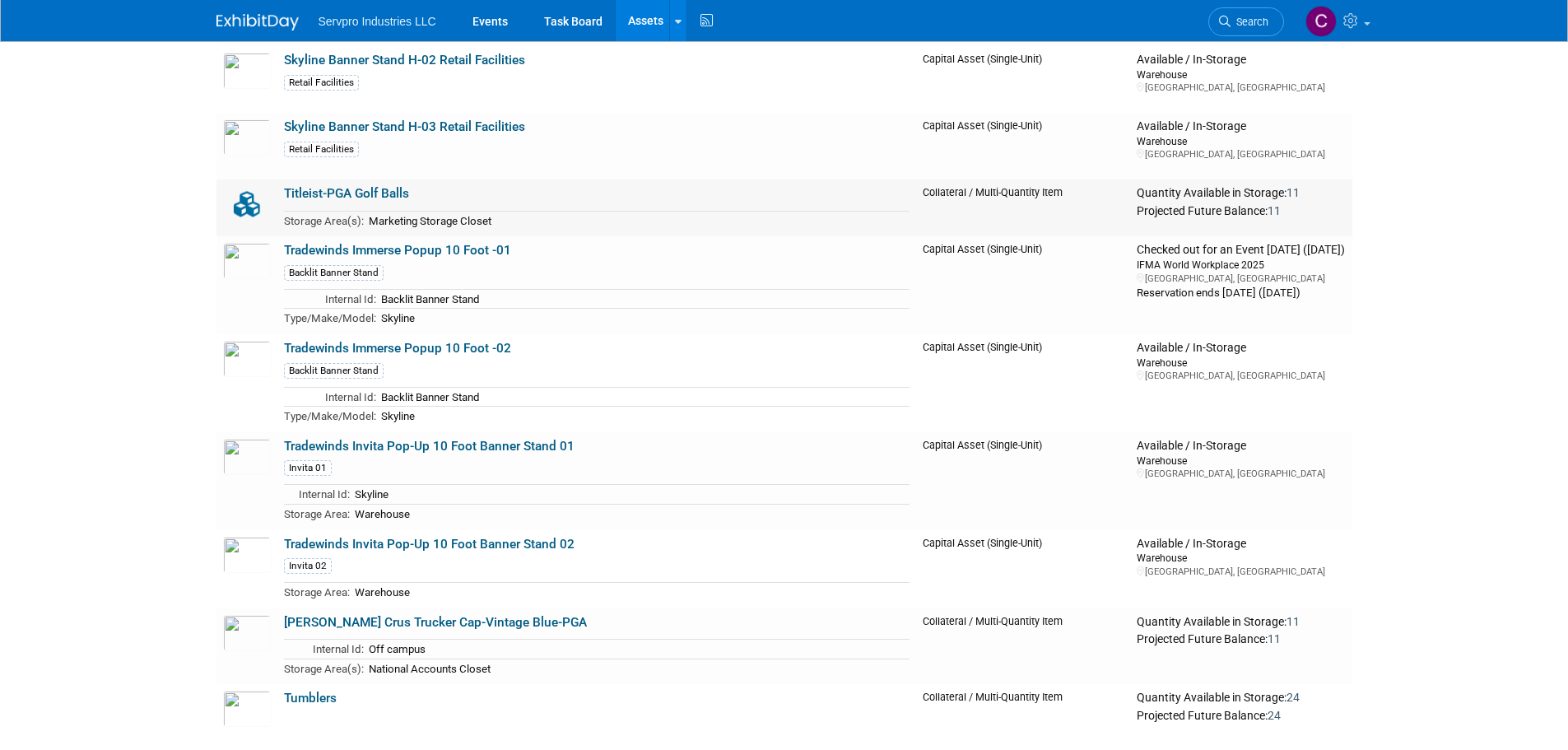
click at [316, 196] on link "Titleist-PGA Golf Balls" at bounding box center [346, 193] width 125 height 15
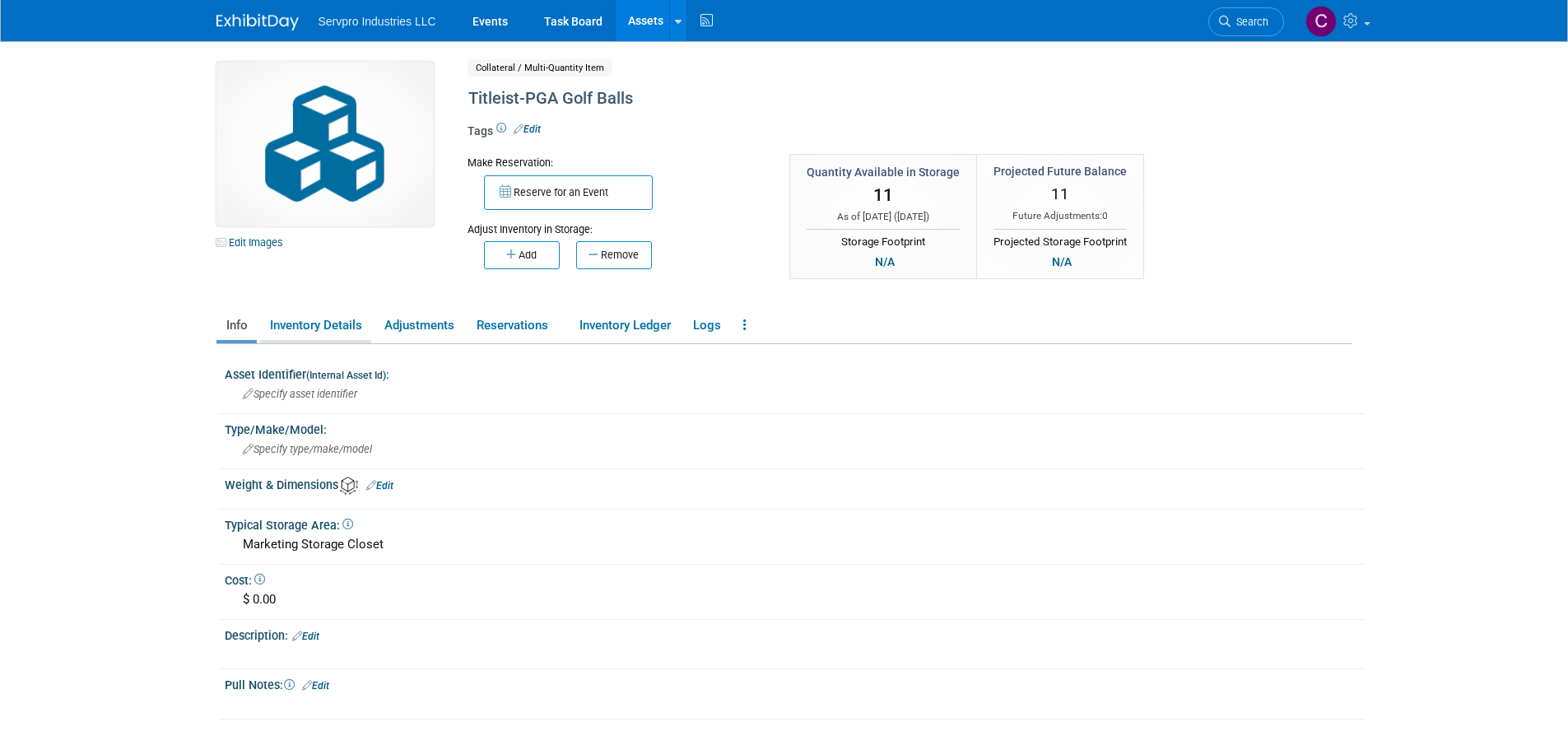
click at [313, 323] on link "Inventory Details" at bounding box center [316, 326] width 111 height 29
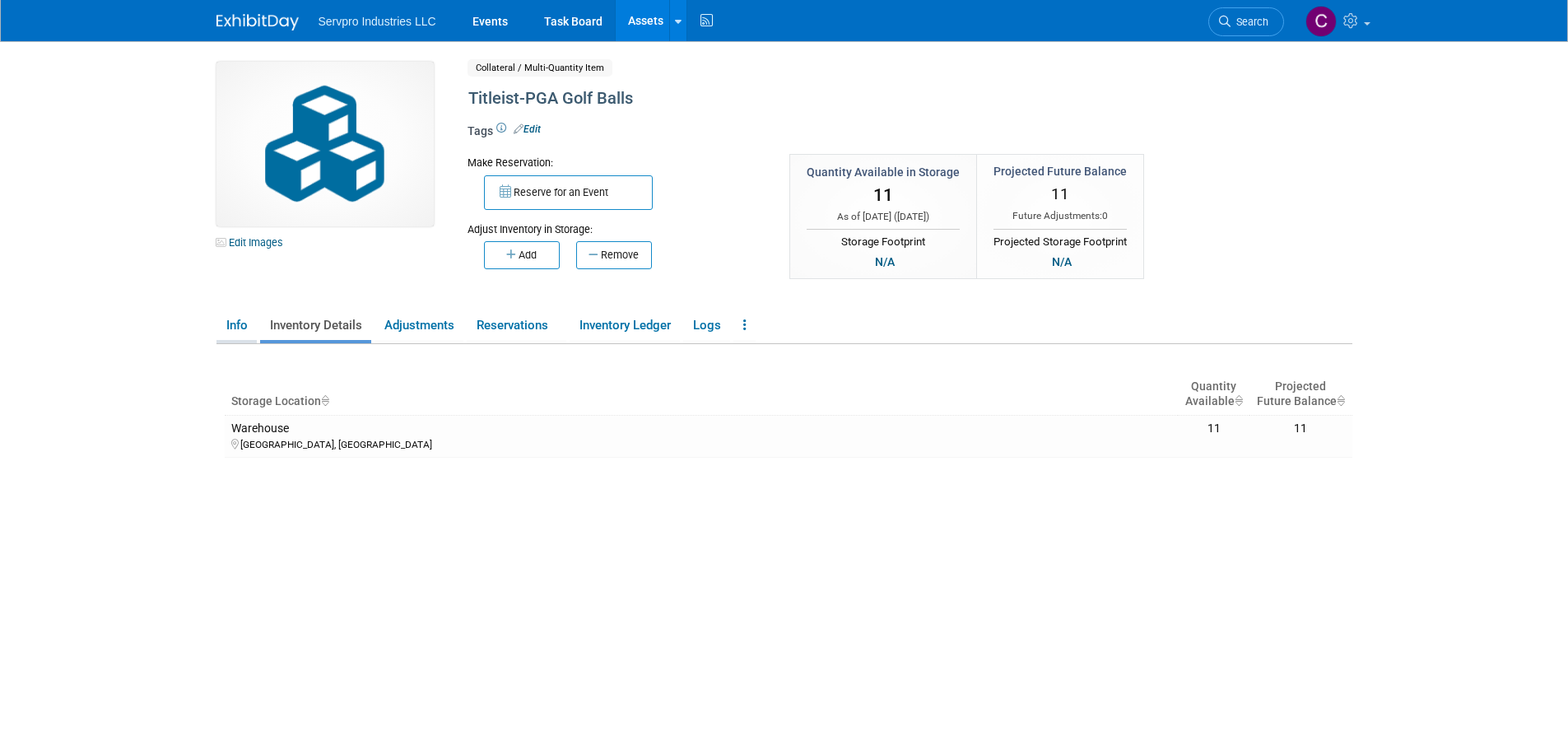
click at [234, 323] on link "Info" at bounding box center [236, 326] width 40 height 29
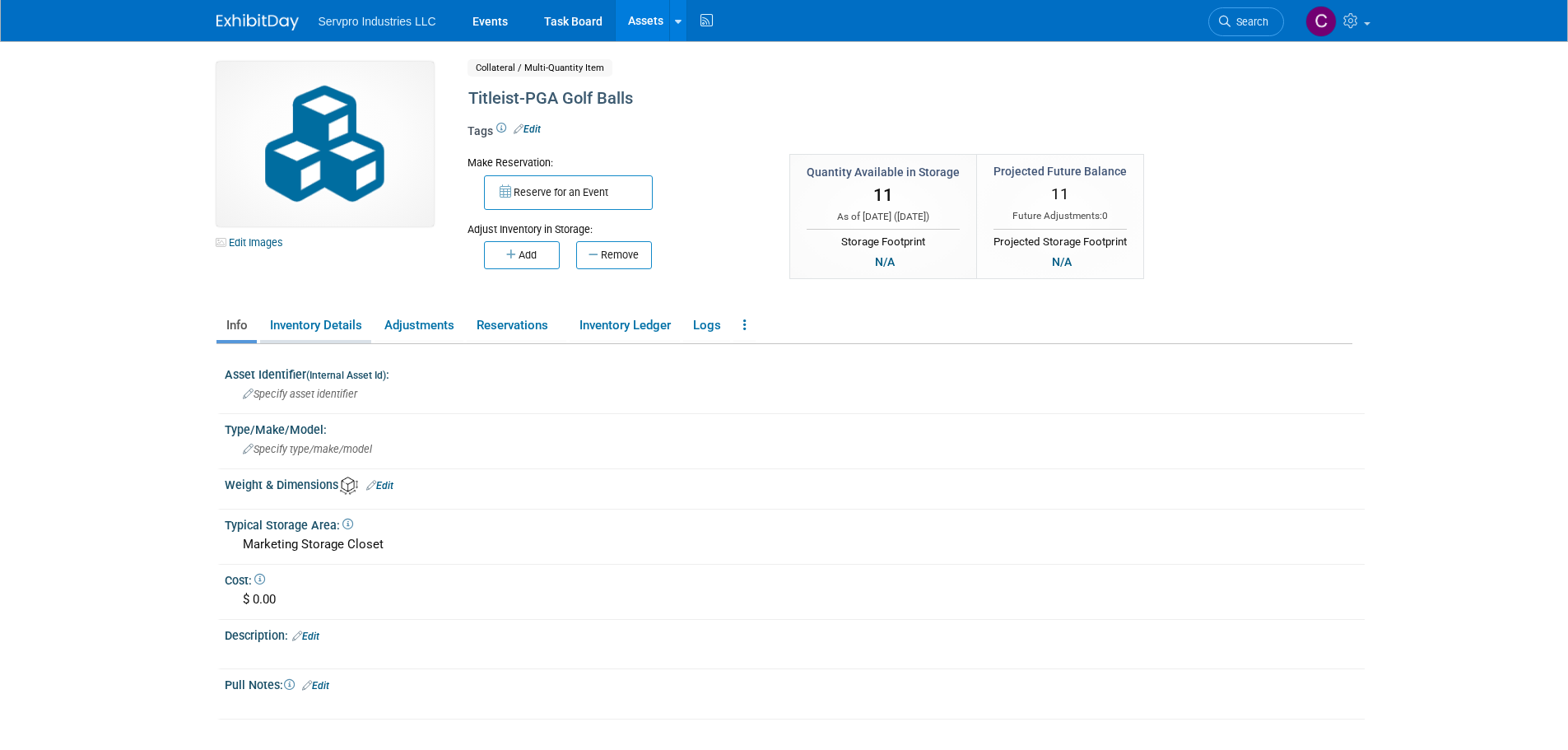
click at [321, 329] on link "Inventory Details" at bounding box center [316, 326] width 111 height 29
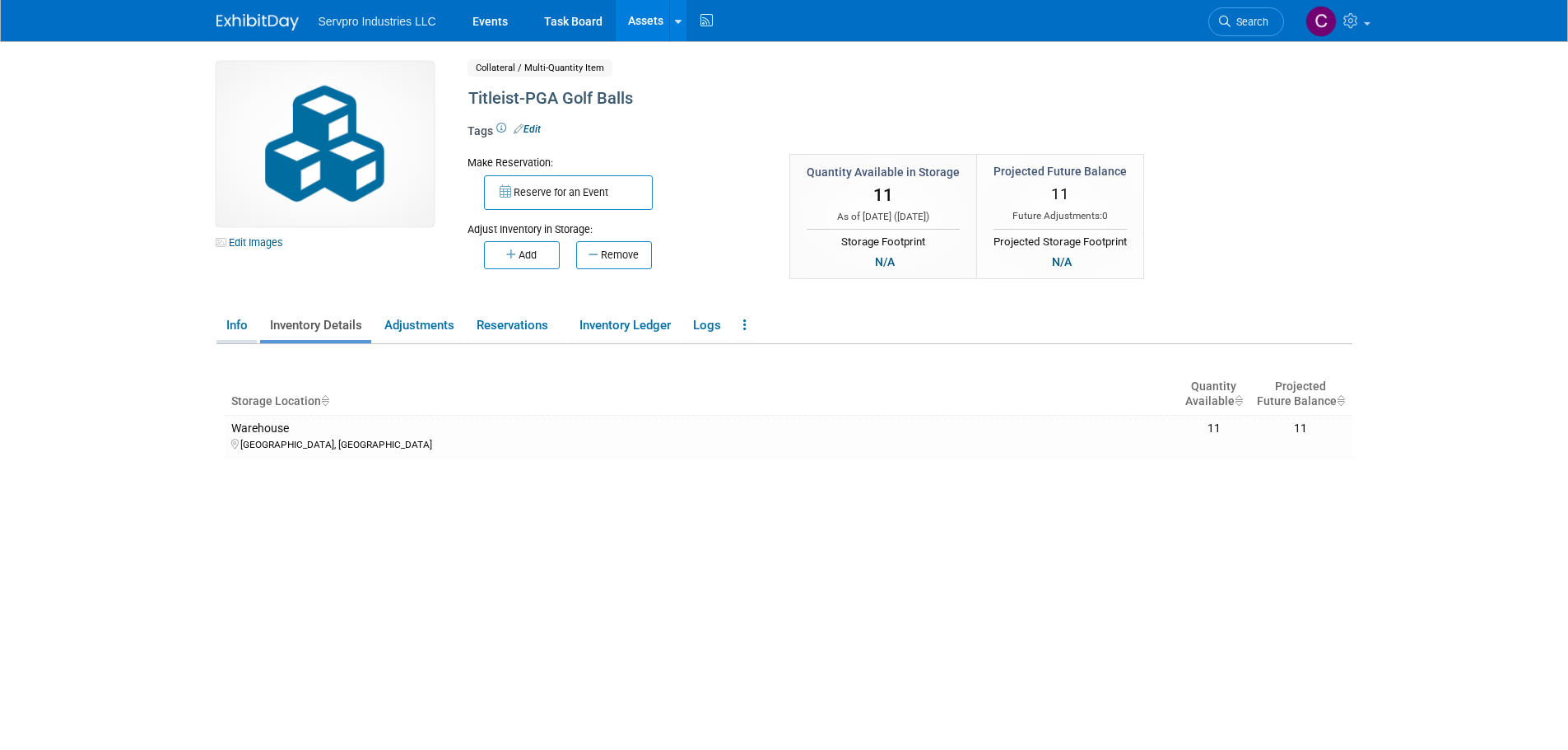
click at [222, 319] on link "Info" at bounding box center [236, 326] width 40 height 29
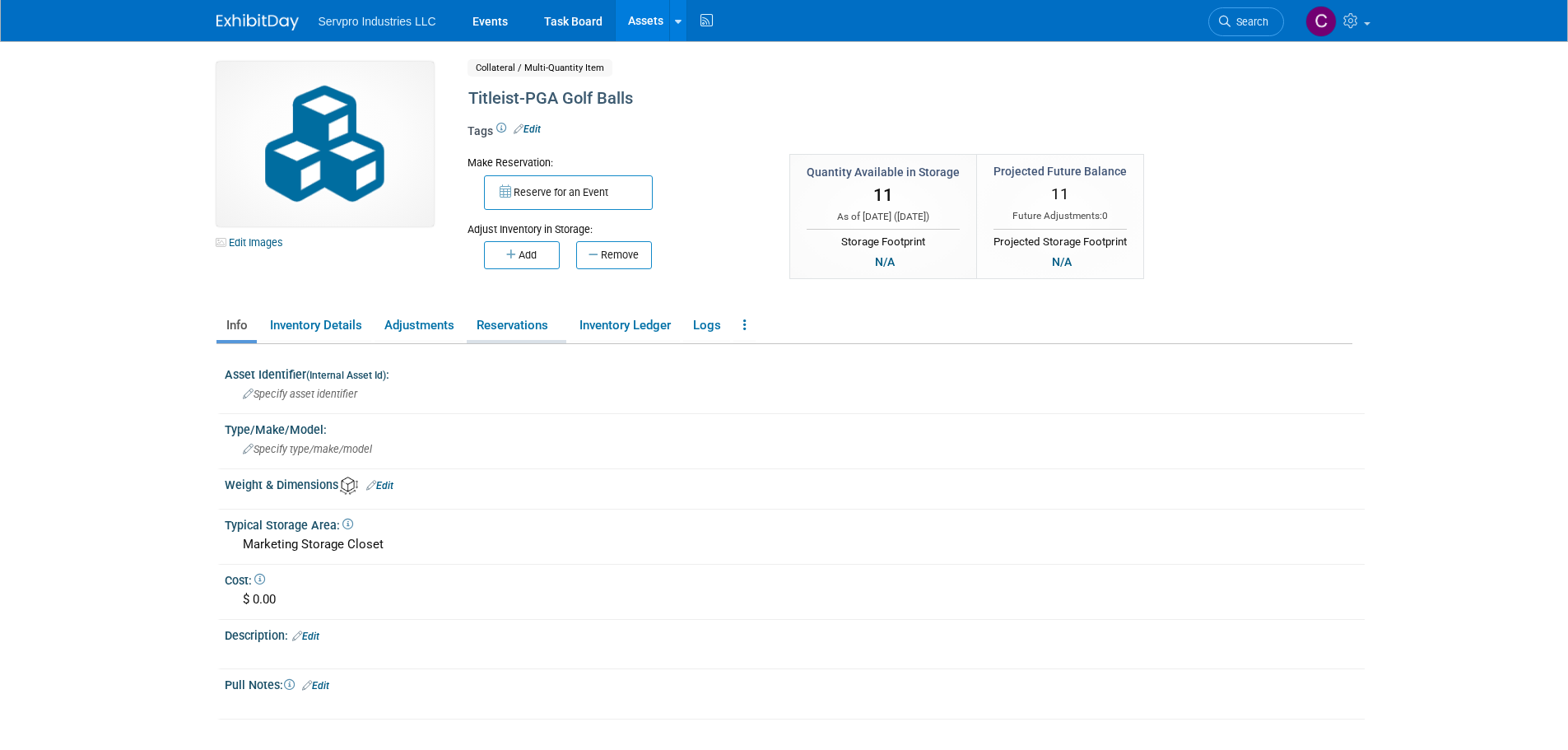
click at [491, 327] on link "Reservations" at bounding box center [517, 326] width 99 height 29
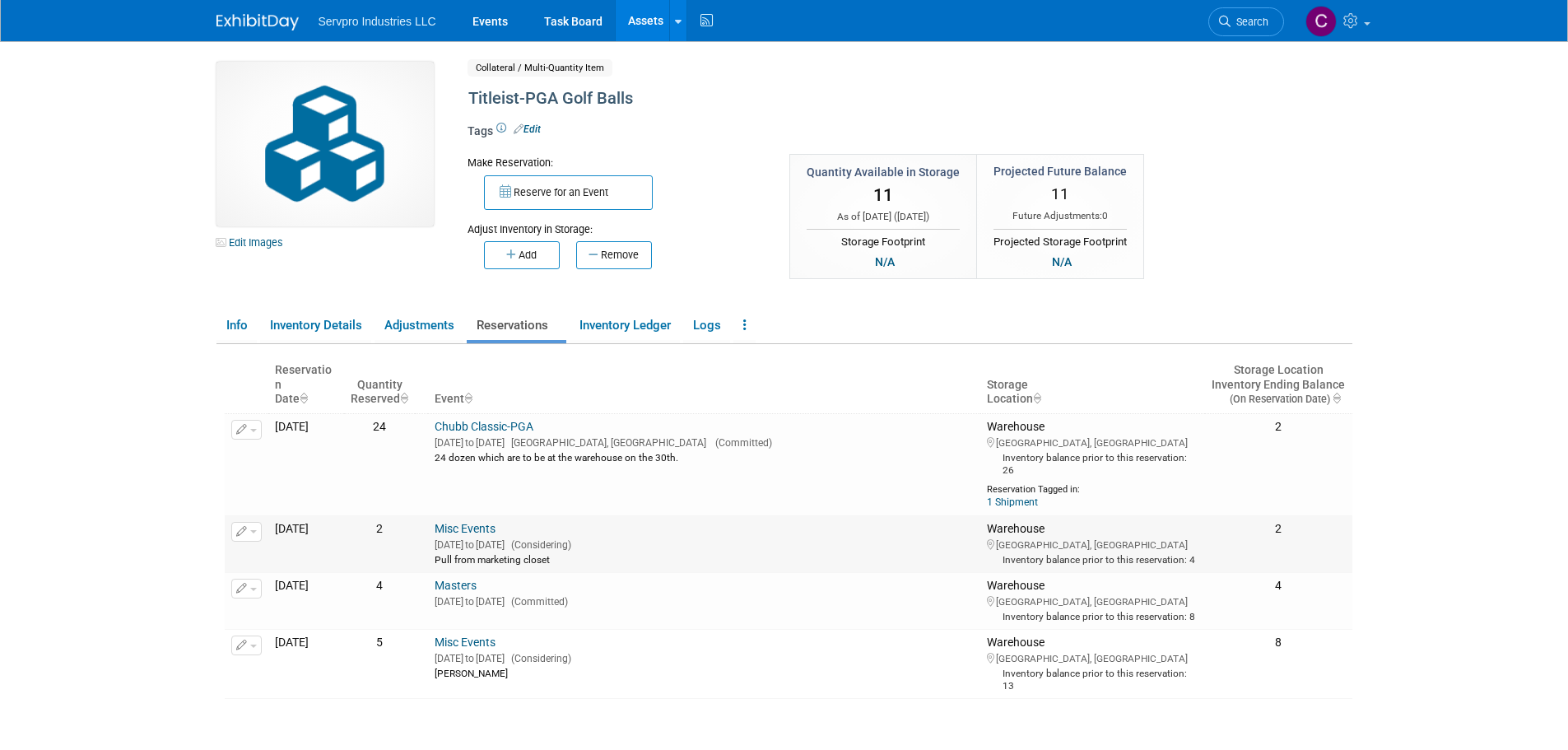
click at [490, 527] on link "Misc Events" at bounding box center [464, 528] width 61 height 13
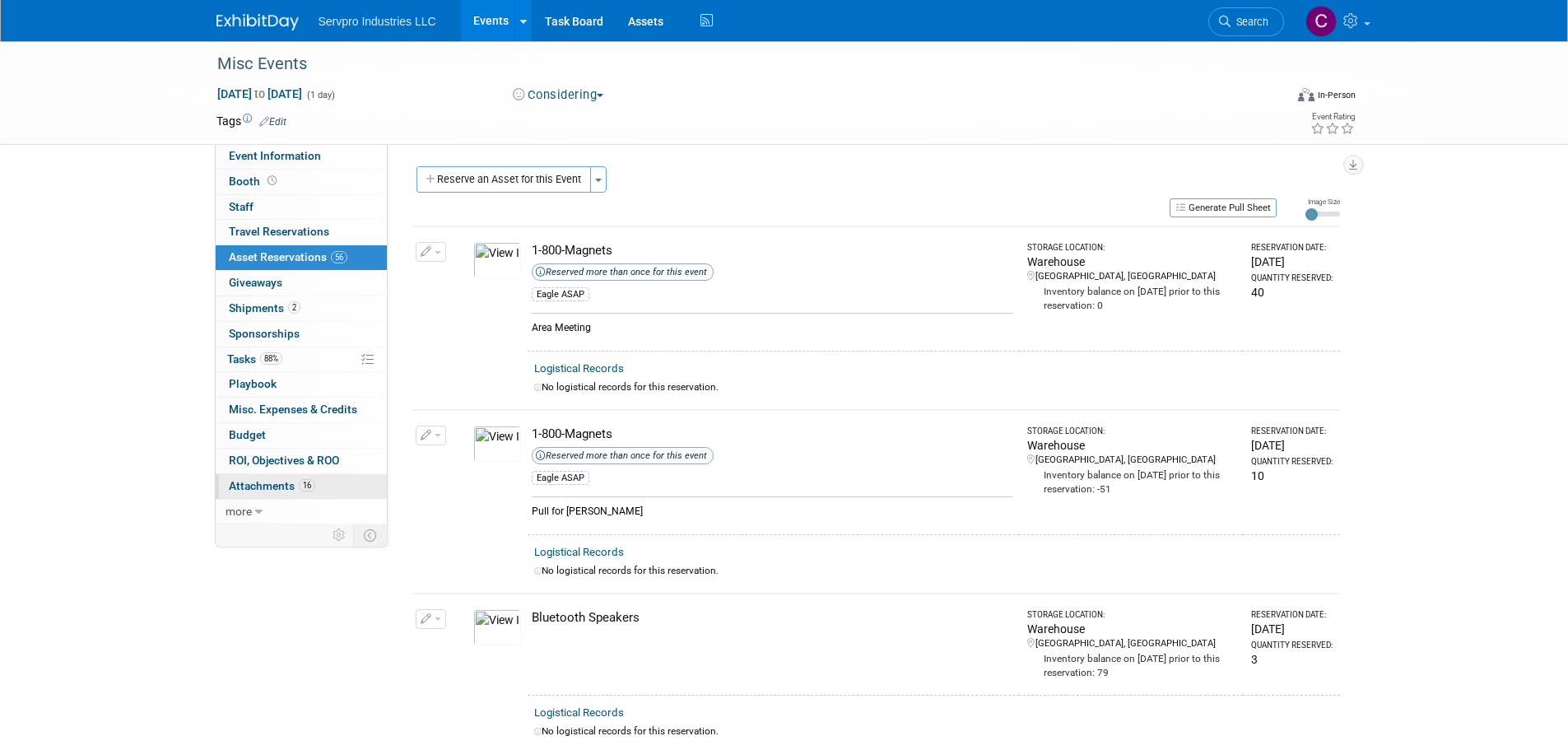
click at [281, 482] on span "Attachments 16" at bounding box center [272, 485] width 87 height 13
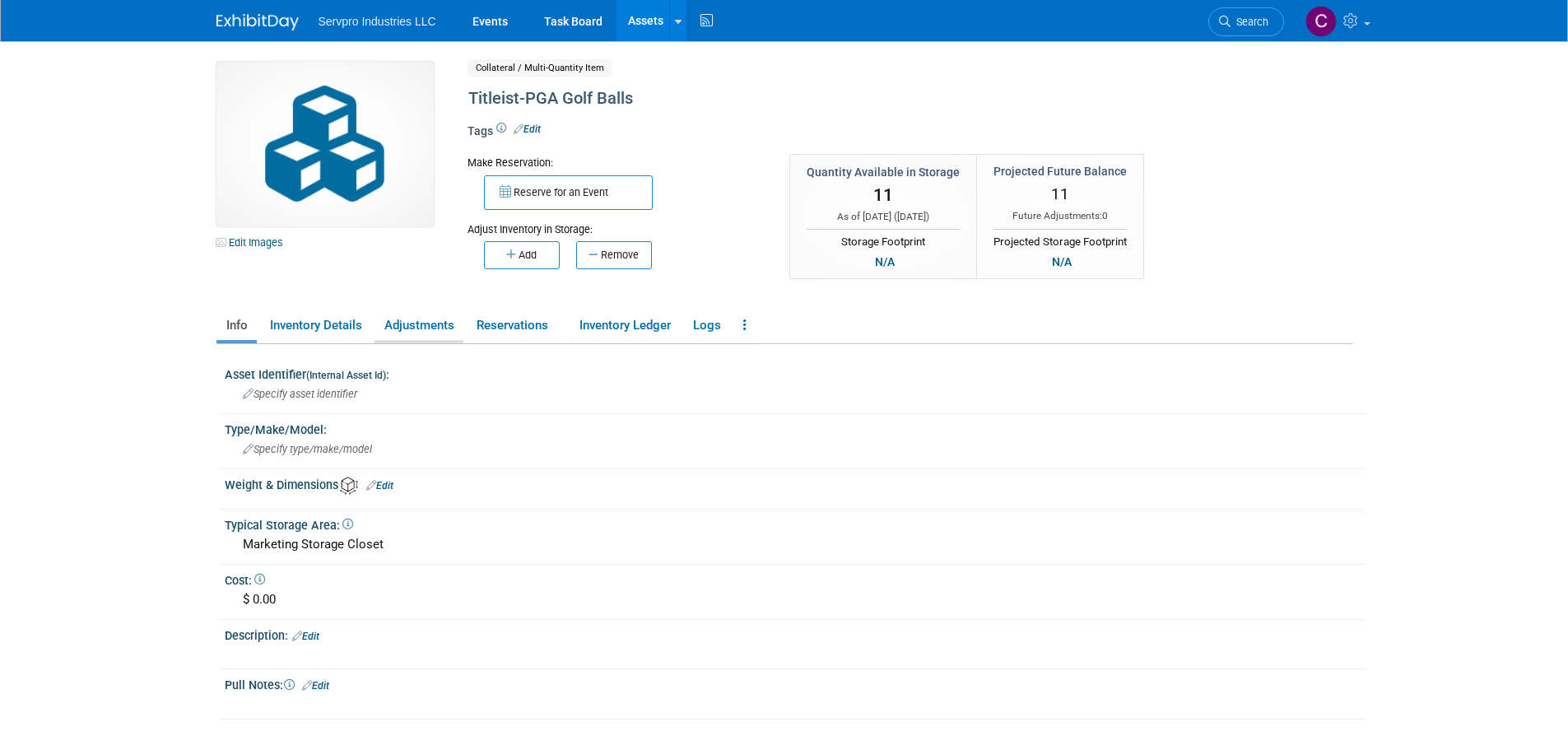
click at [392, 321] on link "Adjustments" at bounding box center [419, 326] width 89 height 29
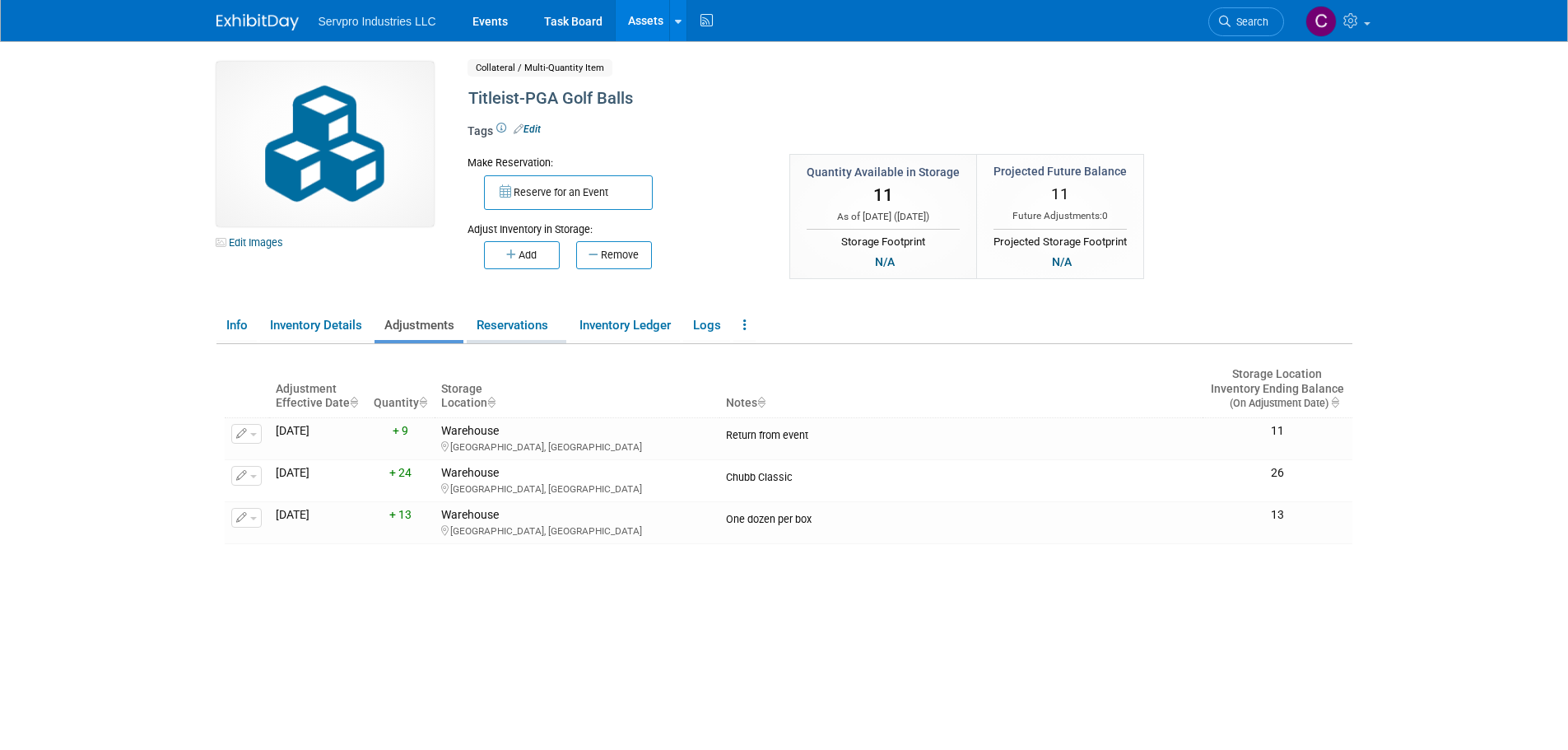
click at [500, 323] on link "Reservations" at bounding box center [517, 326] width 99 height 29
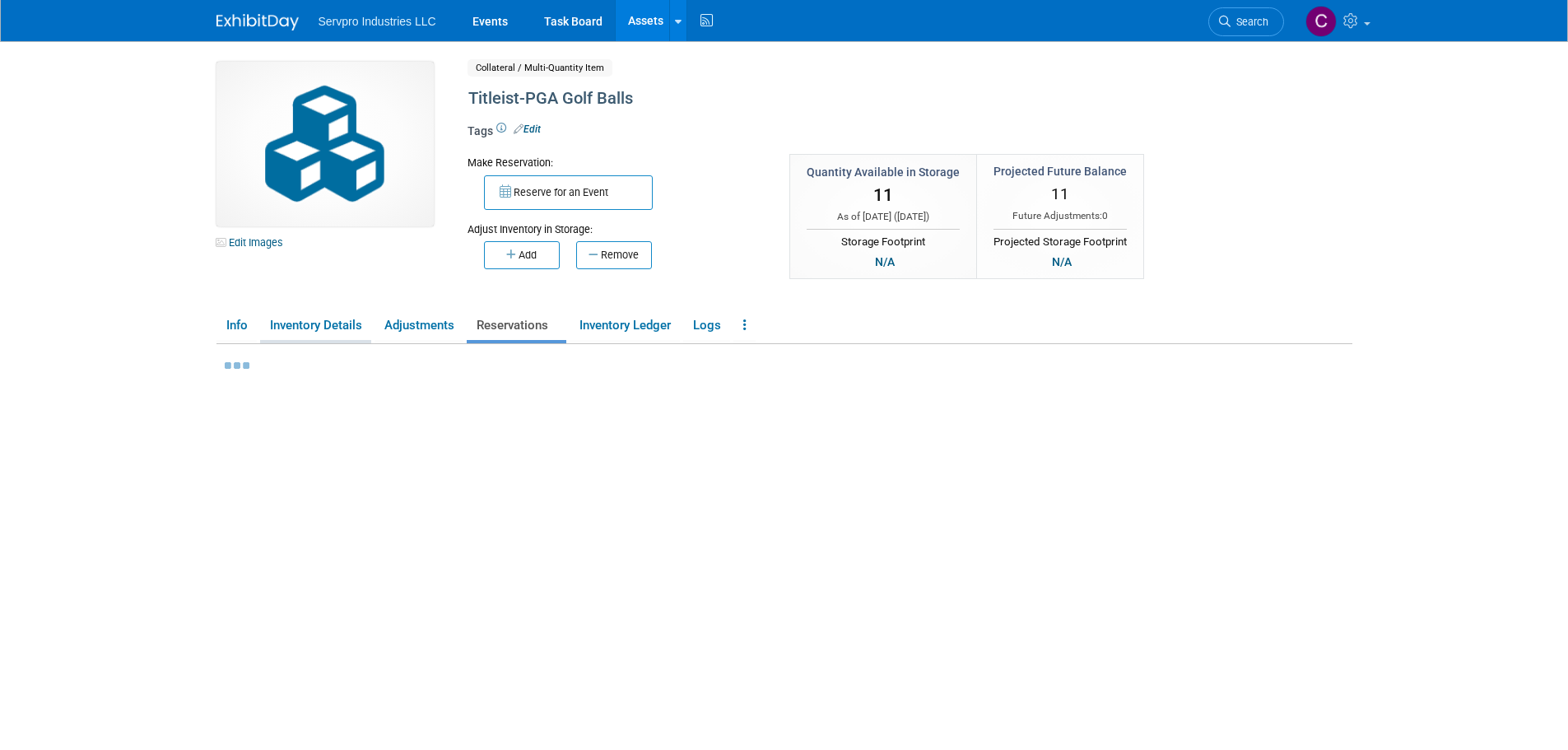
click at [355, 321] on link "Inventory Details" at bounding box center [316, 326] width 111 height 29
